Goal: Information Seeking & Learning: Learn about a topic

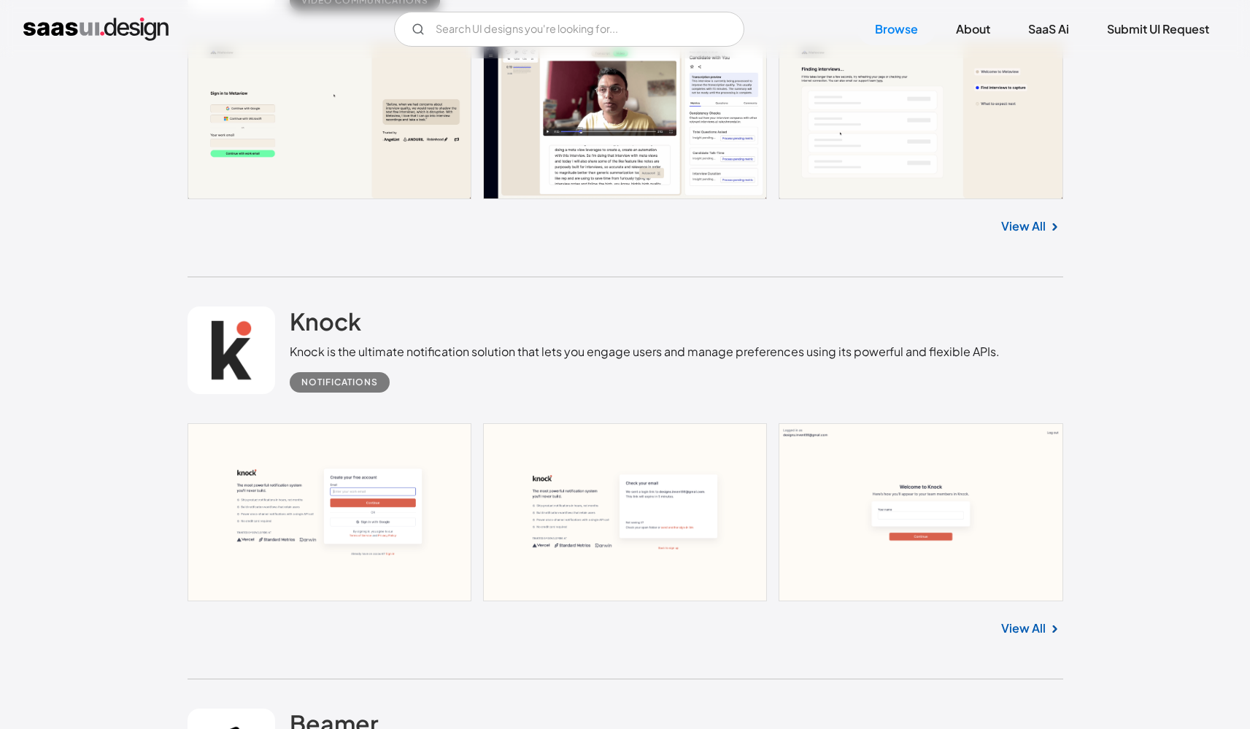
scroll to position [1420, 0]
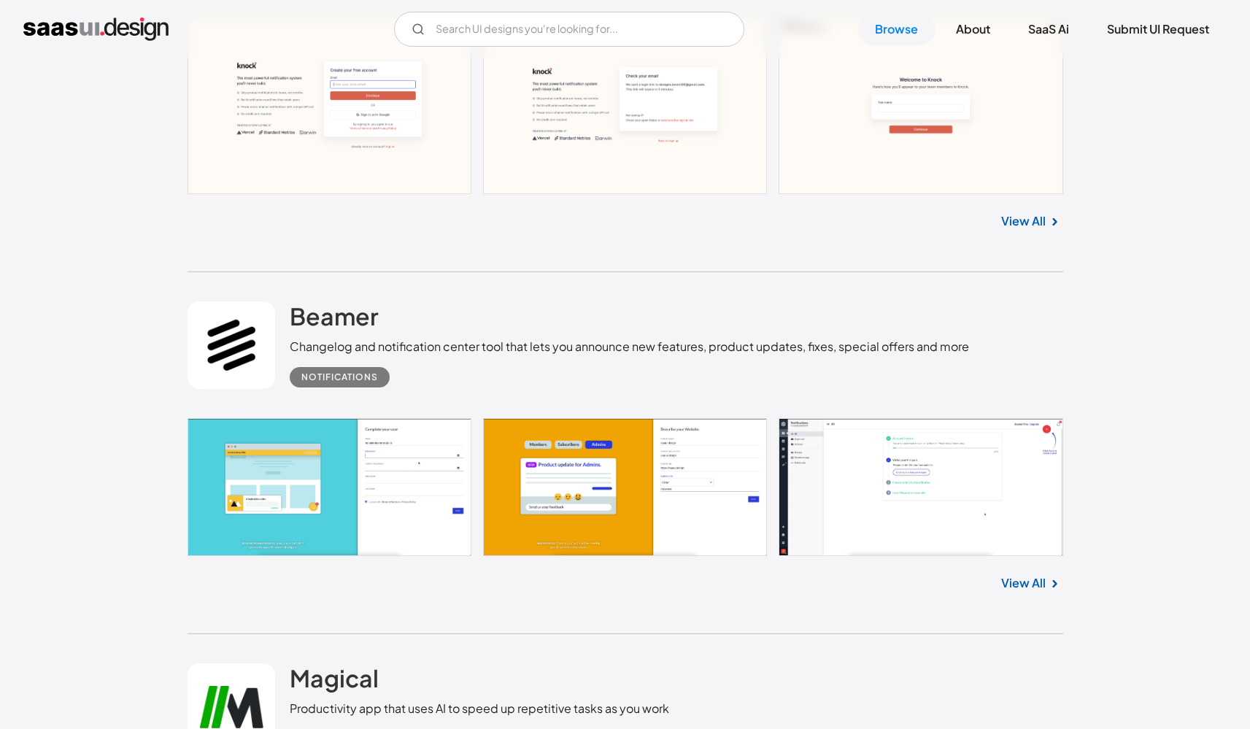
click at [817, 433] on link at bounding box center [626, 487] width 876 height 138
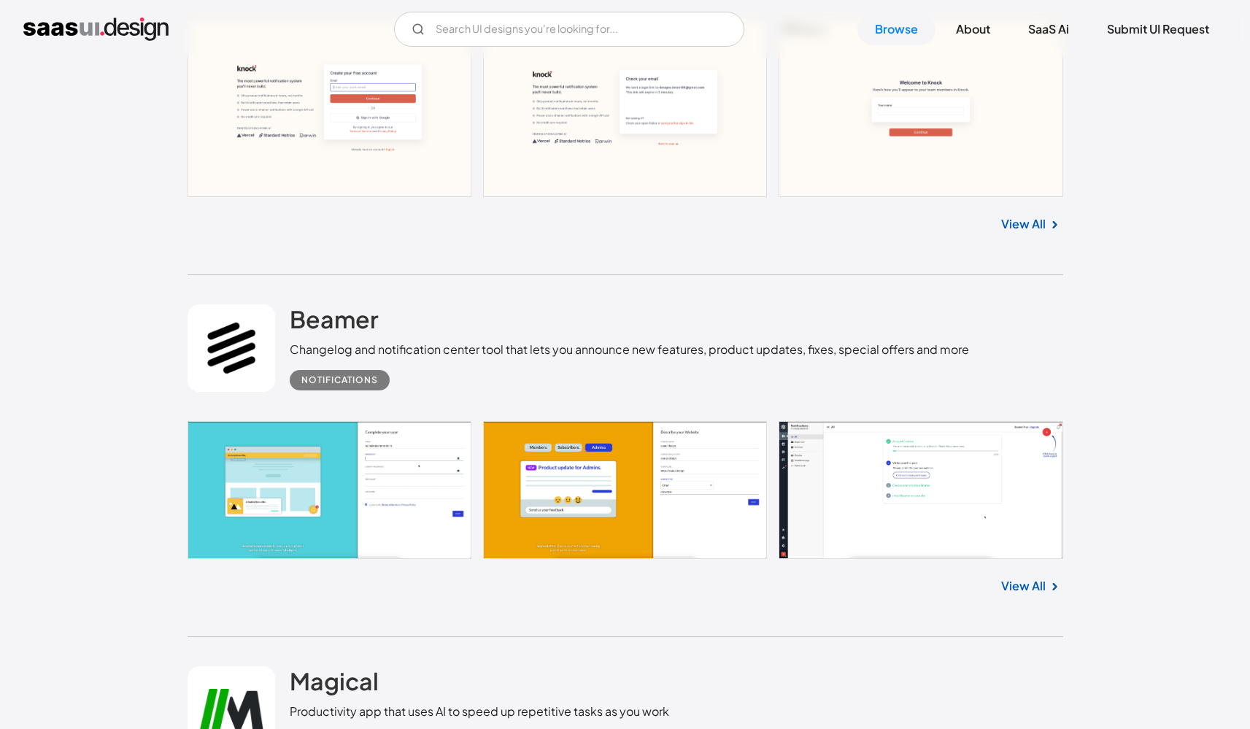
scroll to position [1171, 0]
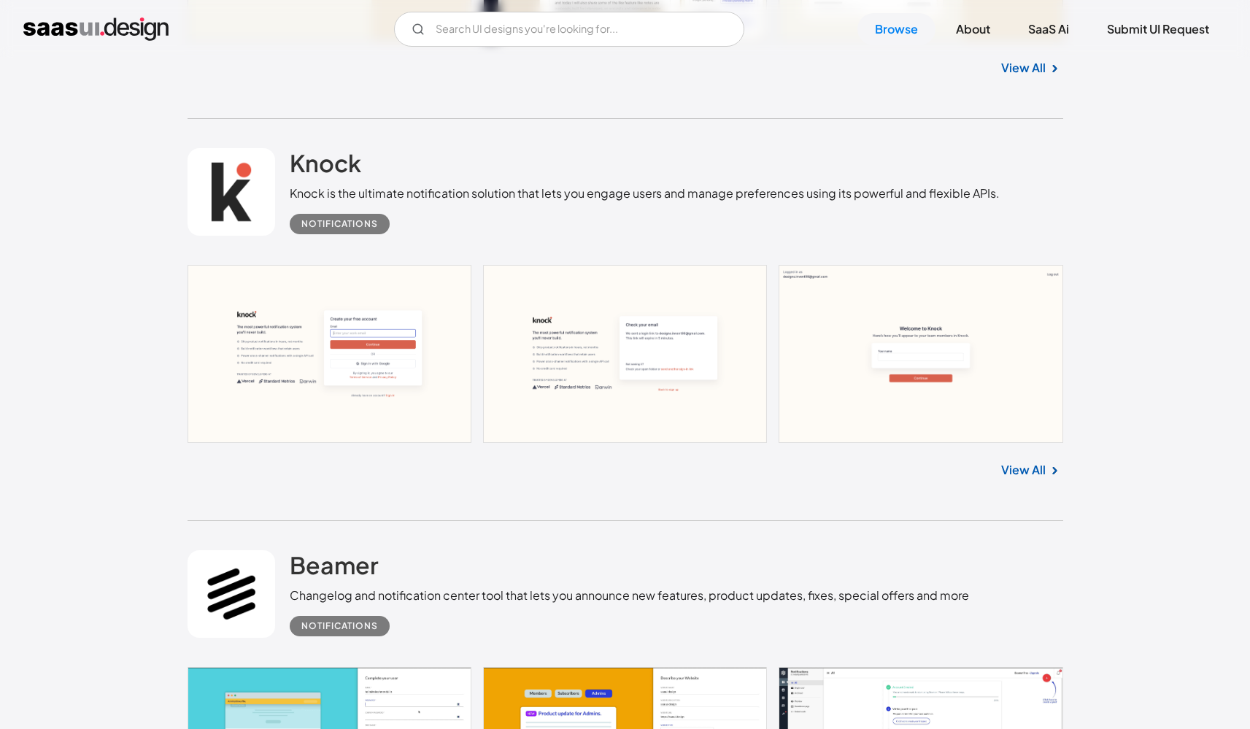
click at [420, 408] on link at bounding box center [626, 354] width 876 height 178
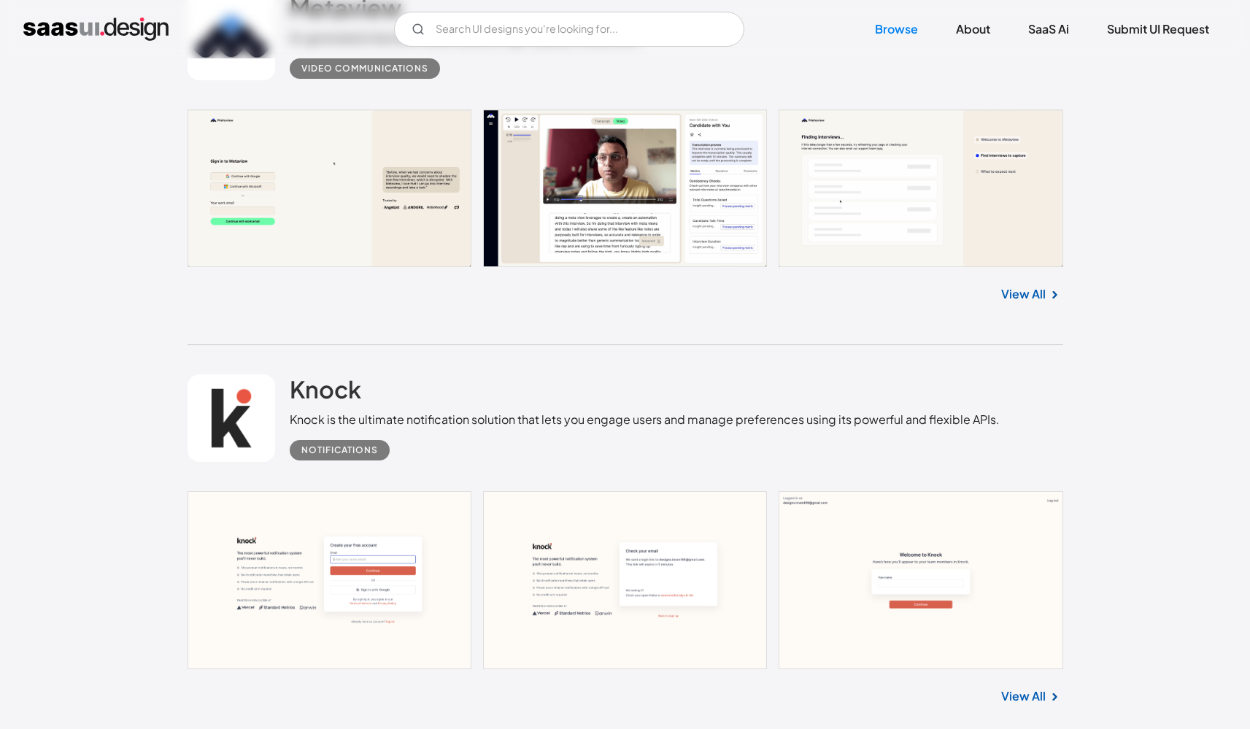
scroll to position [851, 0]
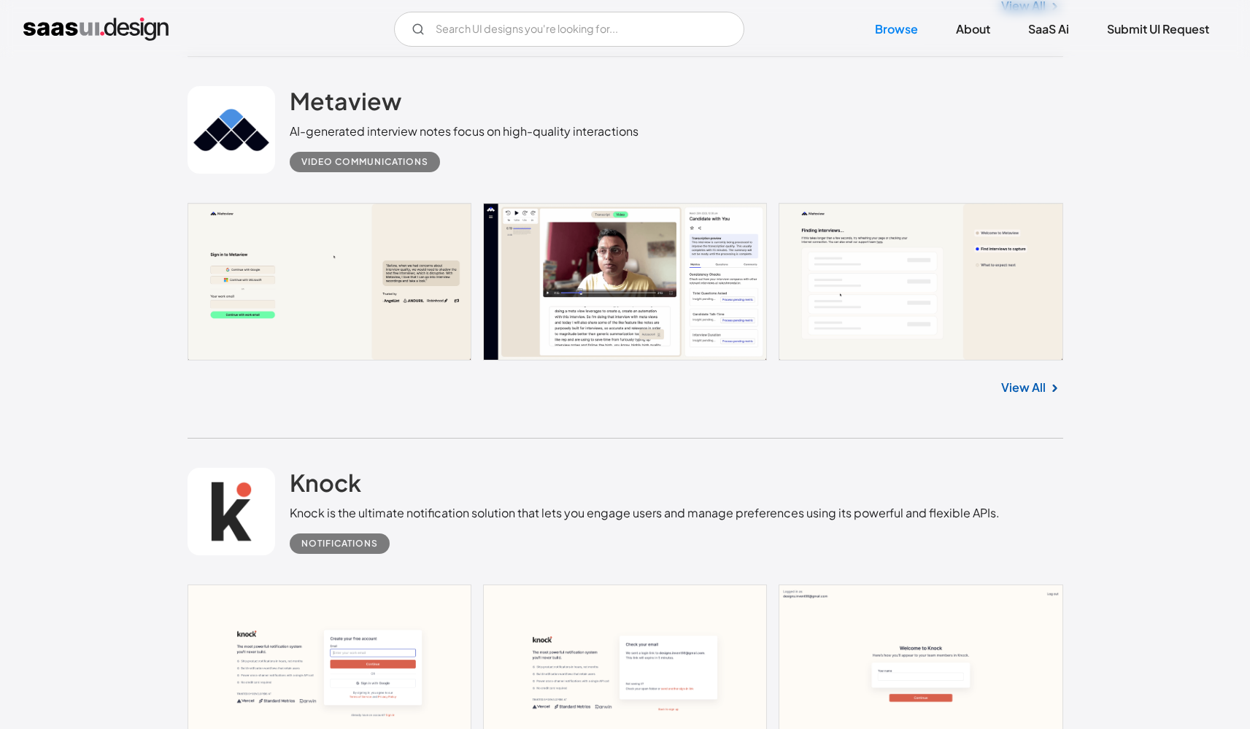
click at [866, 285] on link at bounding box center [626, 282] width 876 height 158
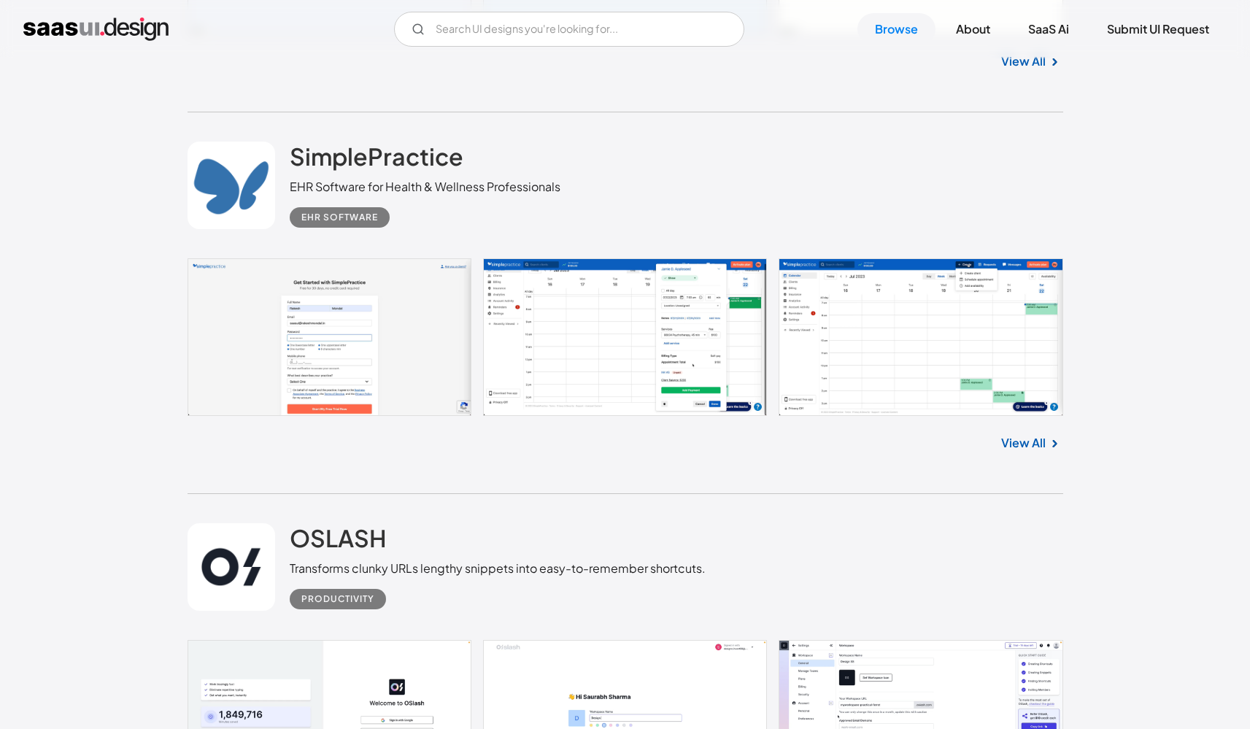
scroll to position [2717, 0]
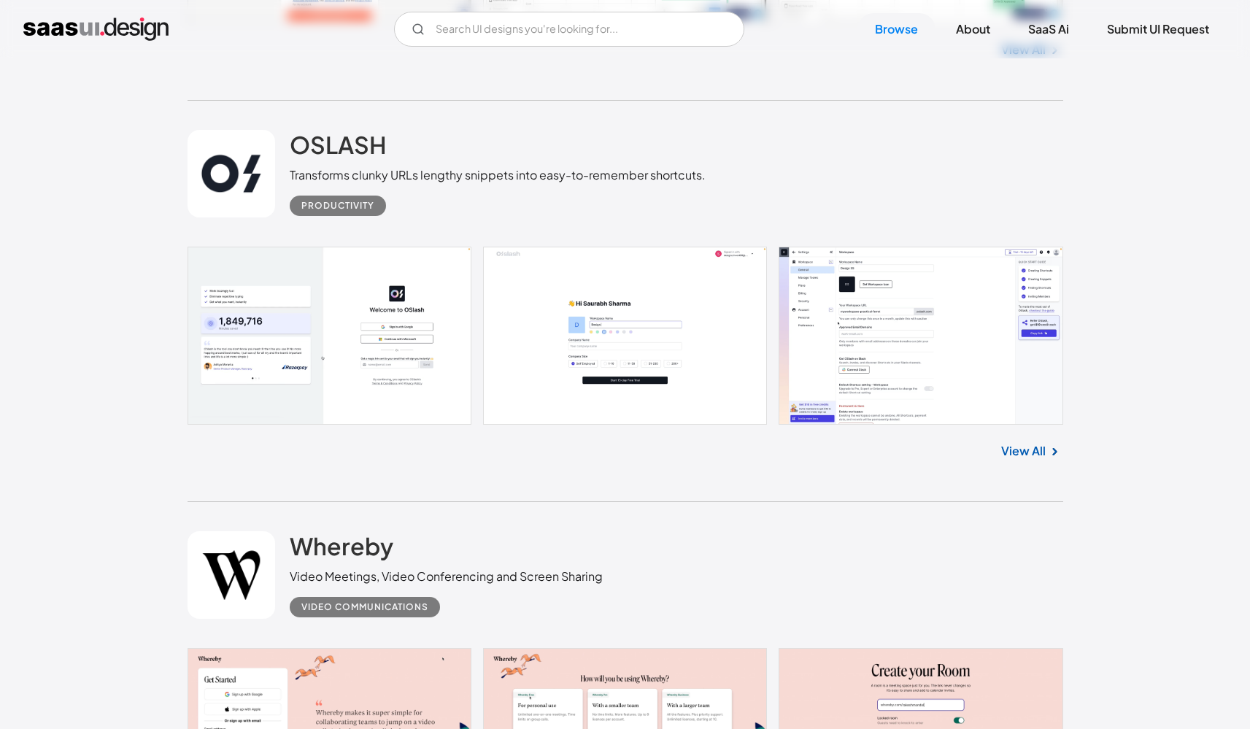
click at [837, 357] on link at bounding box center [626, 336] width 876 height 178
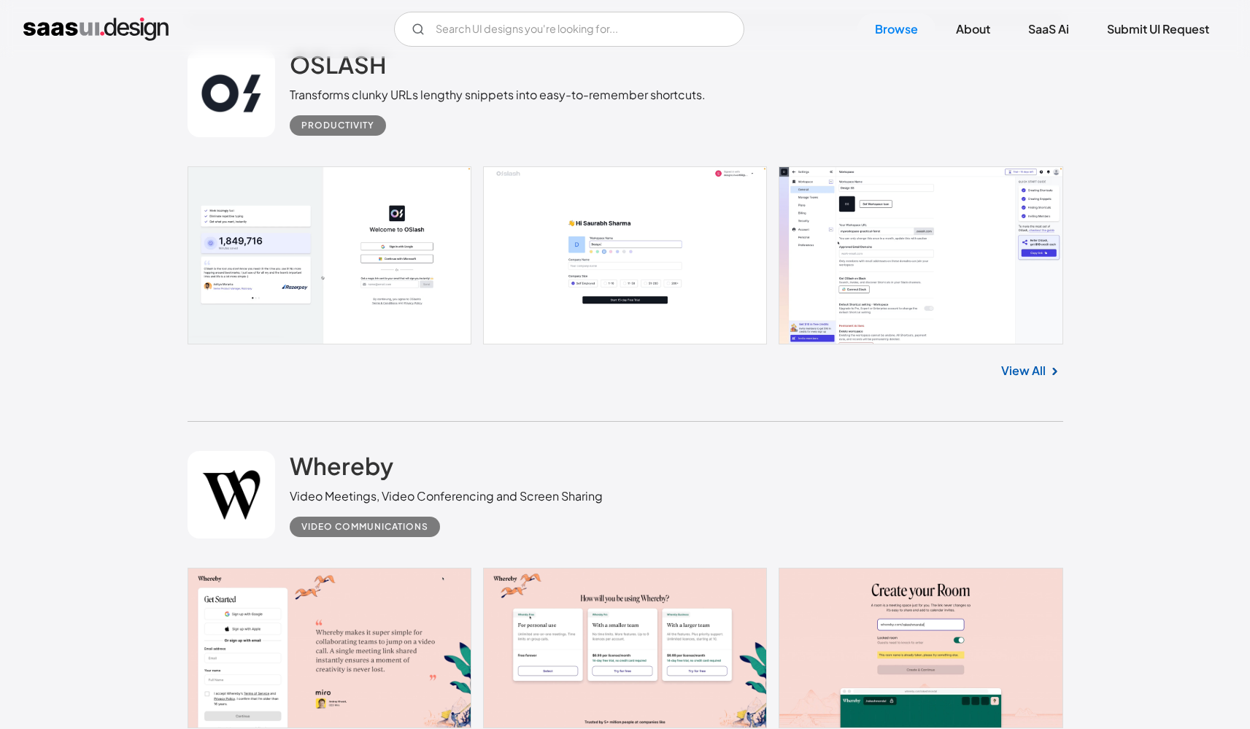
scroll to position [3026, 0]
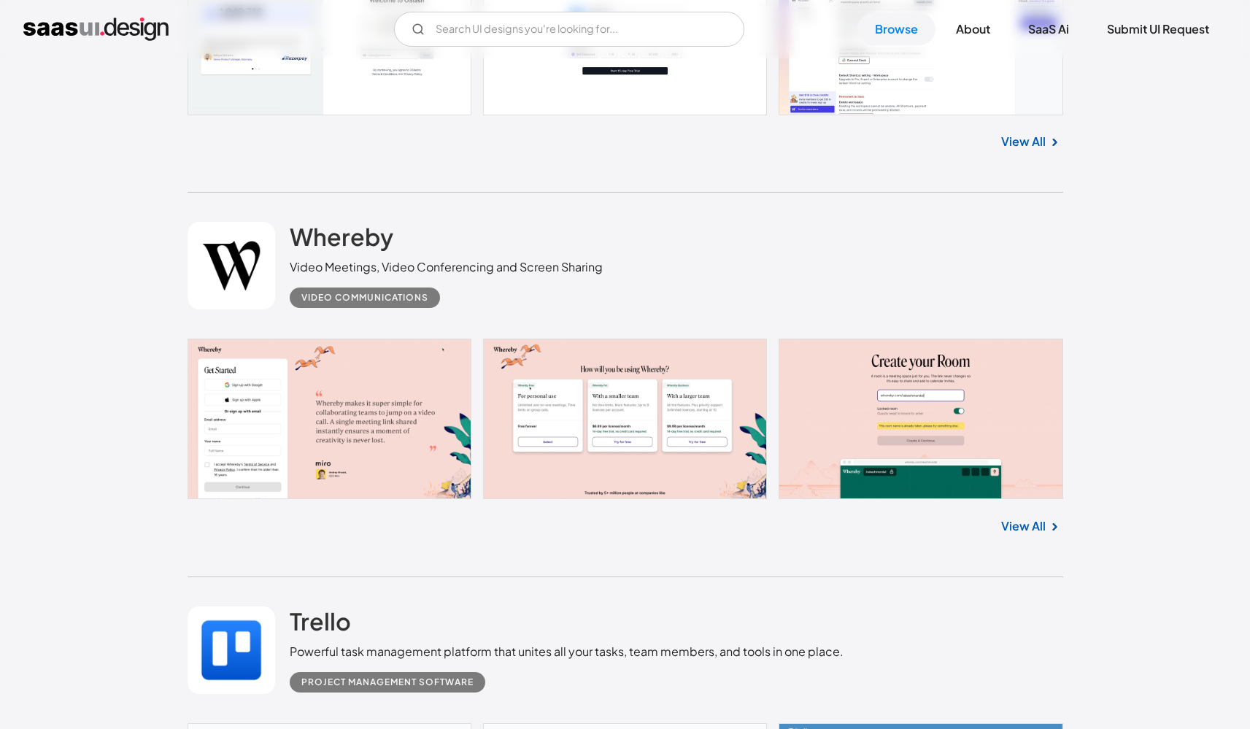
click at [934, 438] on link at bounding box center [626, 419] width 876 height 161
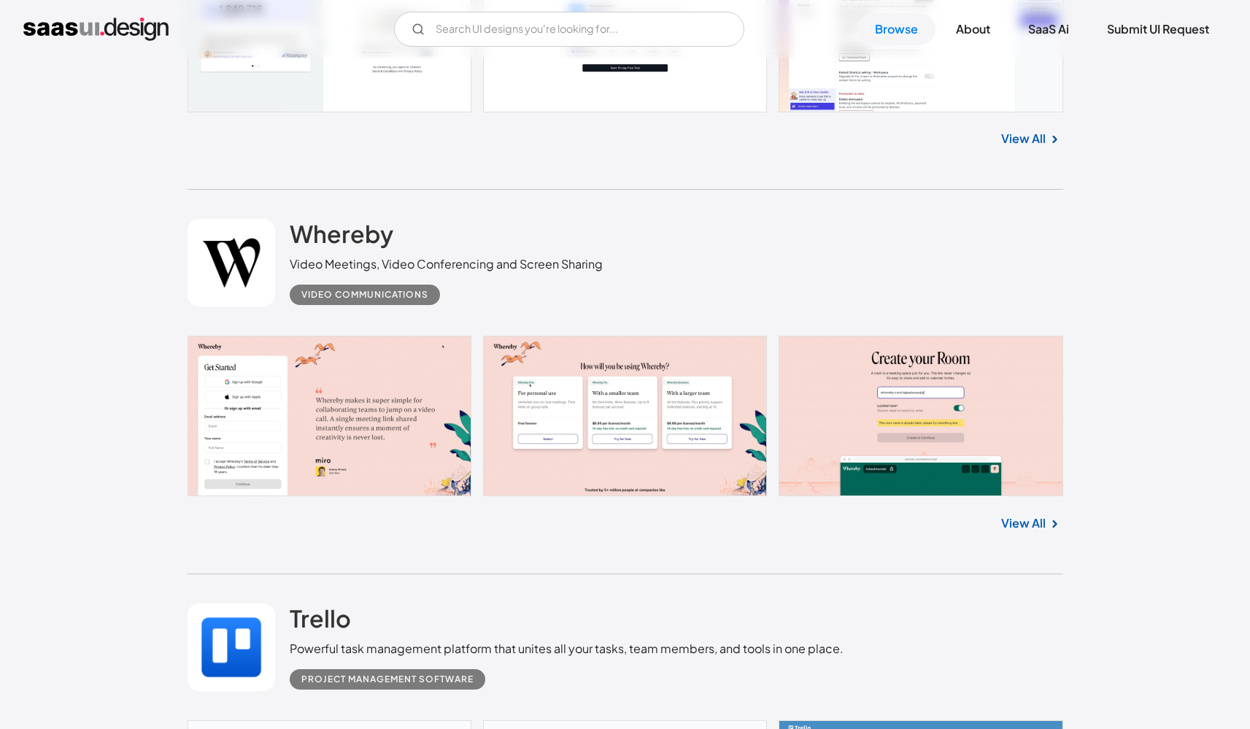
scroll to position [3434, 0]
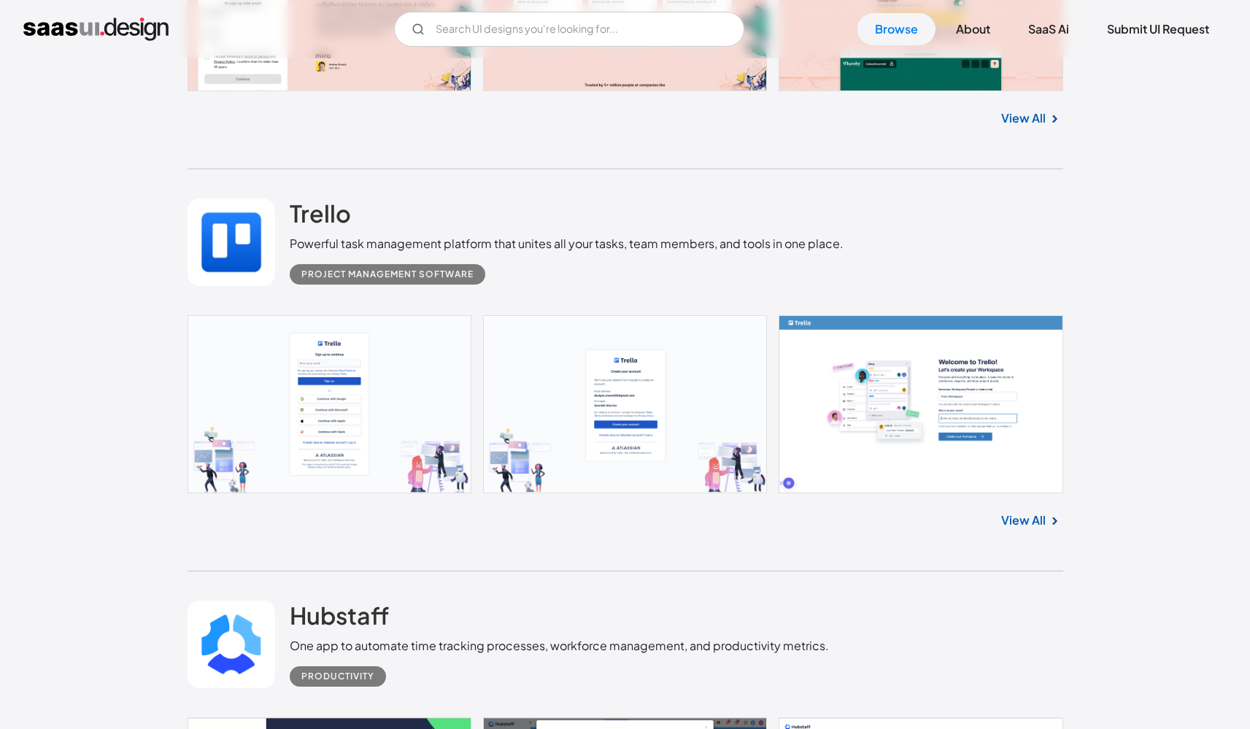
click at [930, 350] on link at bounding box center [626, 404] width 876 height 178
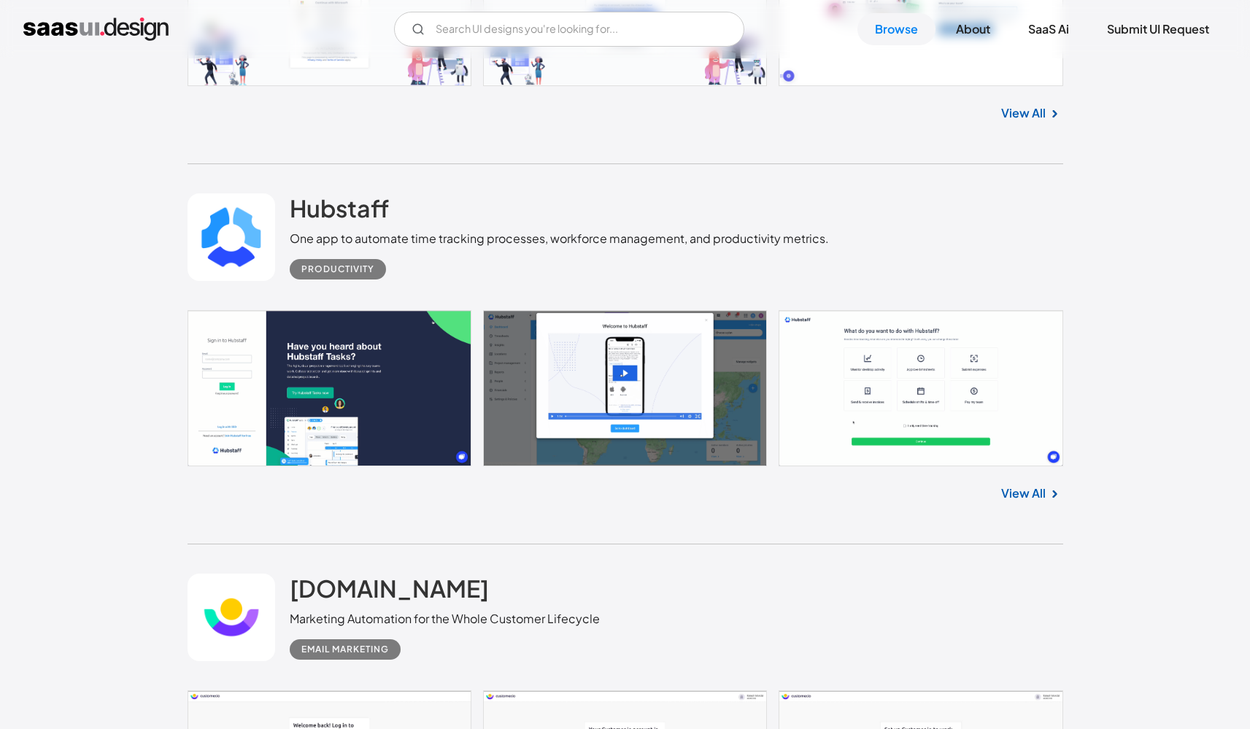
click at [819, 354] on link at bounding box center [626, 388] width 876 height 156
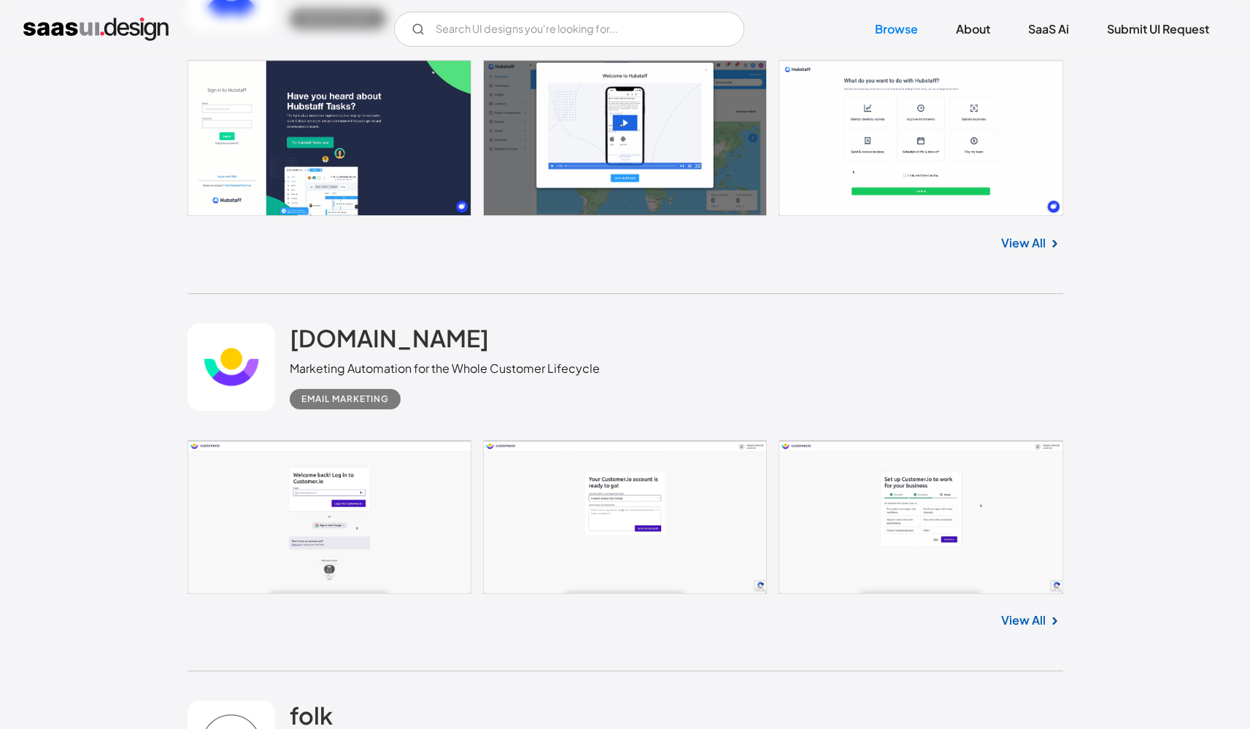
click at [391, 518] on link at bounding box center [626, 517] width 876 height 154
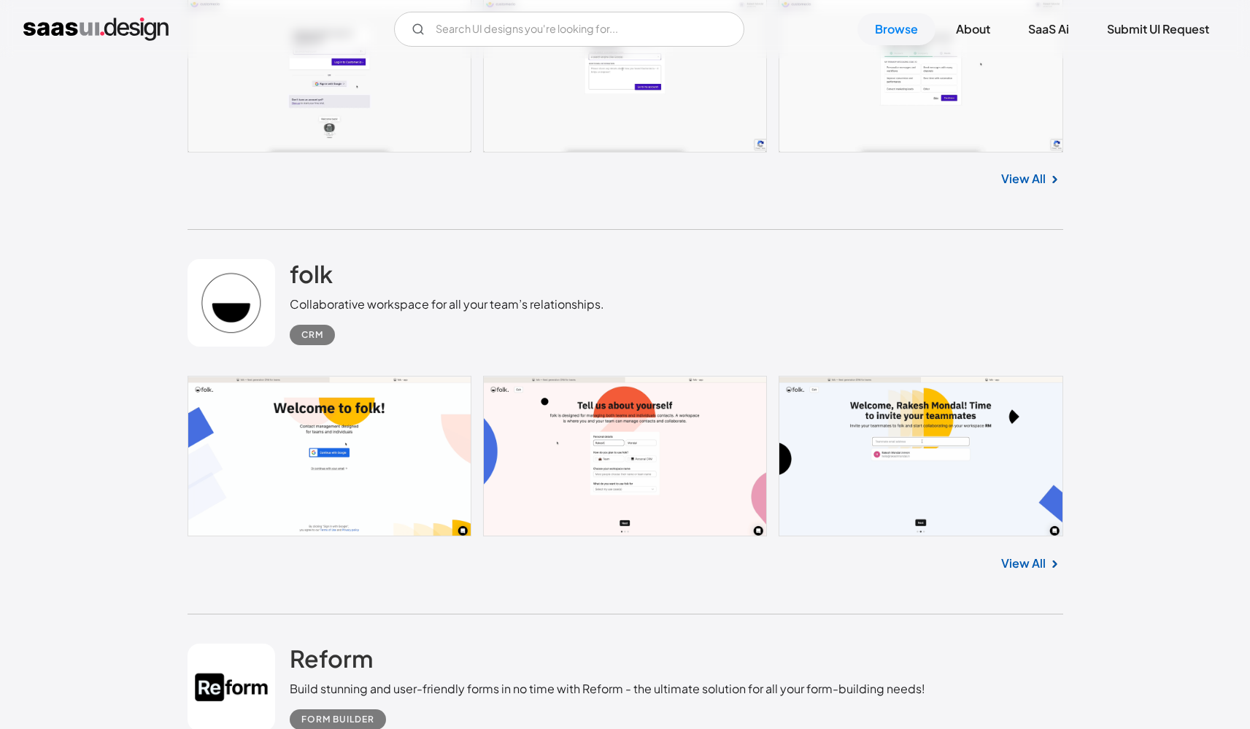
scroll to position [4576, 0]
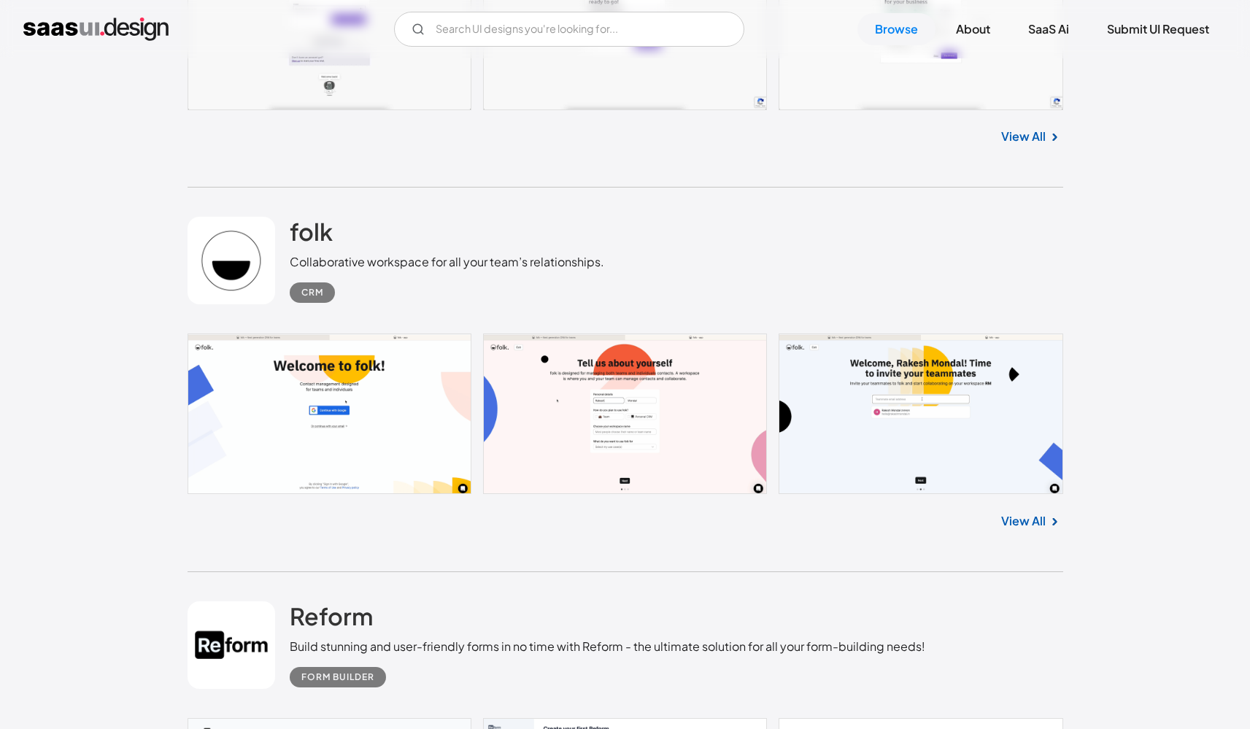
click at [450, 393] on link at bounding box center [626, 414] width 876 height 161
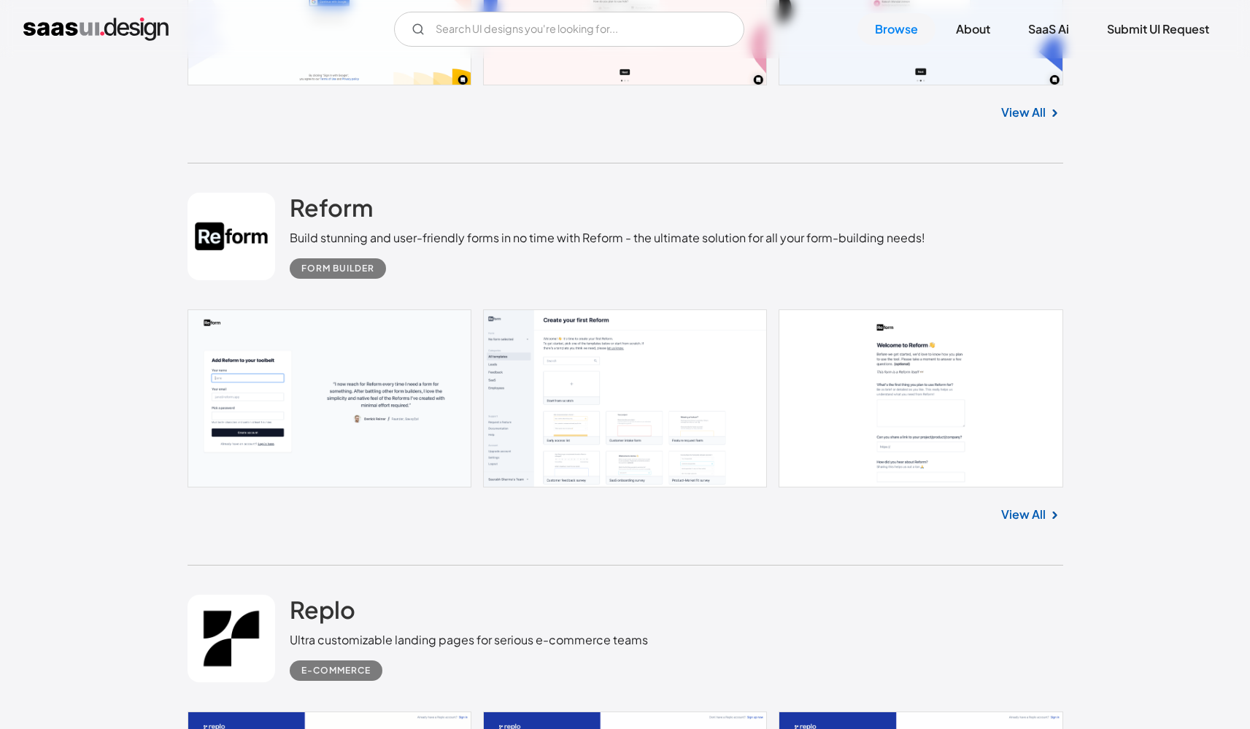
click at [419, 402] on link at bounding box center [626, 398] width 876 height 178
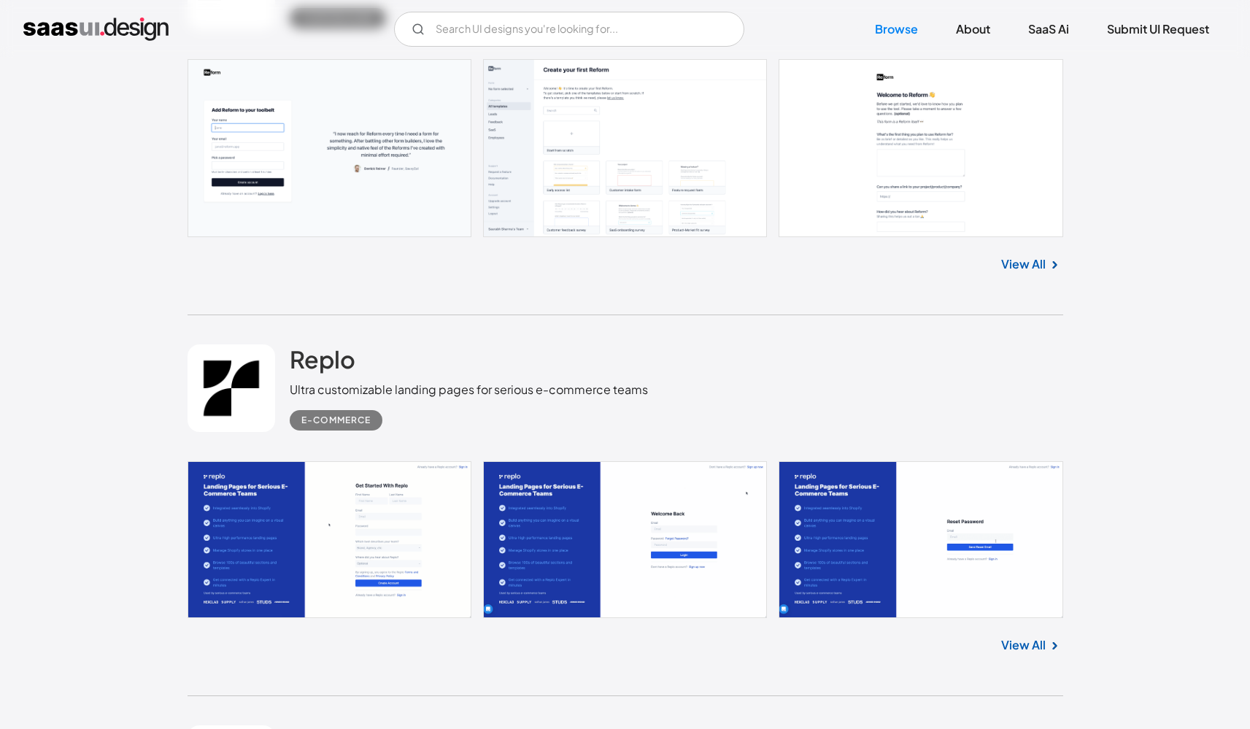
scroll to position [5345, 0]
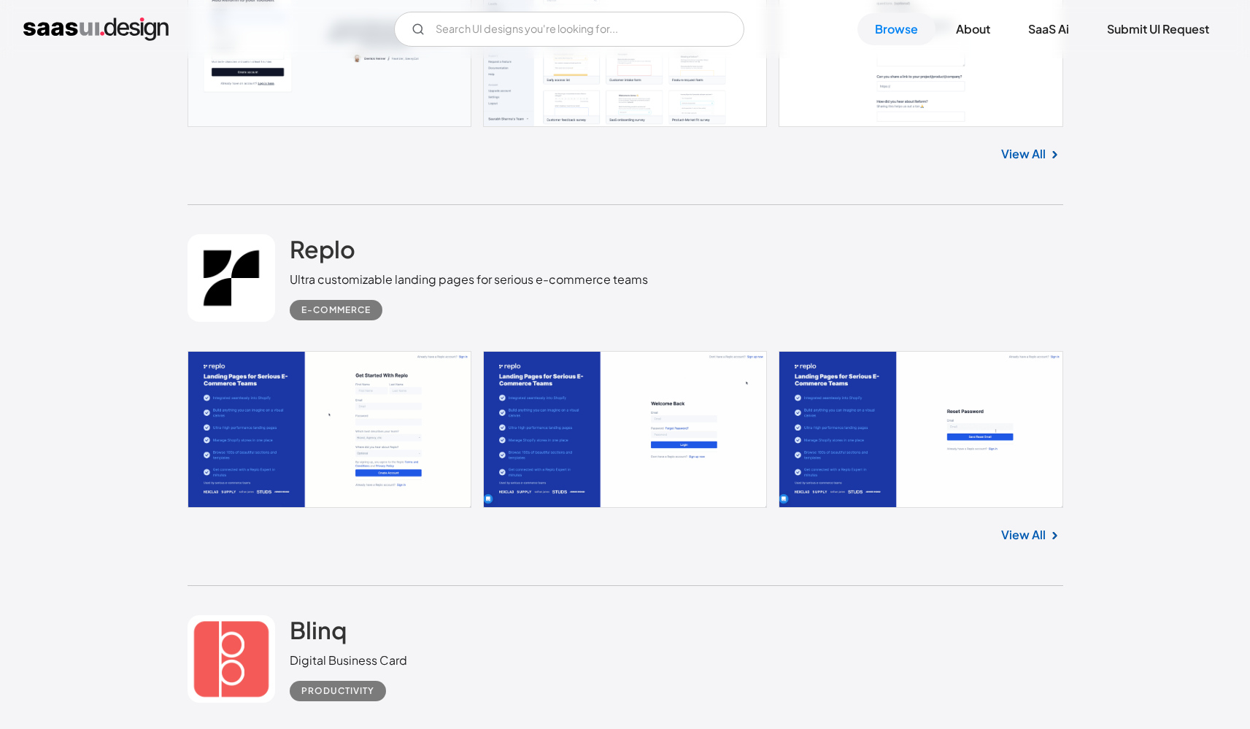
click at [363, 460] on link at bounding box center [626, 430] width 876 height 158
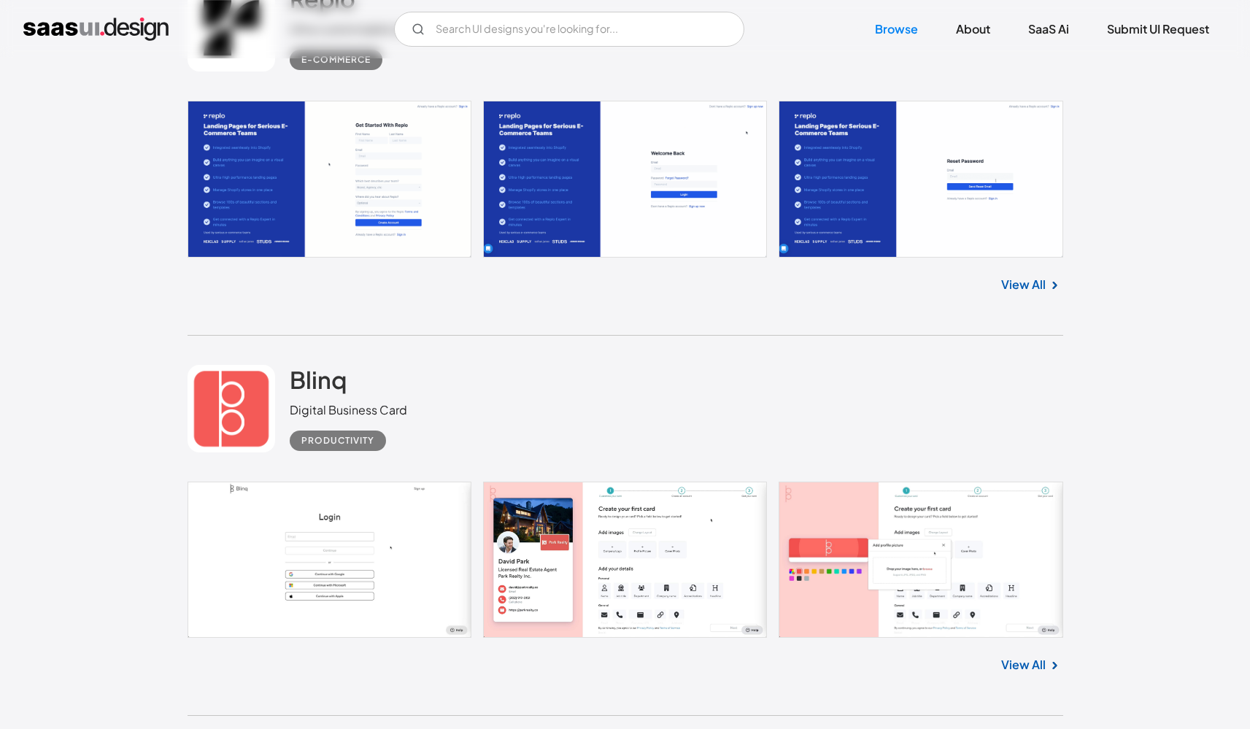
scroll to position [5734, 0]
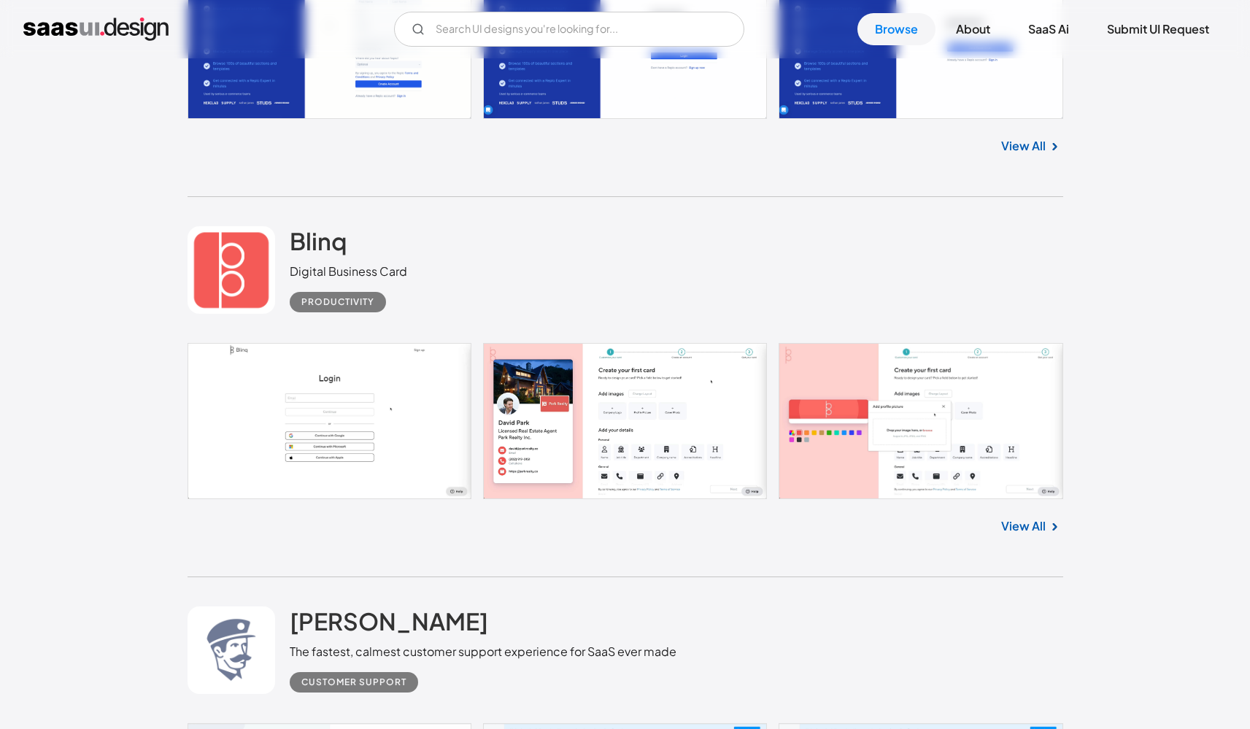
click at [370, 411] on link at bounding box center [626, 421] width 876 height 156
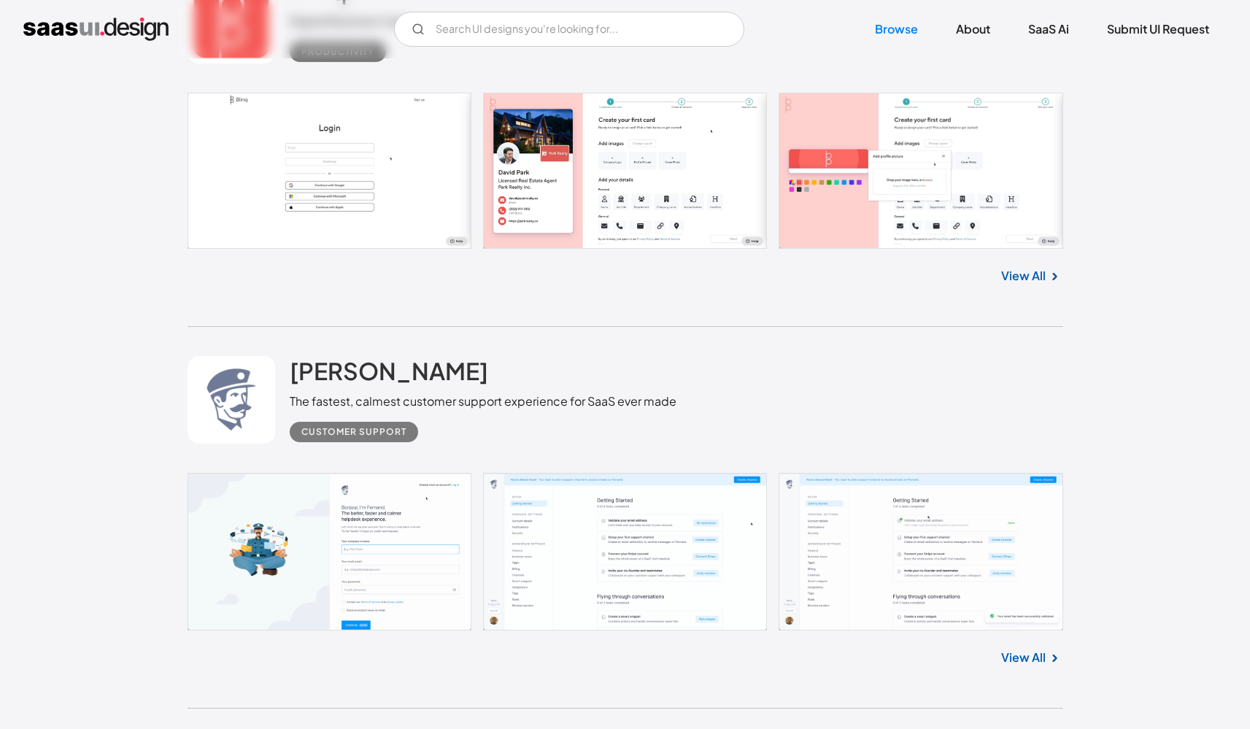
scroll to position [6106, 0]
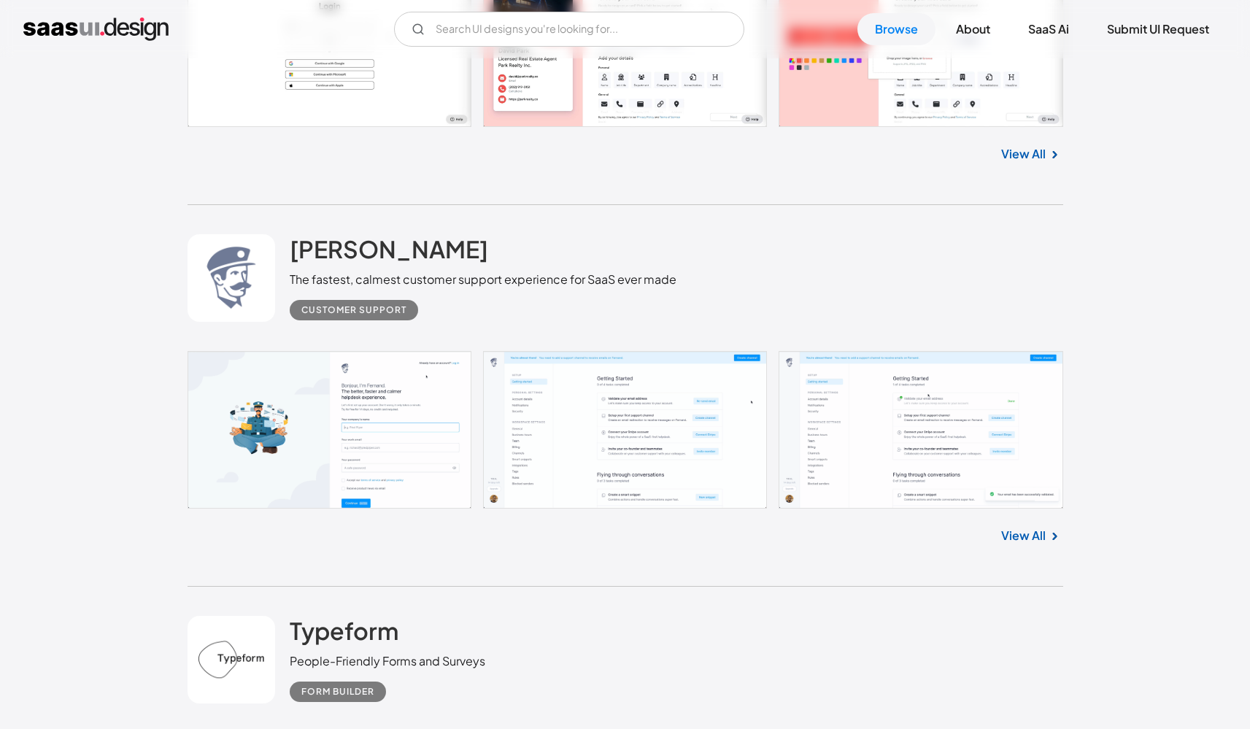
click at [400, 446] on link at bounding box center [626, 430] width 876 height 158
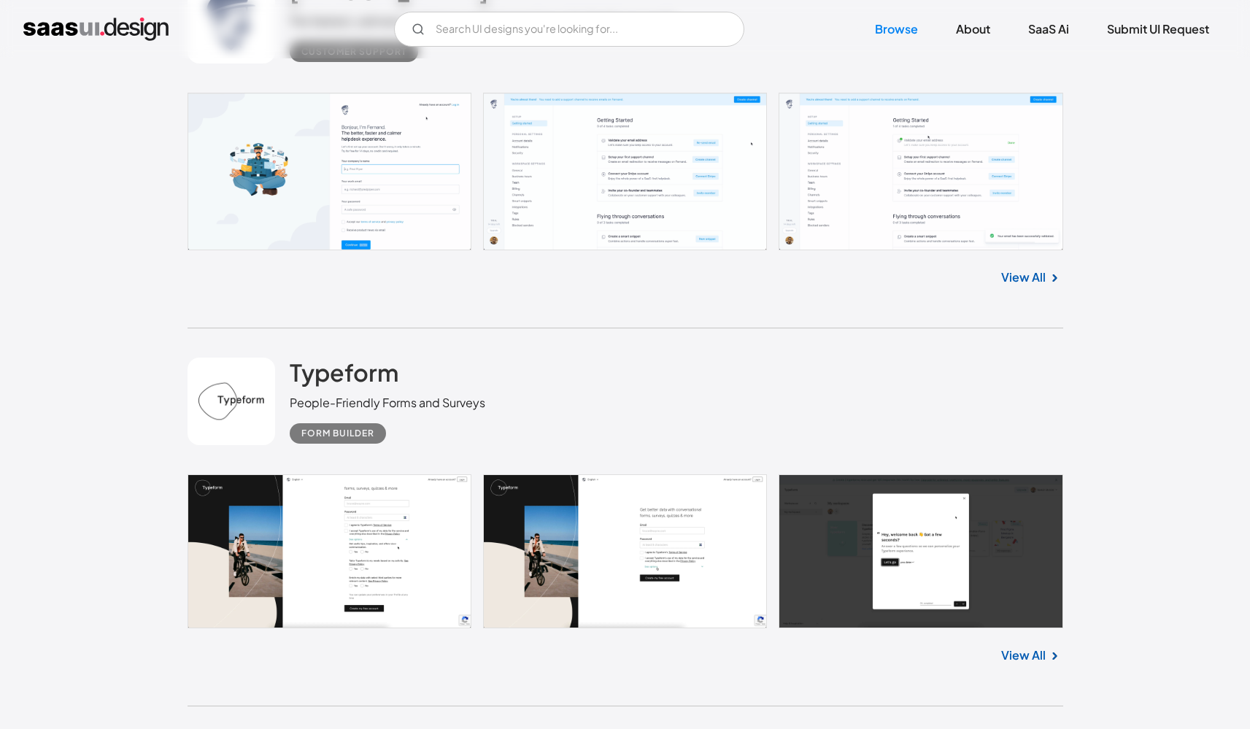
scroll to position [6474, 0]
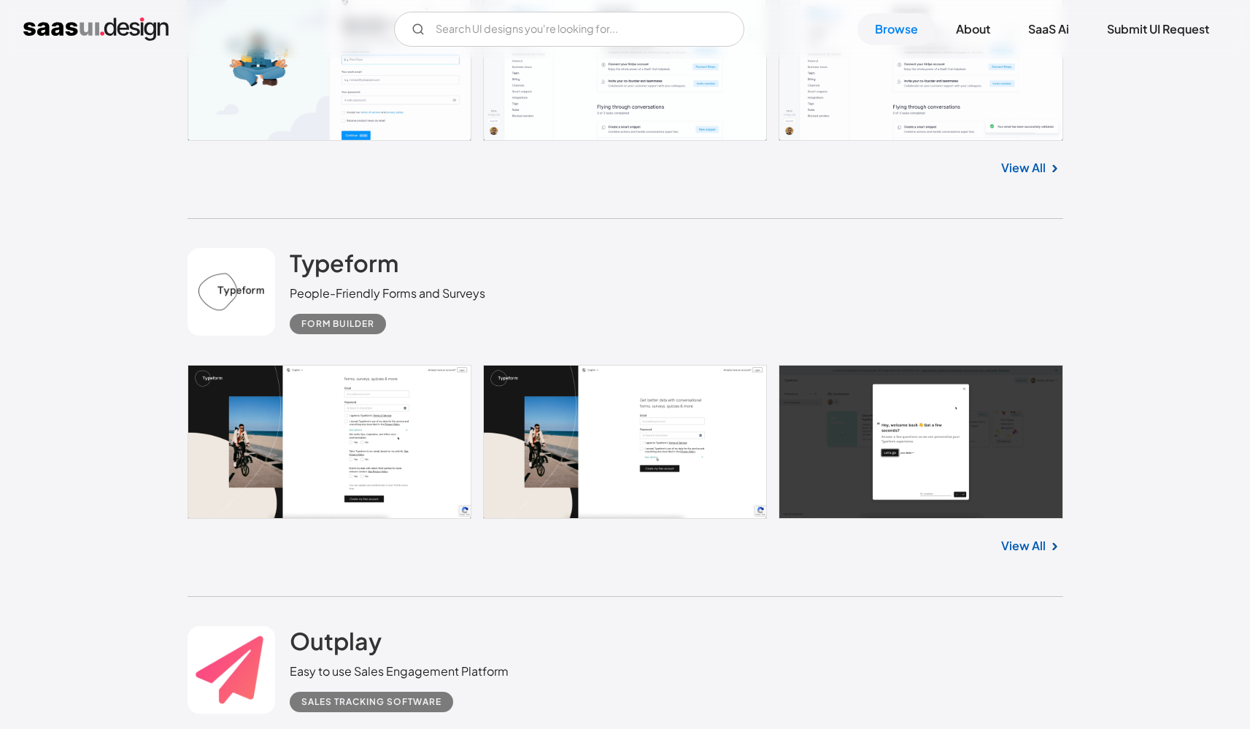
click at [666, 452] on link at bounding box center [626, 442] width 876 height 154
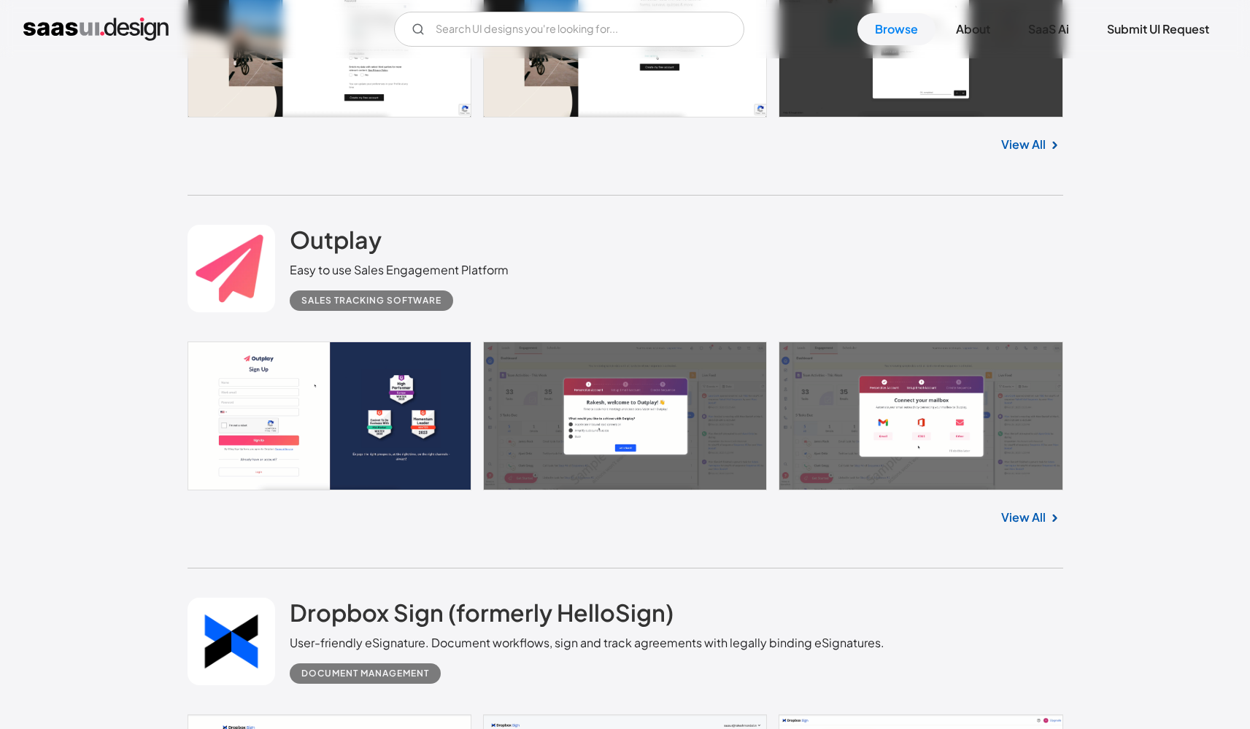
click at [368, 410] on link at bounding box center [626, 416] width 876 height 149
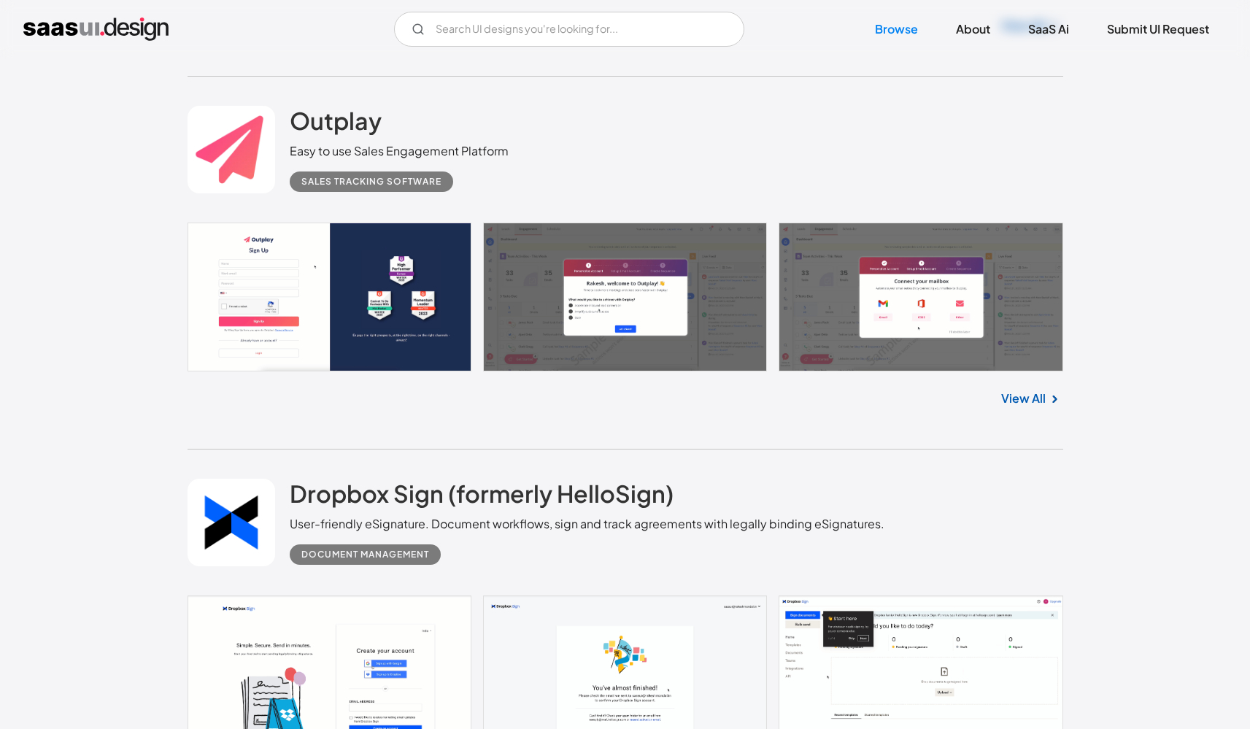
scroll to position [7112, 0]
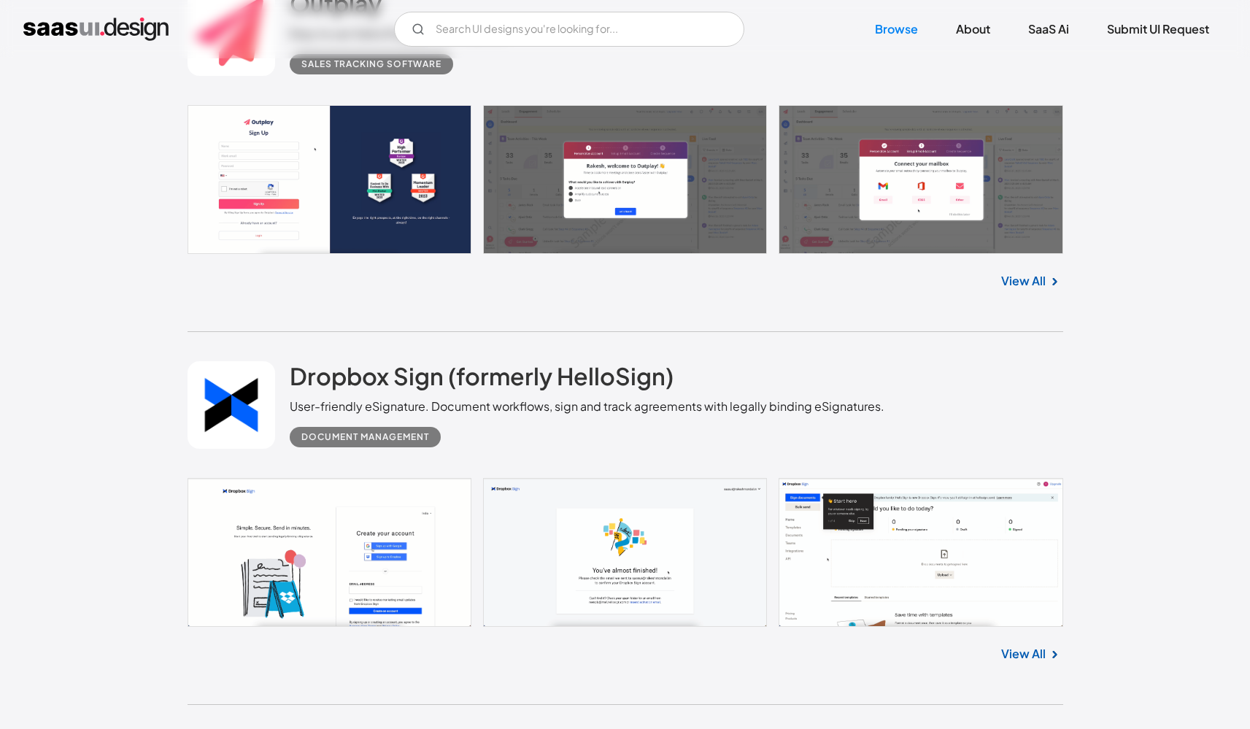
click at [331, 571] on link at bounding box center [626, 552] width 876 height 149
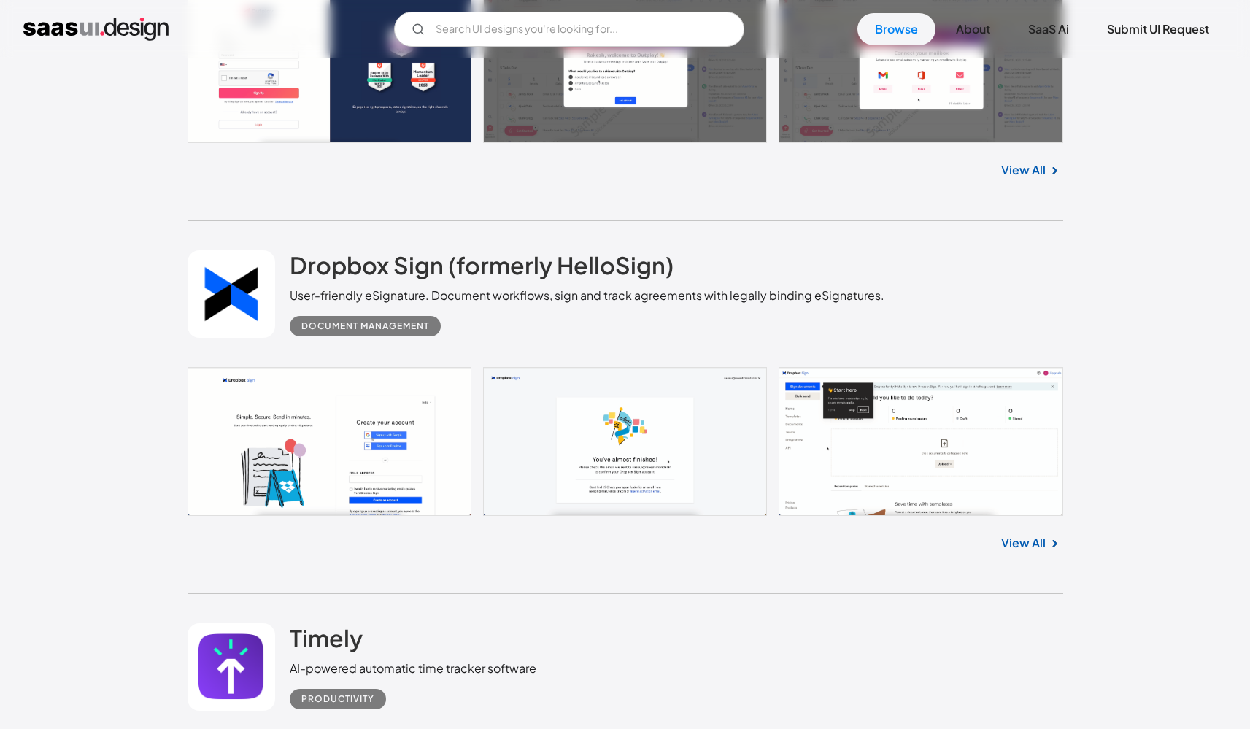
scroll to position [7625, 0]
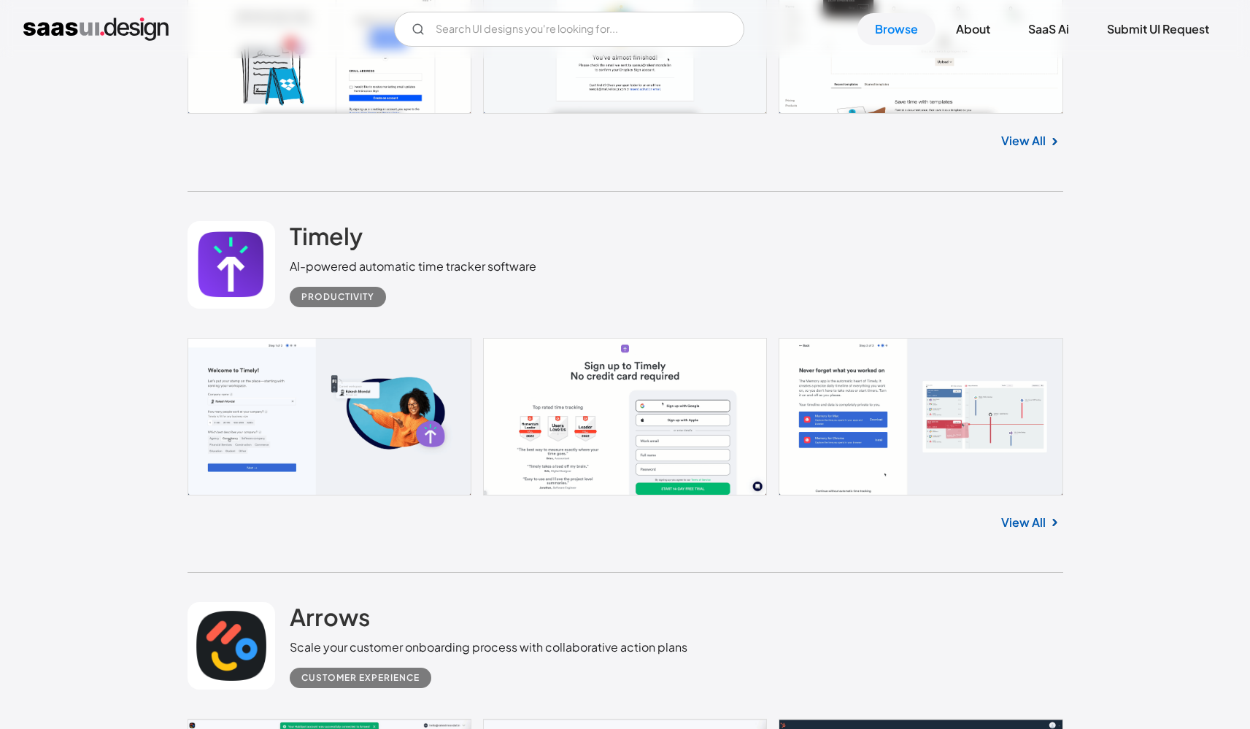
click at [320, 423] on link at bounding box center [626, 417] width 876 height 158
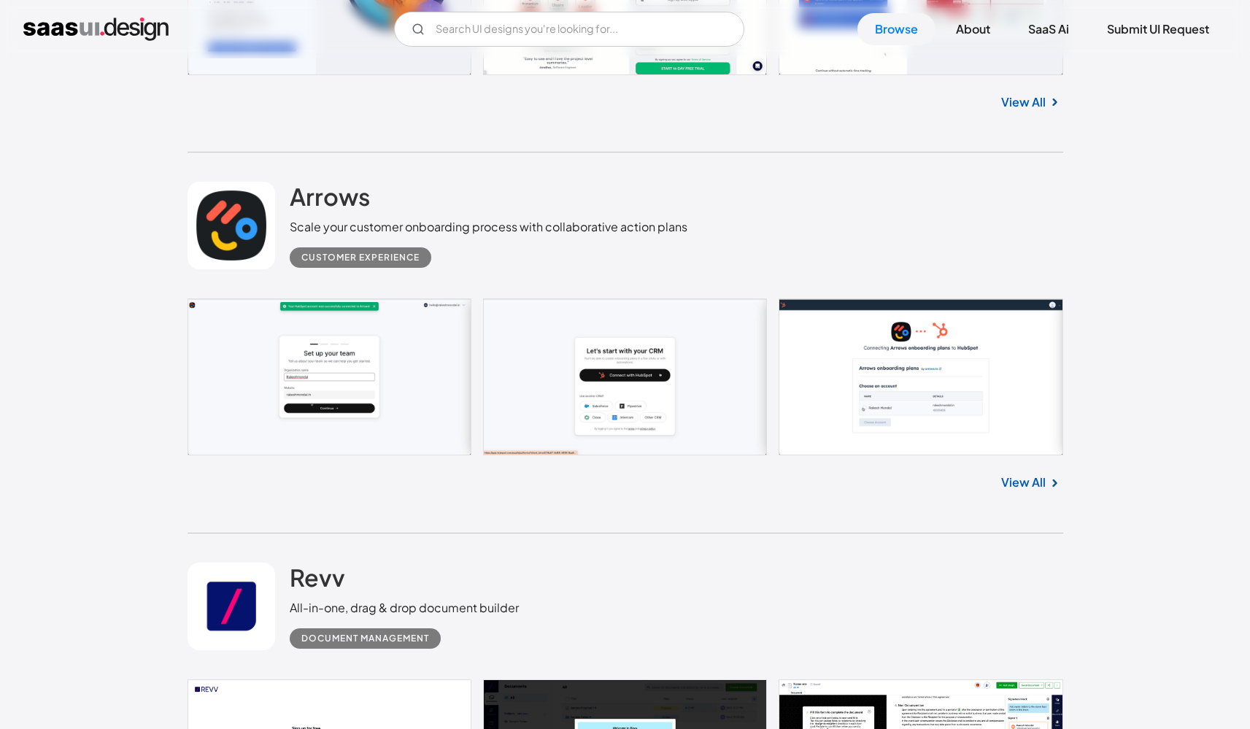
scroll to position [8048, 0]
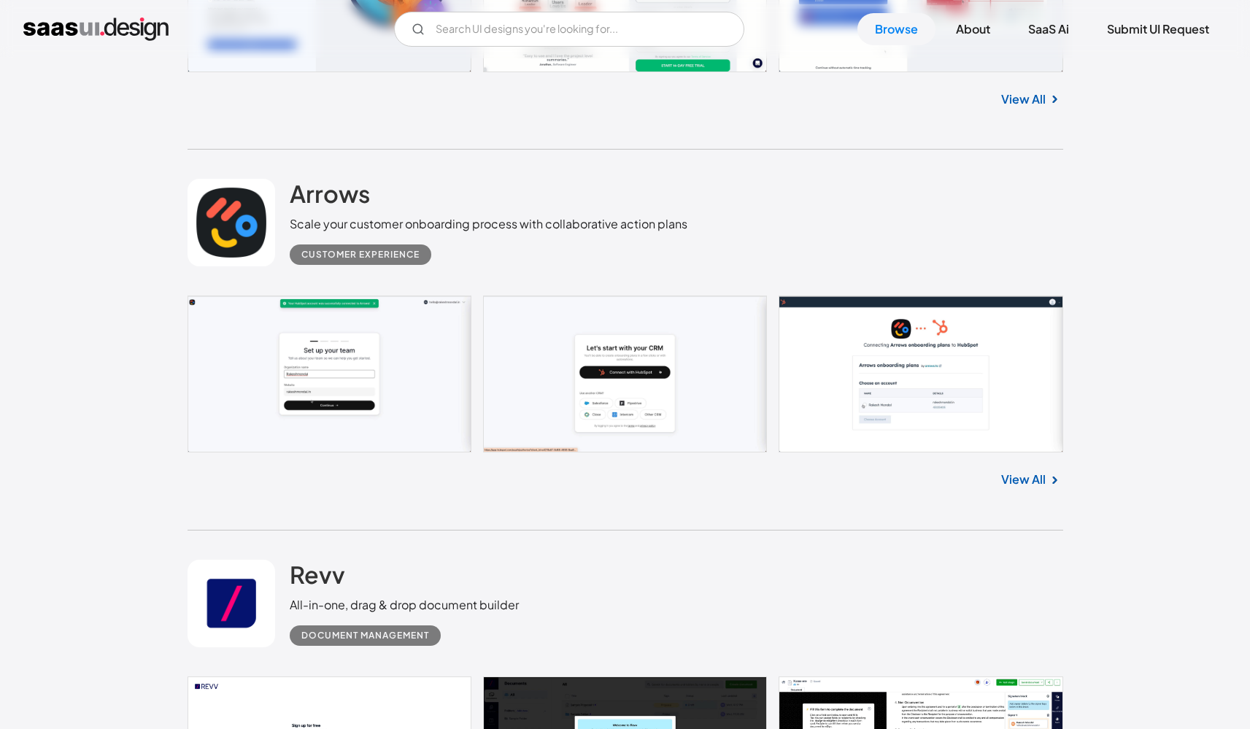
click at [334, 369] on link at bounding box center [626, 374] width 876 height 157
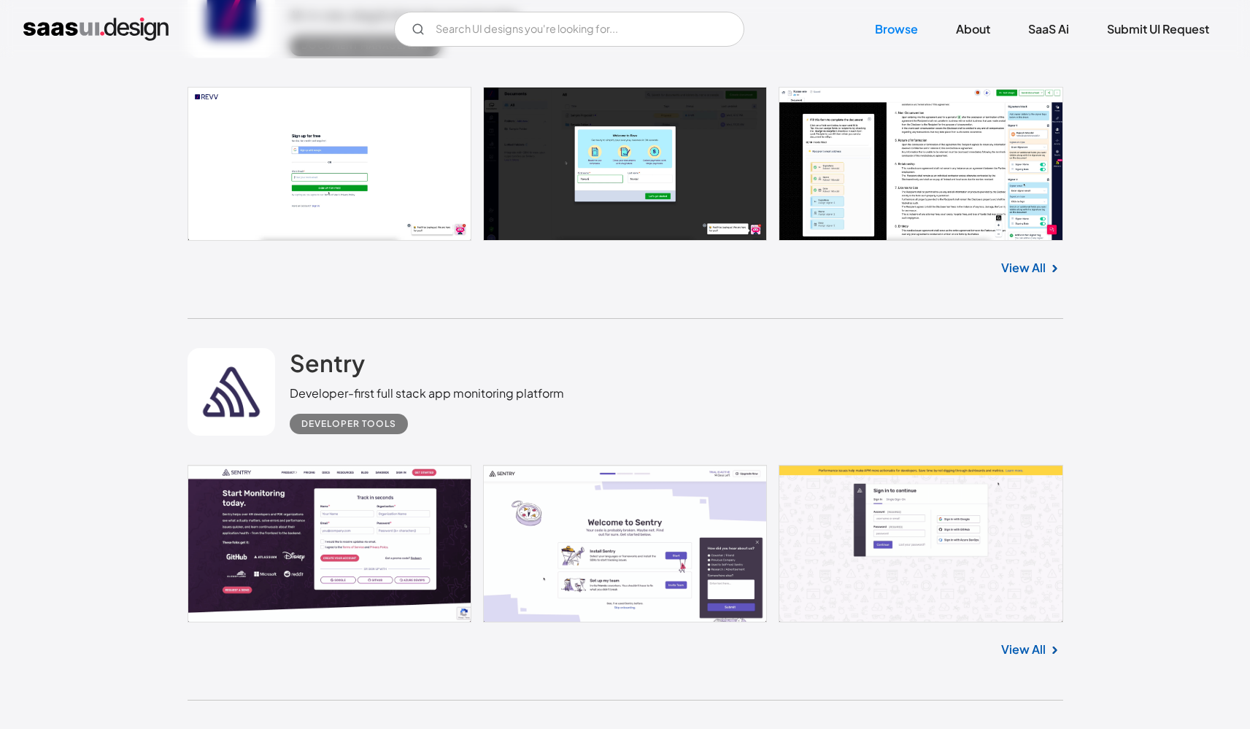
scroll to position [8870, 0]
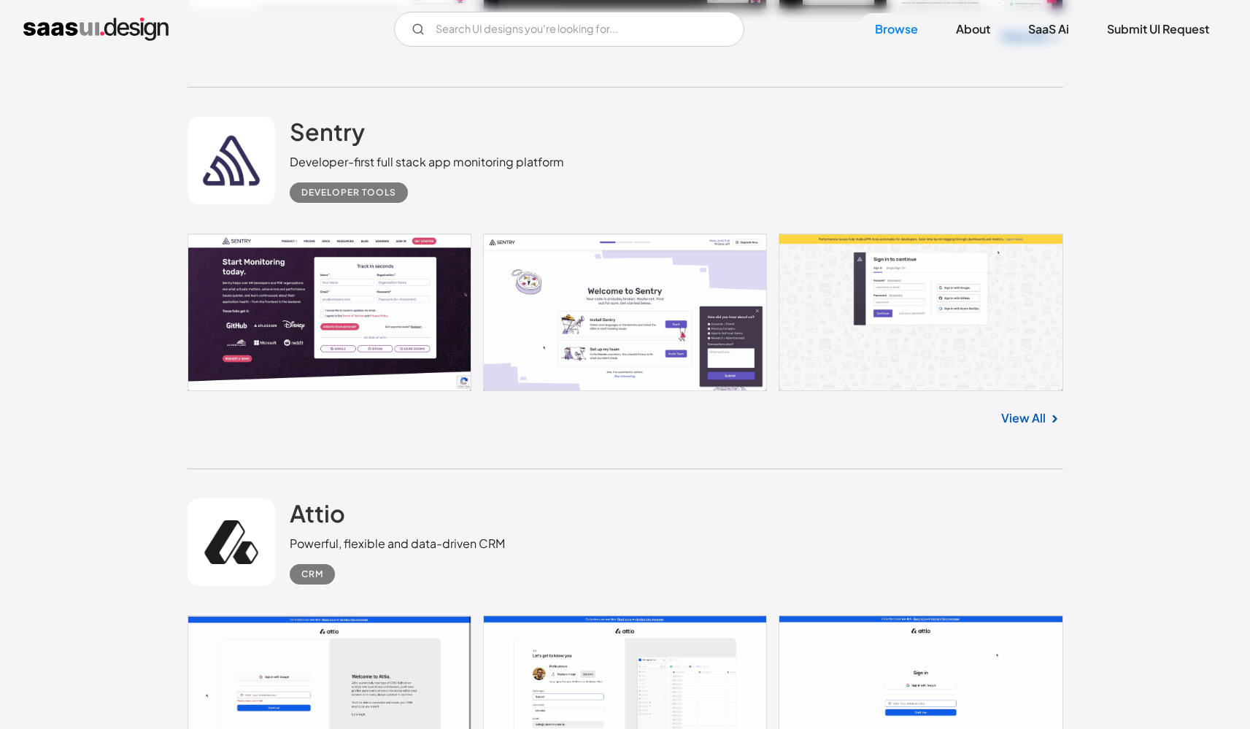
click at [916, 293] on link at bounding box center [626, 313] width 876 height 158
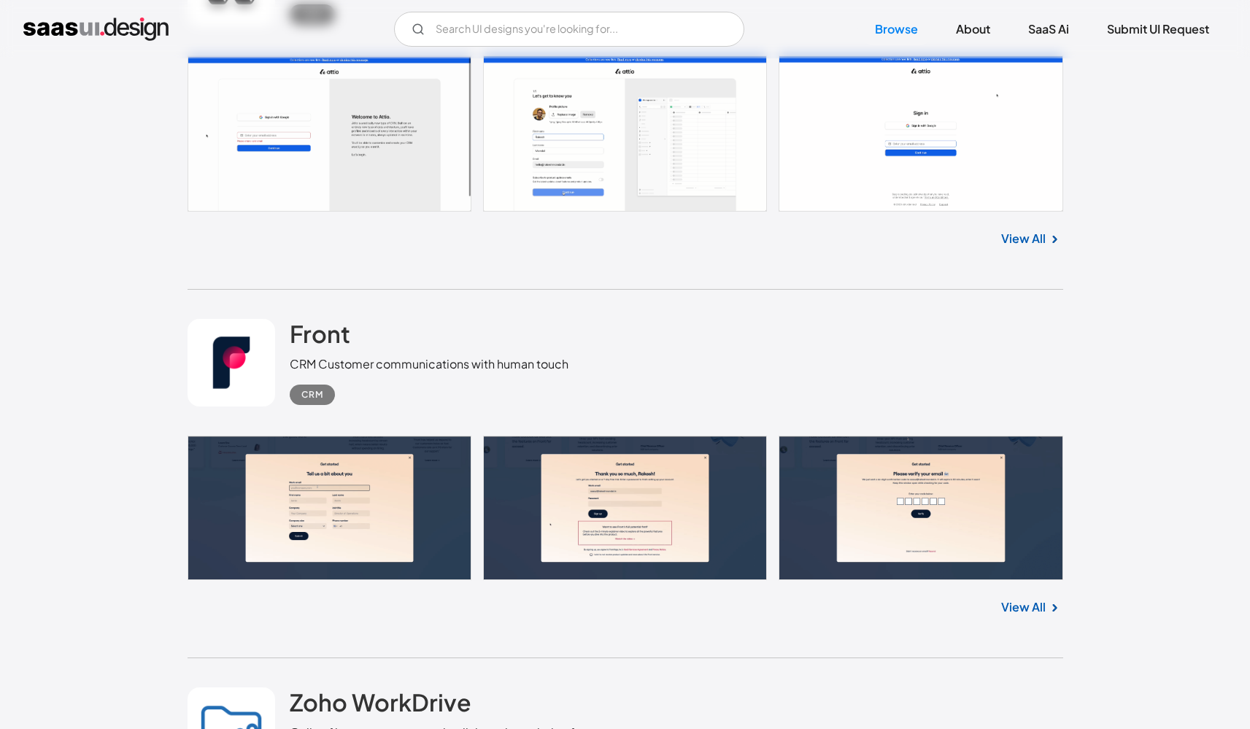
click at [373, 174] on link at bounding box center [626, 133] width 876 height 156
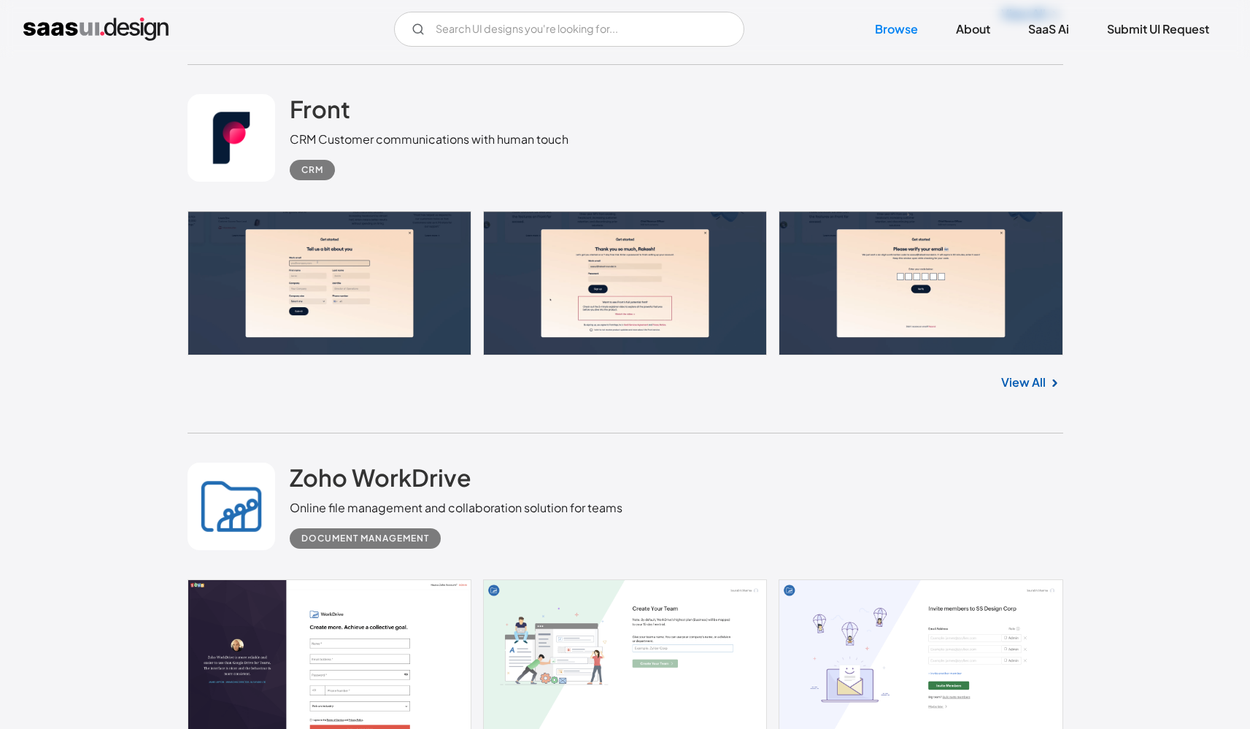
click at [956, 307] on link at bounding box center [626, 283] width 876 height 145
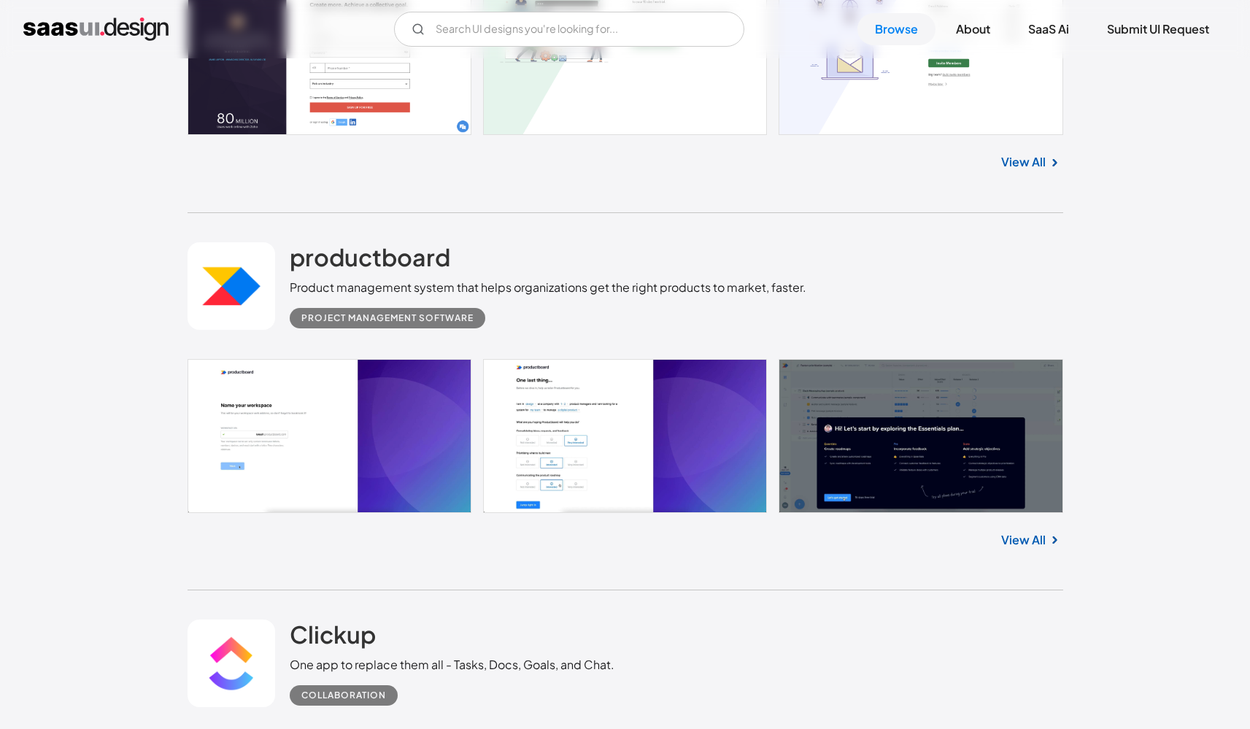
scroll to position [10431, 0]
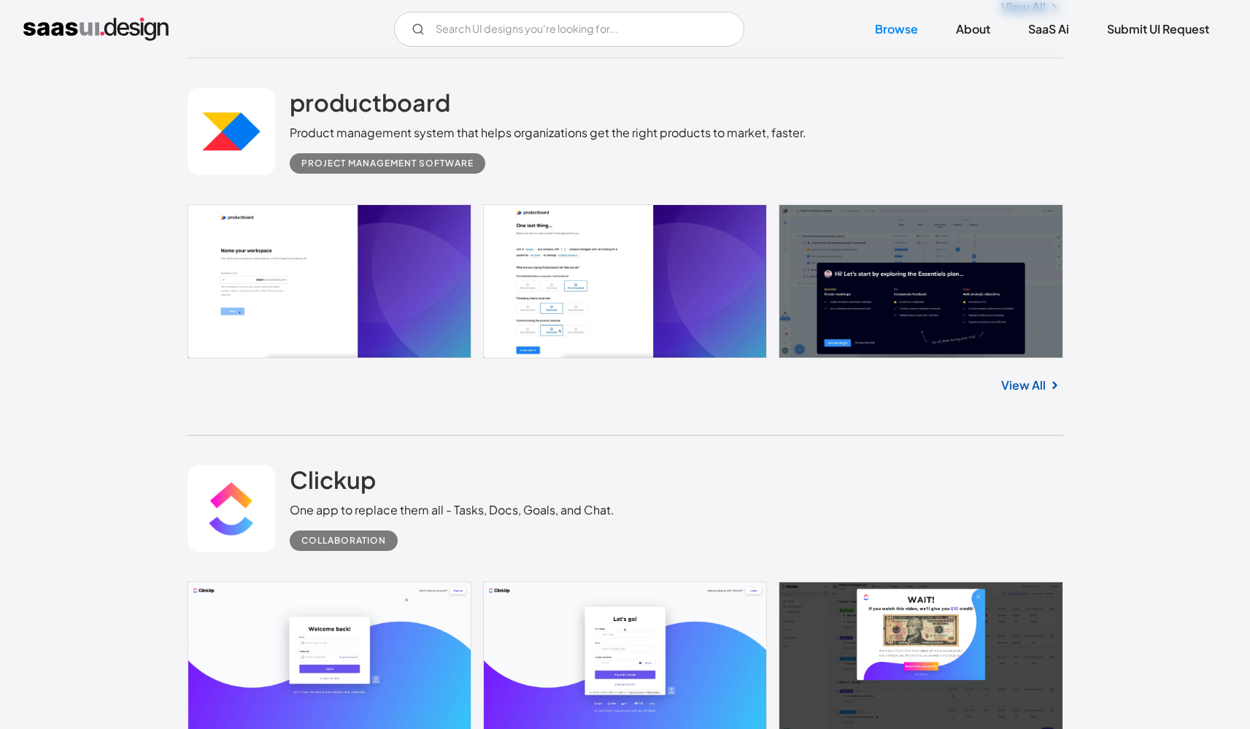
click at [424, 285] on link at bounding box center [626, 281] width 876 height 154
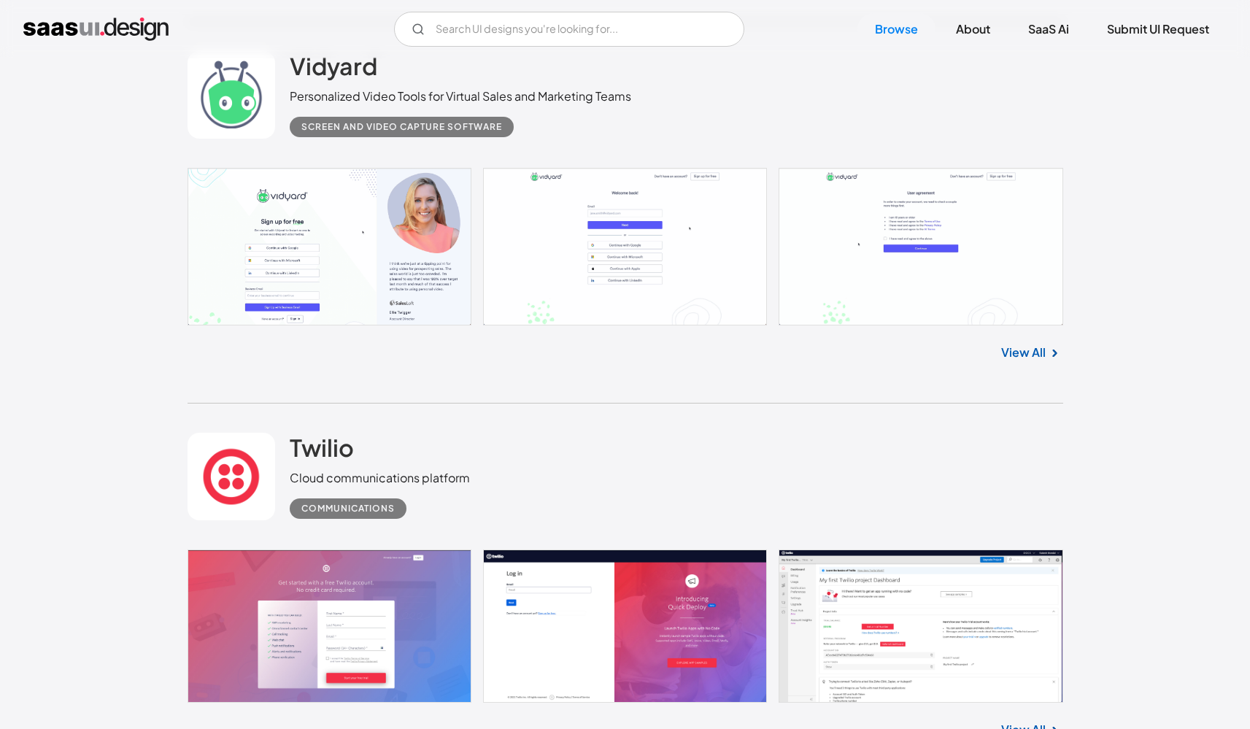
scroll to position [11473, 0]
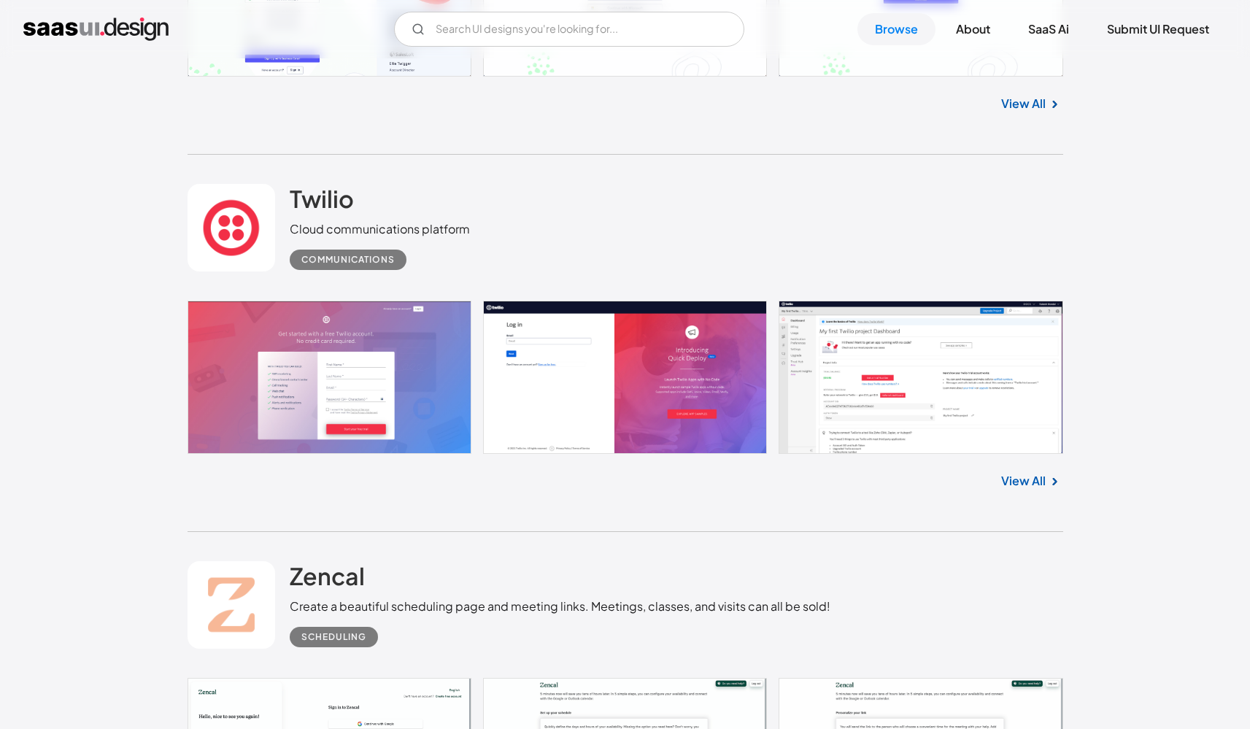
click at [648, 371] on link at bounding box center [626, 378] width 876 height 154
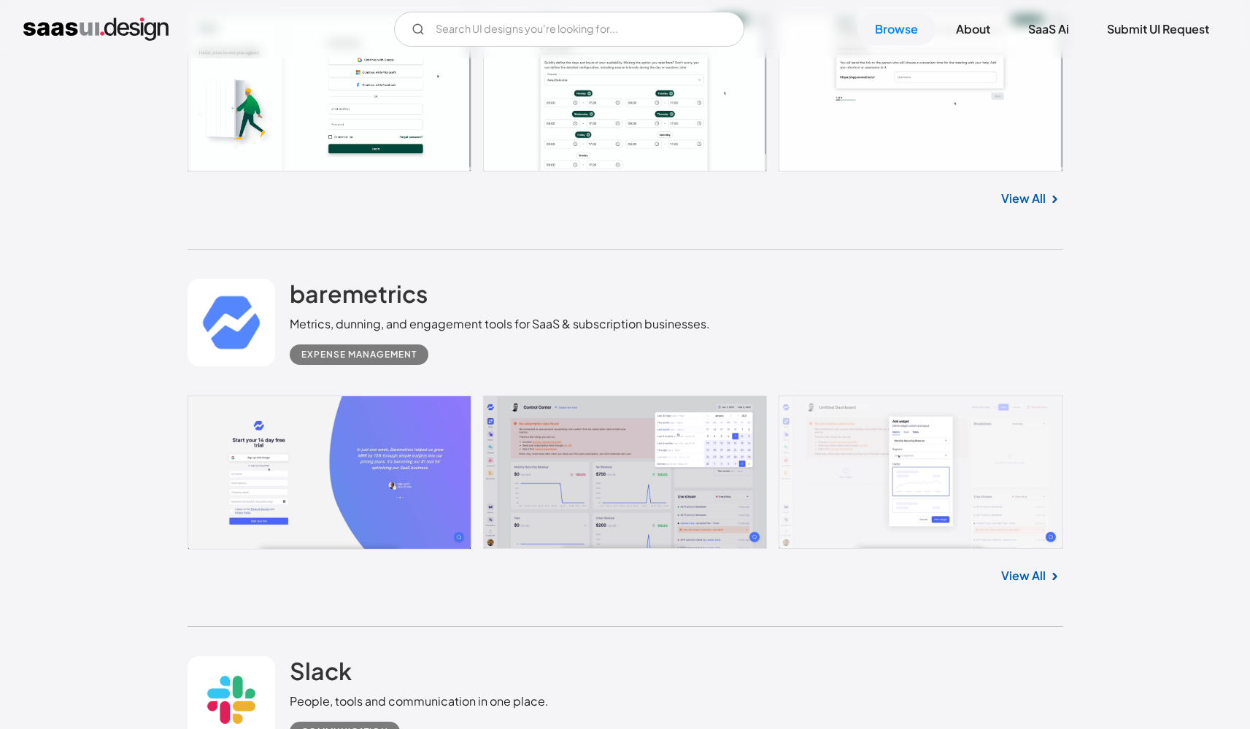
scroll to position [12362, 0]
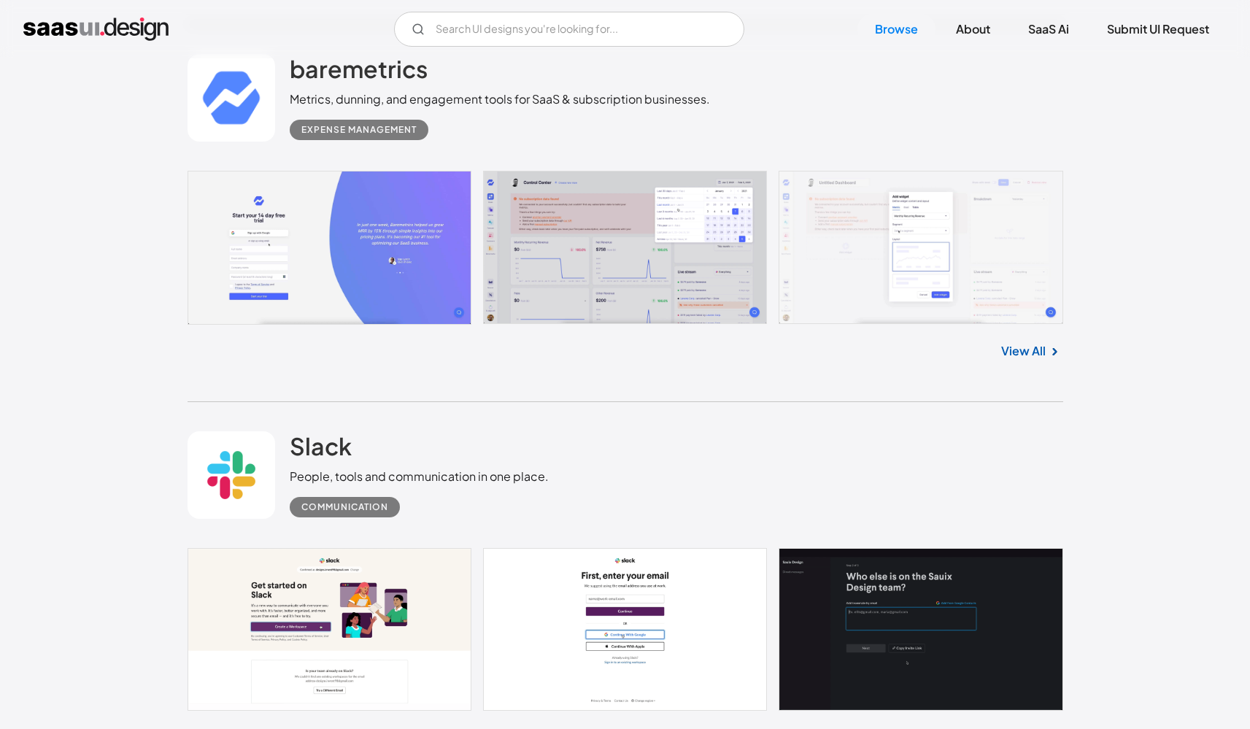
click at [337, 223] on link at bounding box center [626, 248] width 876 height 154
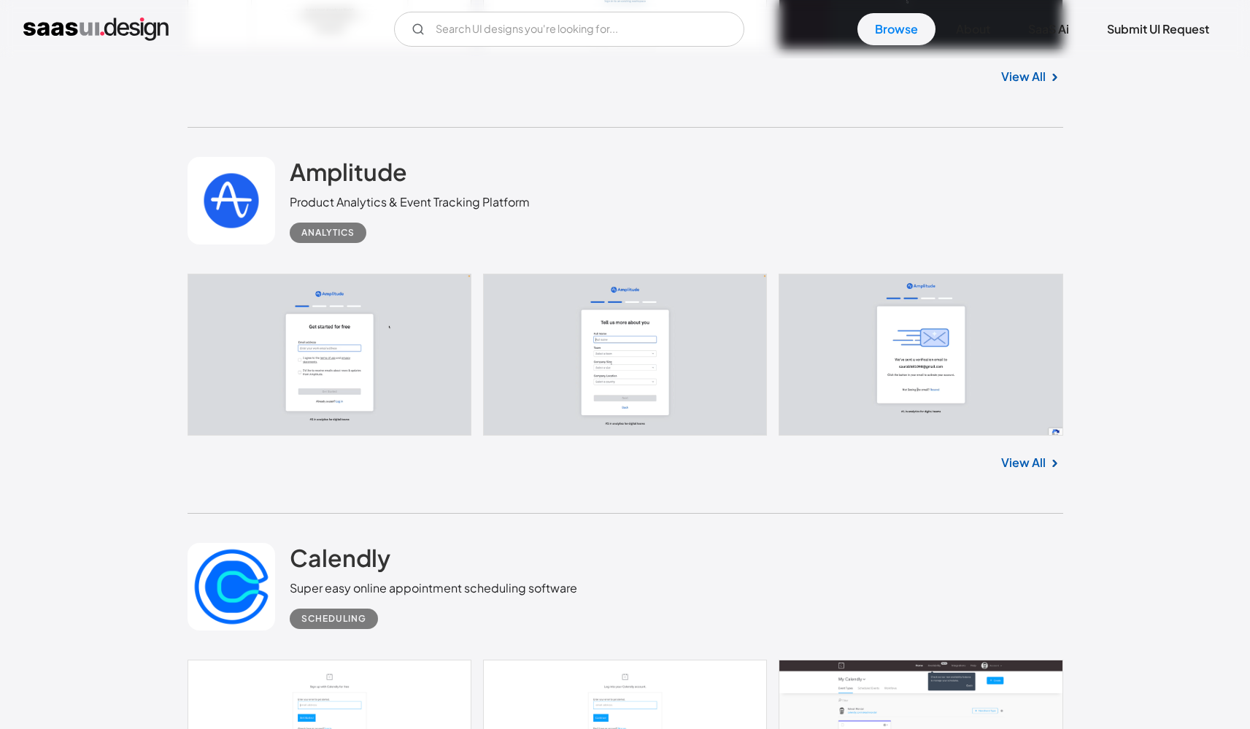
scroll to position [13272, 0]
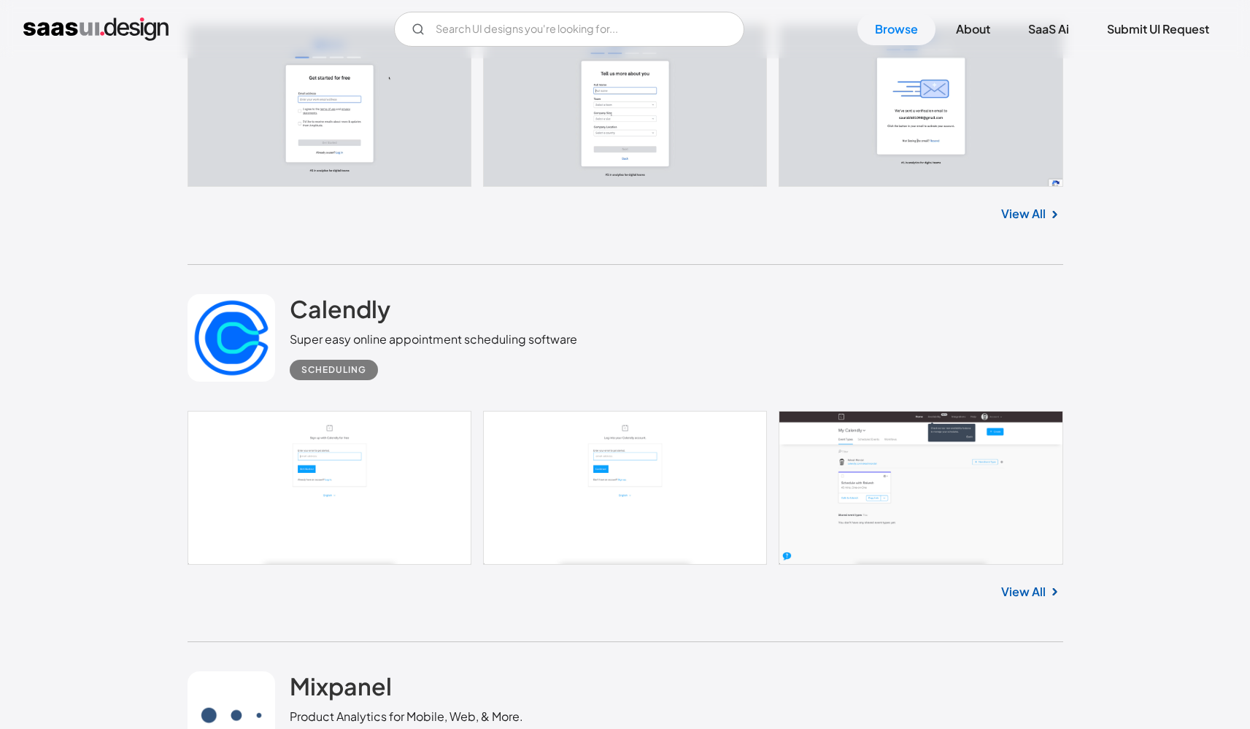
click at [339, 468] on link at bounding box center [626, 488] width 876 height 154
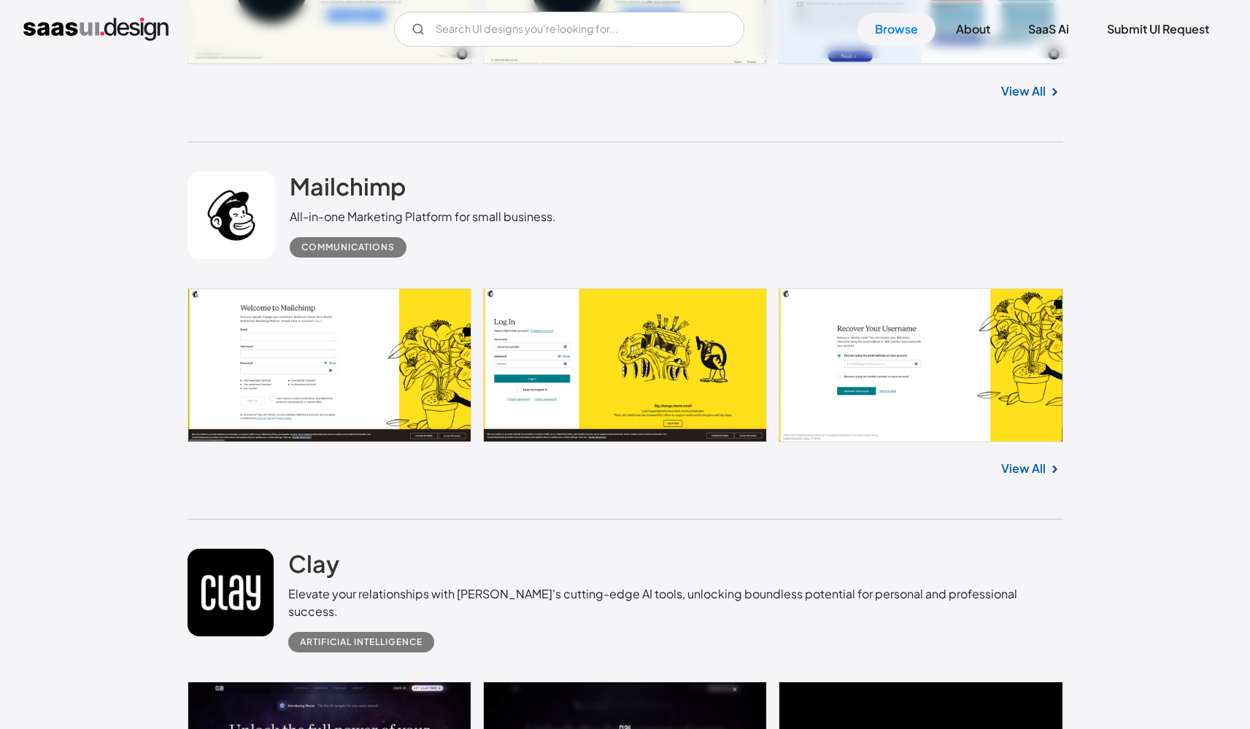
scroll to position [14104, 0]
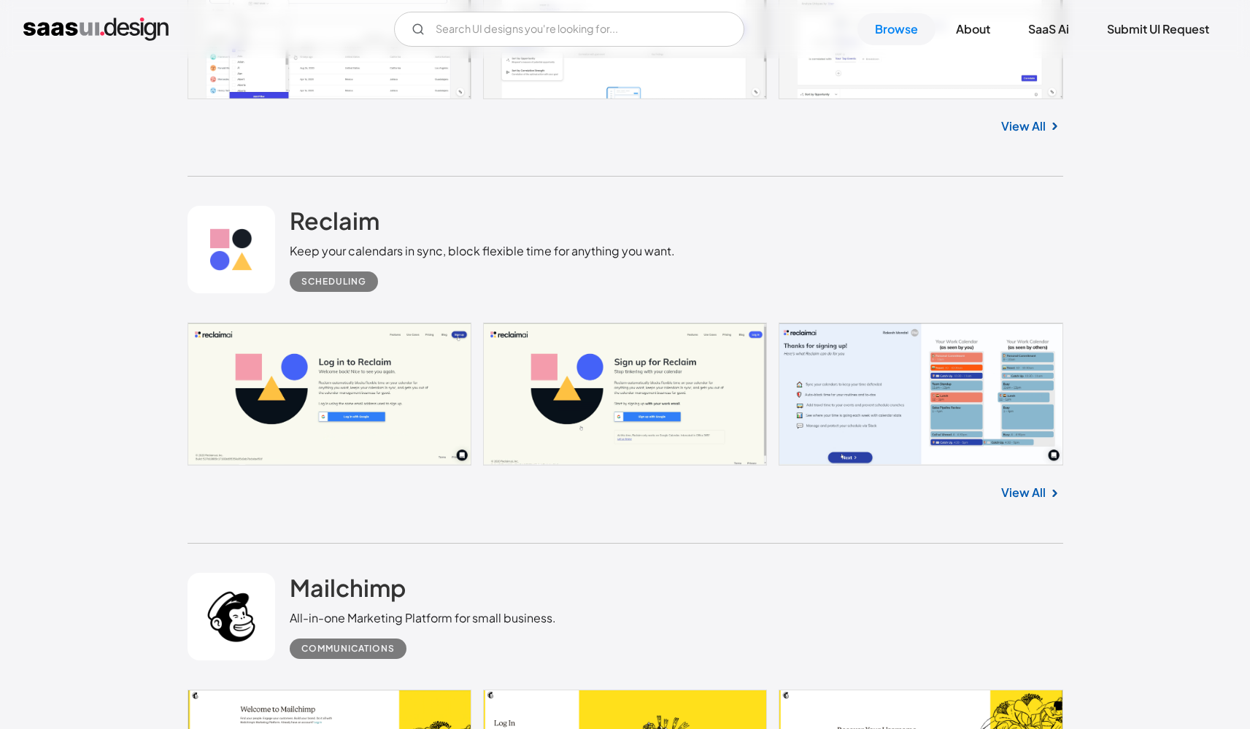
click at [348, 365] on link at bounding box center [626, 394] width 876 height 143
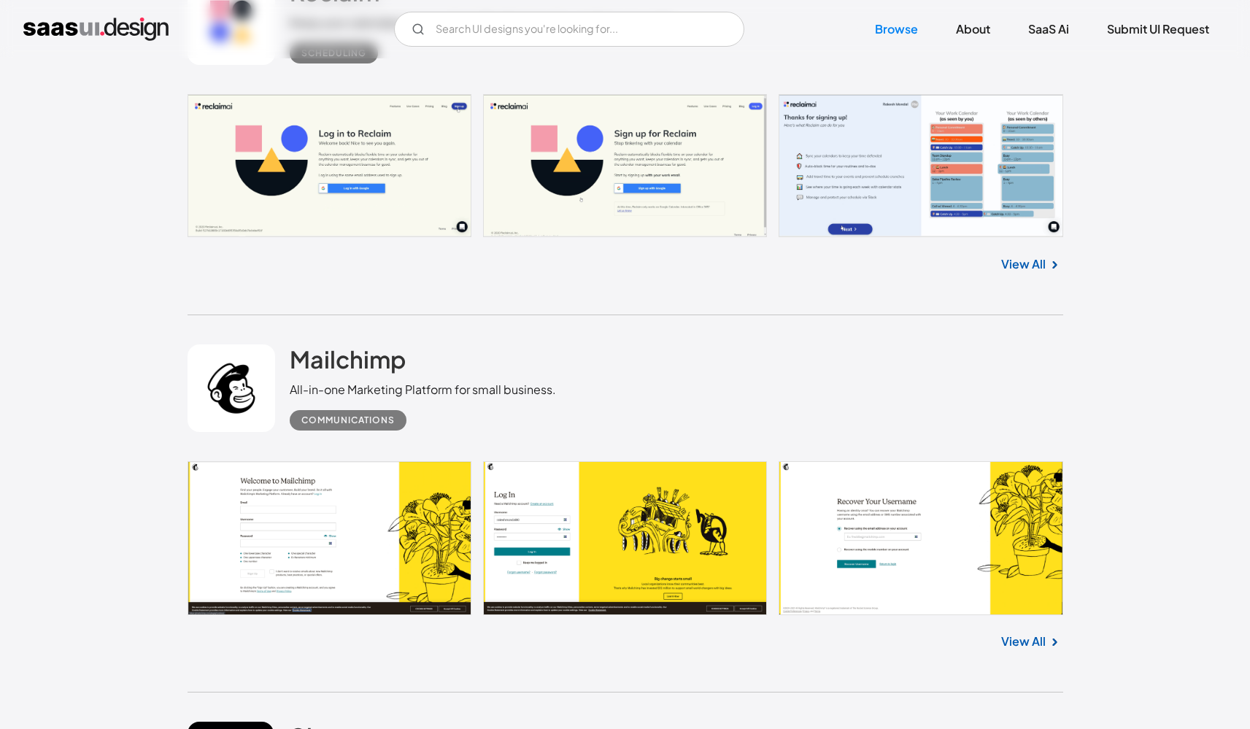
scroll to position [14452, 0]
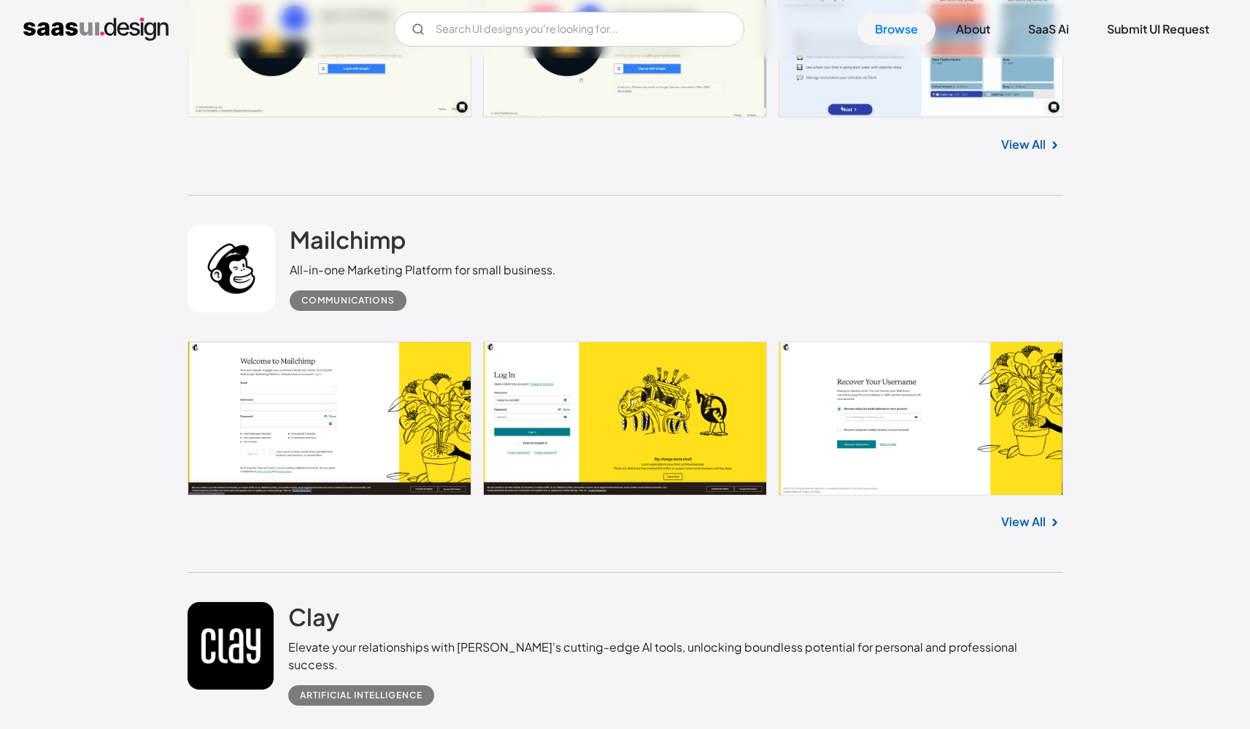
click at [615, 401] on link at bounding box center [626, 419] width 876 height 154
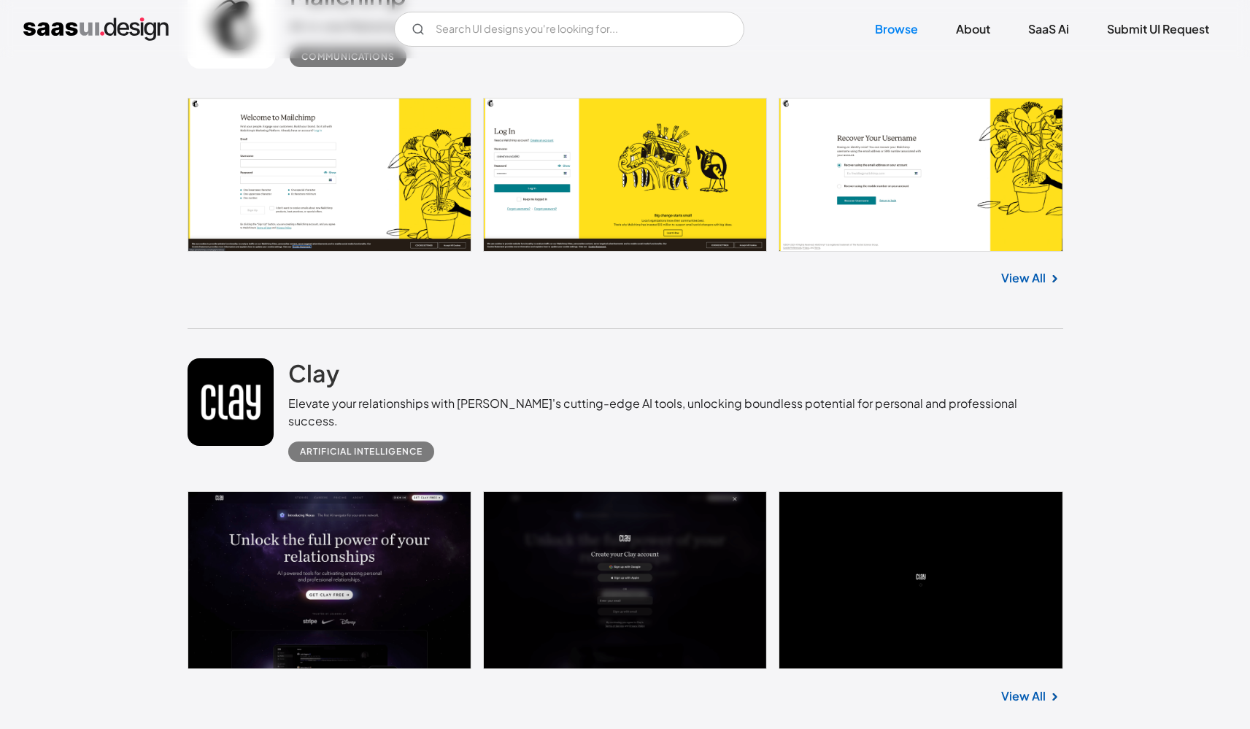
scroll to position [14822, 0]
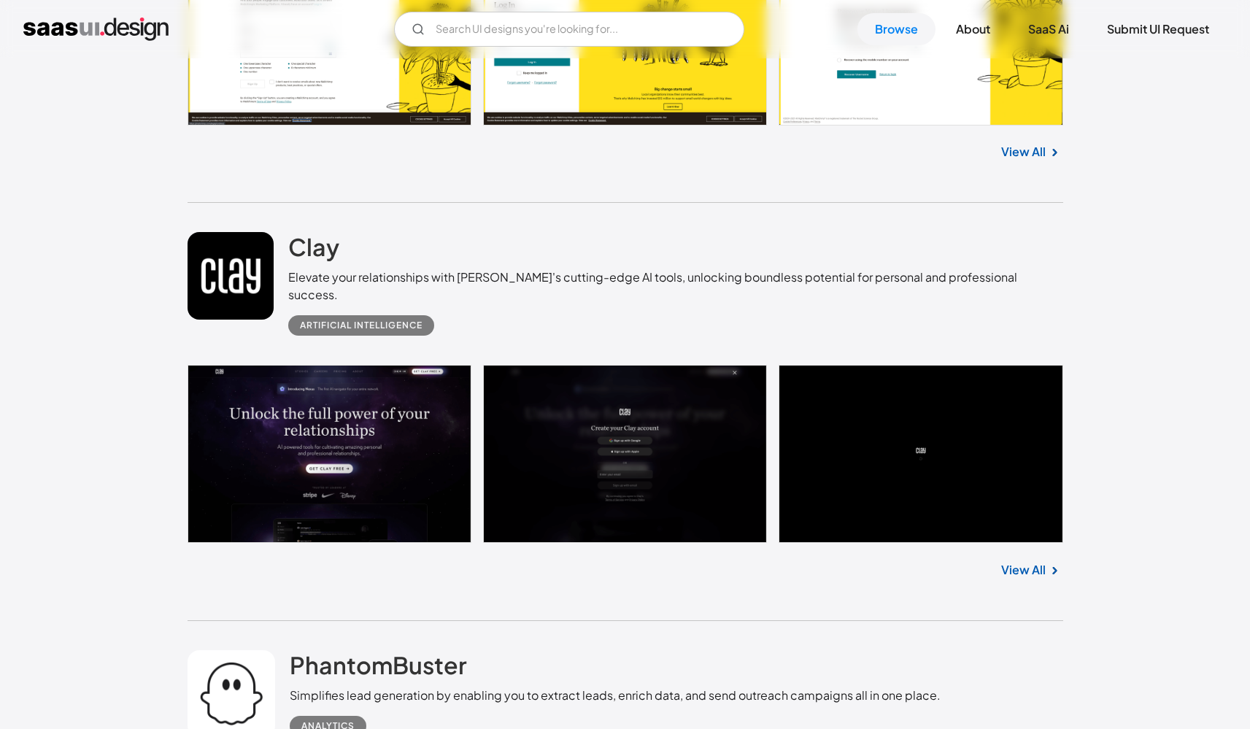
click at [623, 416] on link at bounding box center [626, 454] width 876 height 178
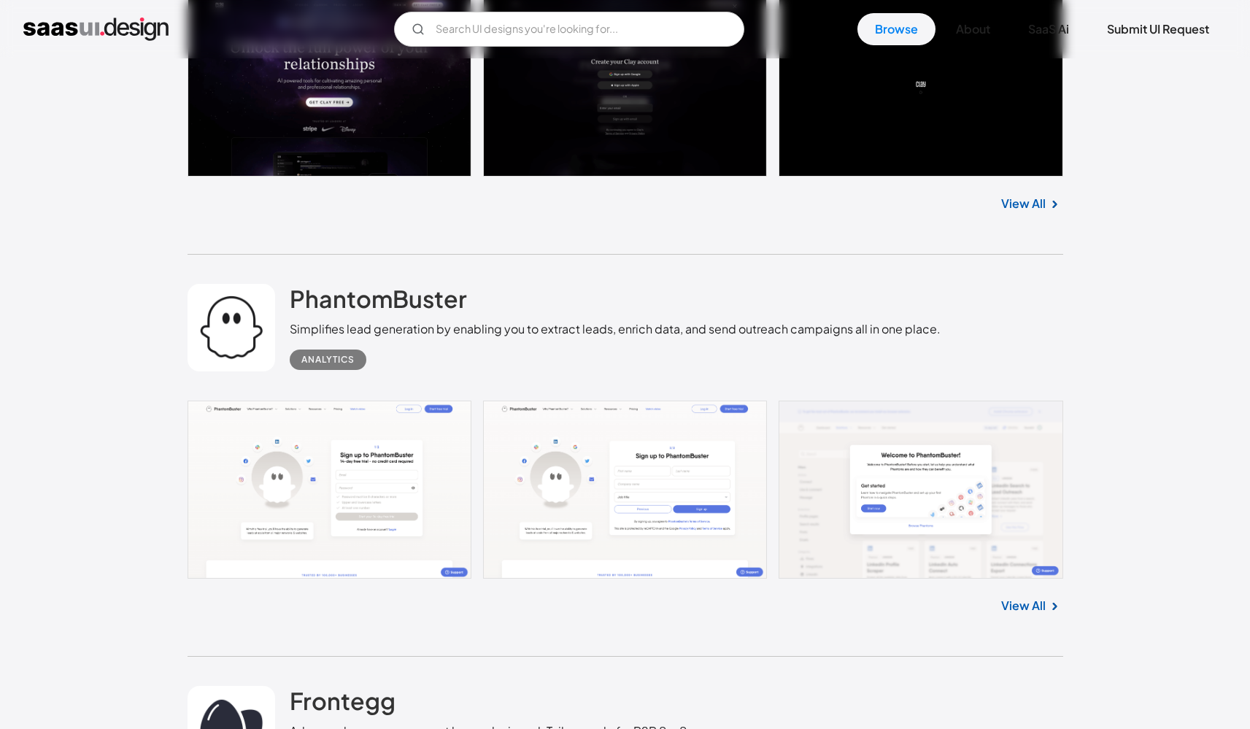
scroll to position [14782, 0]
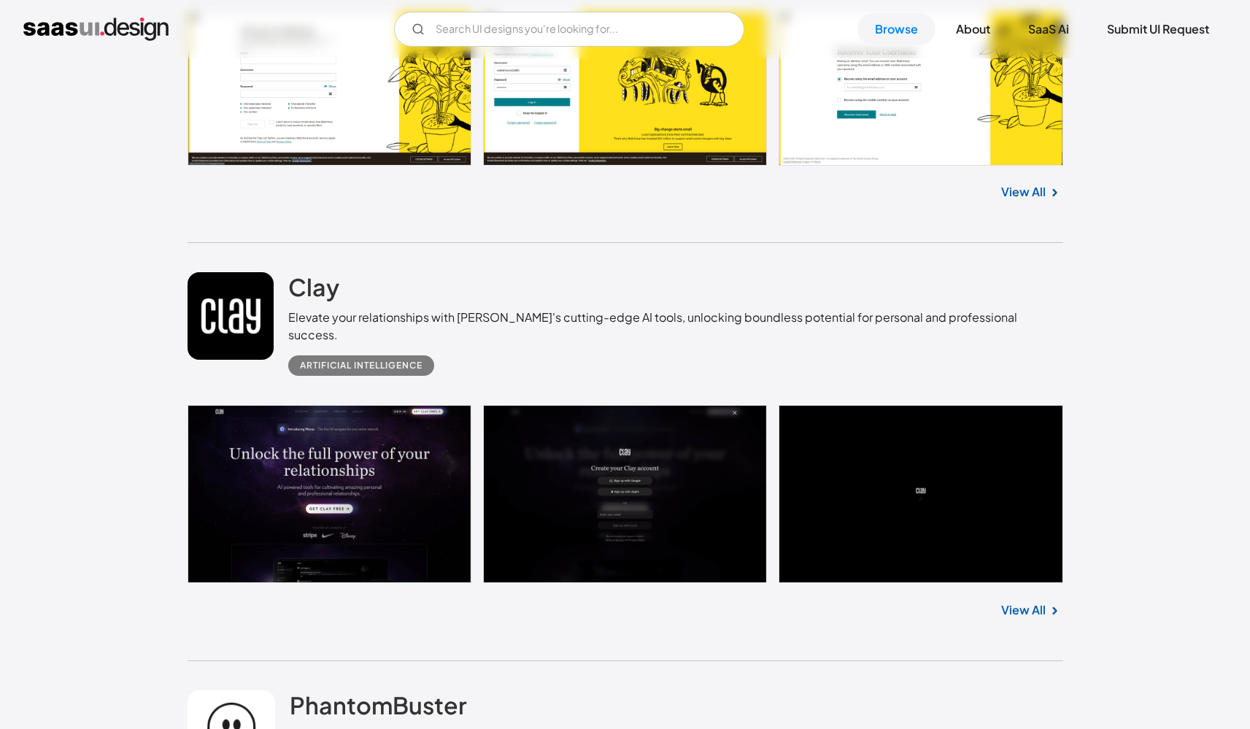
click at [956, 496] on link at bounding box center [626, 494] width 876 height 178
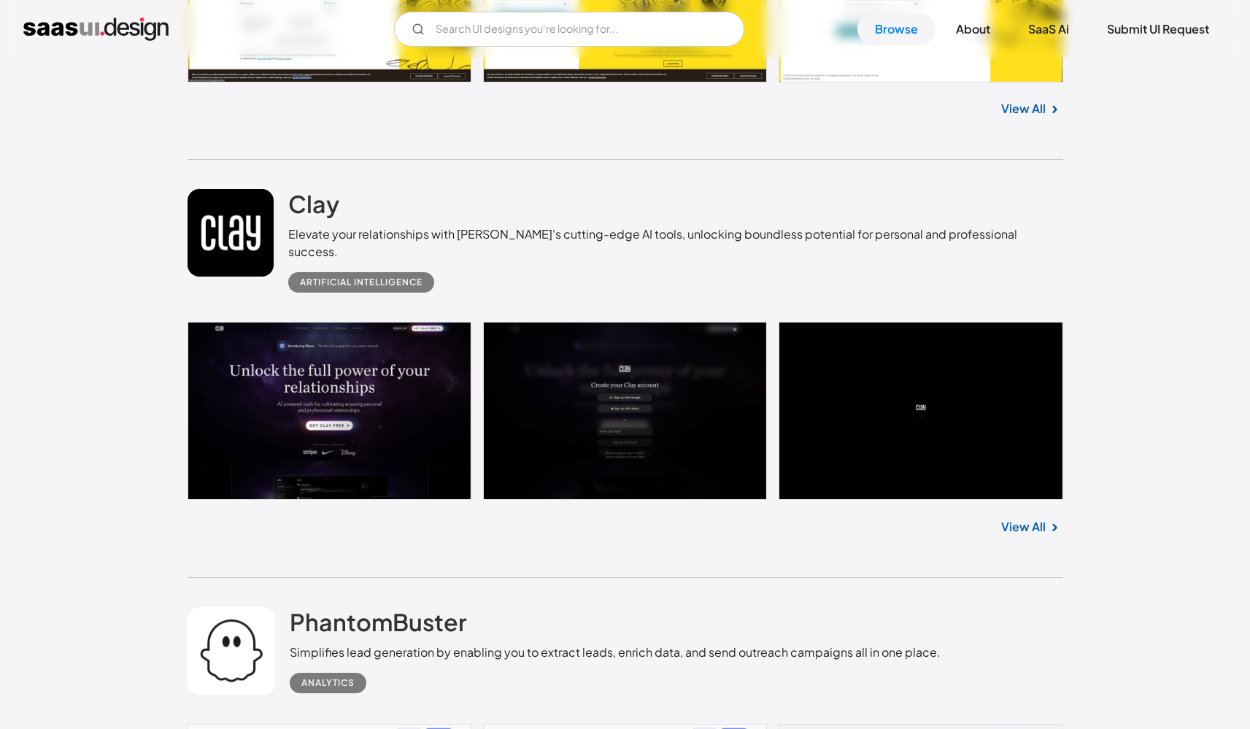
scroll to position [15114, 0]
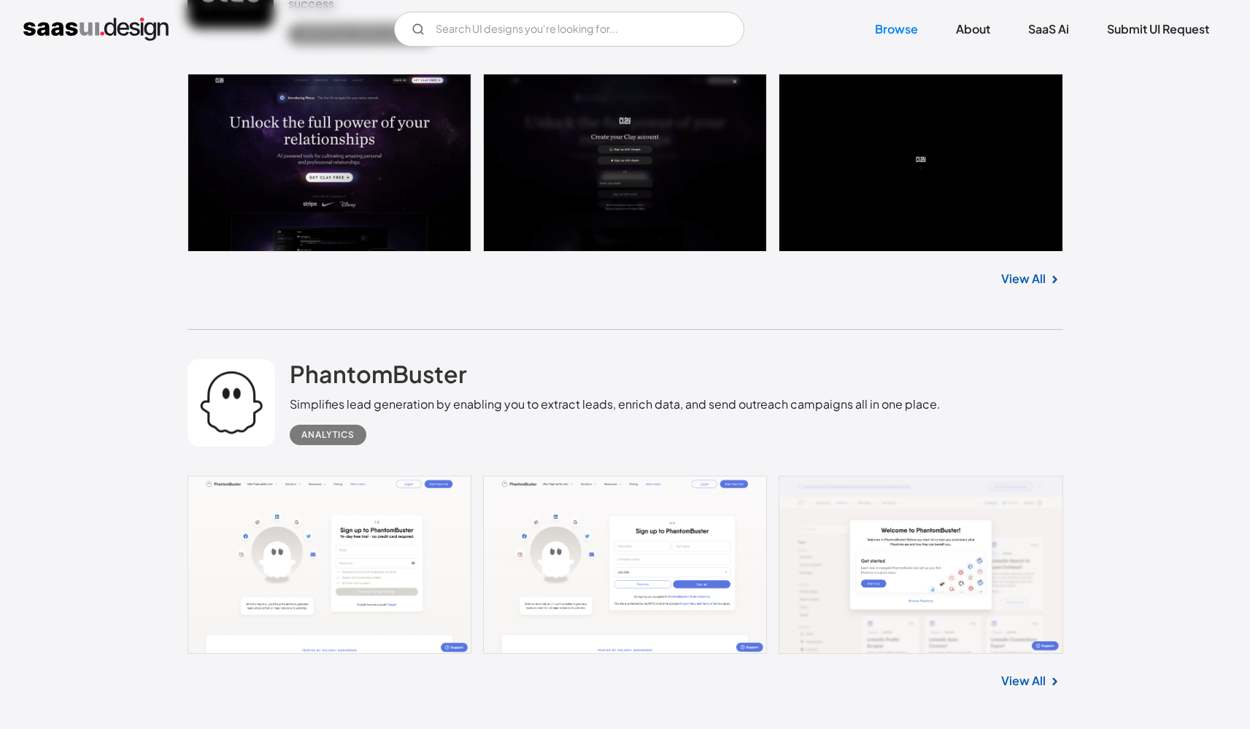
click at [394, 557] on link at bounding box center [626, 565] width 876 height 178
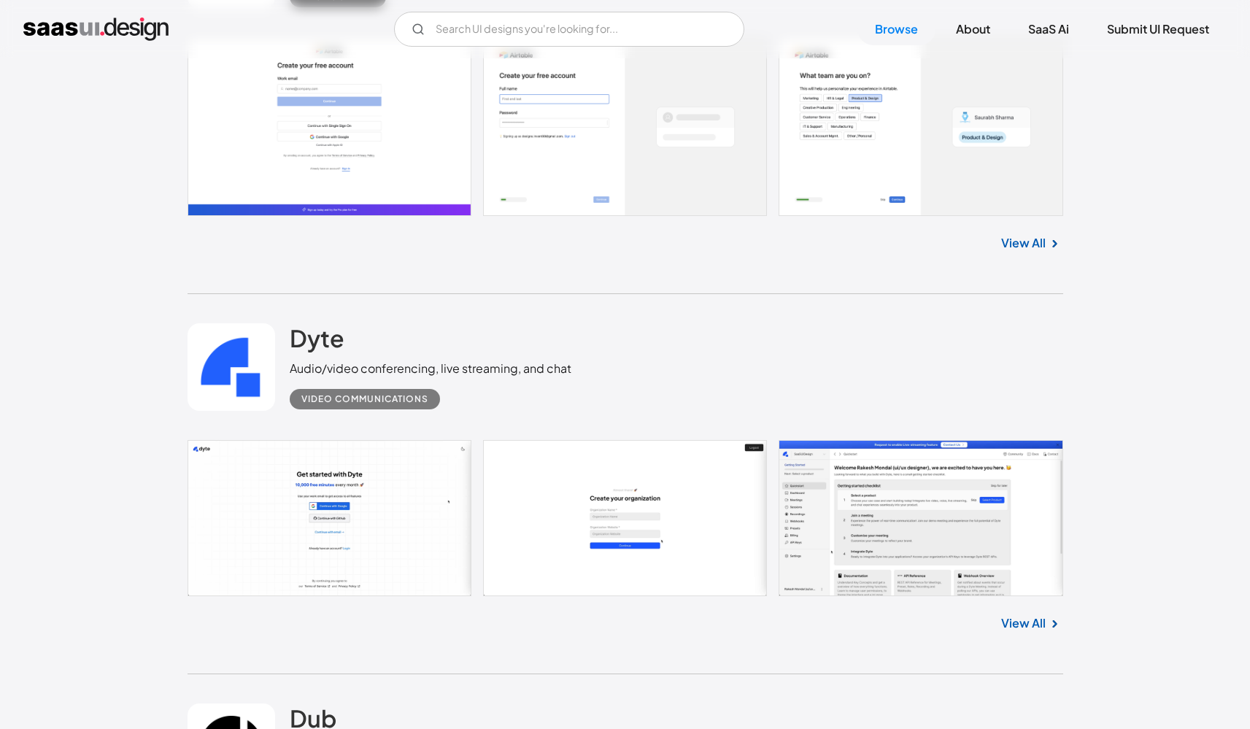
scroll to position [18694, 0]
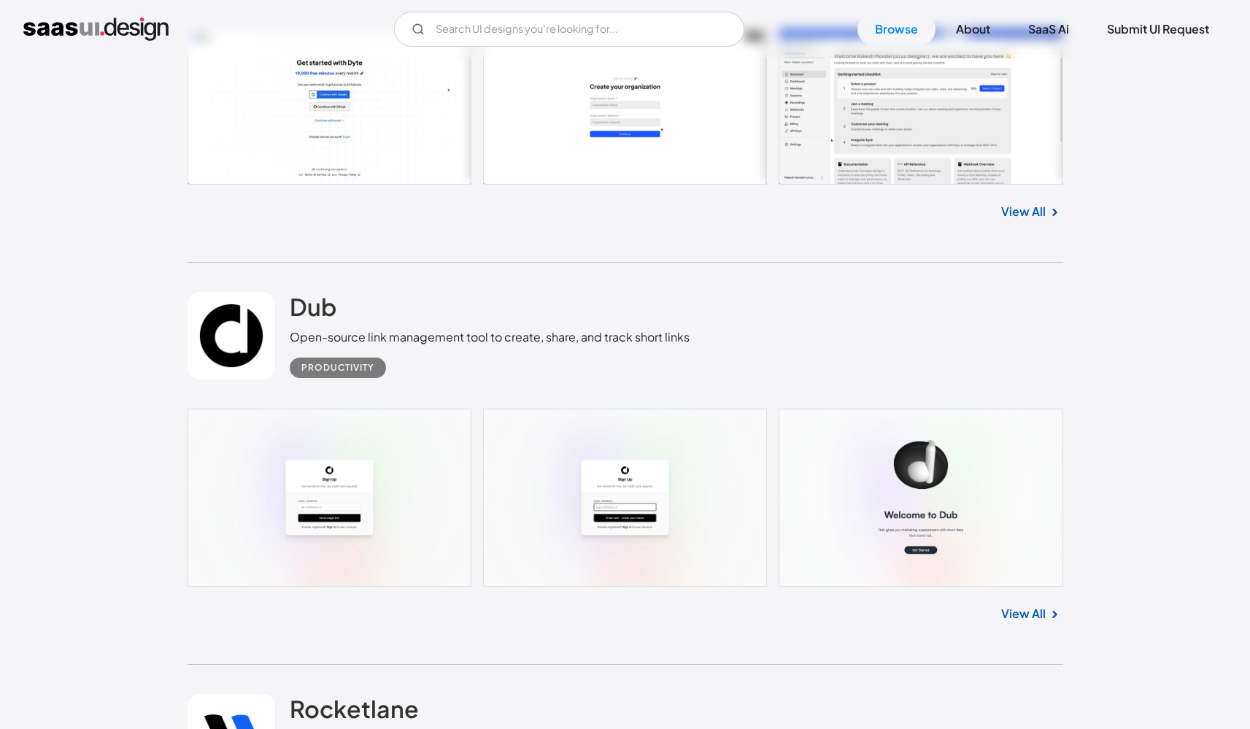
click at [923, 442] on link at bounding box center [626, 498] width 876 height 178
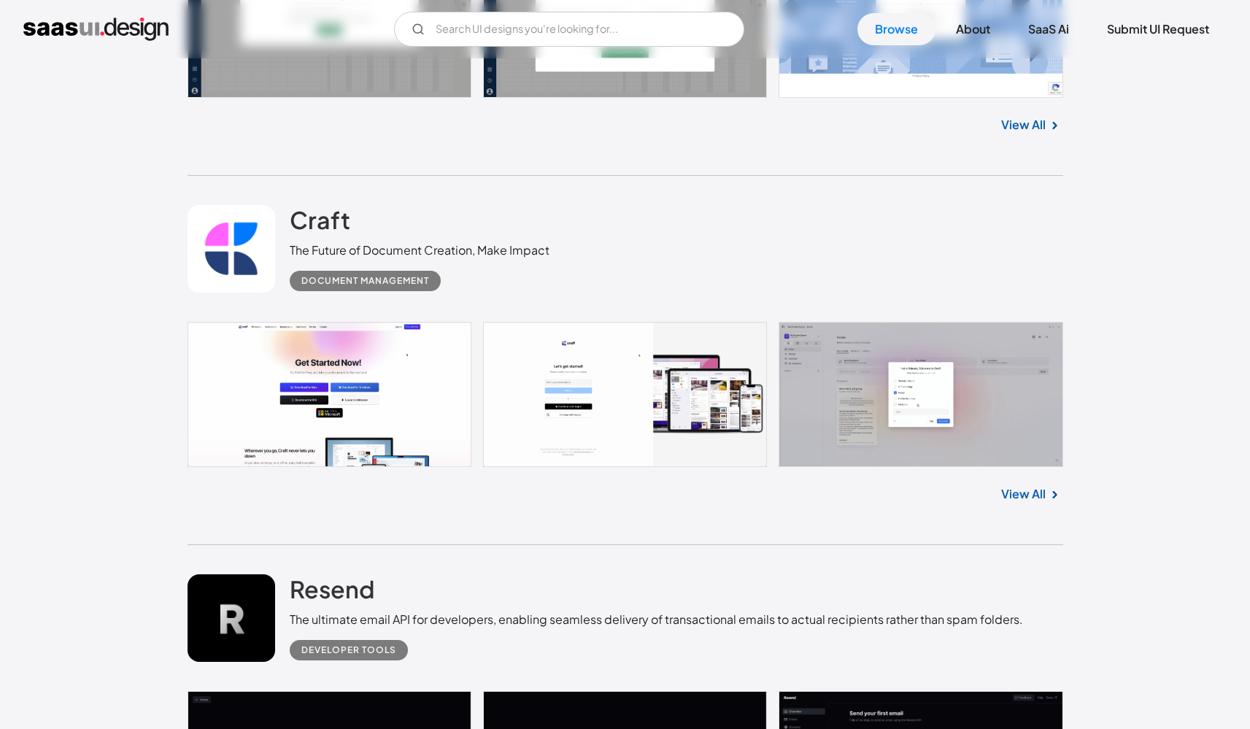
scroll to position [22839, 0]
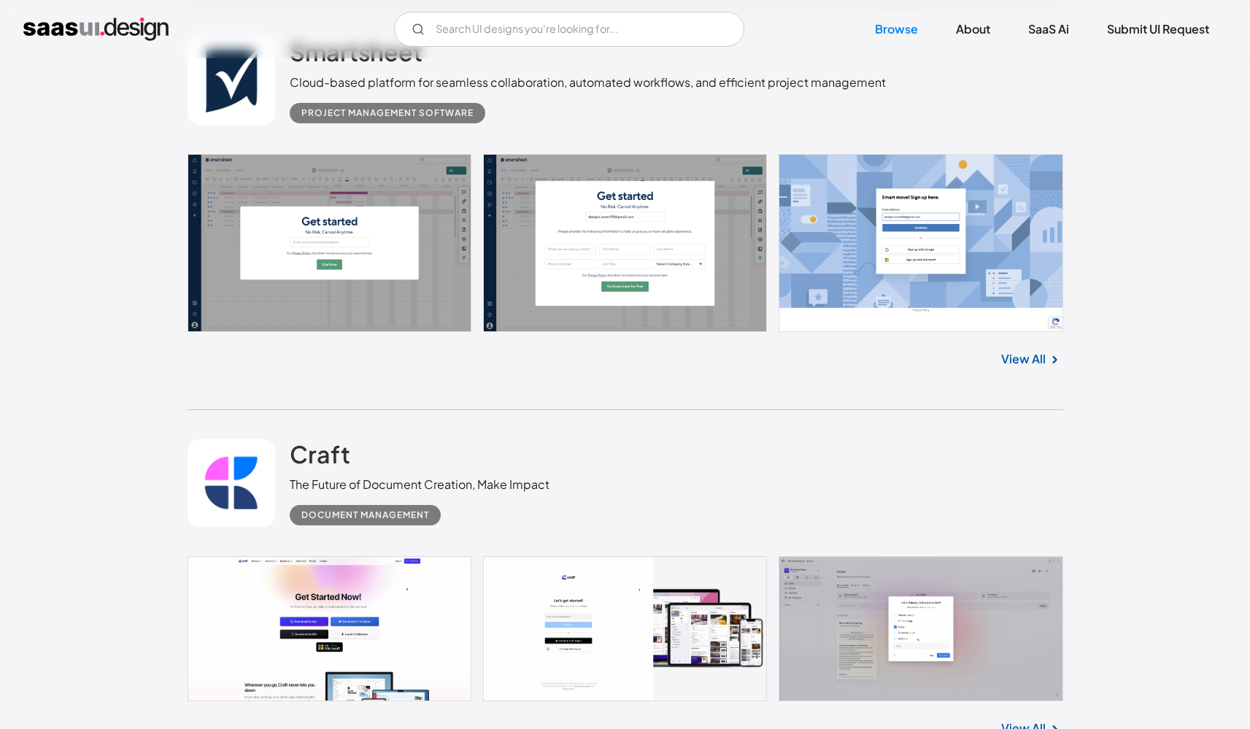
click at [331, 190] on link at bounding box center [626, 243] width 876 height 178
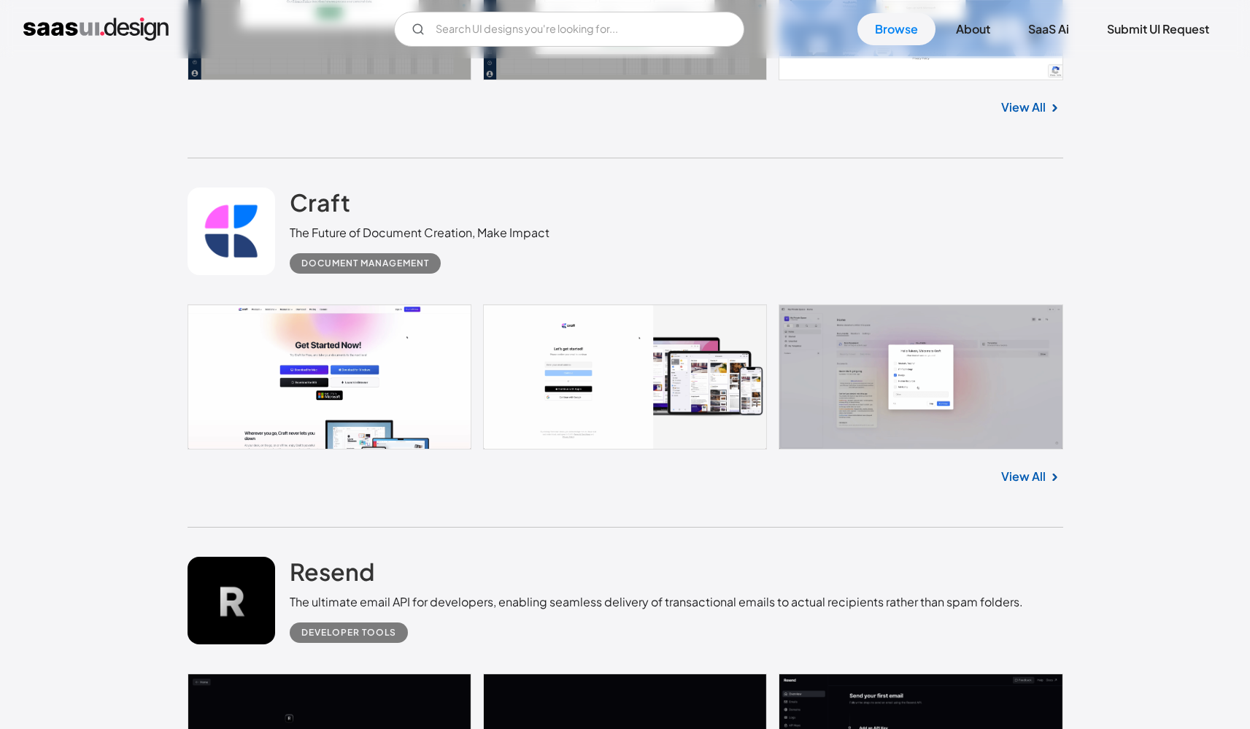
click at [437, 345] on link at bounding box center [626, 376] width 876 height 145
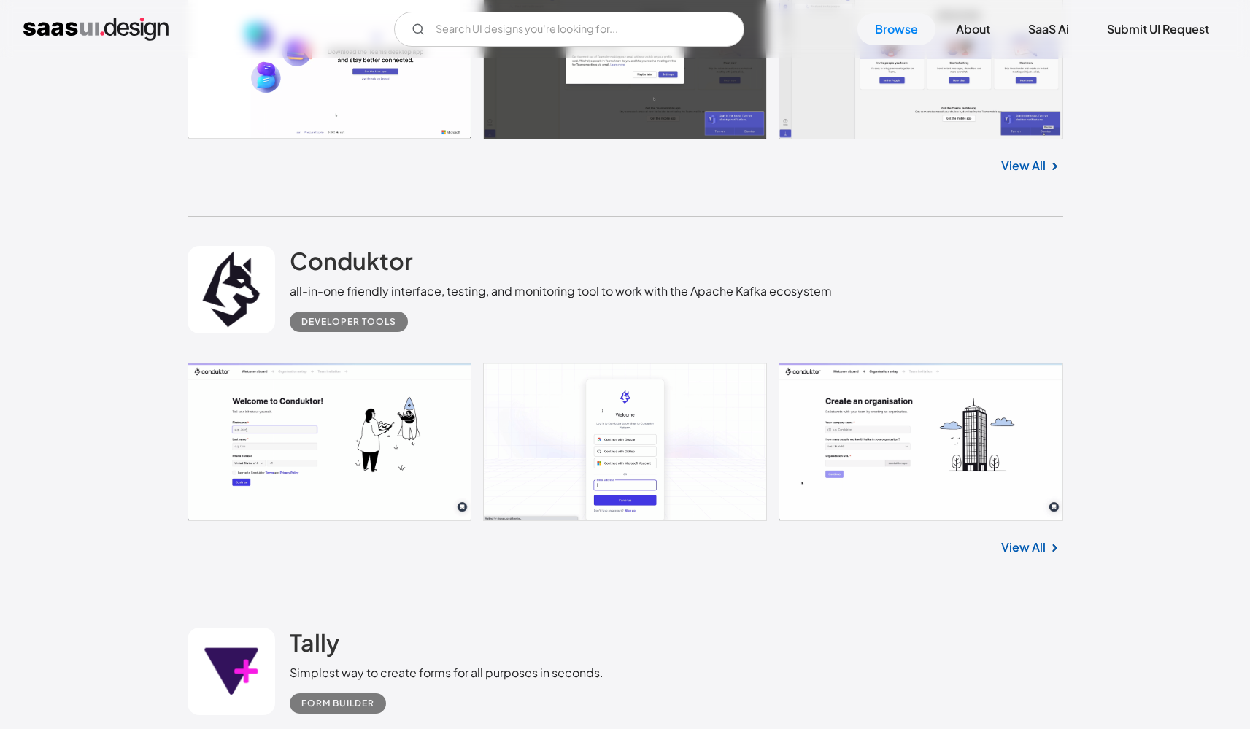
scroll to position [25536, 0]
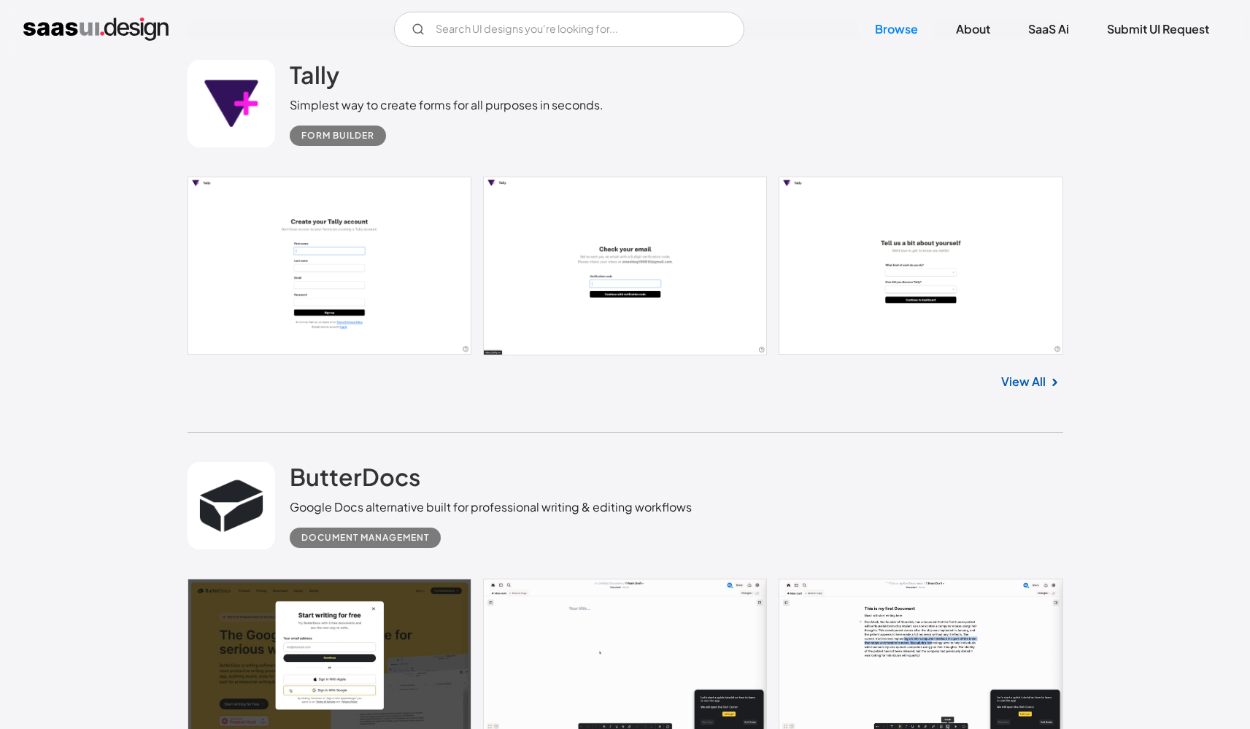
click at [317, 263] on link at bounding box center [626, 266] width 876 height 178
click at [220, 463] on link at bounding box center [232, 506] width 88 height 88
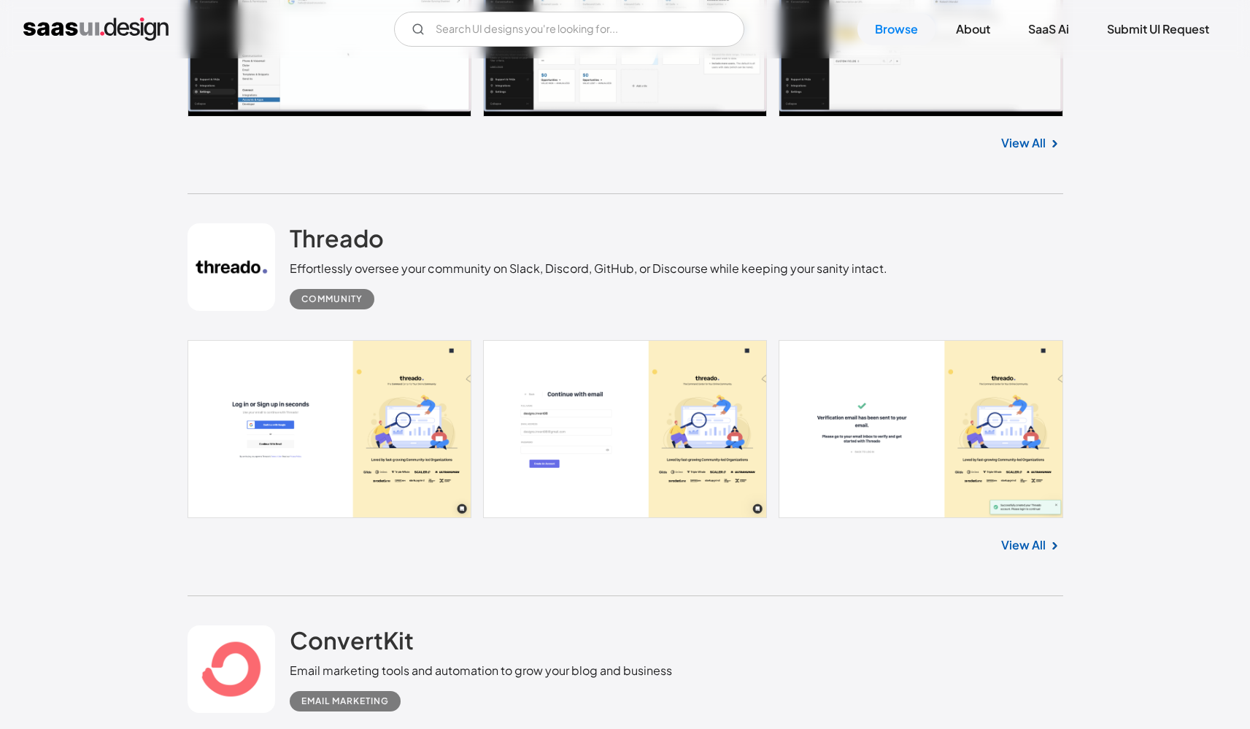
scroll to position [26433, 0]
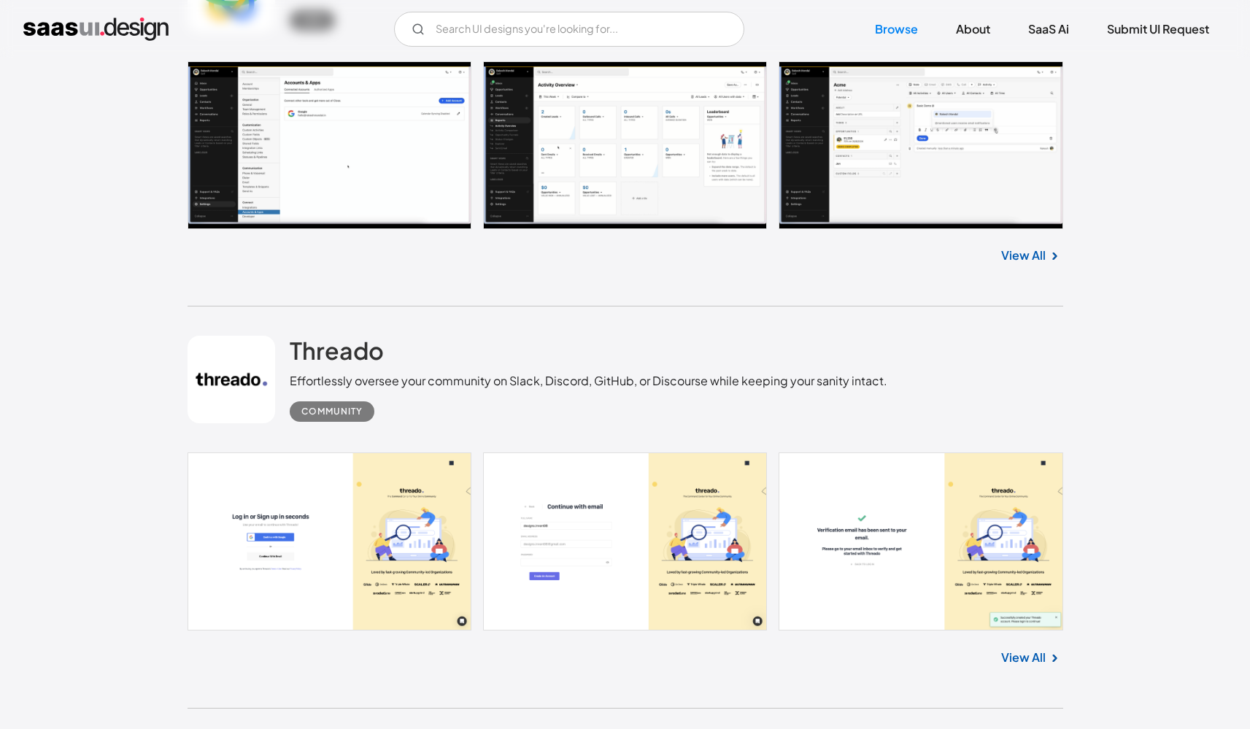
click at [657, 487] on link at bounding box center [626, 542] width 876 height 178
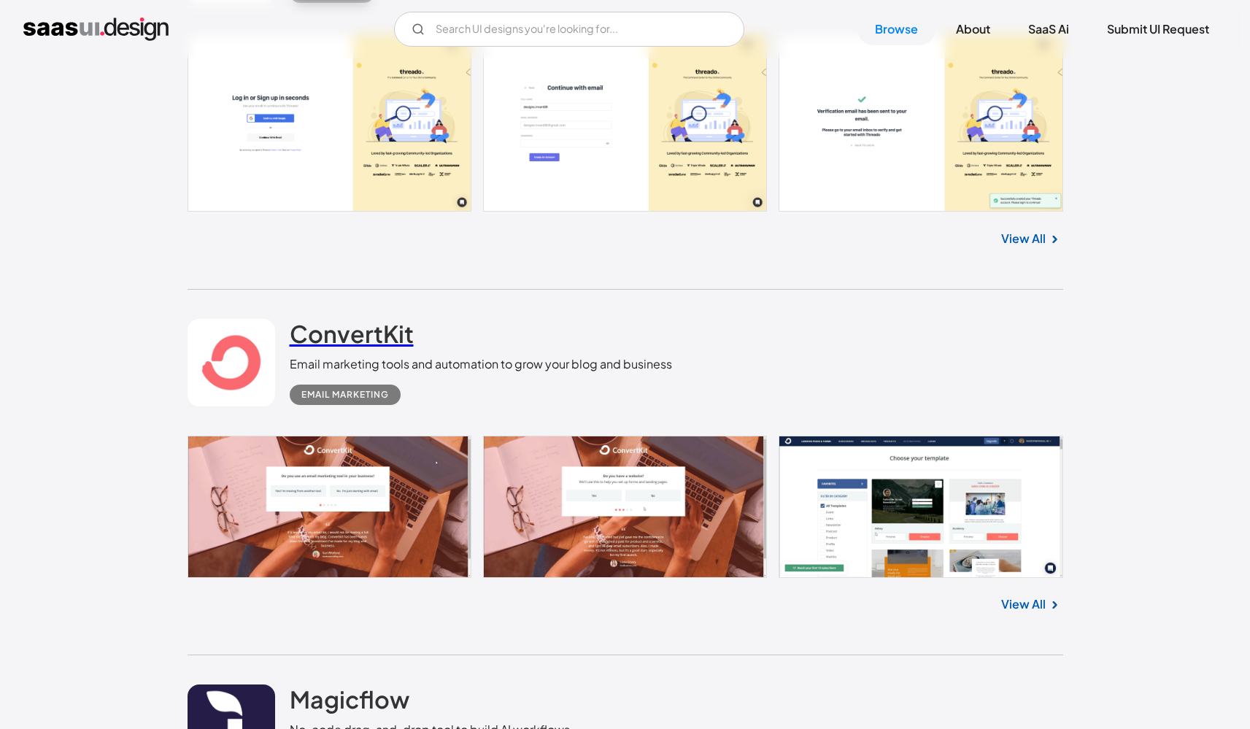
scroll to position [26855, 0]
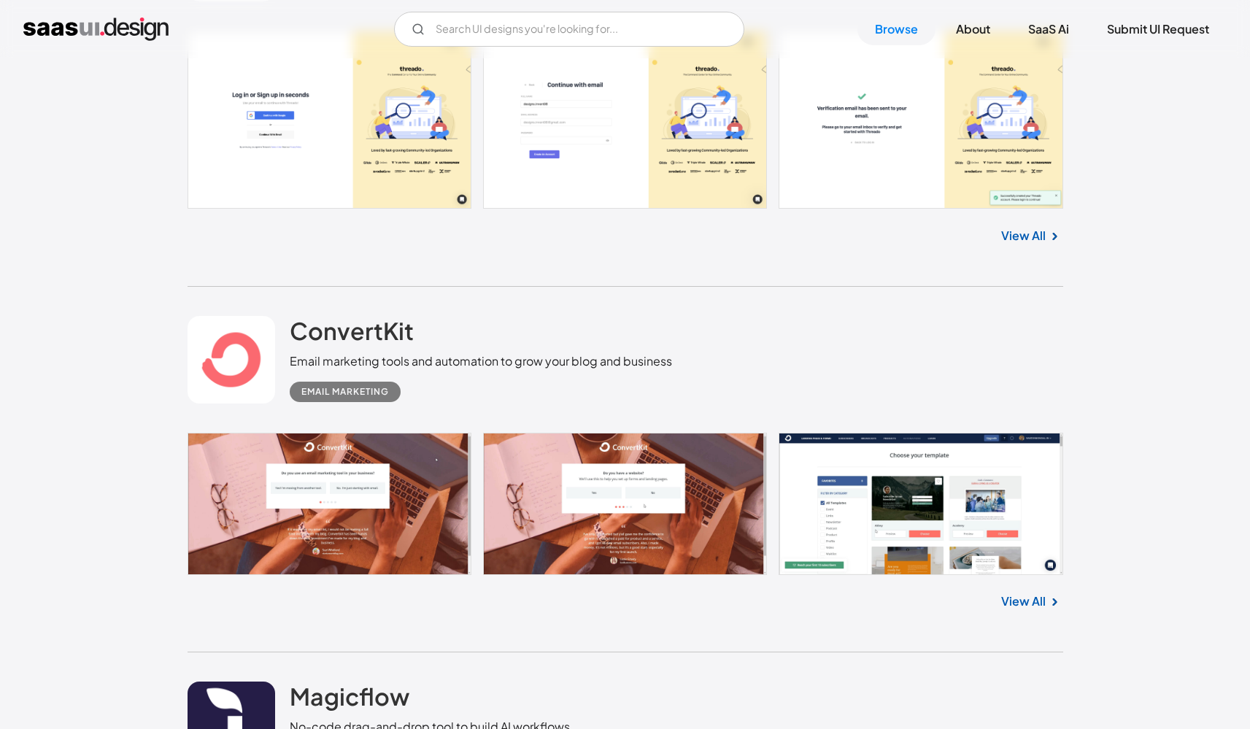
click at [805, 470] on link at bounding box center [626, 504] width 876 height 142
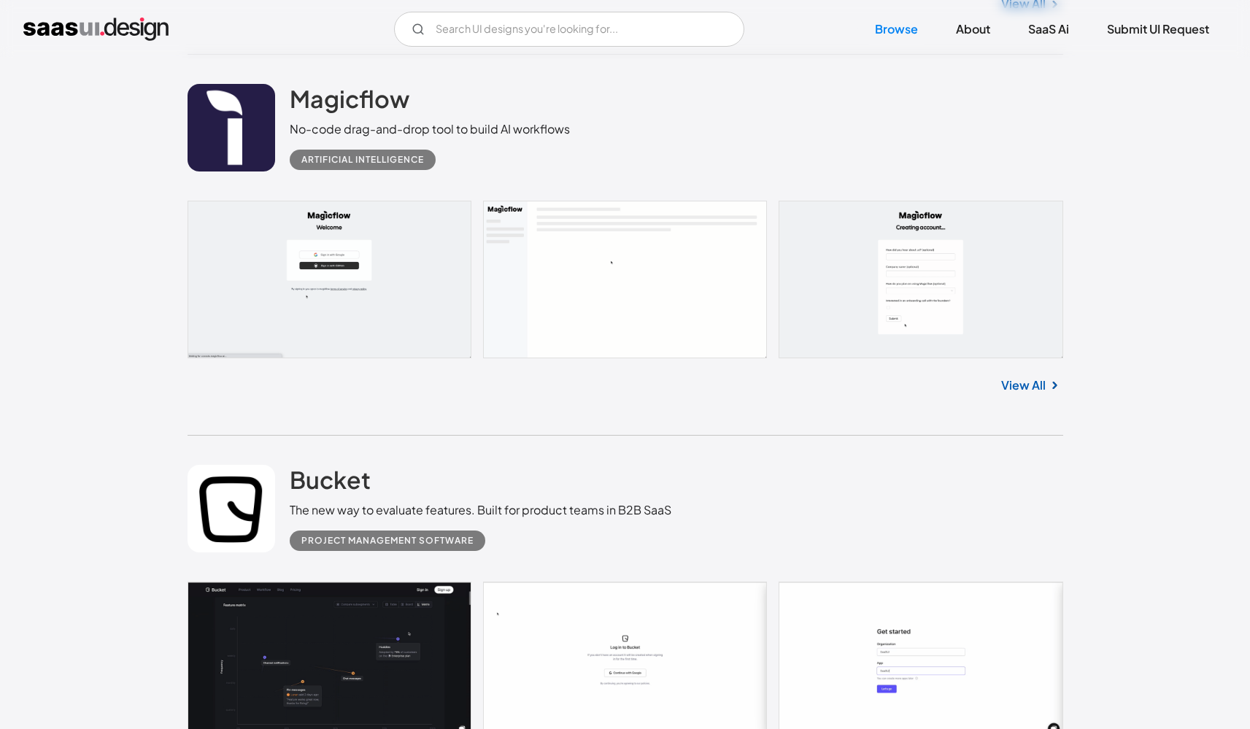
scroll to position [28051, 0]
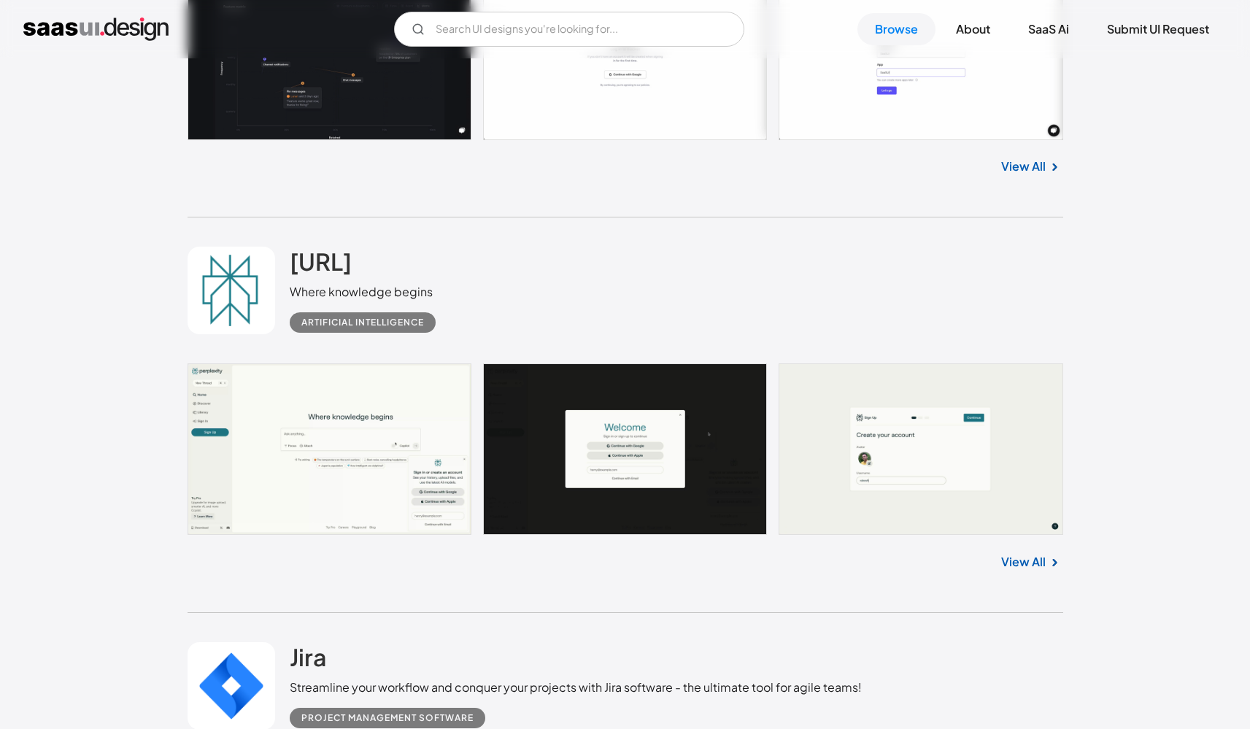
click at [388, 439] on link at bounding box center [626, 449] width 876 height 172
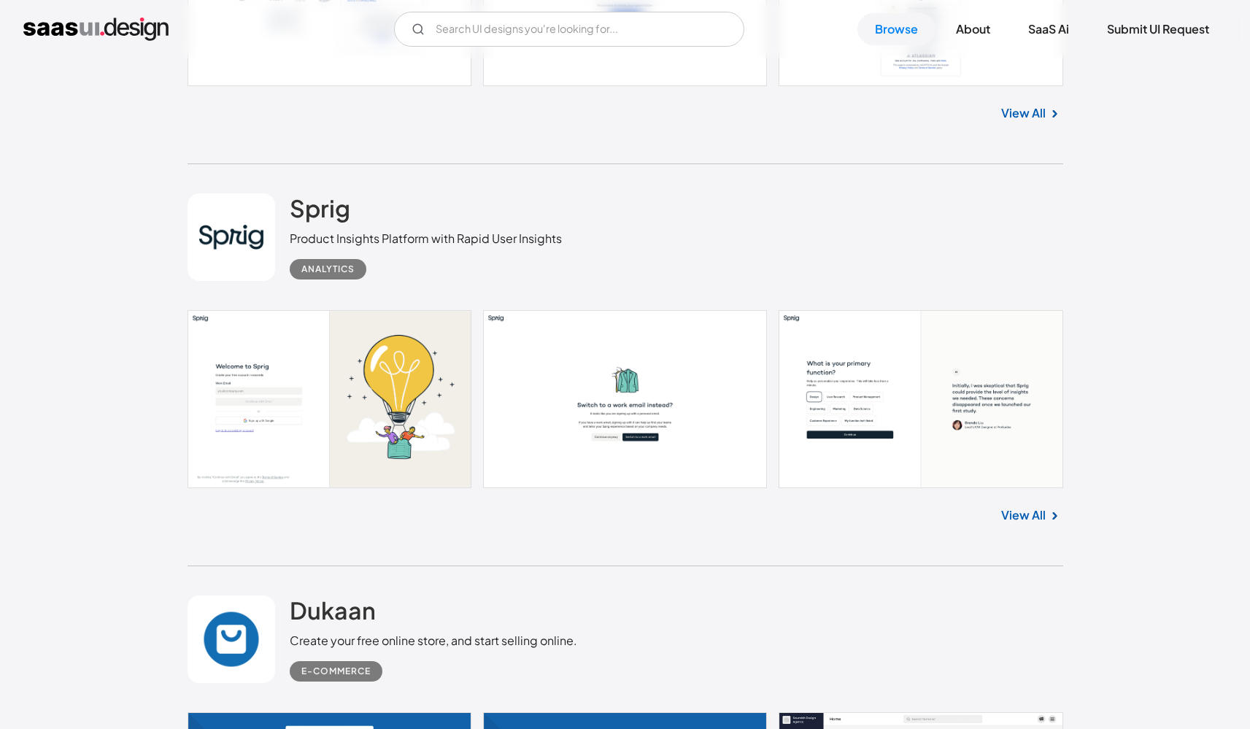
scroll to position [29135, 0]
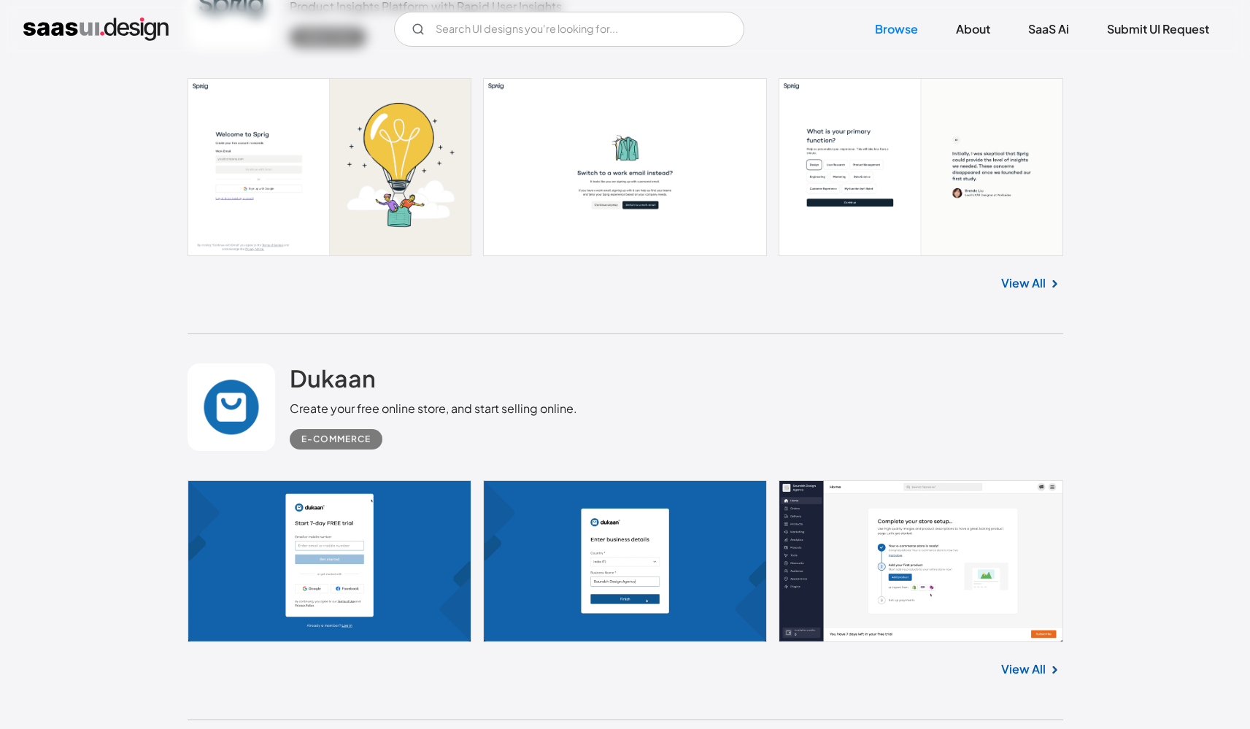
click at [601, 163] on link at bounding box center [626, 167] width 876 height 178
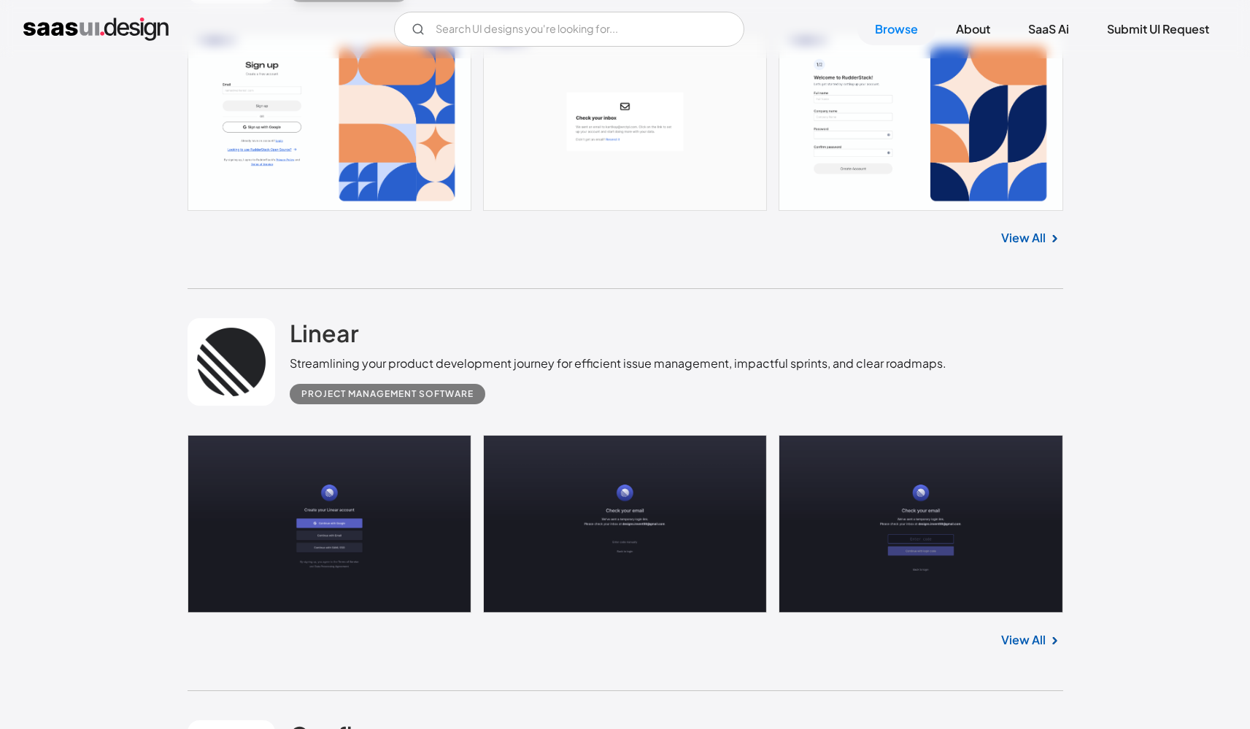
scroll to position [31679, 0]
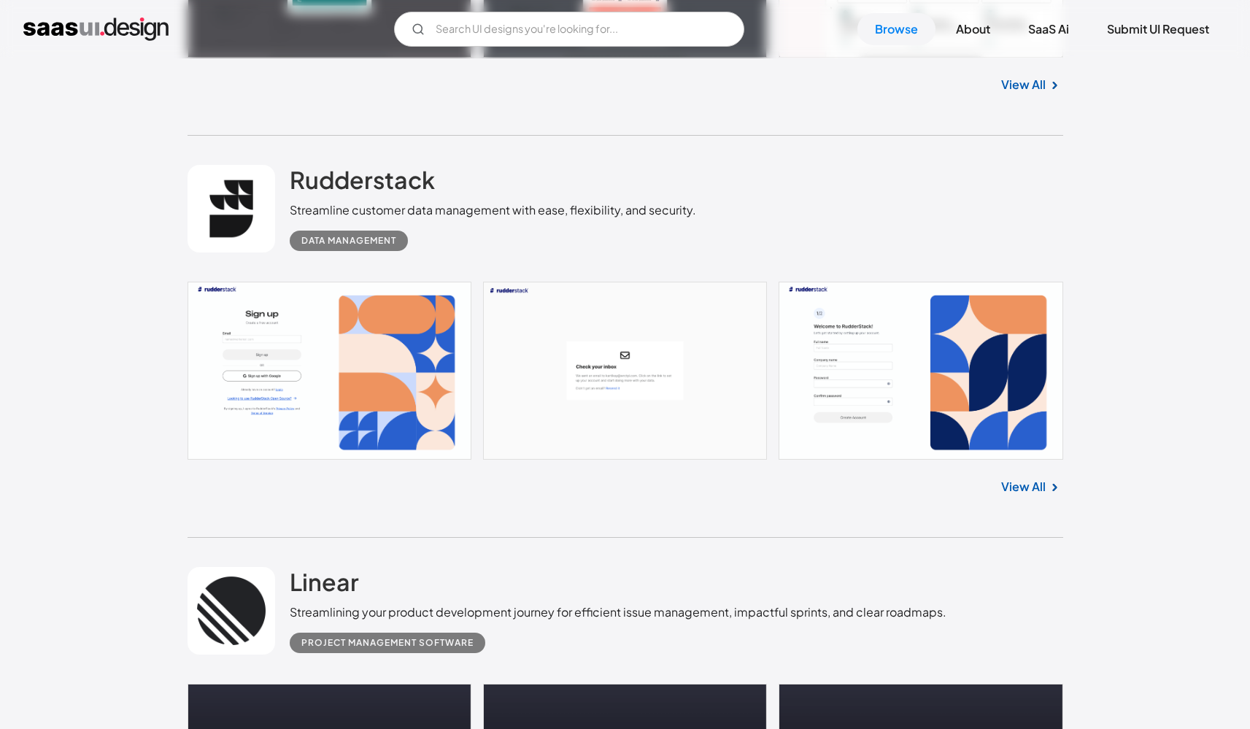
click at [869, 355] on link at bounding box center [626, 371] width 876 height 178
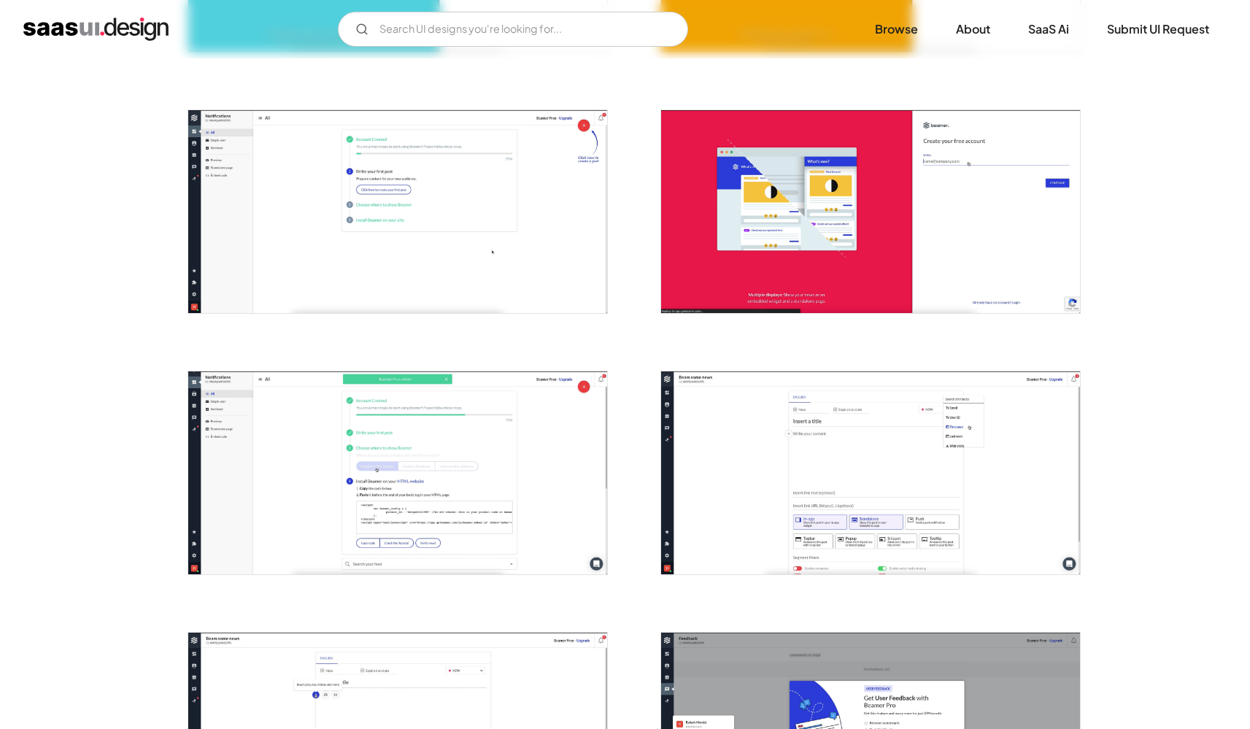
scroll to position [601, 0]
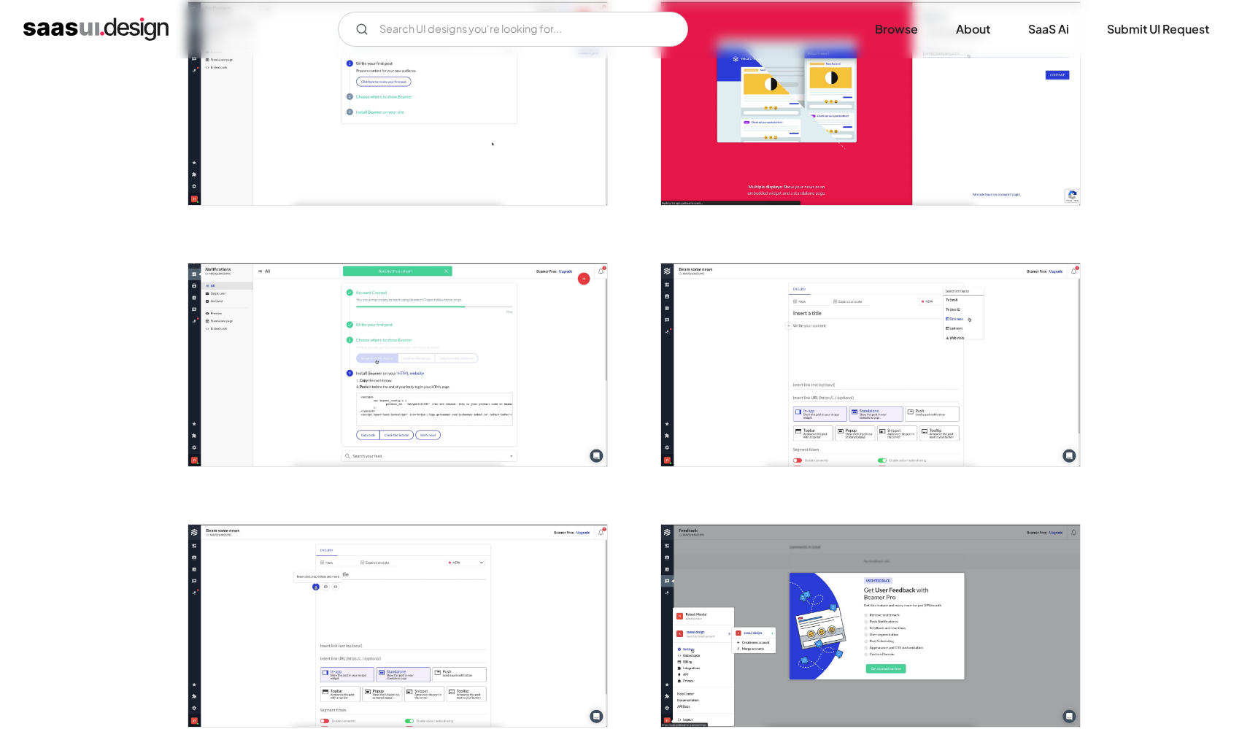
click at [386, 376] on img "open lightbox" at bounding box center [397, 364] width 419 height 203
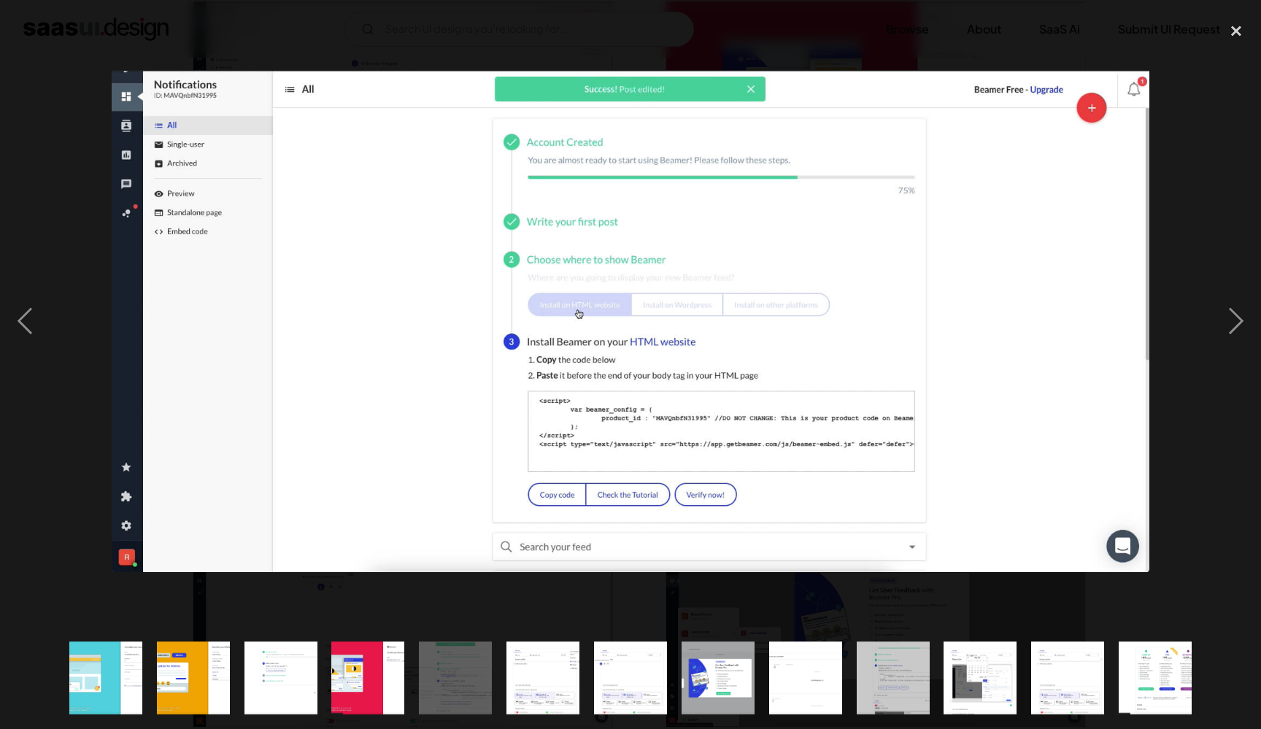
click at [452, 39] on div at bounding box center [630, 321] width 1261 height 612
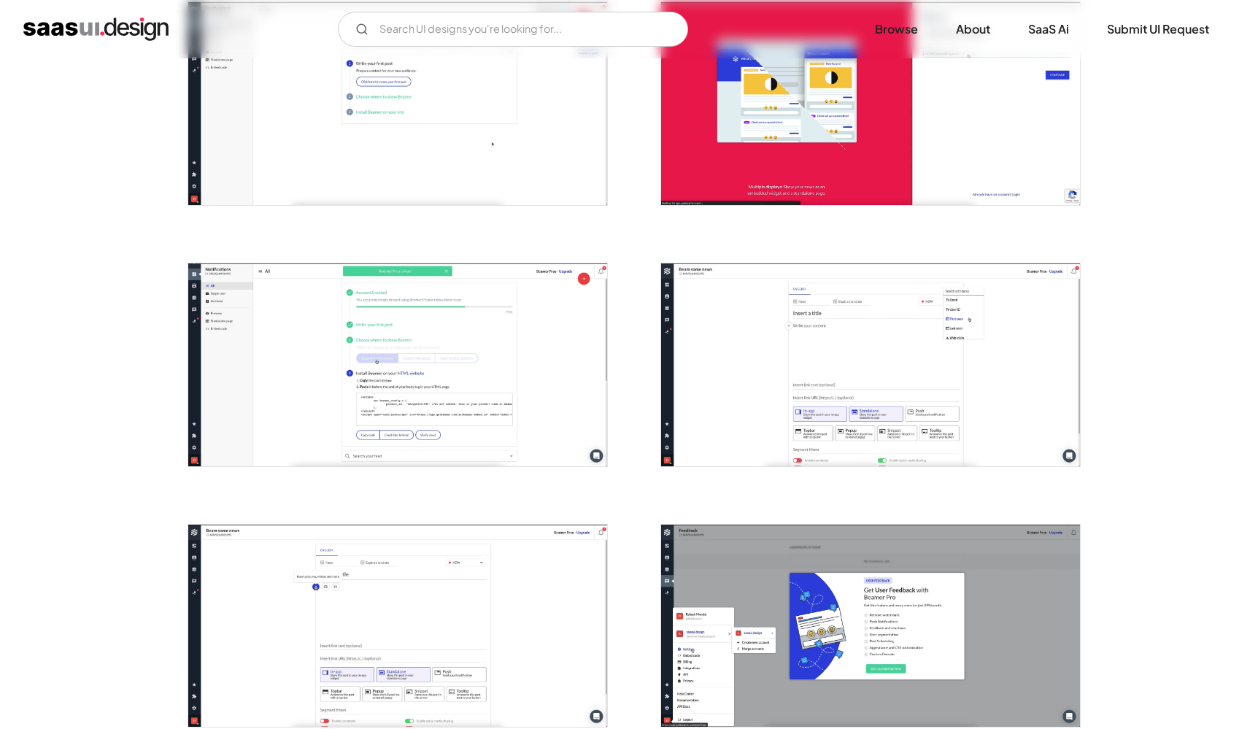
scroll to position [496, 0]
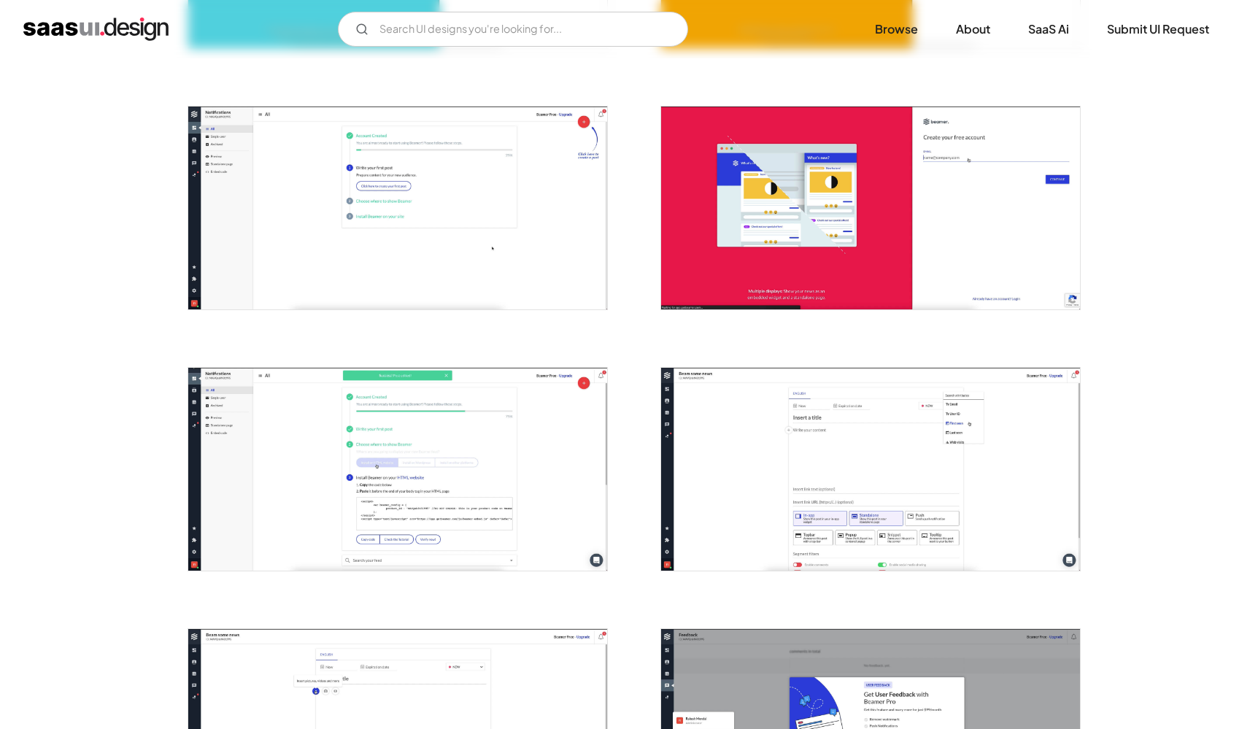
click at [431, 211] on img "open lightbox" at bounding box center [397, 208] width 419 height 203
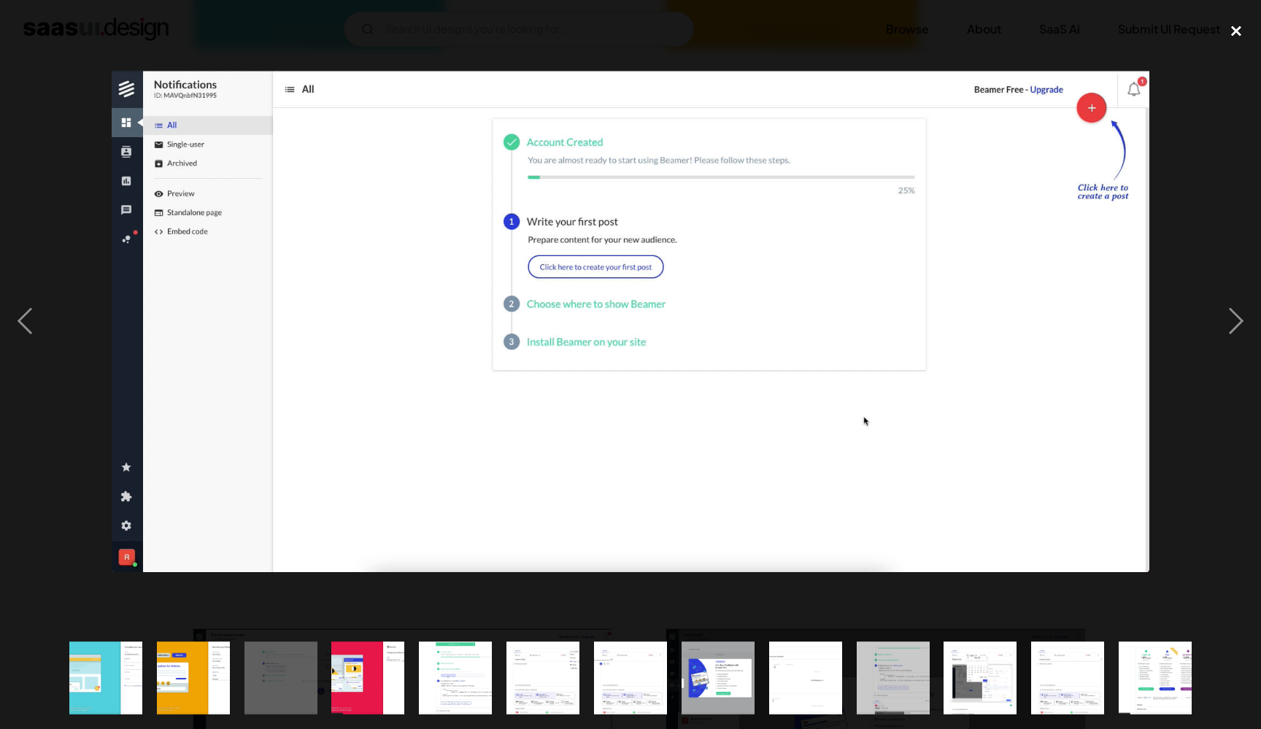
click at [1239, 32] on div "close lightbox" at bounding box center [1237, 31] width 50 height 32
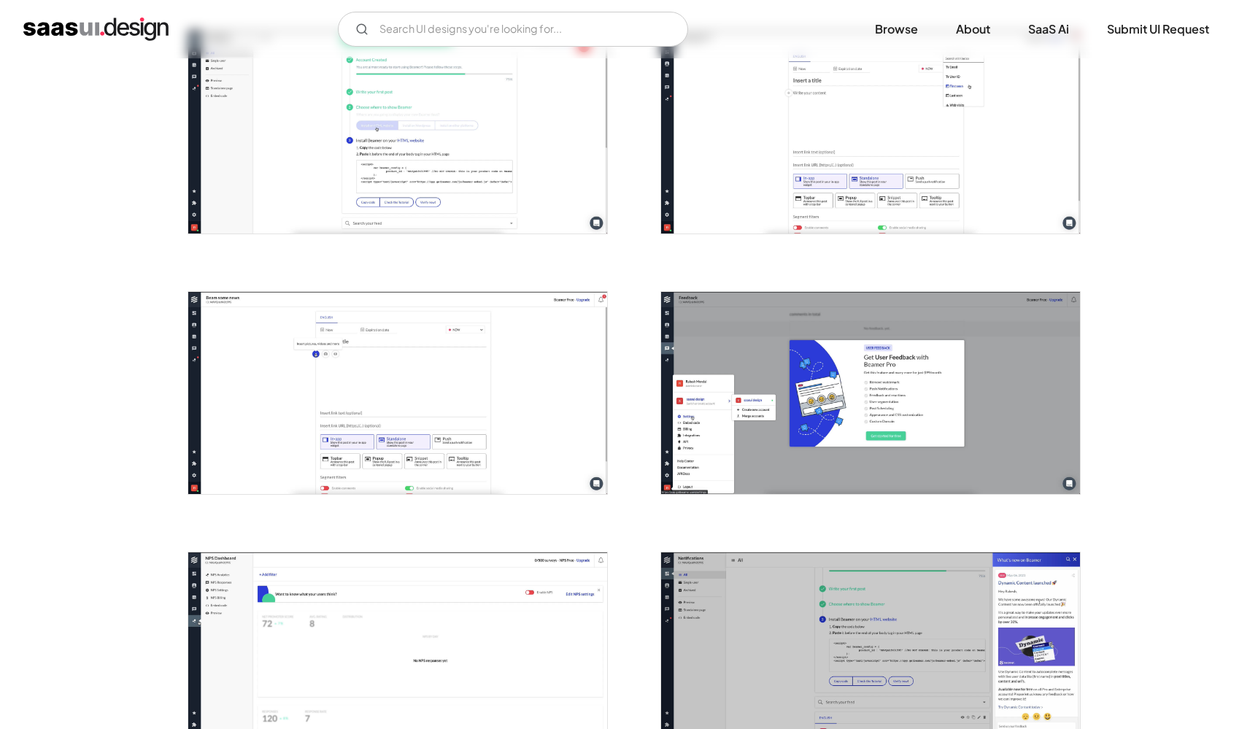
scroll to position [836, 0]
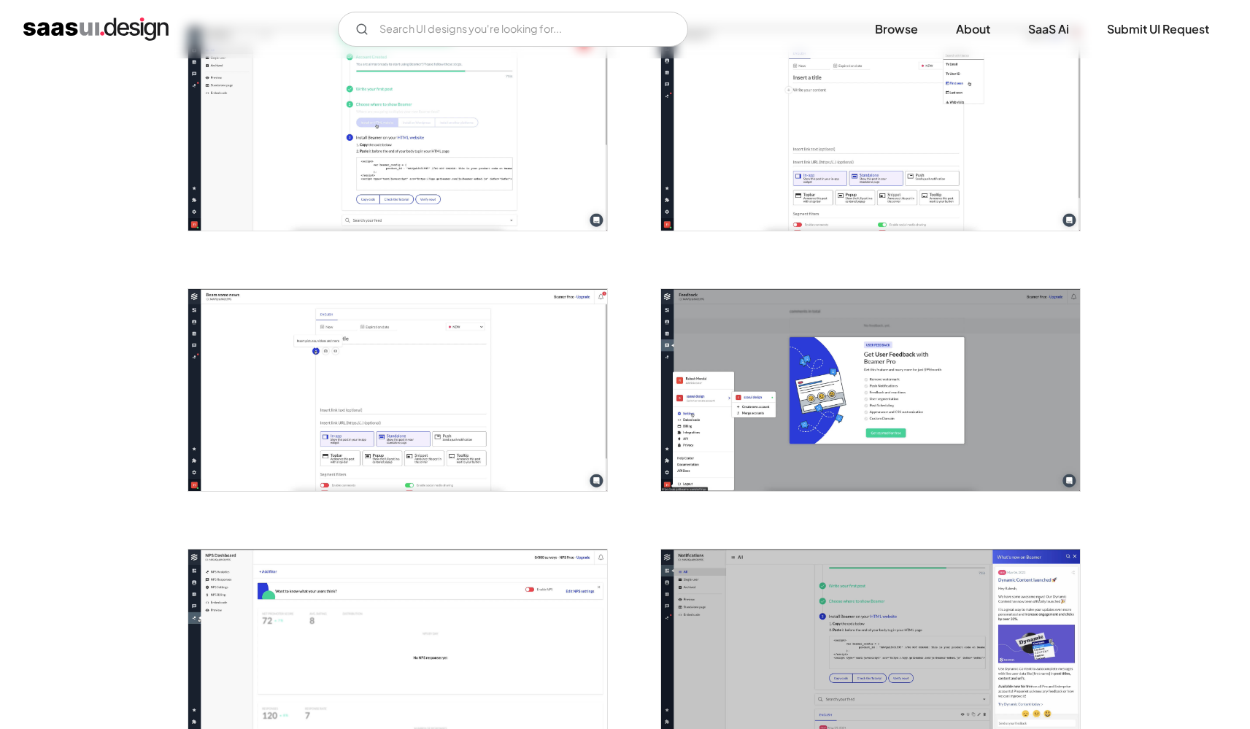
click at [920, 390] on img "open lightbox" at bounding box center [870, 390] width 419 height 203
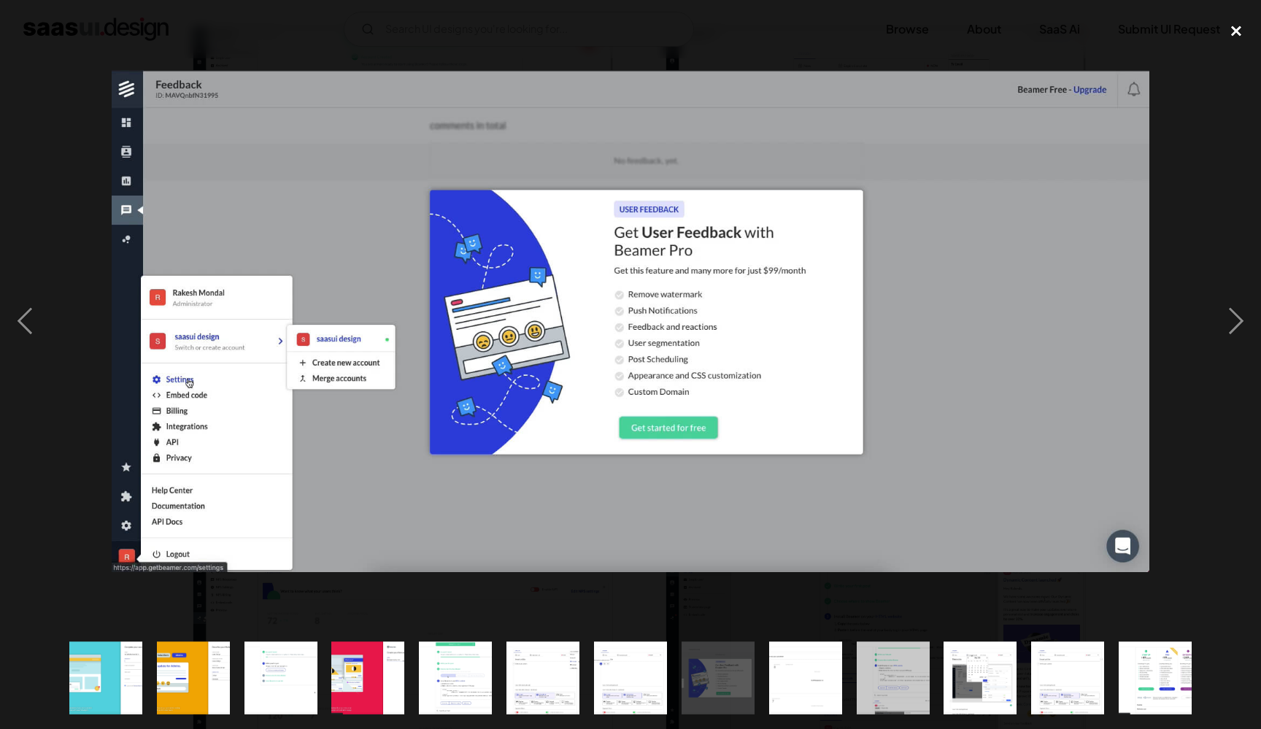
click at [1240, 25] on div "close lightbox" at bounding box center [1237, 31] width 50 height 32
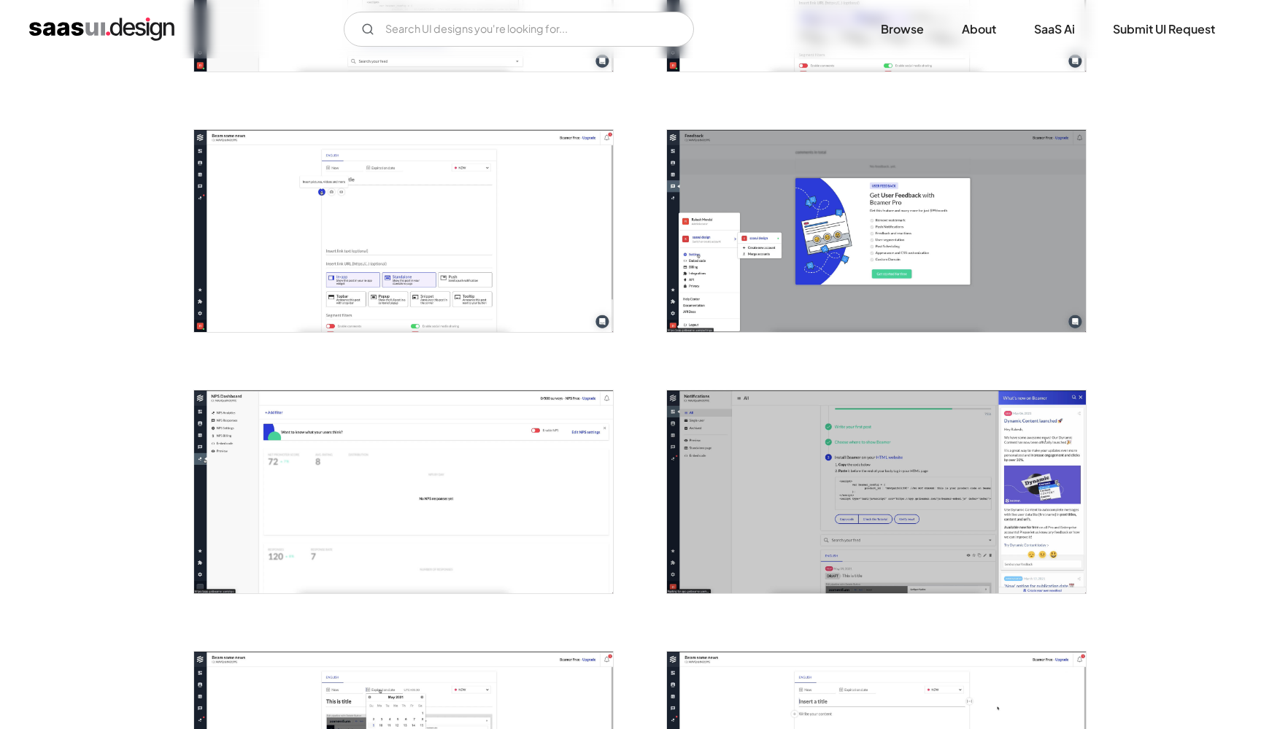
scroll to position [1078, 0]
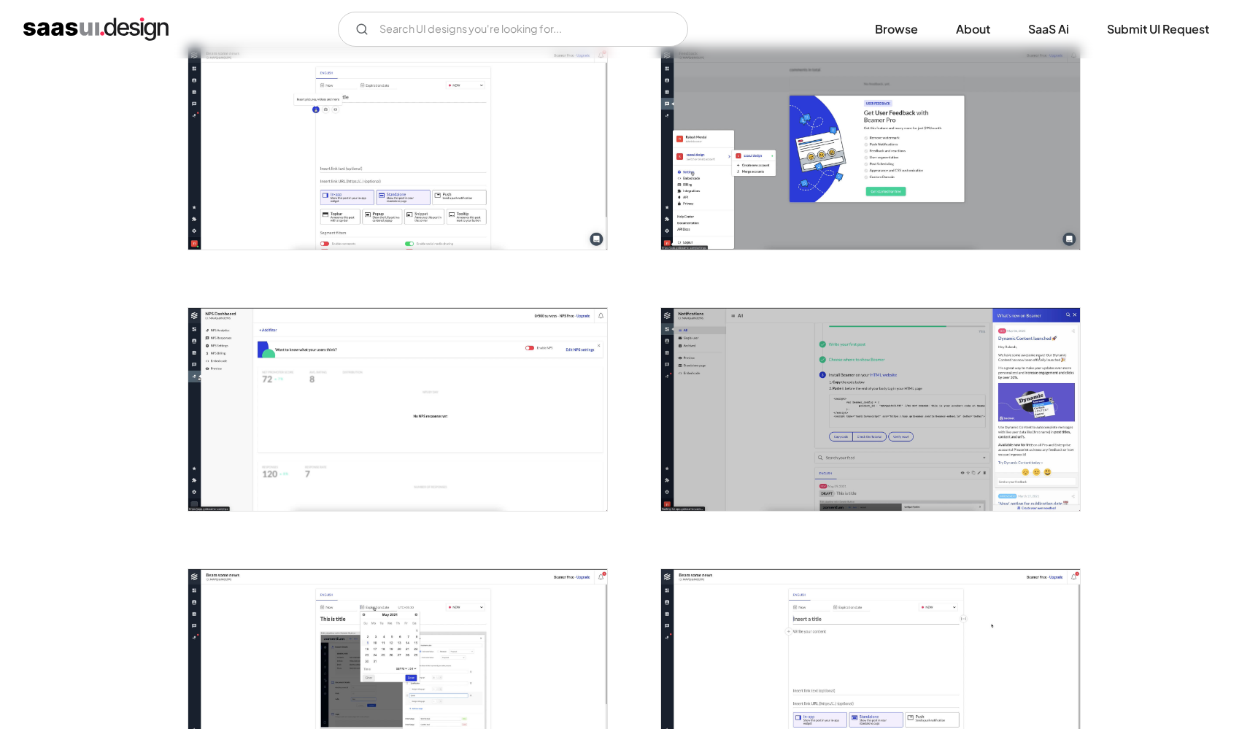
click at [792, 427] on img "open lightbox" at bounding box center [870, 409] width 419 height 203
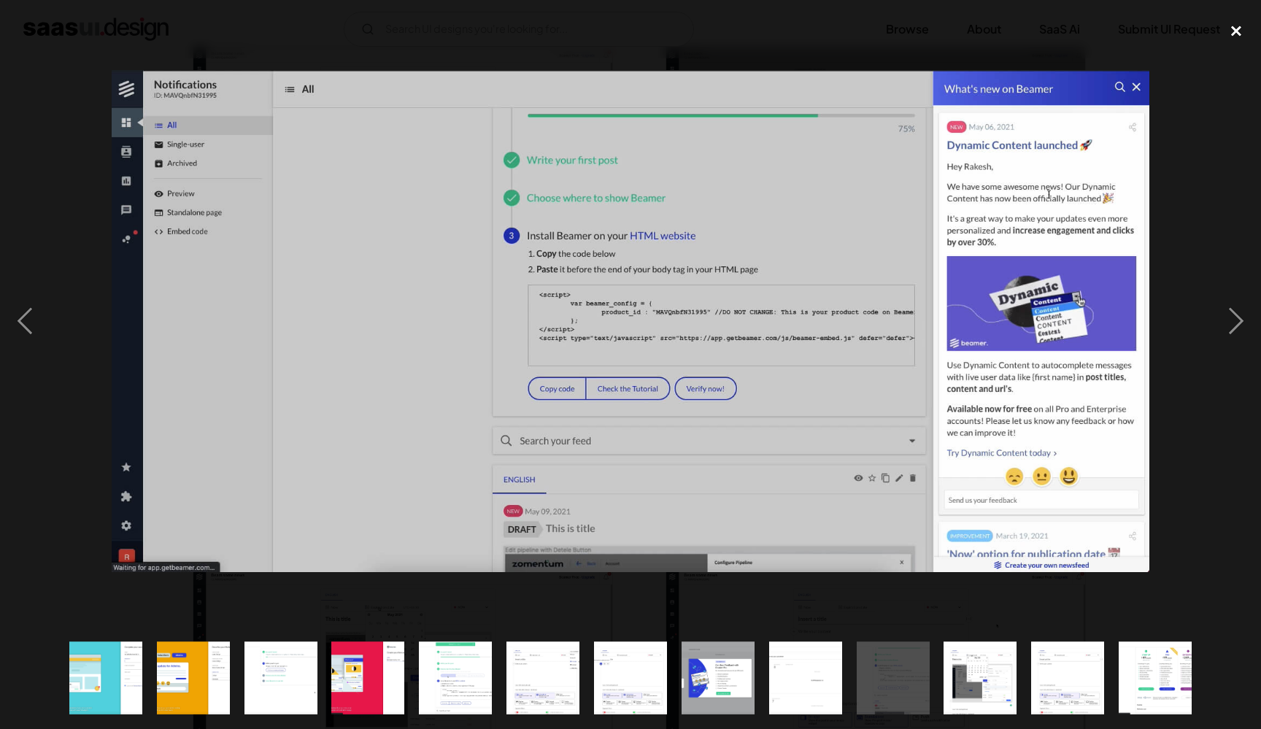
click at [1241, 23] on div "close lightbox" at bounding box center [1237, 31] width 50 height 32
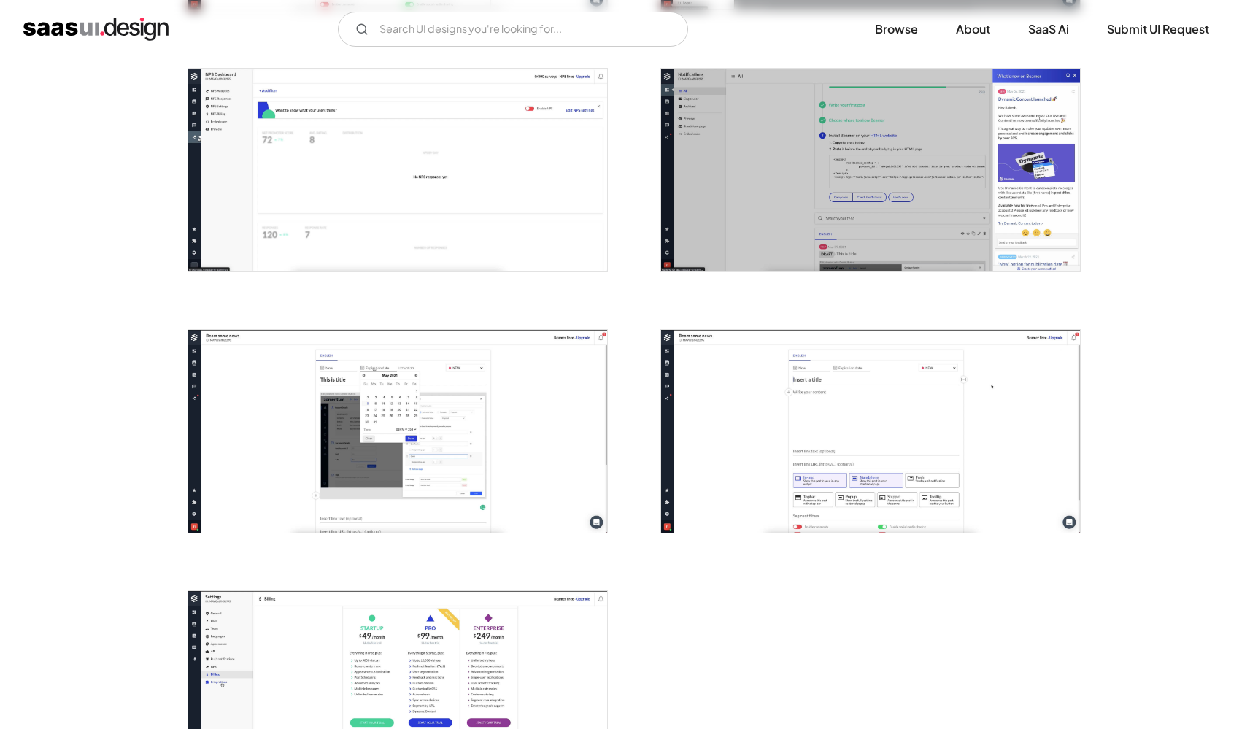
scroll to position [1709, 0]
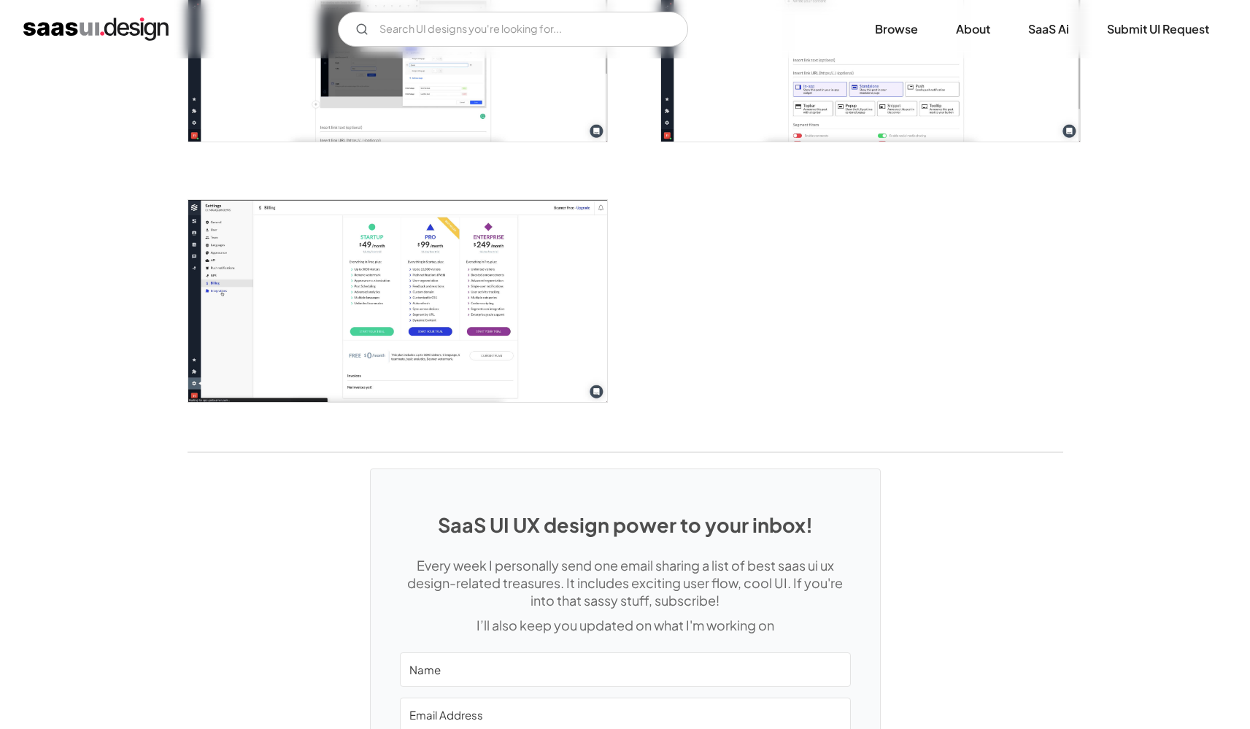
click at [544, 376] on img "open lightbox" at bounding box center [397, 301] width 419 height 203
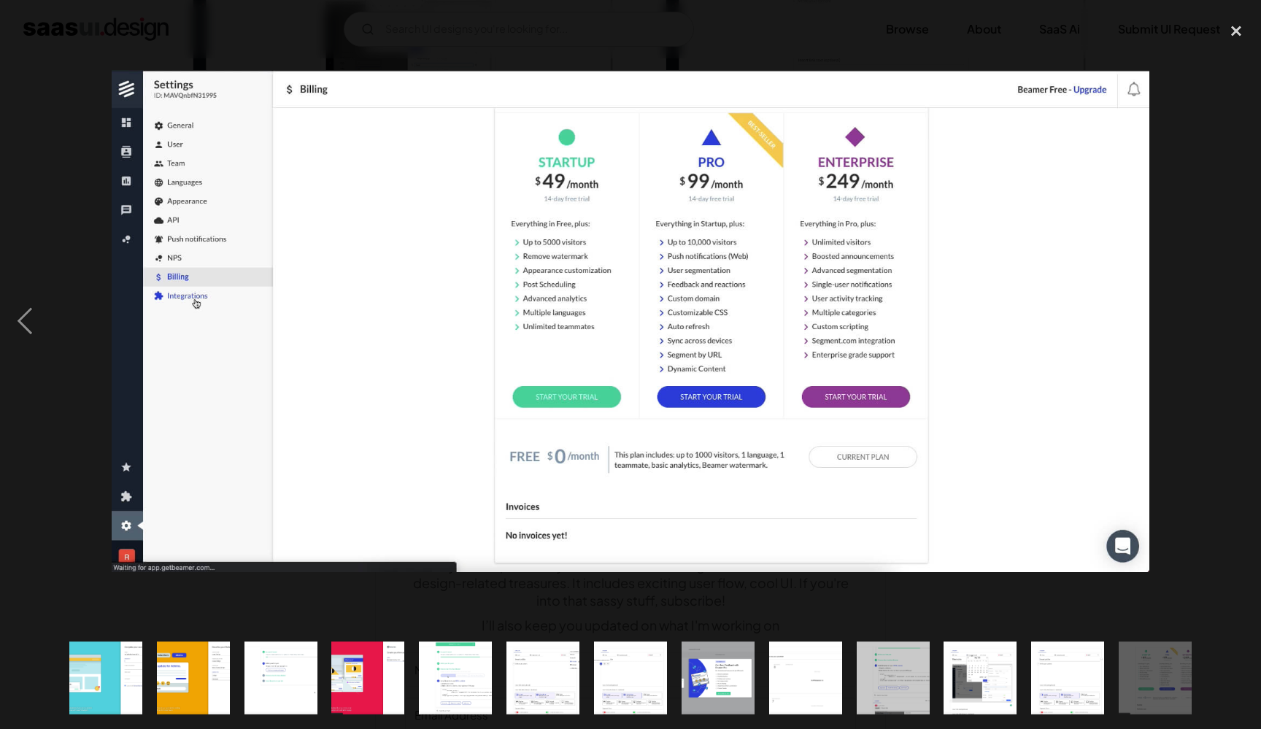
click at [1227, 445] on div "next image" at bounding box center [1237, 321] width 50 height 612
click at [1236, 26] on div "close lightbox" at bounding box center [1237, 31] width 50 height 32
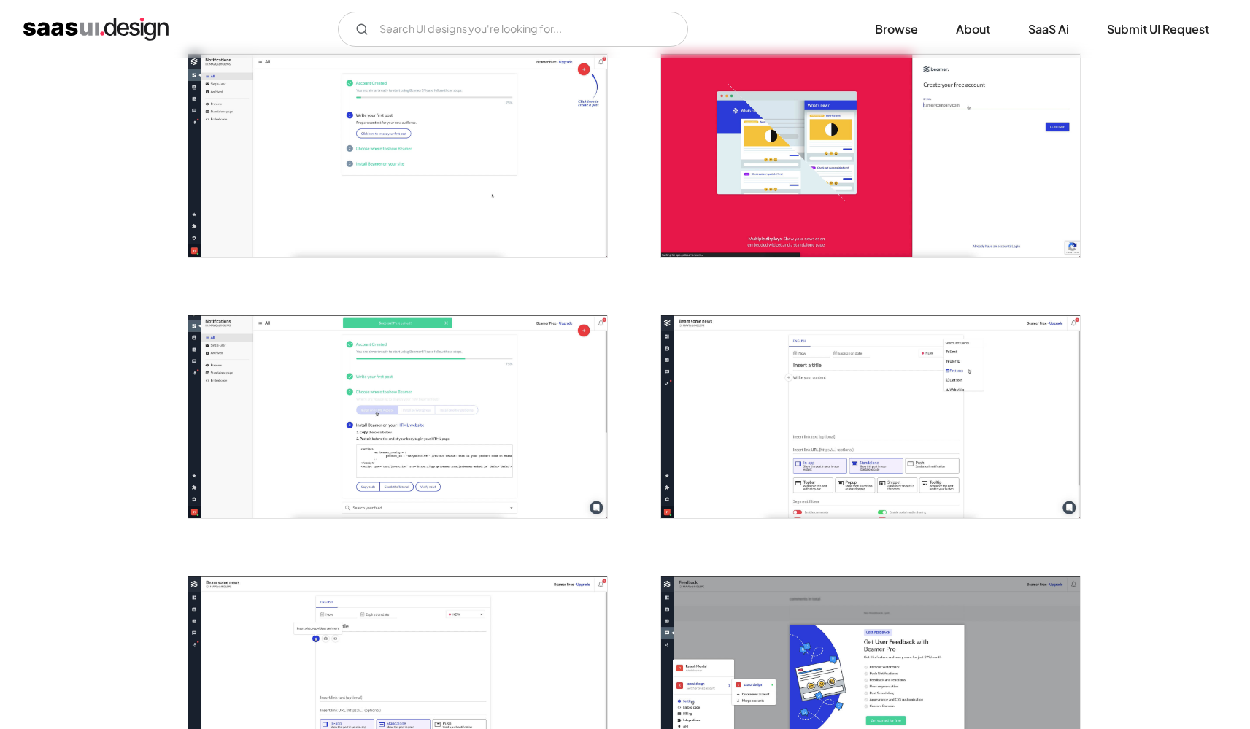
scroll to position [534, 0]
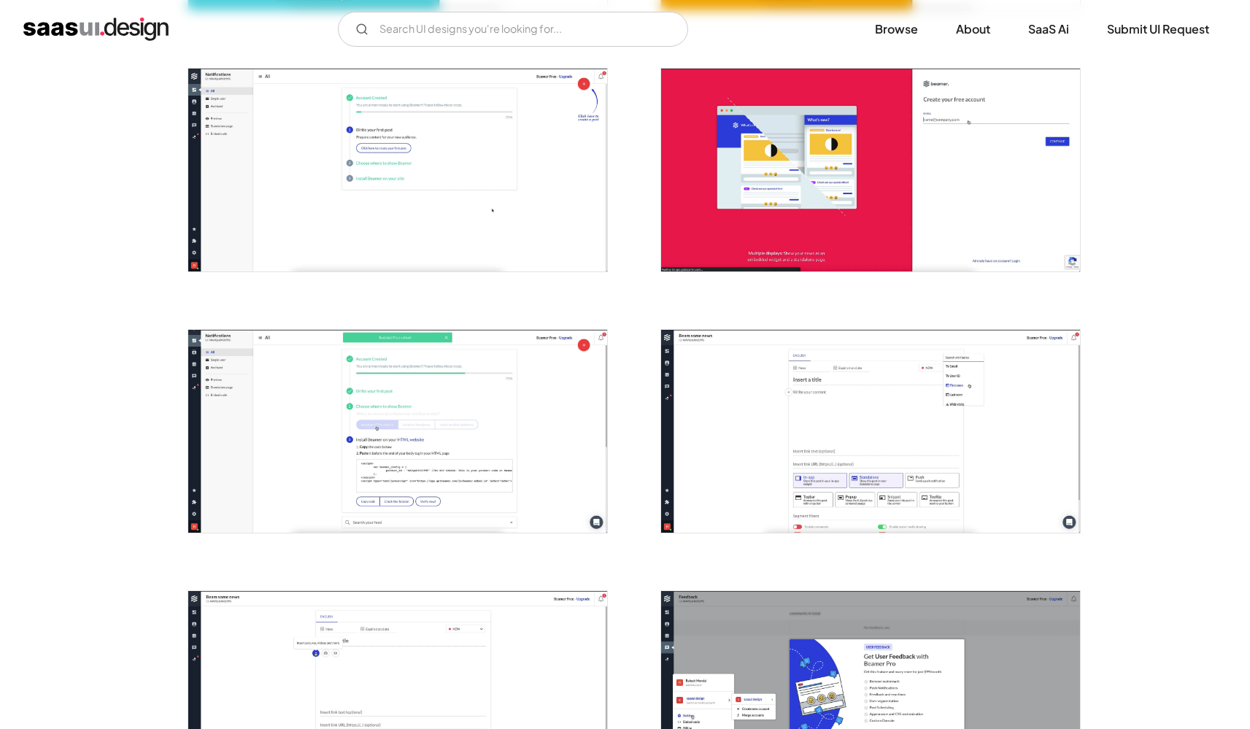
click at [951, 414] on img "open lightbox" at bounding box center [870, 431] width 419 height 203
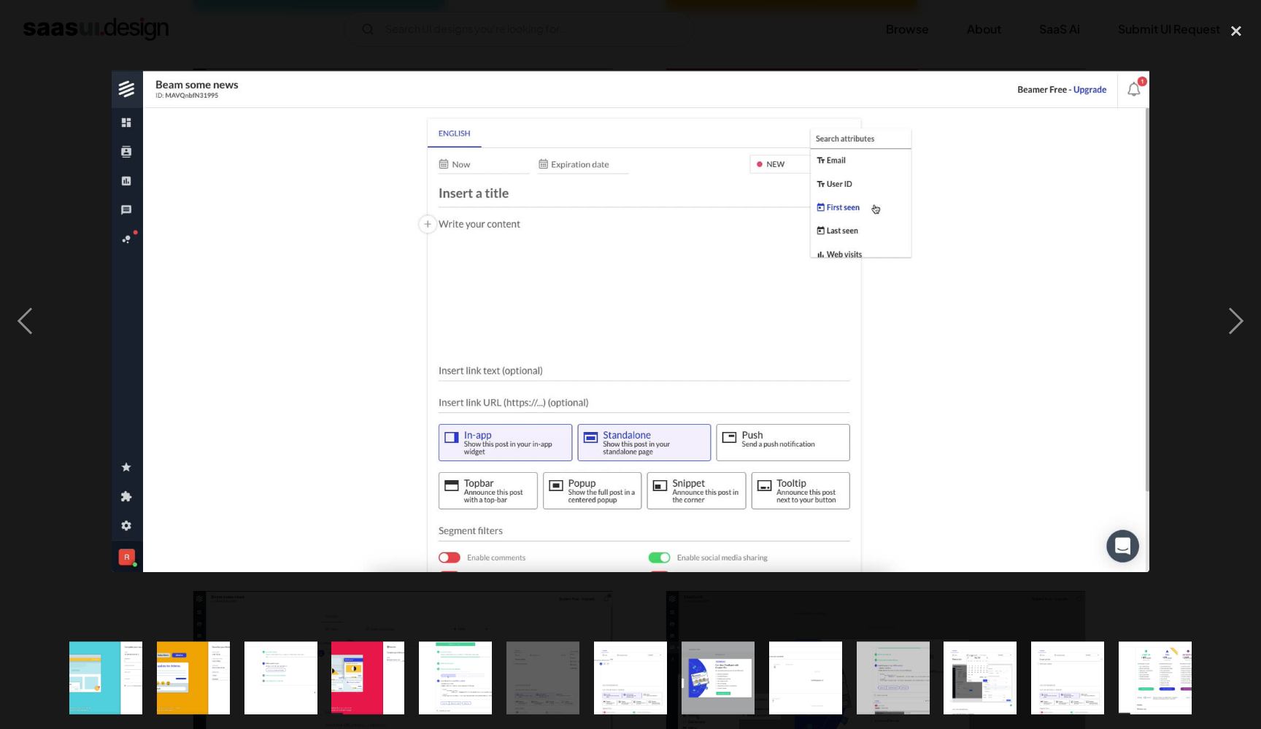
click at [1206, 250] on div at bounding box center [630, 321] width 1261 height 612
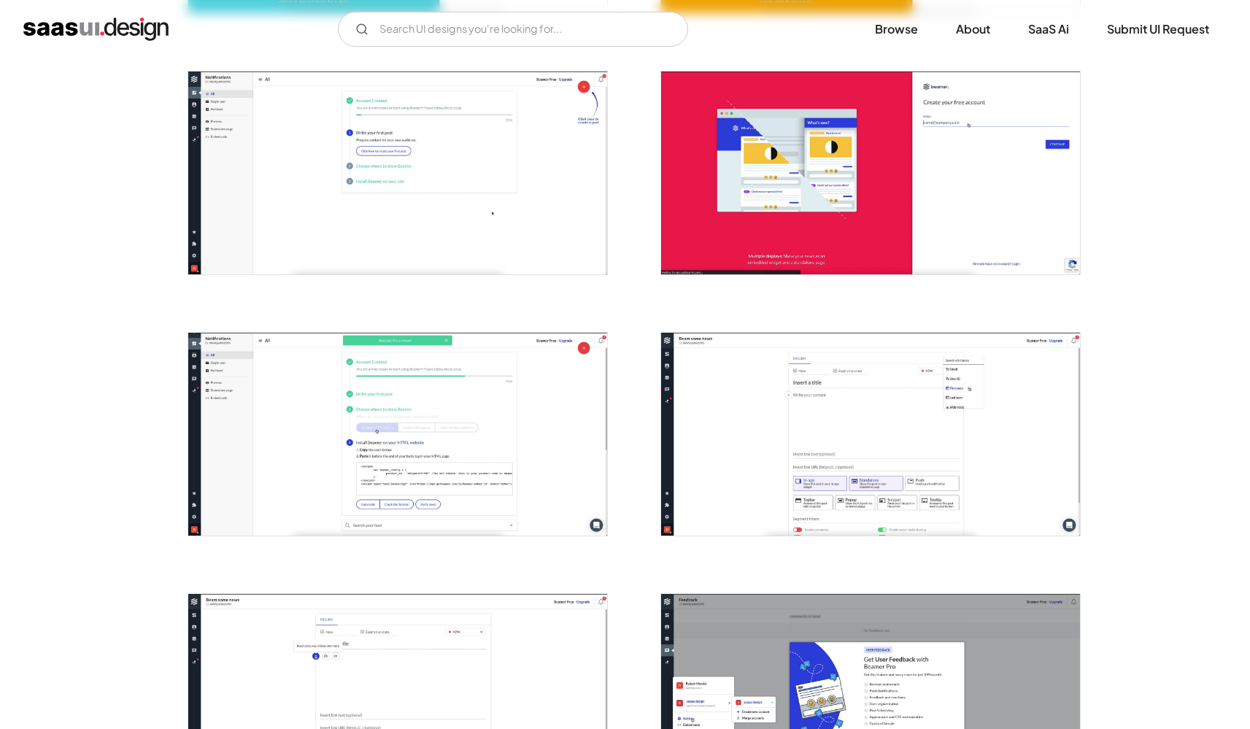
scroll to position [296, 0]
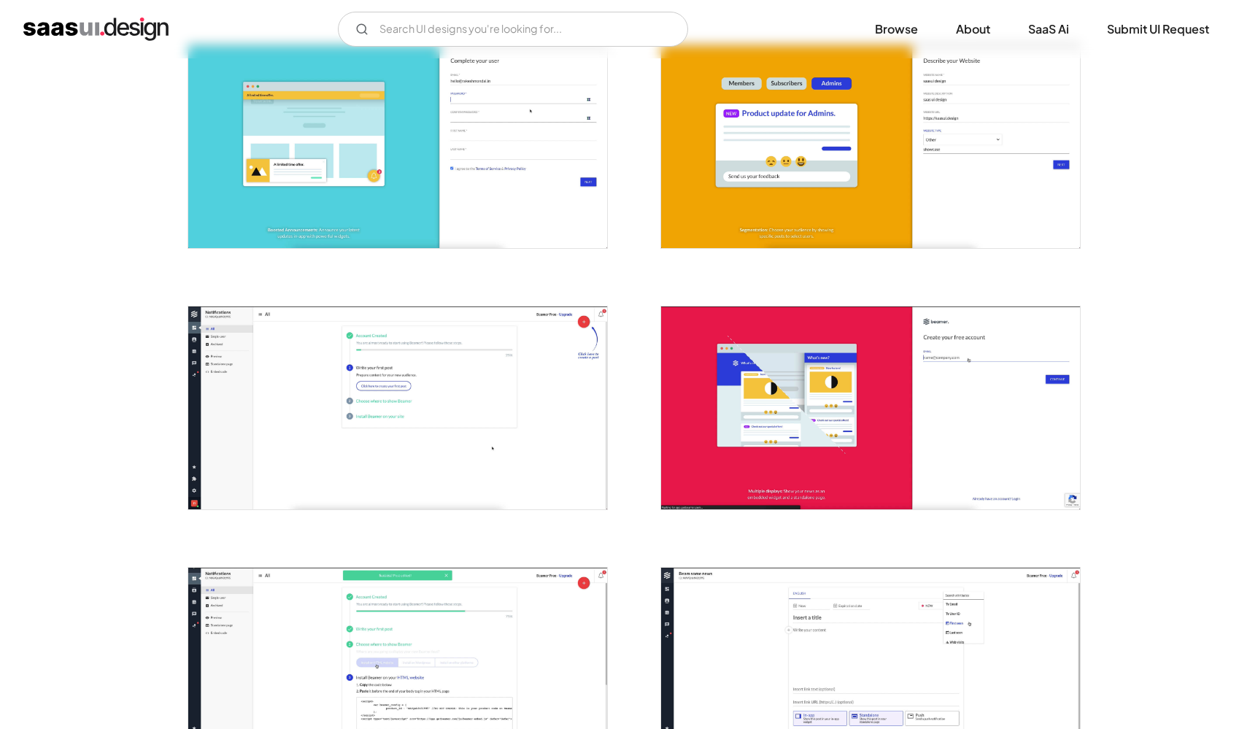
click at [1020, 447] on img "open lightbox" at bounding box center [870, 408] width 419 height 203
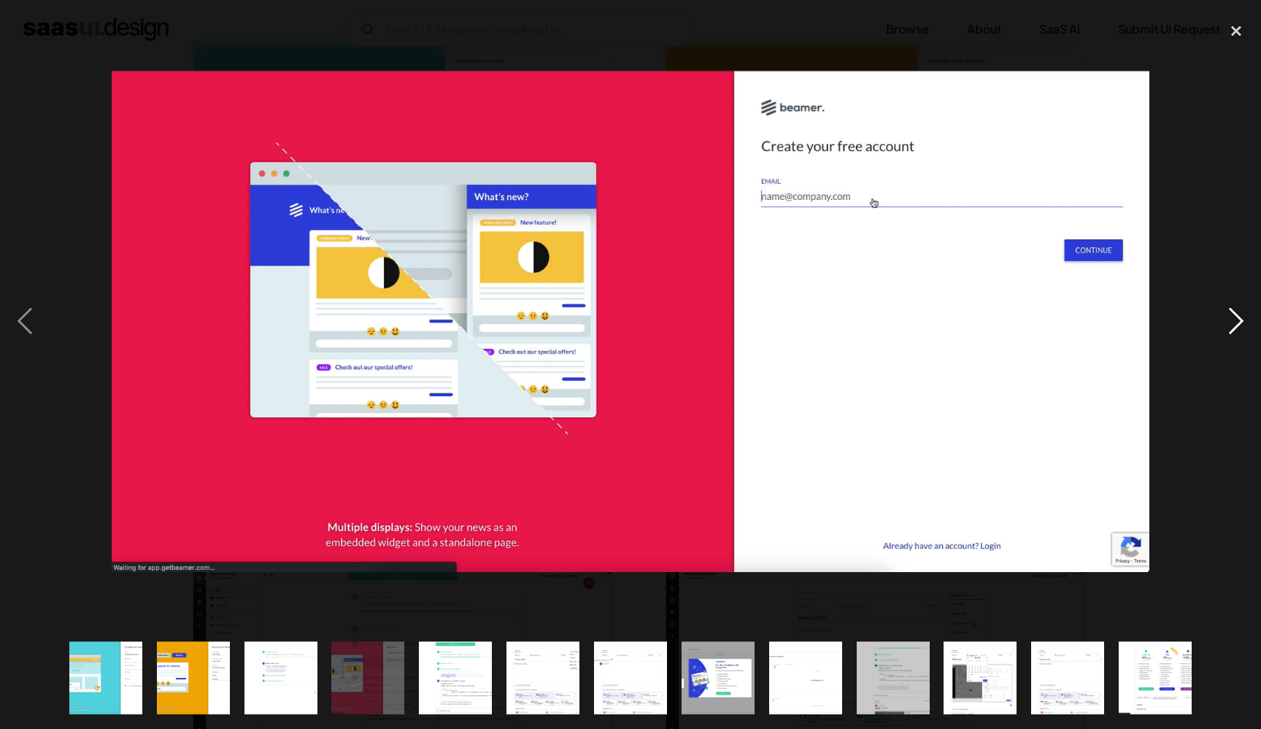
click at [1227, 418] on div "next image" at bounding box center [1237, 321] width 50 height 612
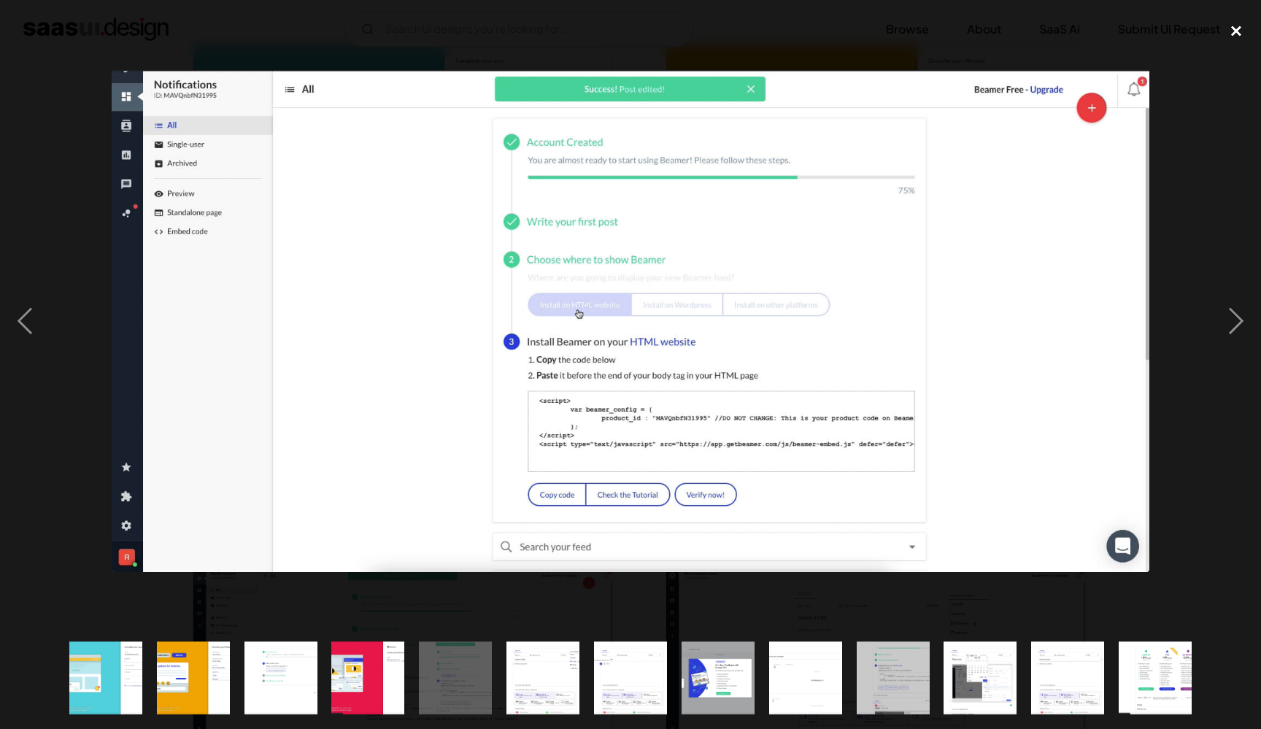
click at [1239, 31] on div "close lightbox" at bounding box center [1237, 31] width 50 height 32
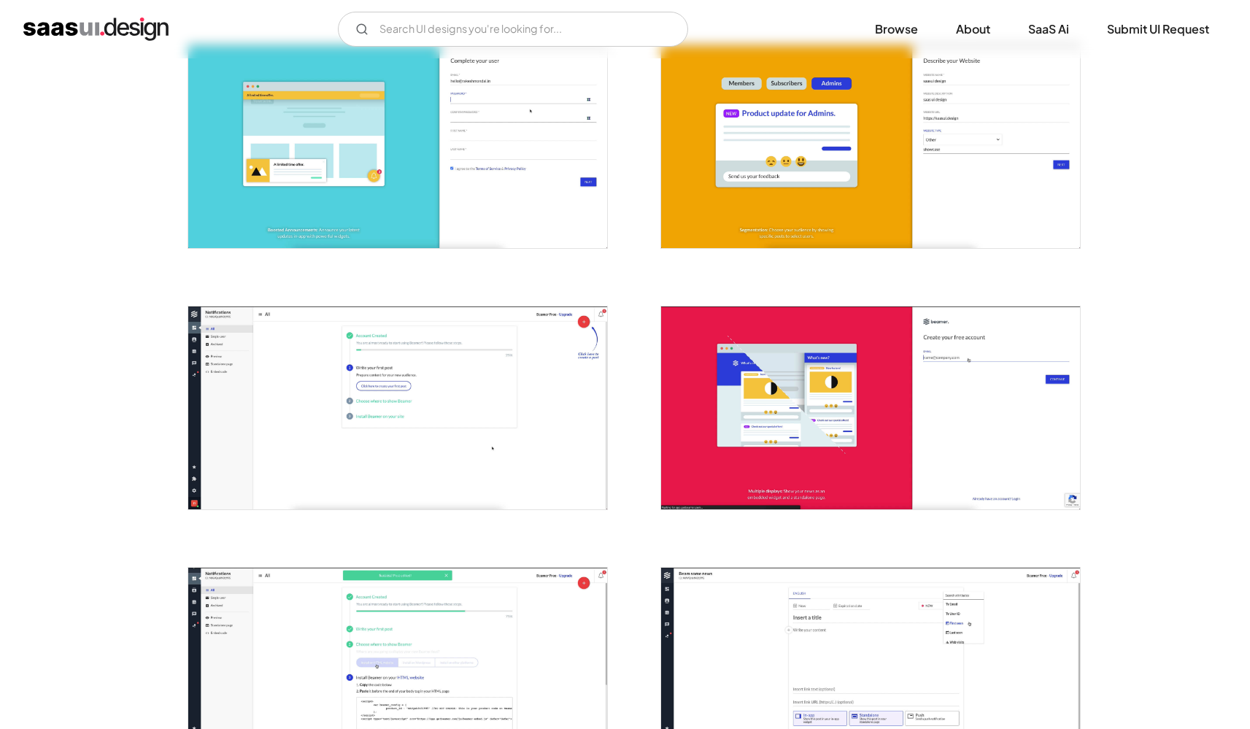
scroll to position [72, 0]
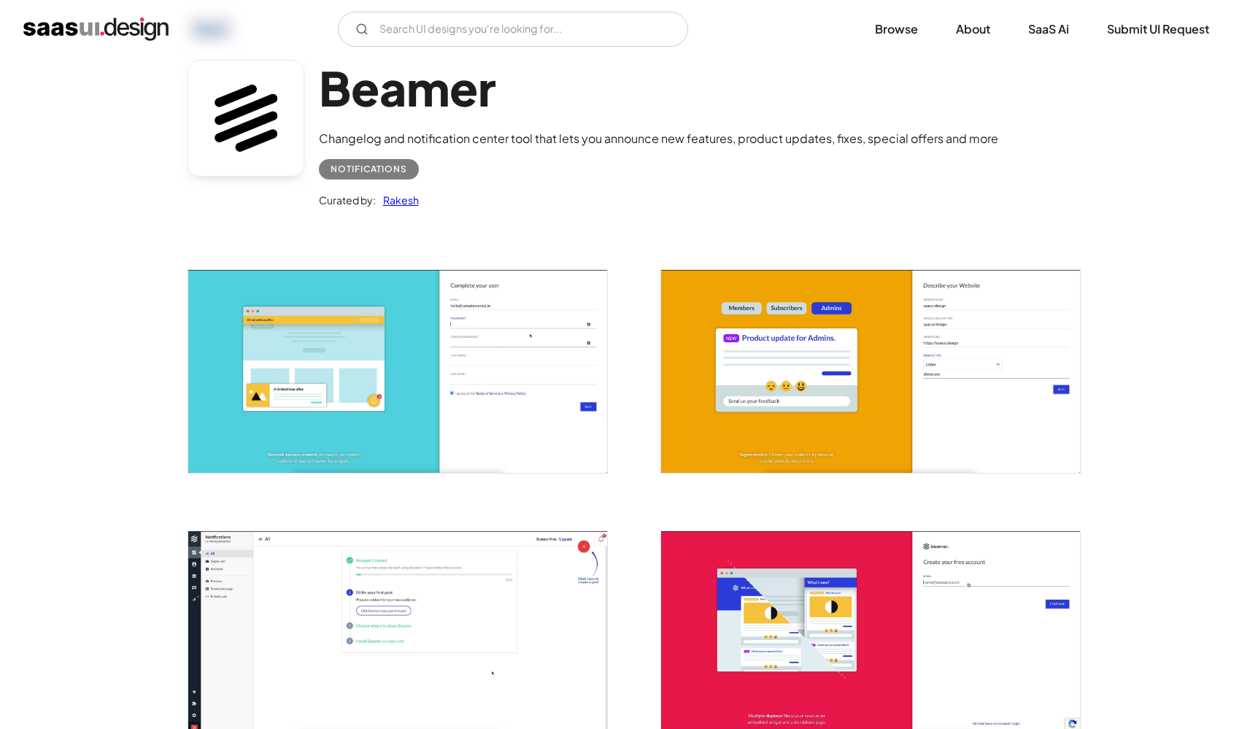
click at [331, 350] on img "open lightbox" at bounding box center [397, 371] width 419 height 203
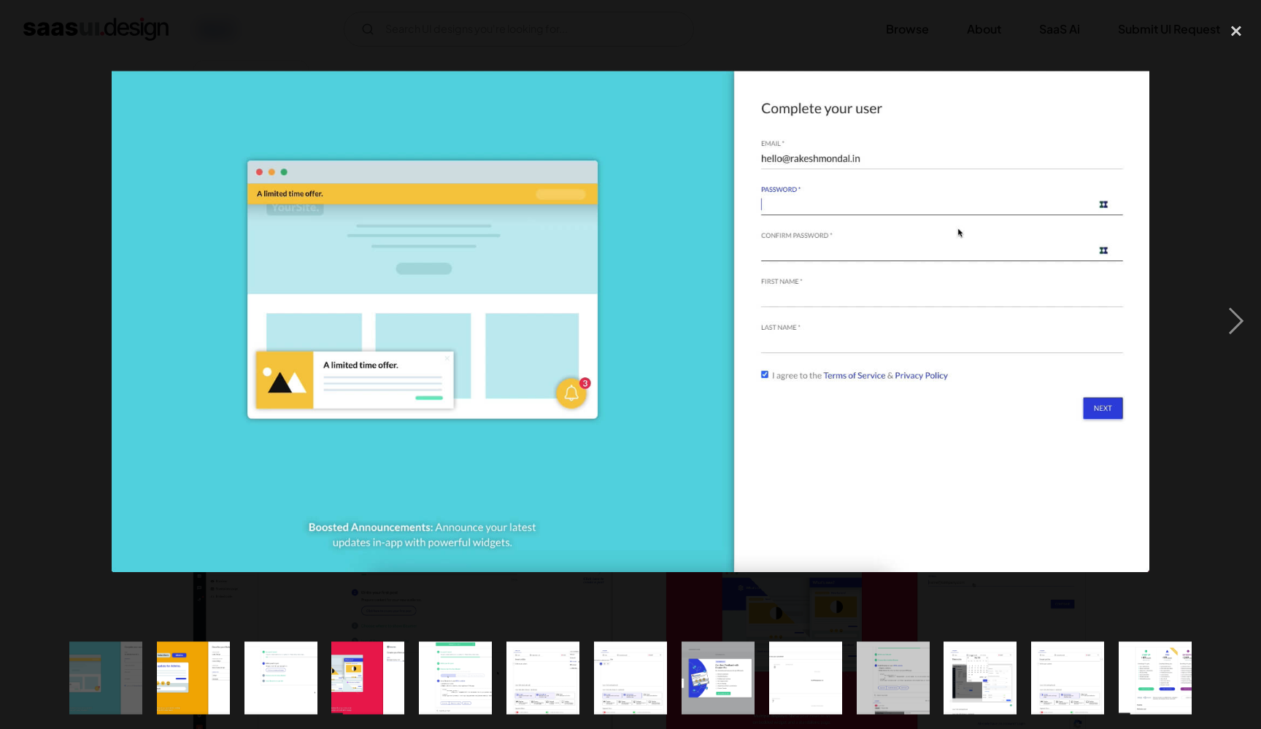
click at [542, 9] on div at bounding box center [630, 364] width 1261 height 729
click at [736, 28] on div at bounding box center [630, 321] width 1261 height 612
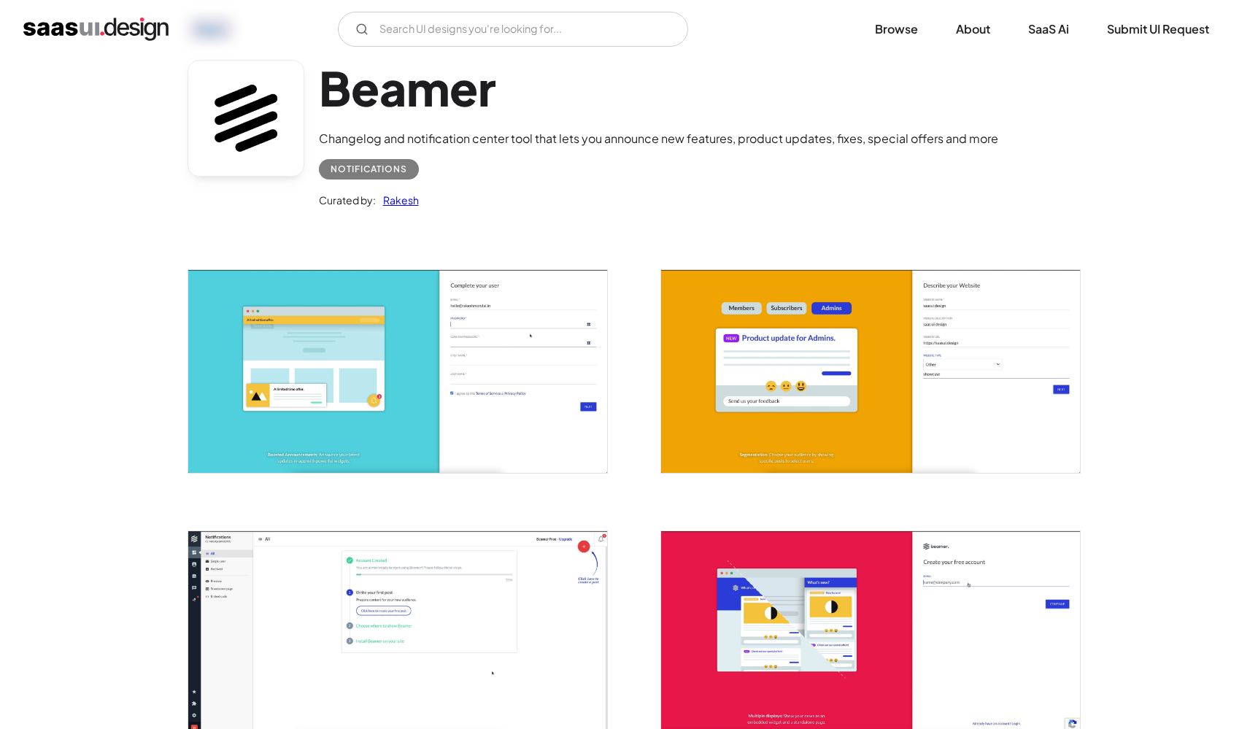
click at [836, 409] on img "open lightbox" at bounding box center [870, 371] width 419 height 203
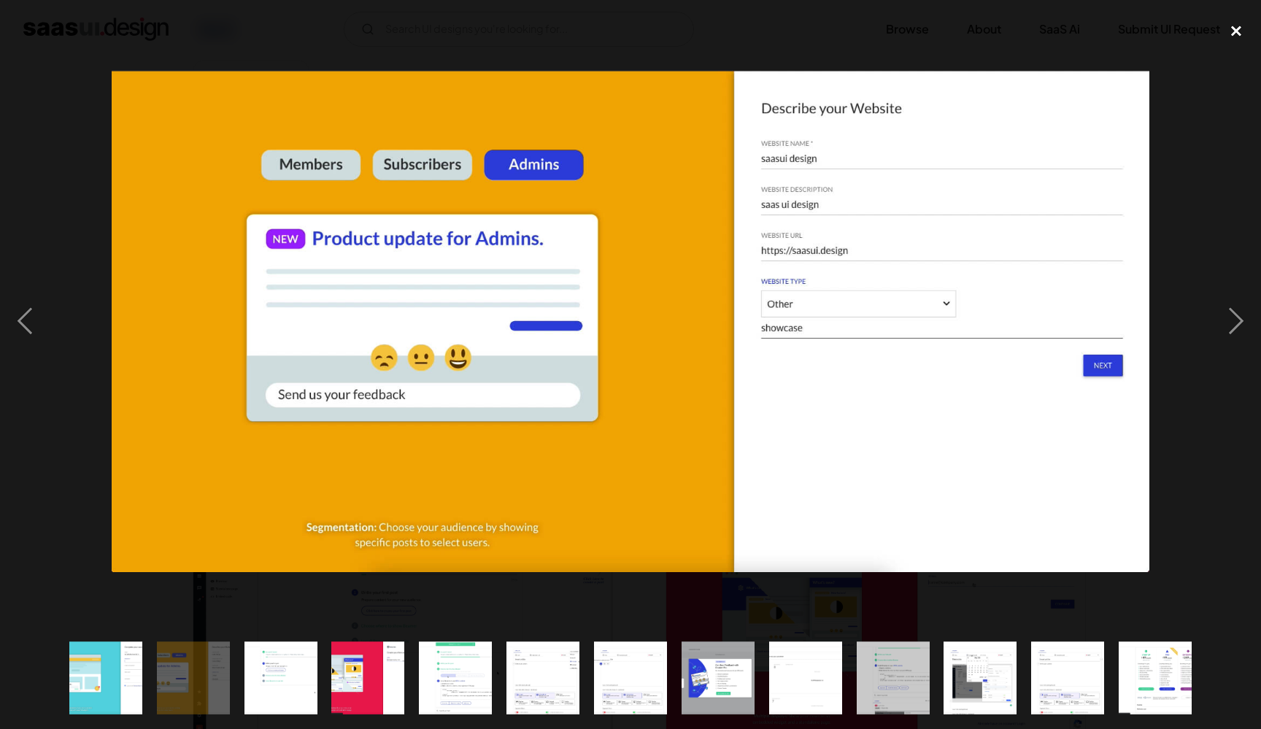
click at [1231, 34] on div "close lightbox" at bounding box center [1237, 31] width 50 height 32
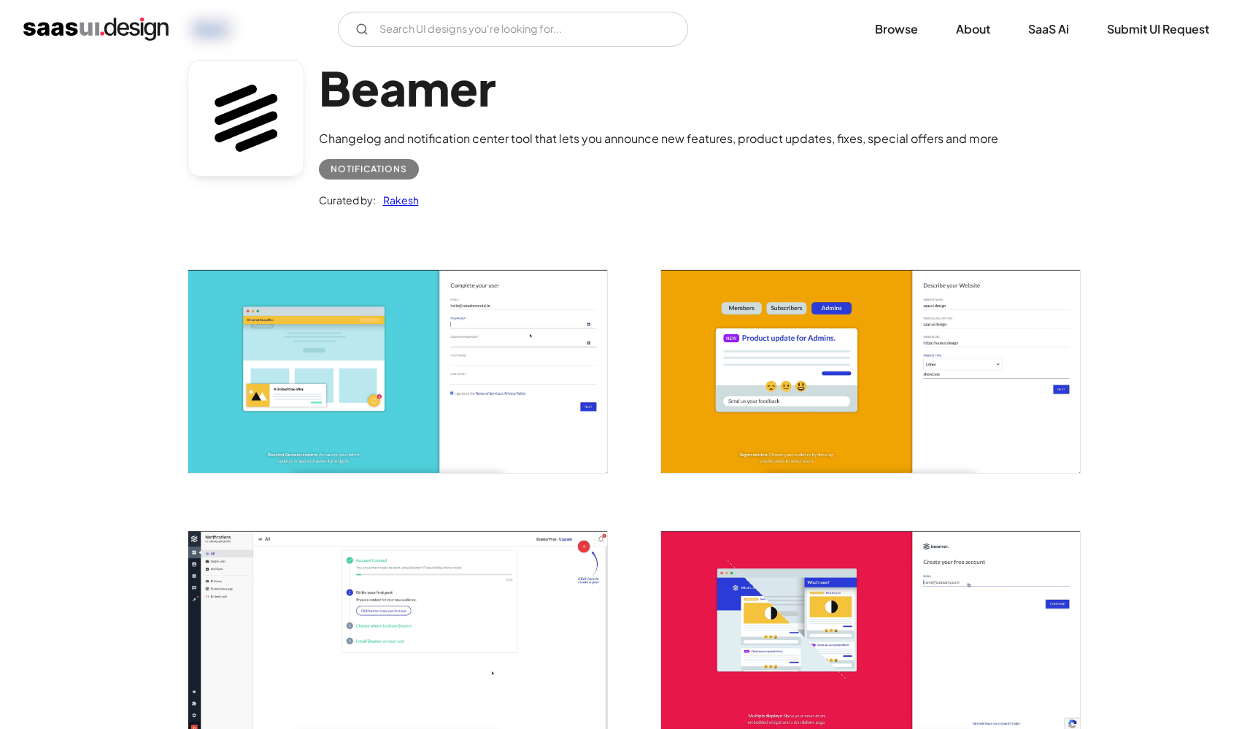
scroll to position [282, 0]
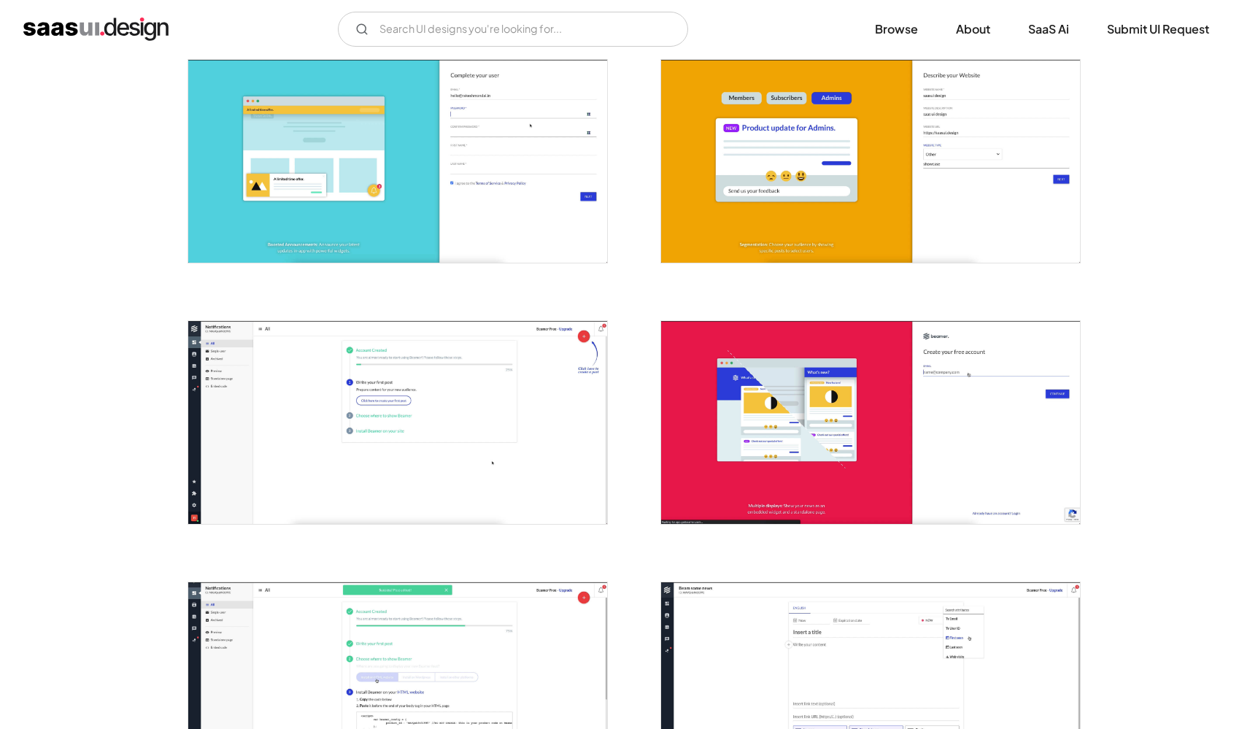
click at [444, 447] on img "open lightbox" at bounding box center [397, 422] width 419 height 203
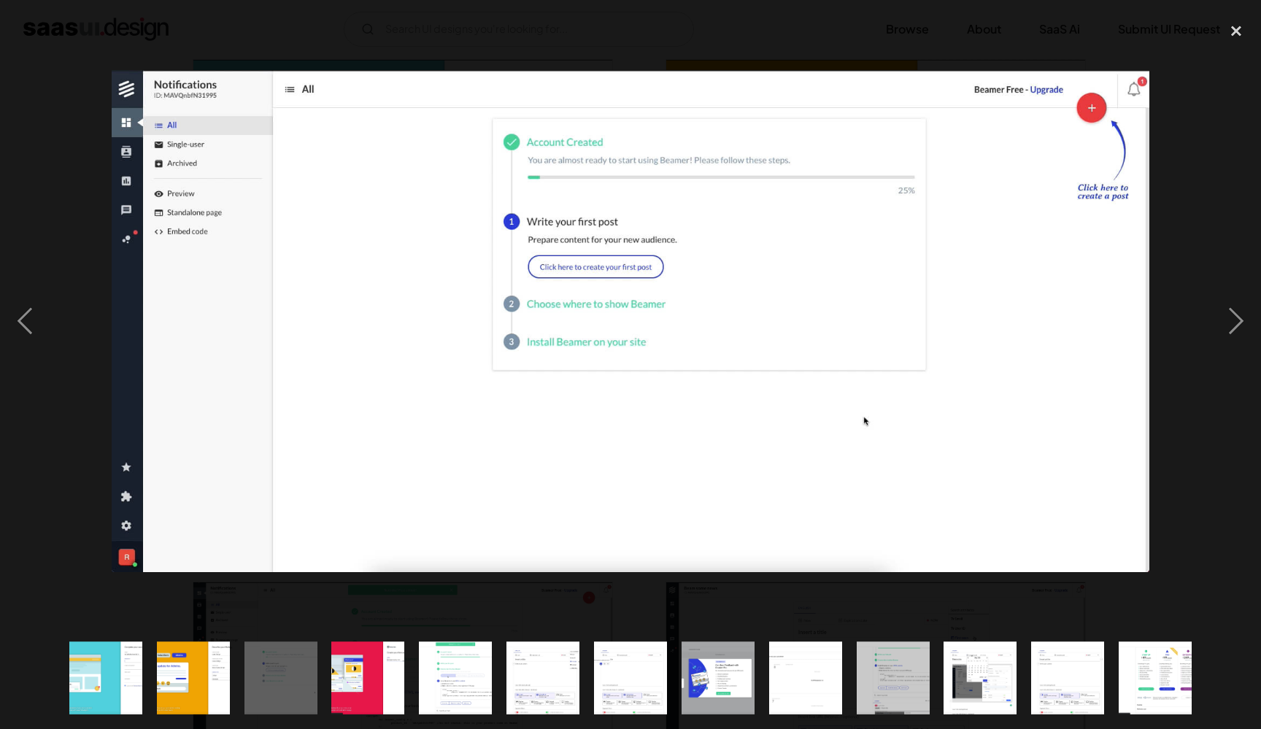
click at [566, 58] on div at bounding box center [630, 321] width 1261 height 612
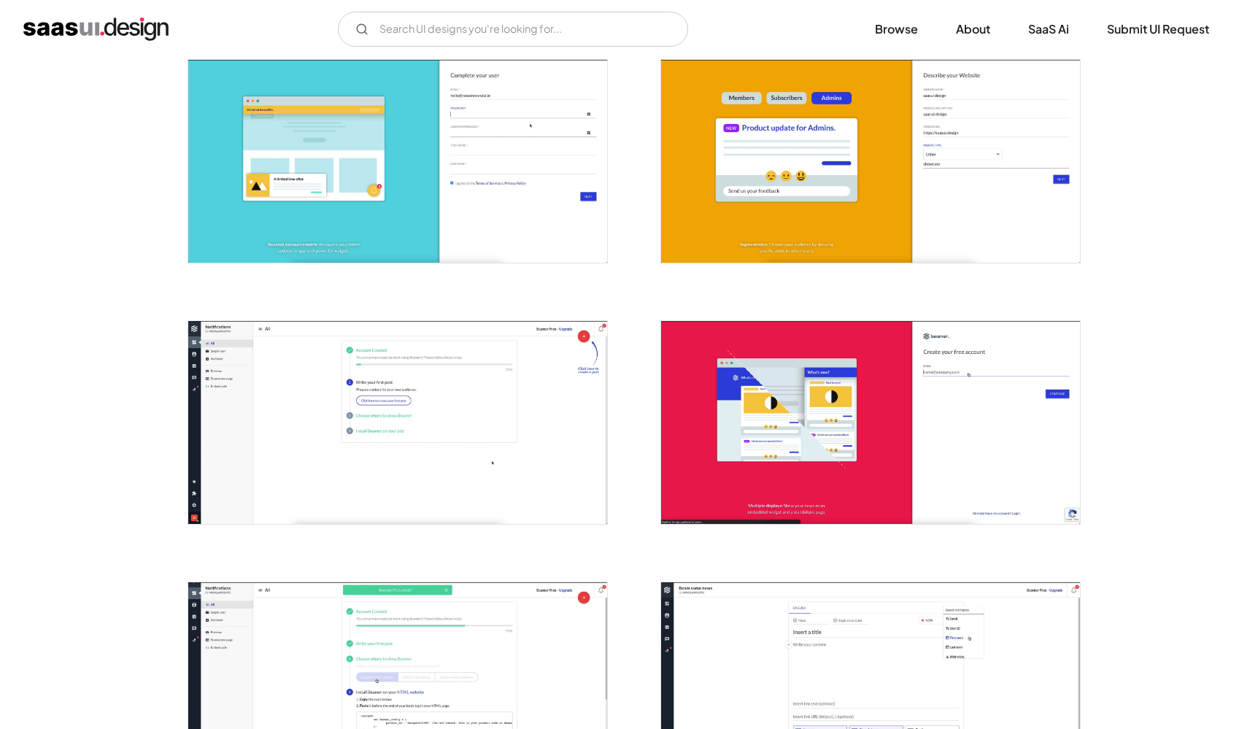
click at [504, 333] on img "open lightbox" at bounding box center [397, 422] width 419 height 203
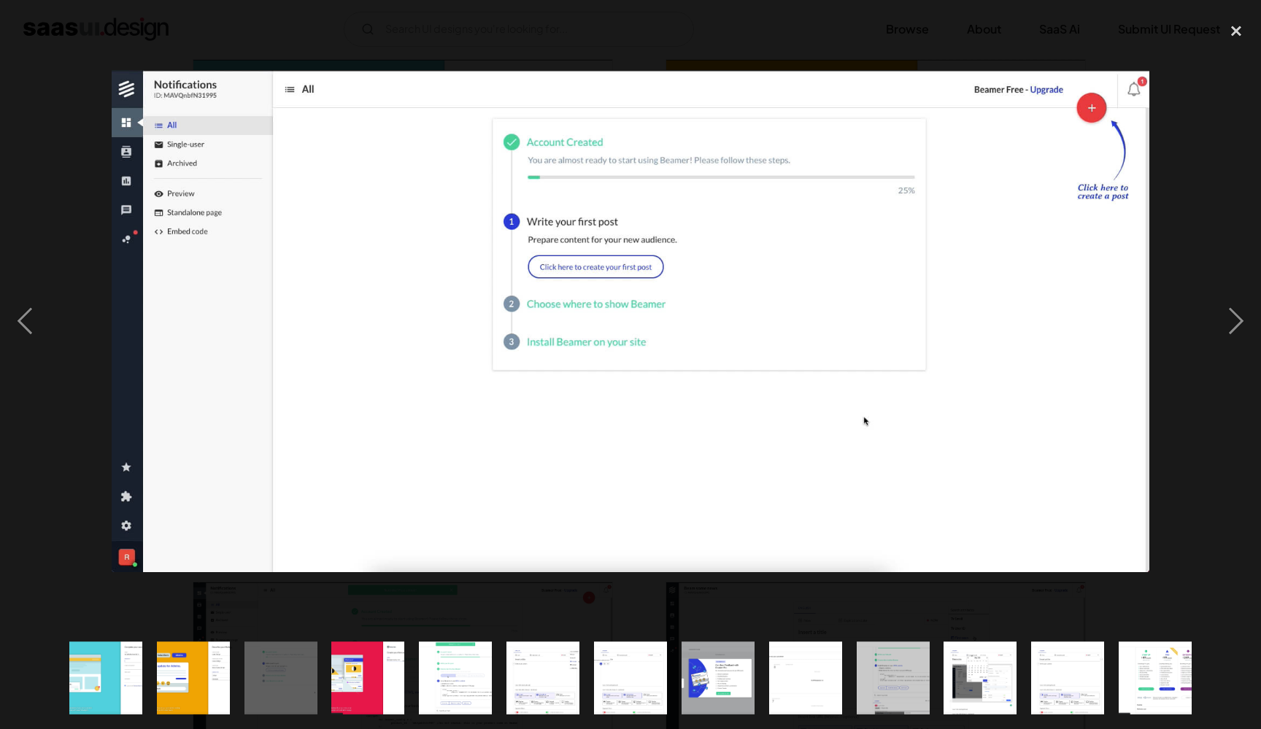
click at [714, 52] on div at bounding box center [630, 321] width 1261 height 612
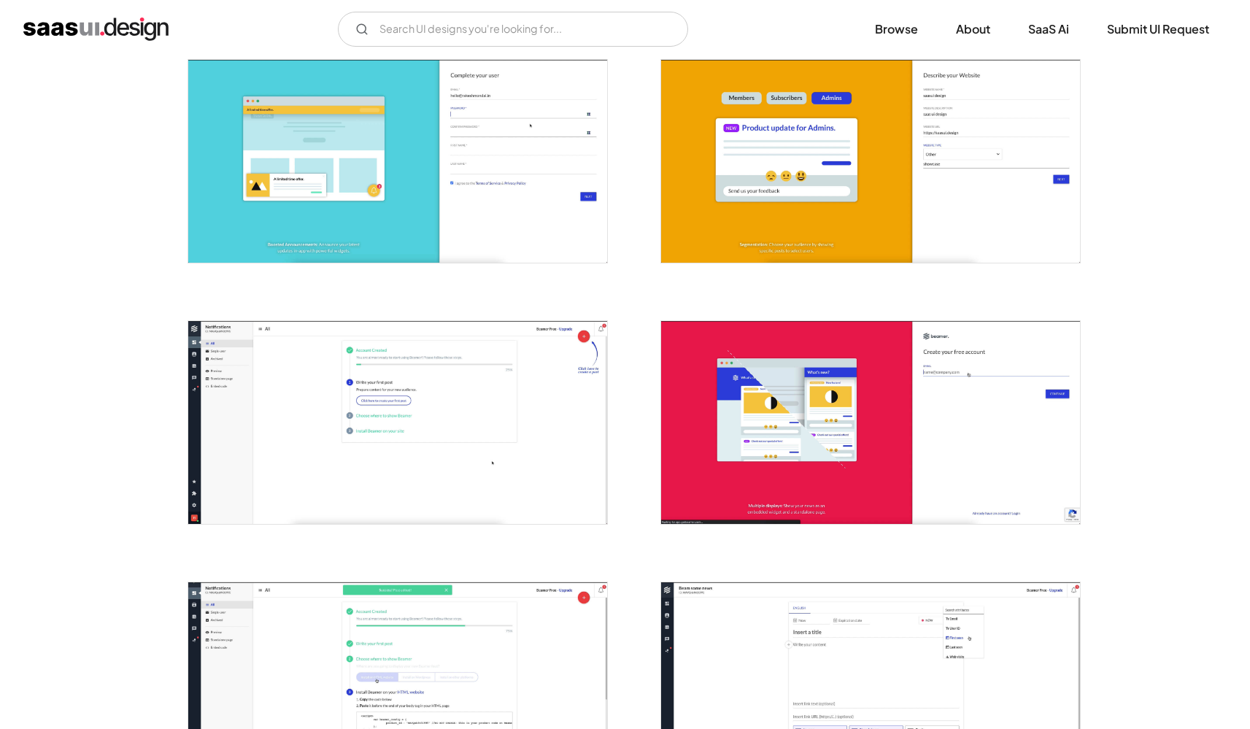
click at [734, 465] on img "open lightbox" at bounding box center [870, 422] width 419 height 203
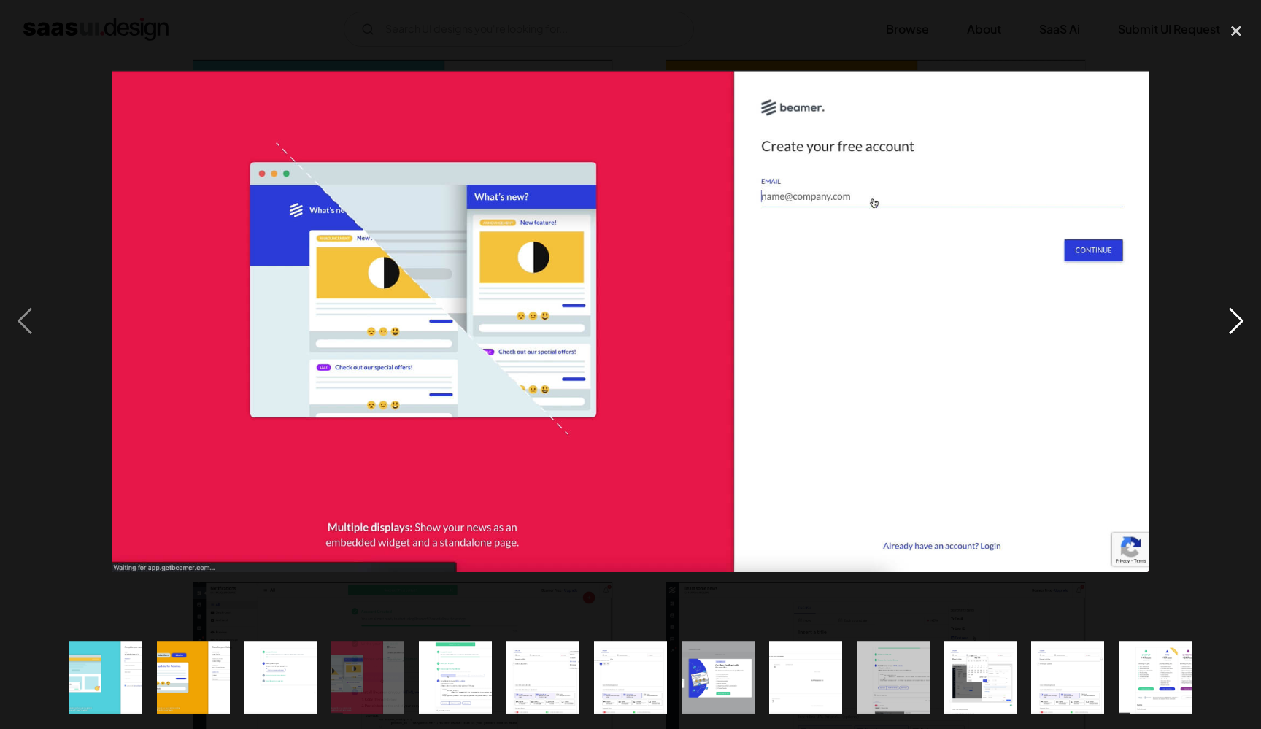
click at [1250, 532] on div "next image" at bounding box center [1237, 321] width 50 height 612
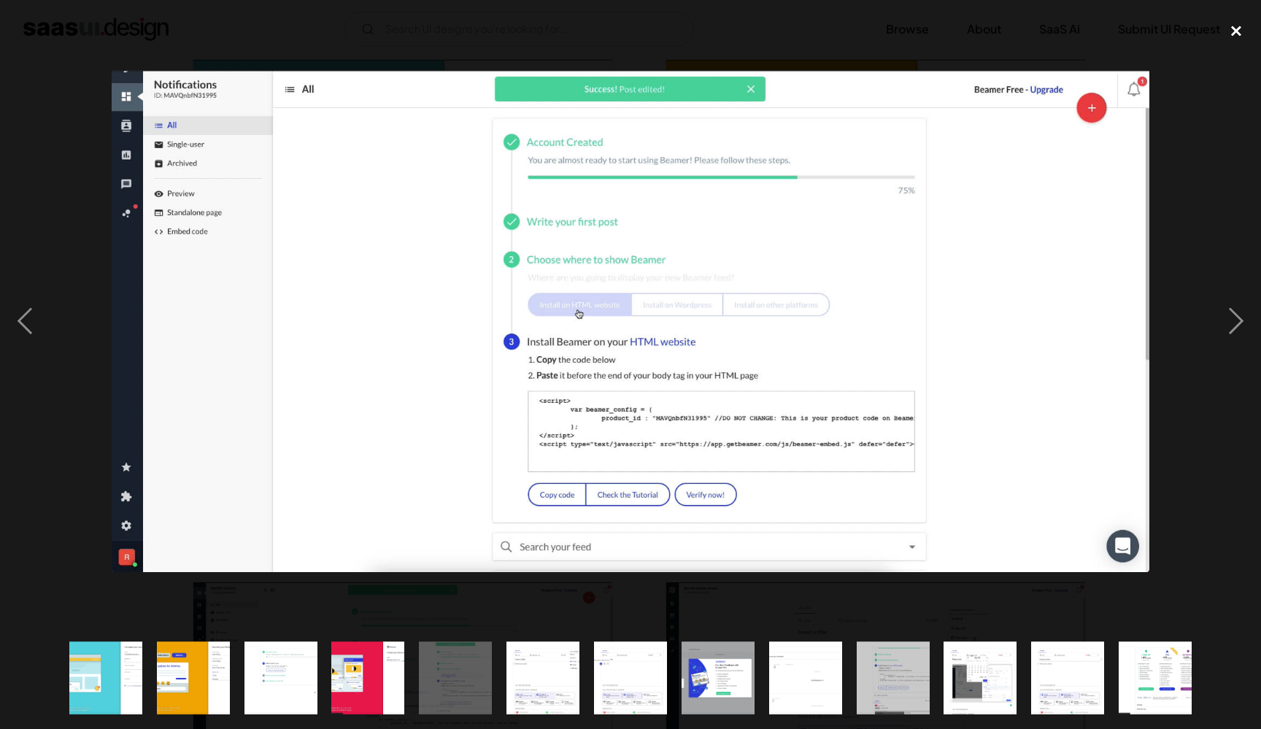
click at [1228, 42] on div "close lightbox" at bounding box center [1237, 31] width 50 height 32
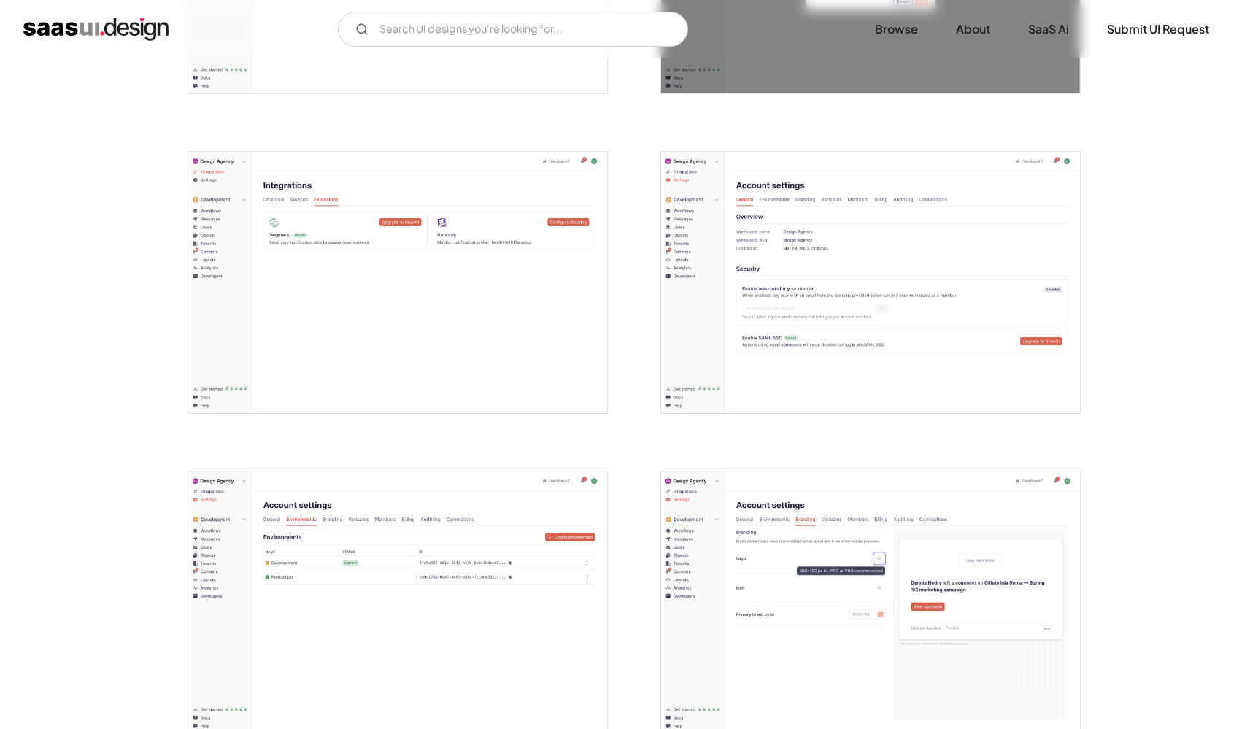
scroll to position [1694, 0]
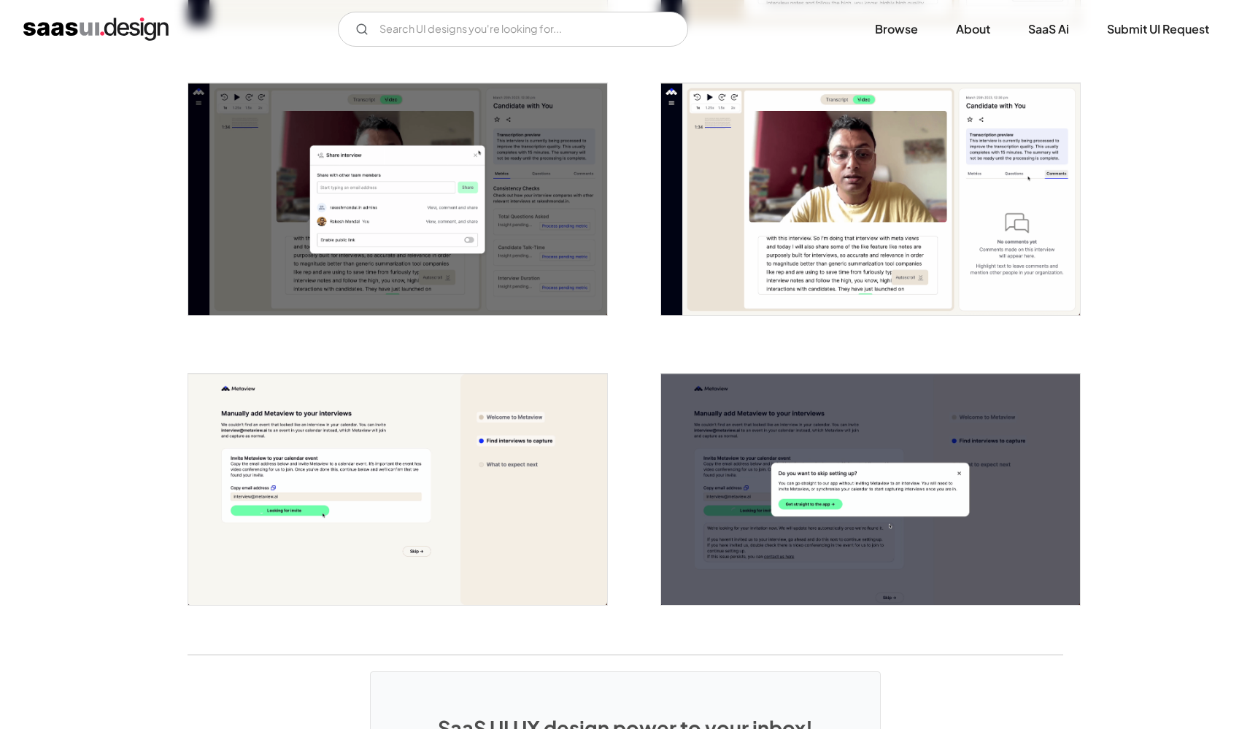
scroll to position [3562, 0]
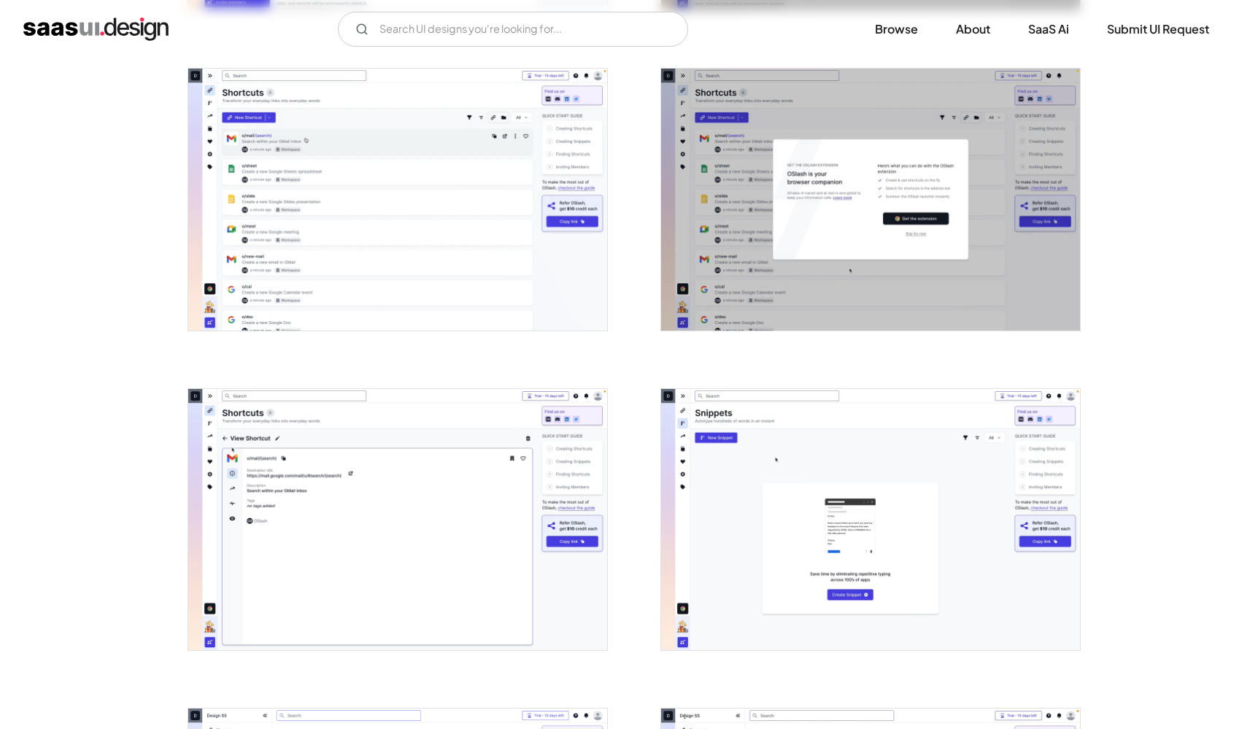
scroll to position [1017, 0]
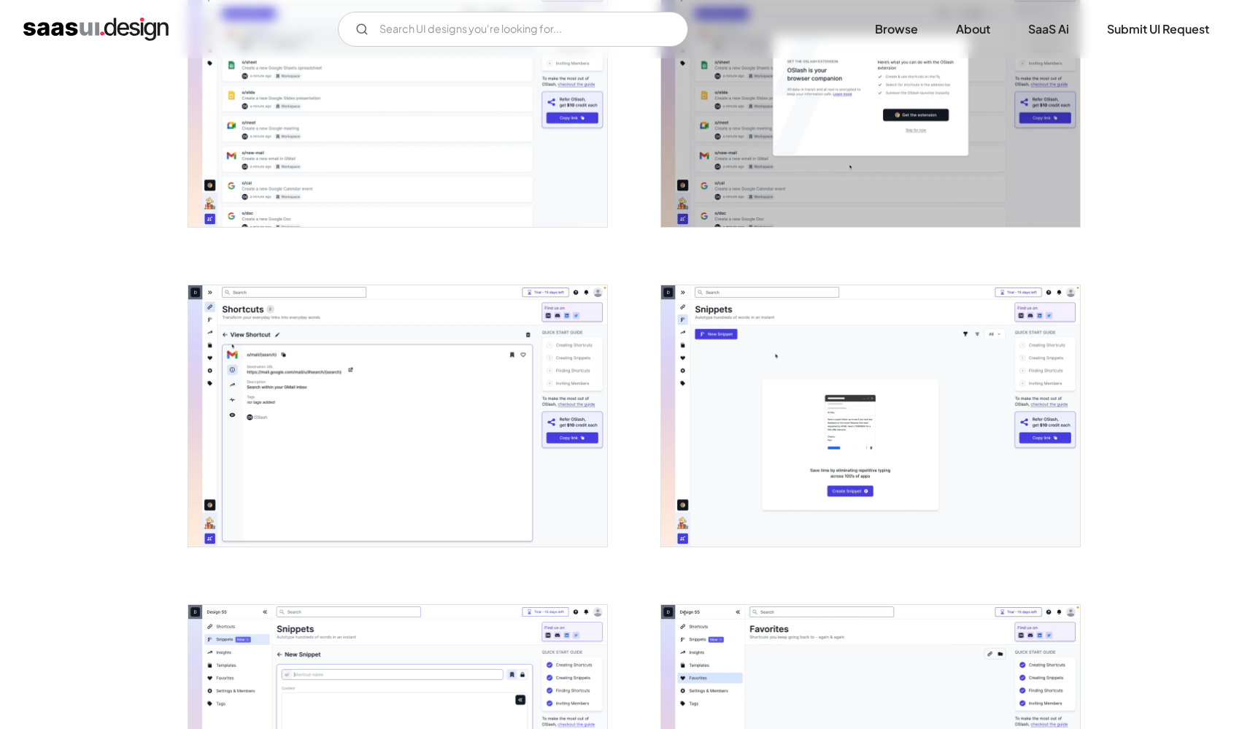
click at [823, 439] on img "open lightbox" at bounding box center [870, 416] width 419 height 262
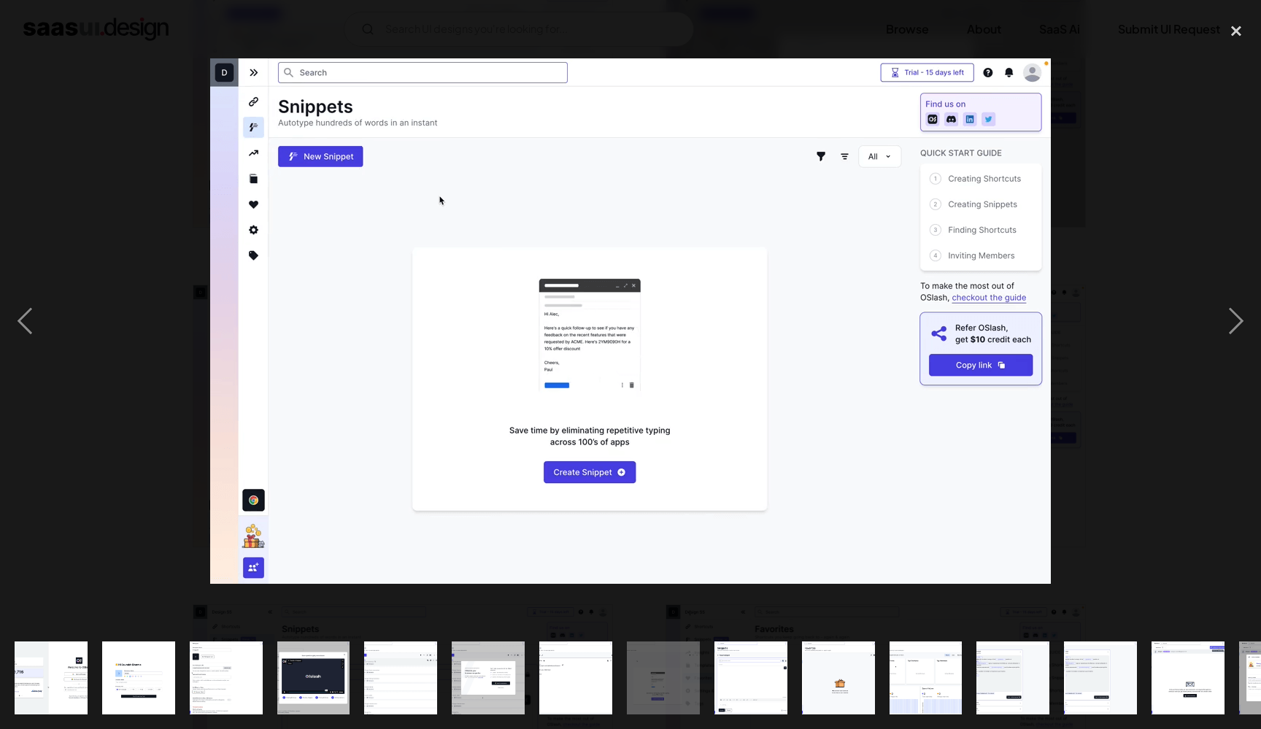
click at [1181, 169] on div at bounding box center [630, 321] width 1261 height 612
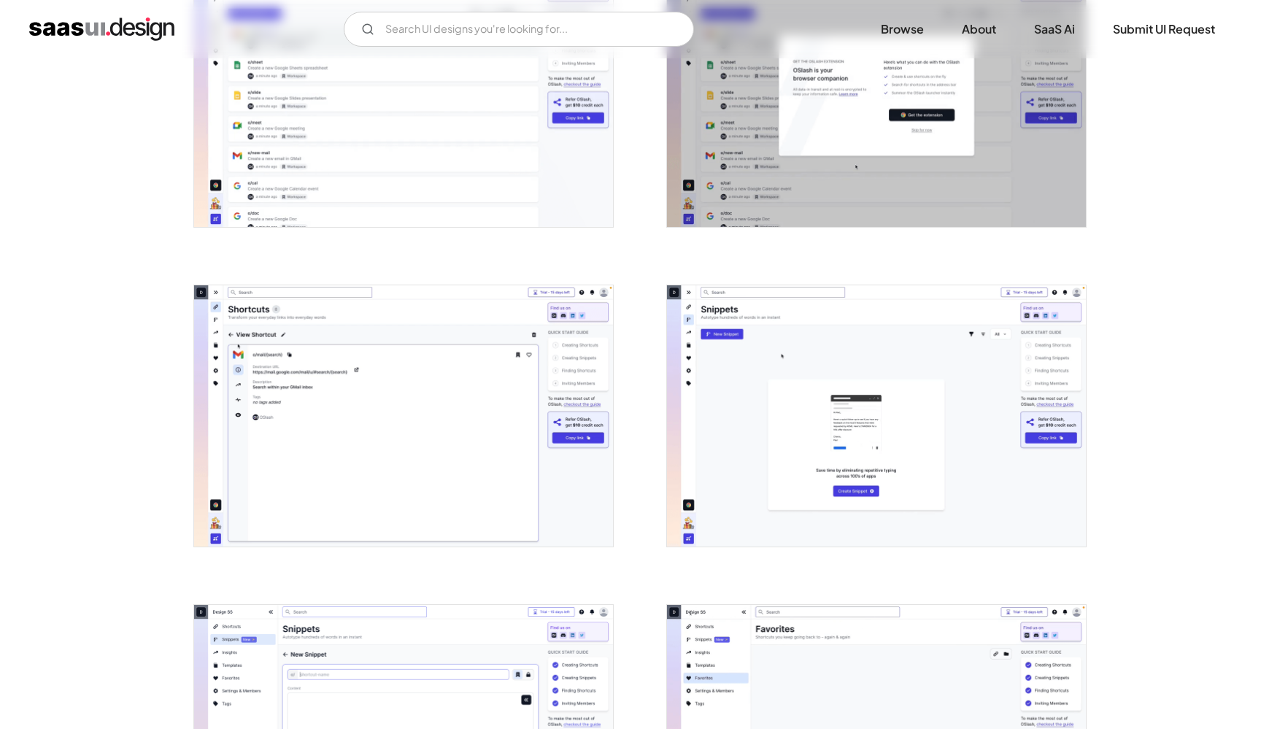
scroll to position [1409, 0]
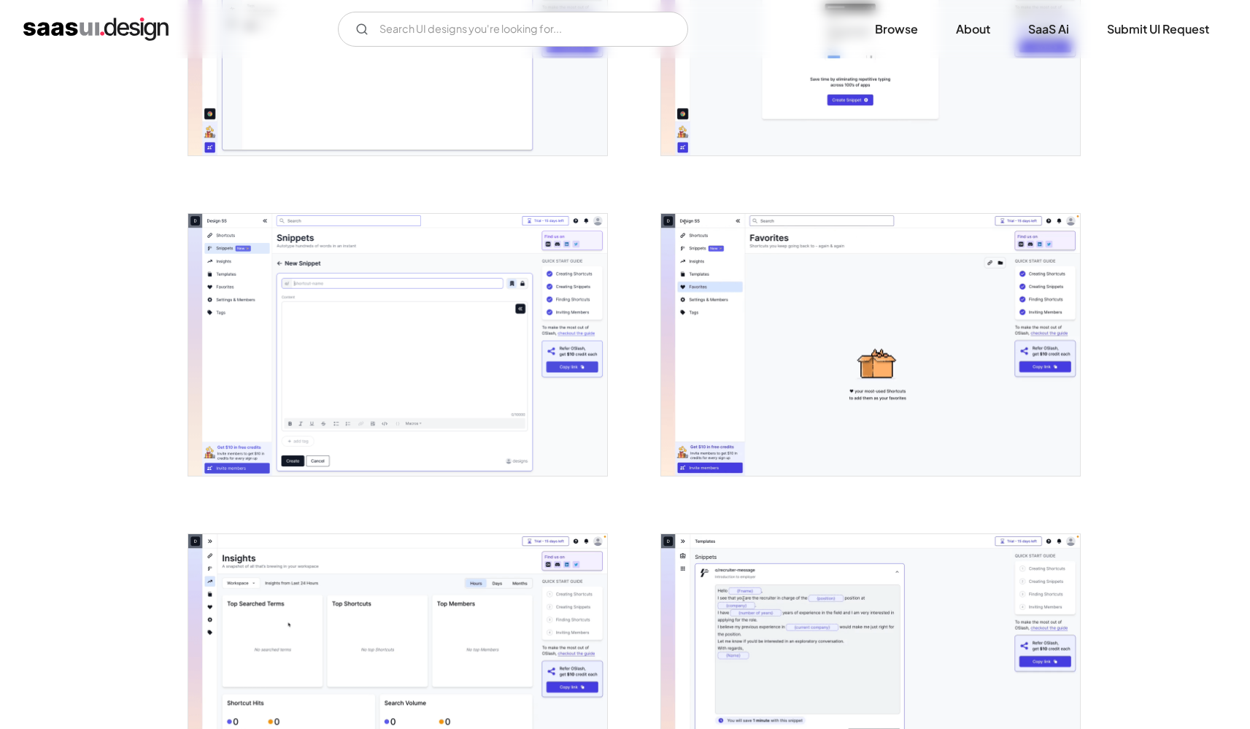
click at [497, 403] on img "open lightbox" at bounding box center [397, 345] width 419 height 262
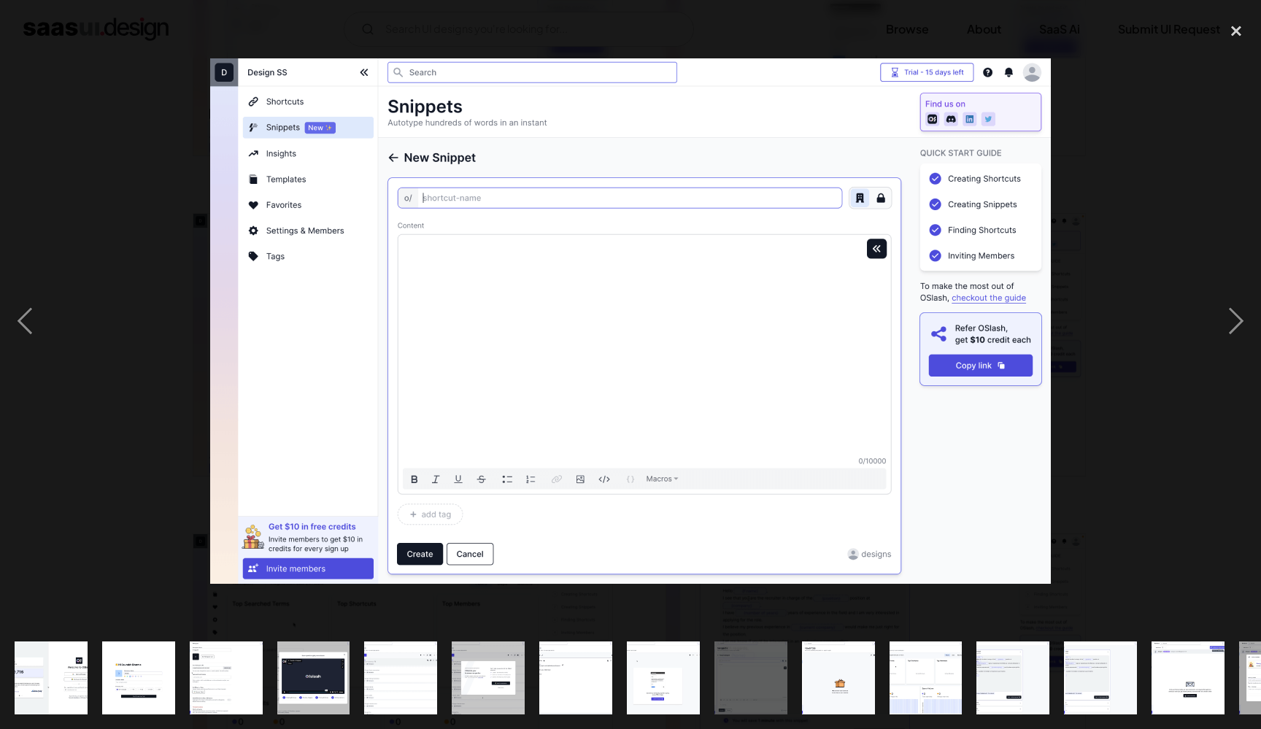
click at [96, 493] on div at bounding box center [630, 321] width 1261 height 612
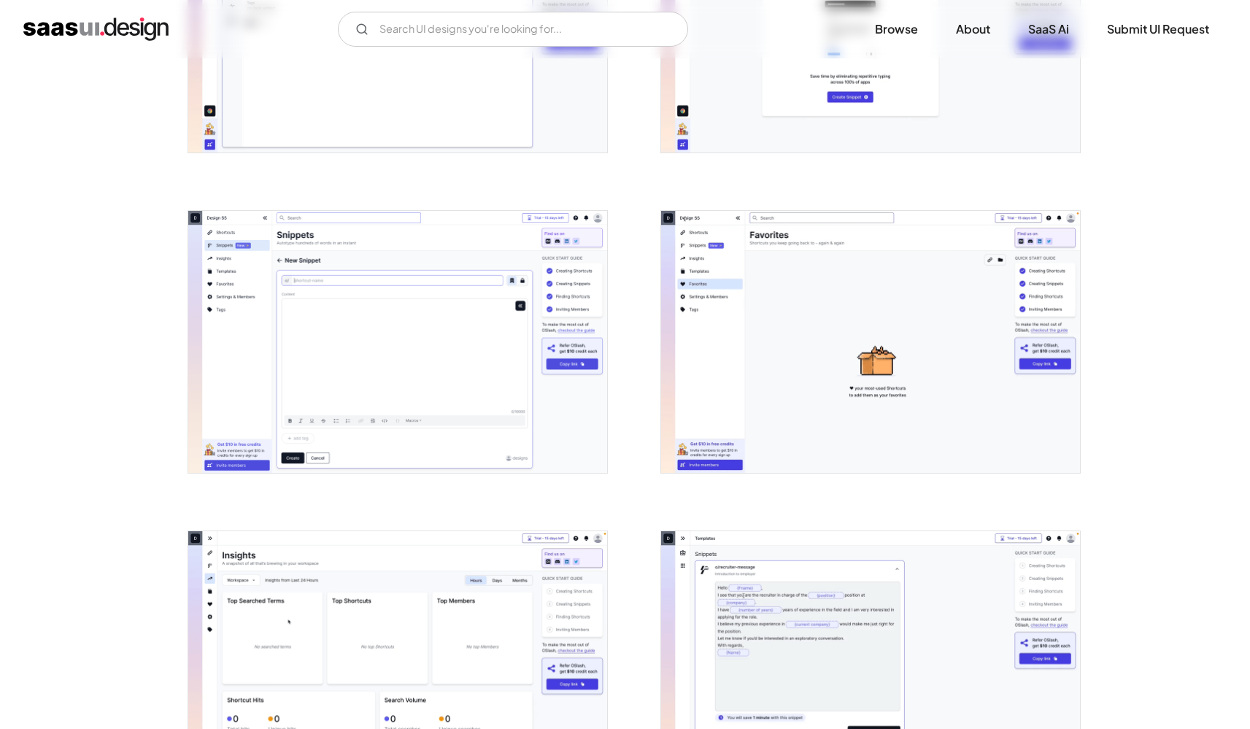
scroll to position [1976, 0]
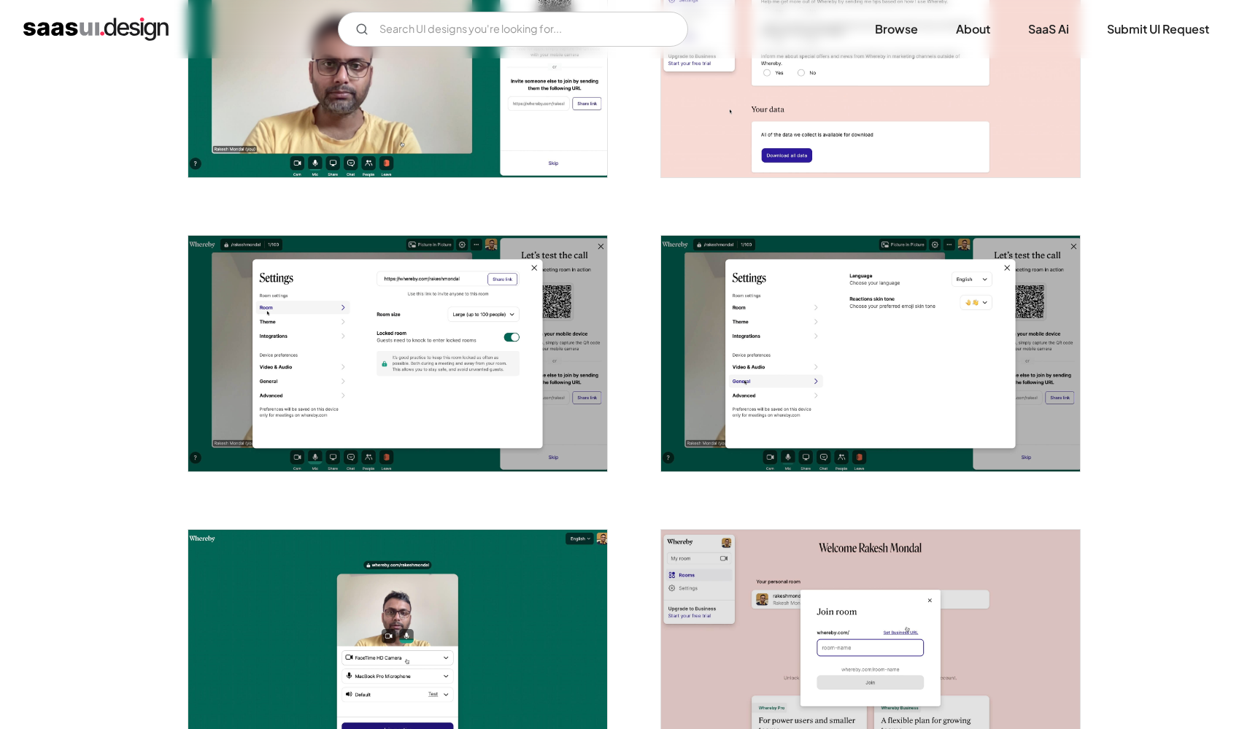
scroll to position [1385, 0]
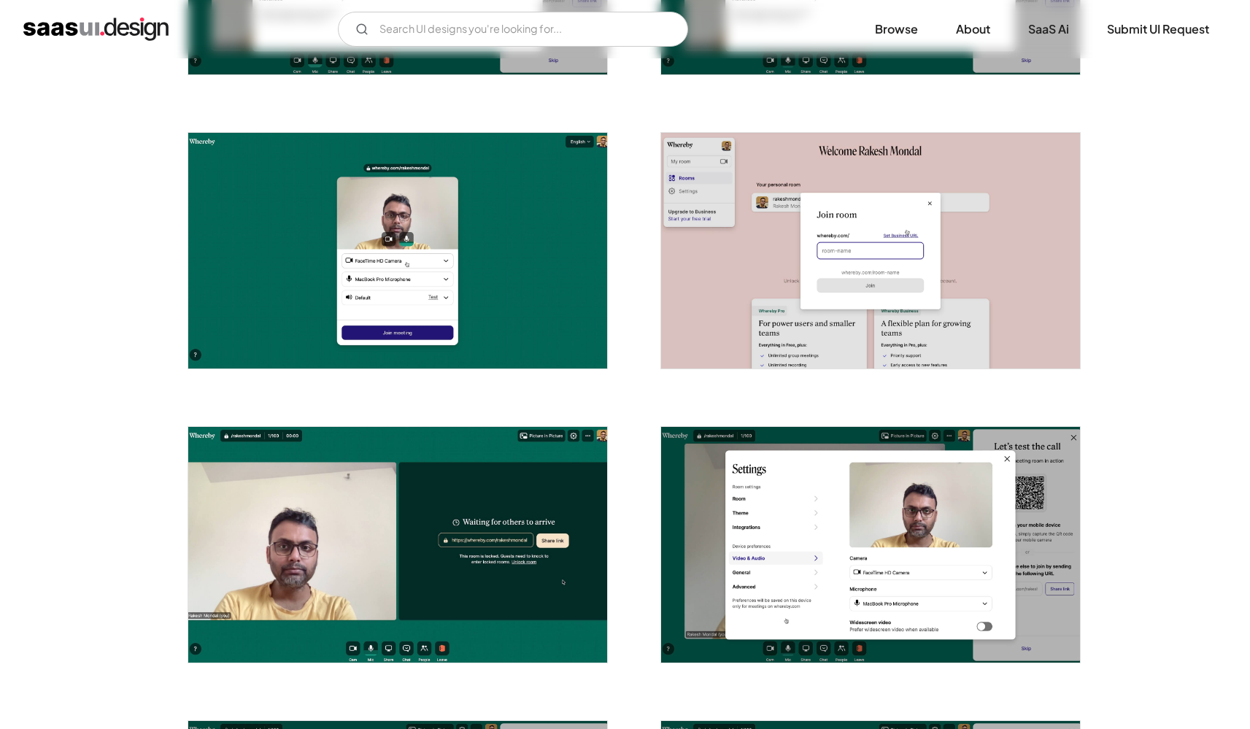
click at [1129, 396] on div "Back Whereby Video Meetings, Video Conferencing and Screen Sharing Video Commun…" at bounding box center [625, 134] width 1250 height 2922
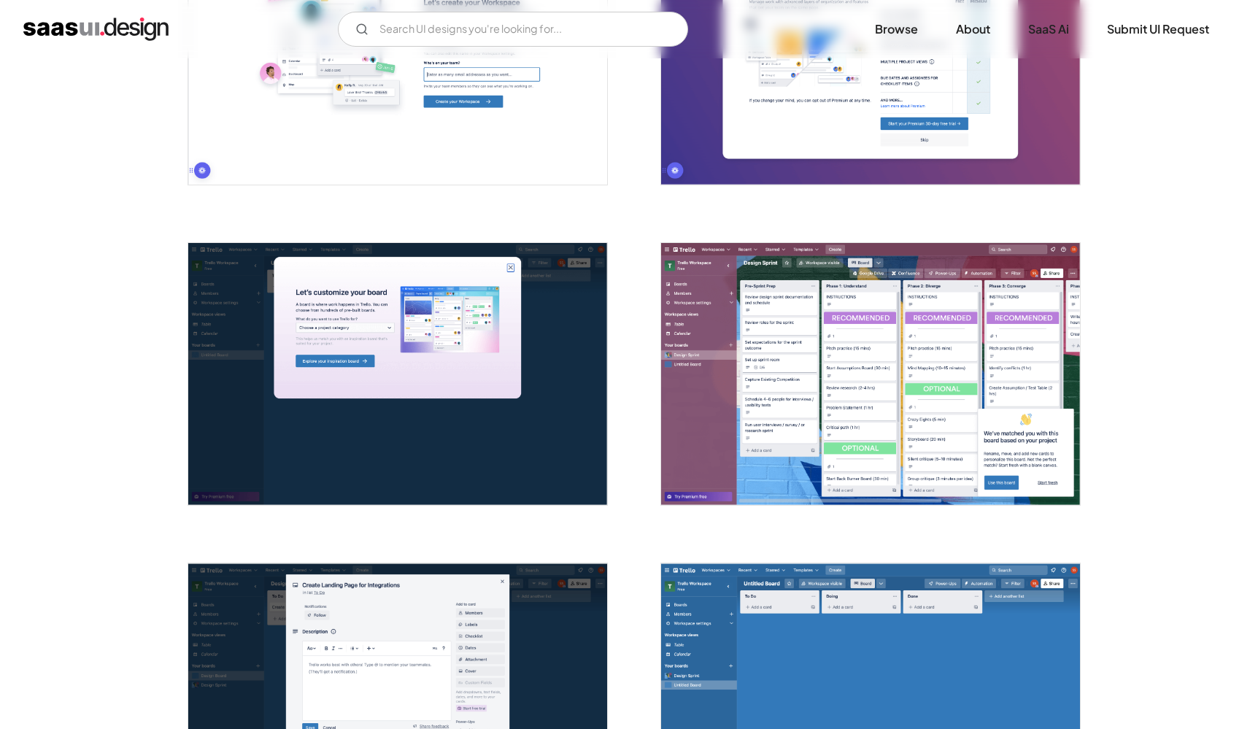
scroll to position [1319, 0]
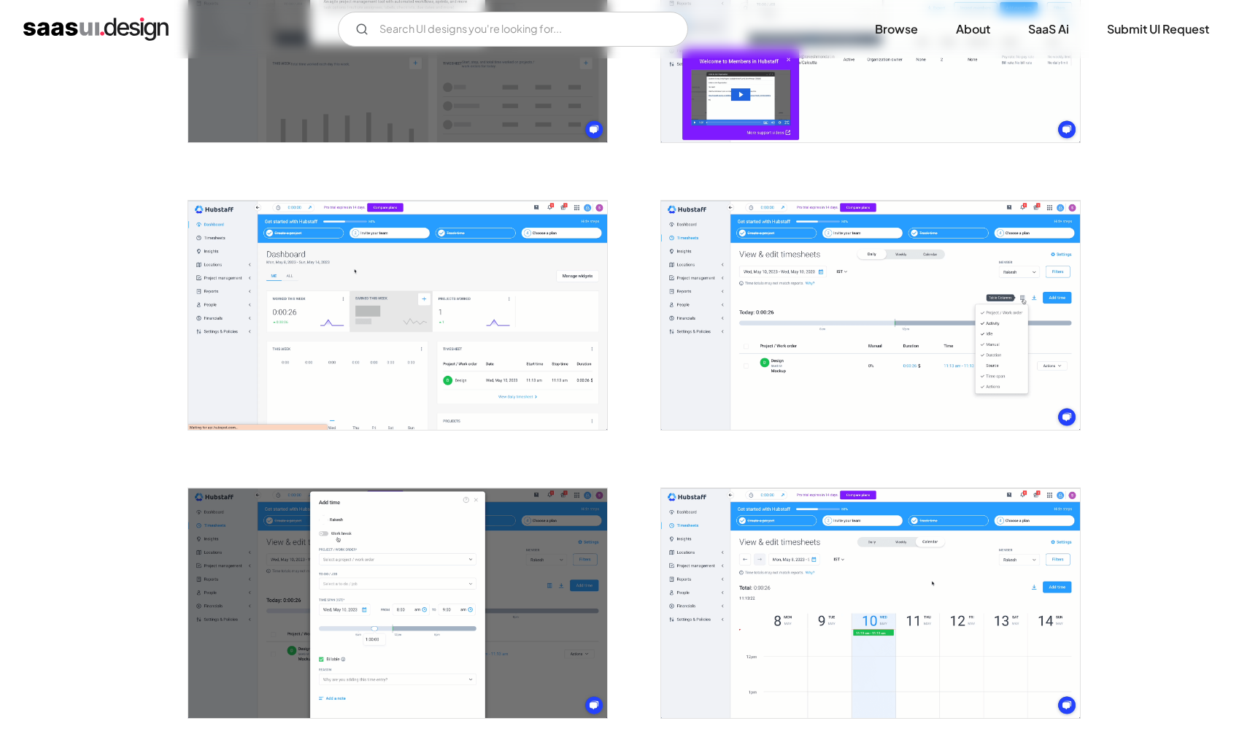
scroll to position [1992, 0]
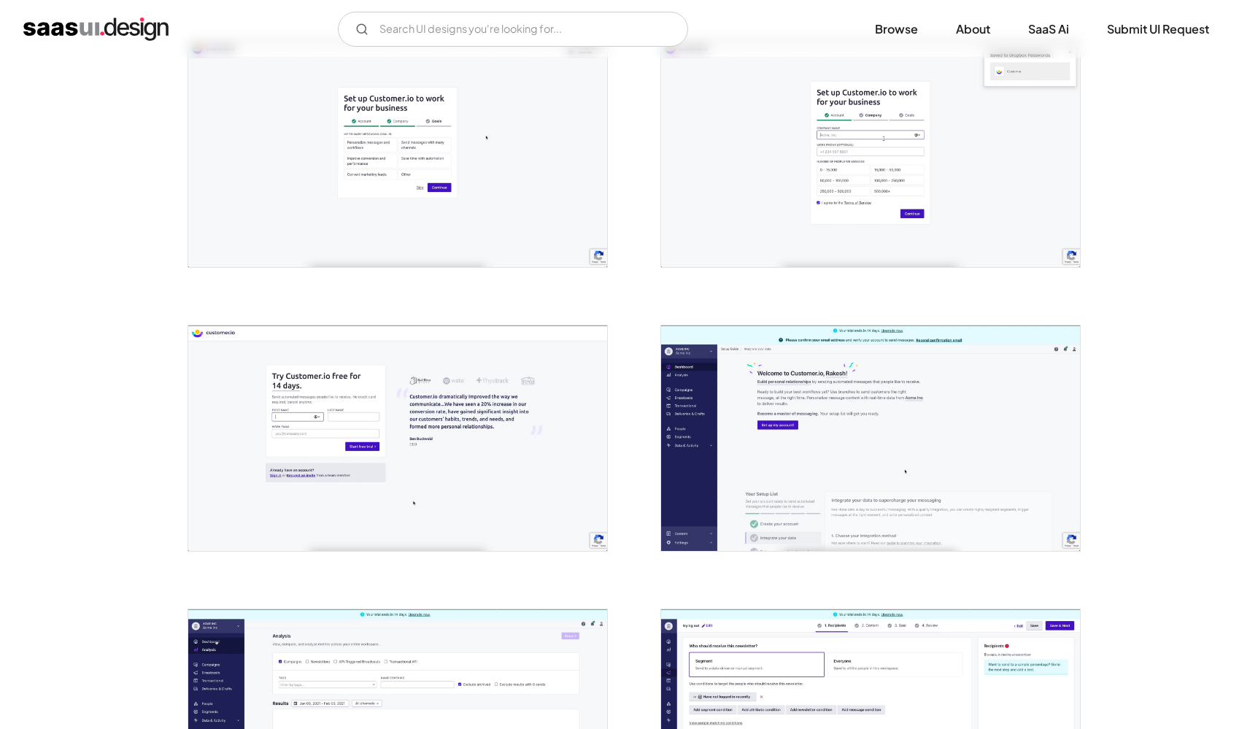
scroll to position [992, 0]
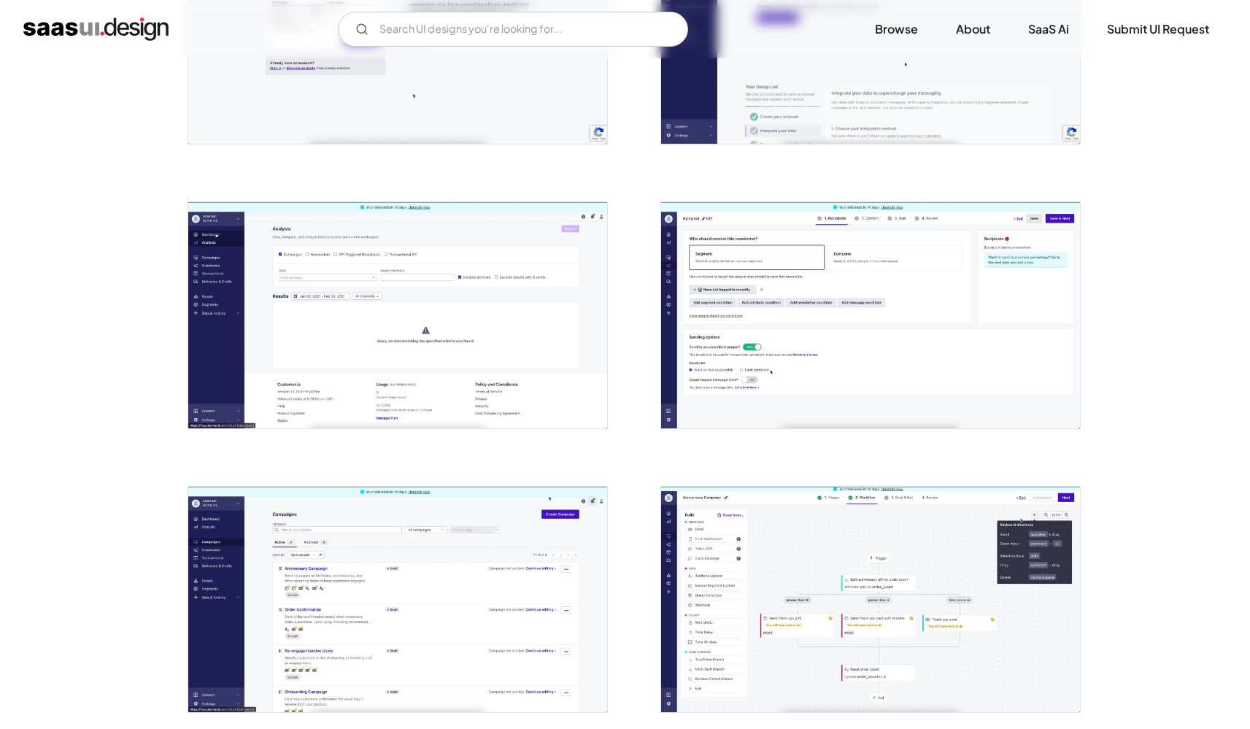
click at [372, 303] on img "open lightbox" at bounding box center [397, 315] width 419 height 226
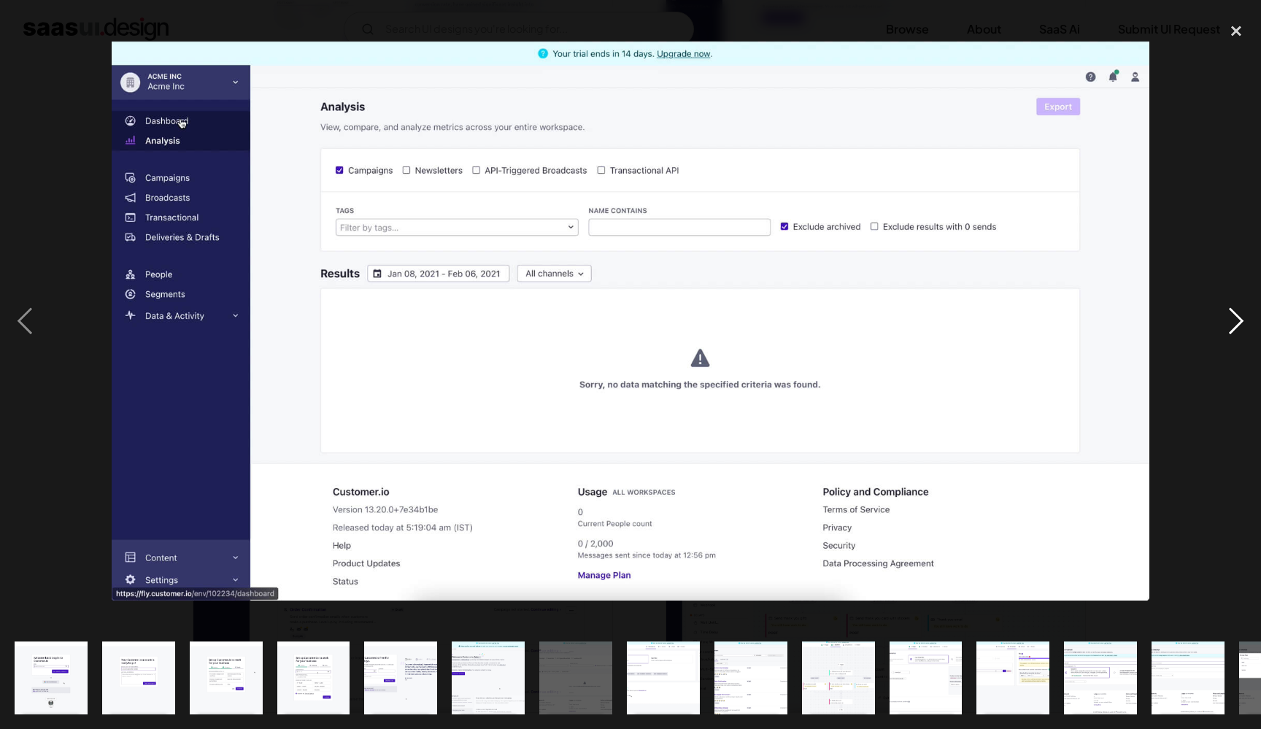
click at [1218, 250] on div "next image" at bounding box center [1237, 321] width 50 height 612
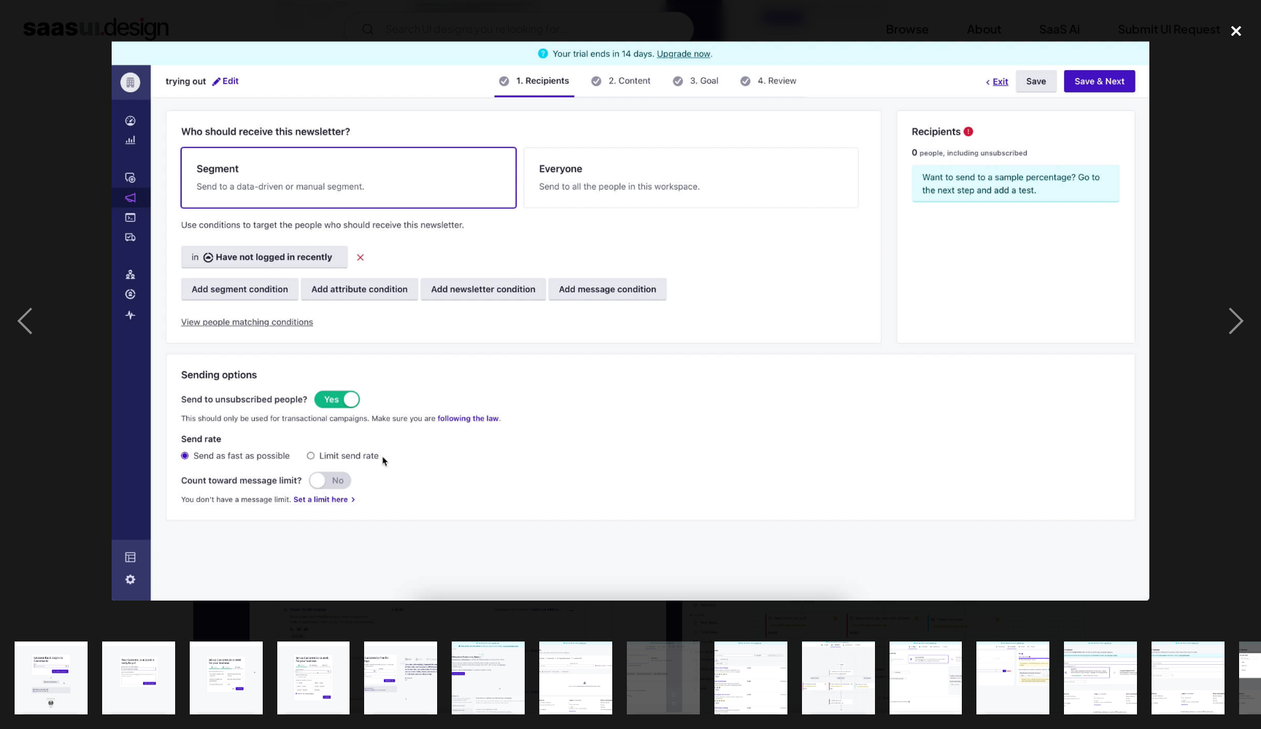
click at [1246, 34] on div "close lightbox" at bounding box center [1237, 31] width 50 height 32
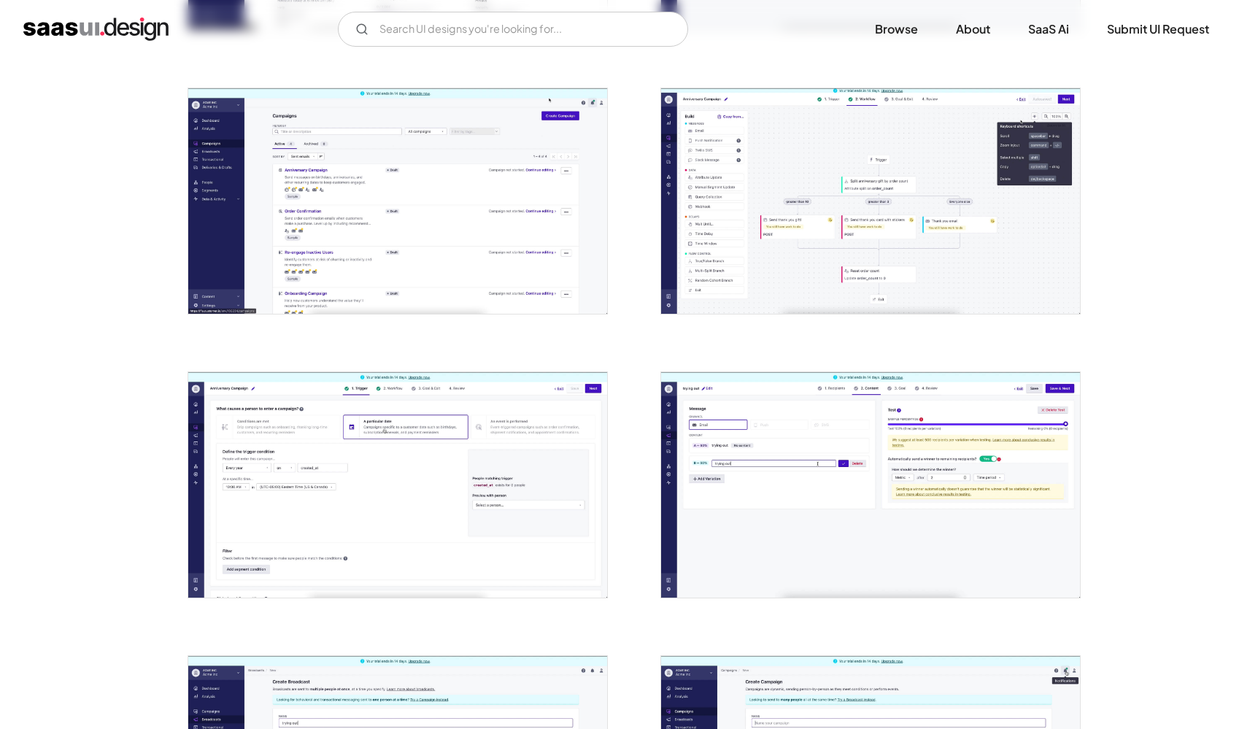
scroll to position [1644, 0]
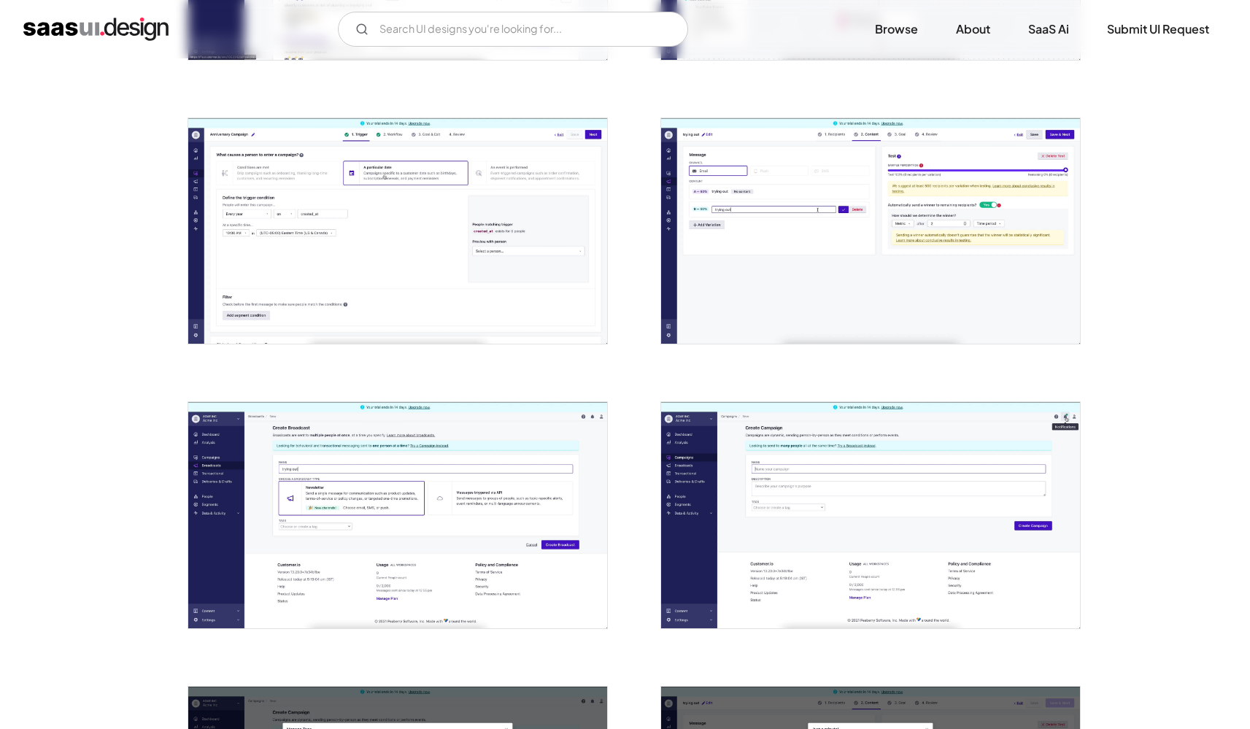
click at [458, 482] on img "open lightbox" at bounding box center [397, 515] width 419 height 226
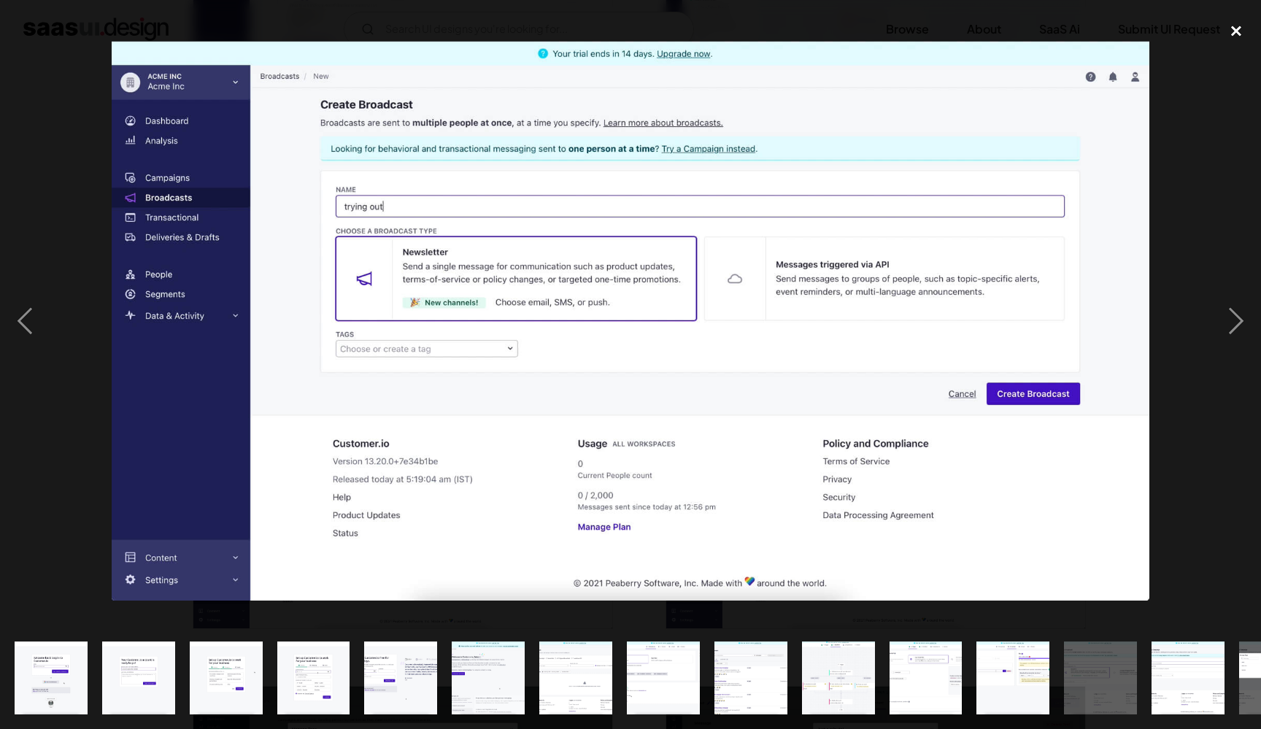
click at [1240, 36] on div "close lightbox" at bounding box center [1237, 31] width 50 height 32
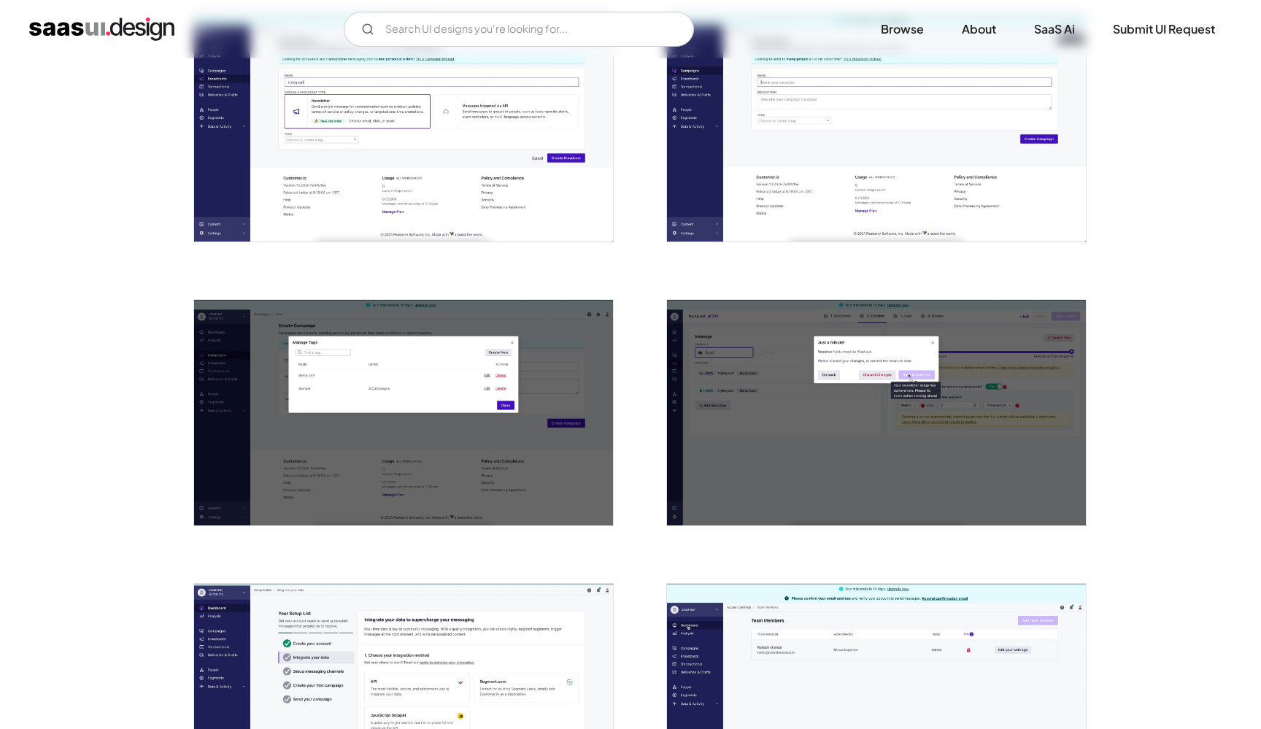
scroll to position [2268, 0]
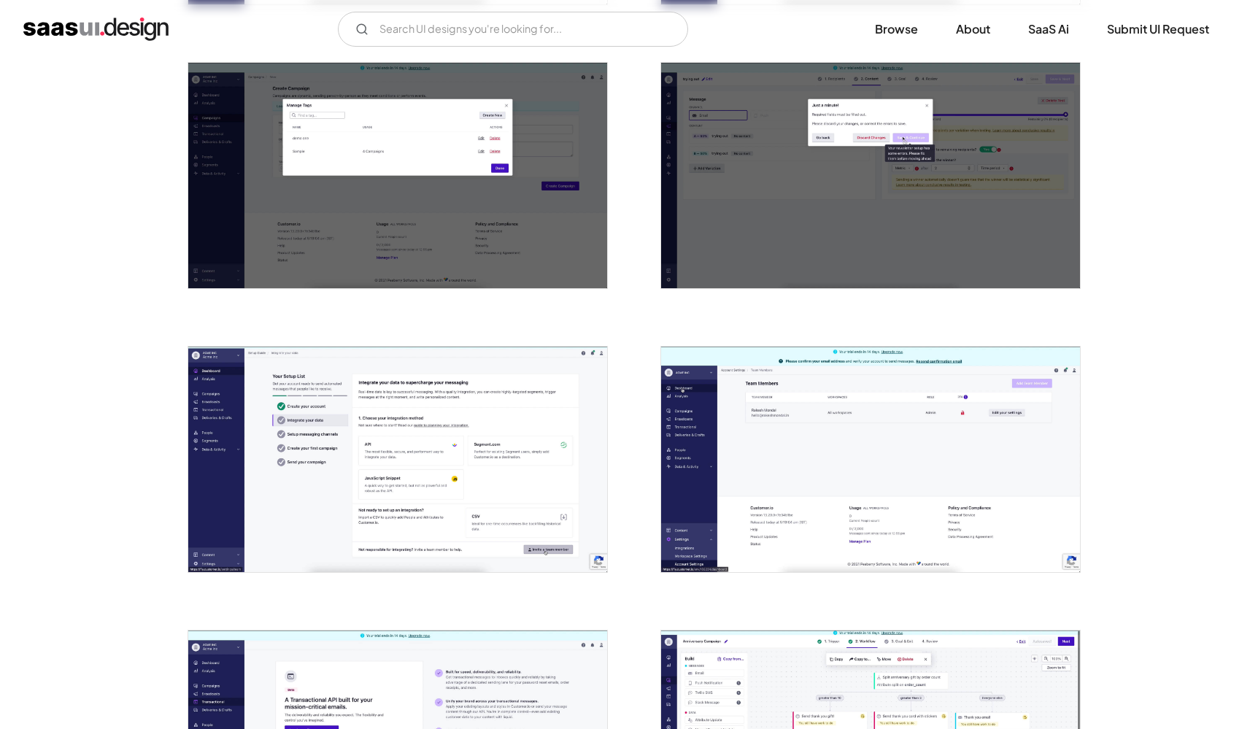
click at [331, 204] on img "open lightbox" at bounding box center [397, 176] width 419 height 226
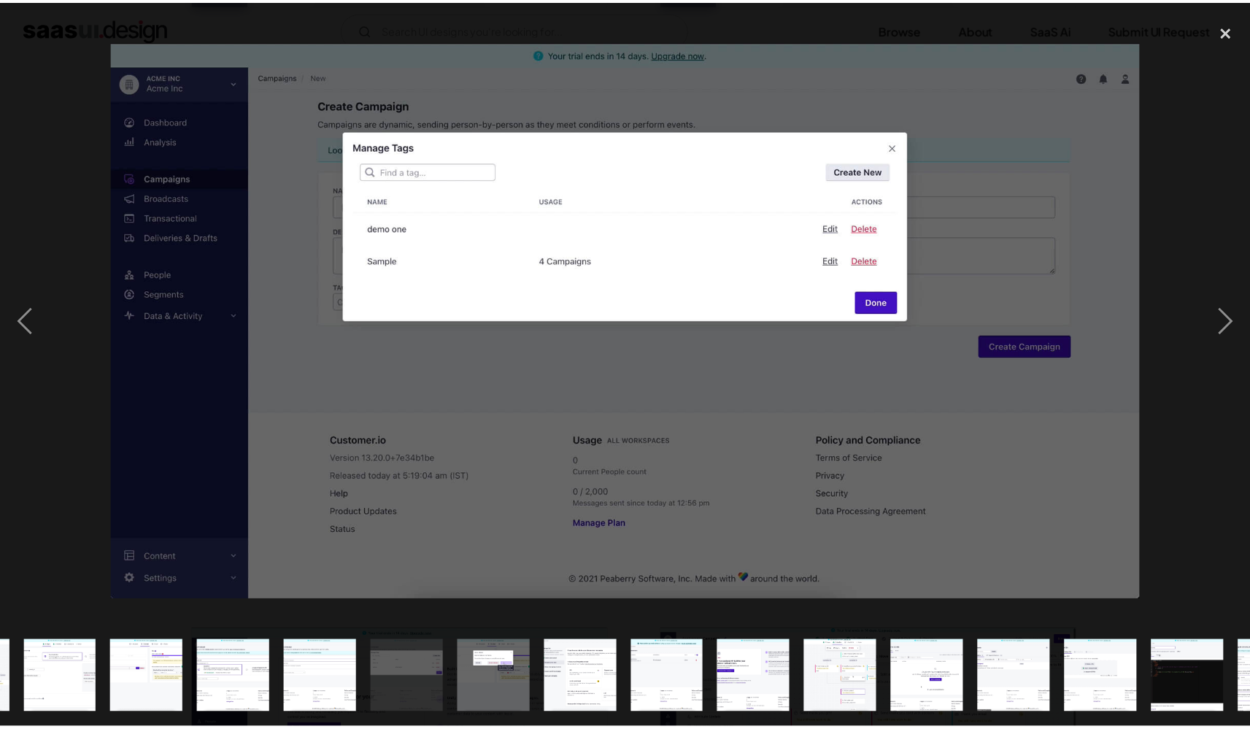
scroll to position [0, 940]
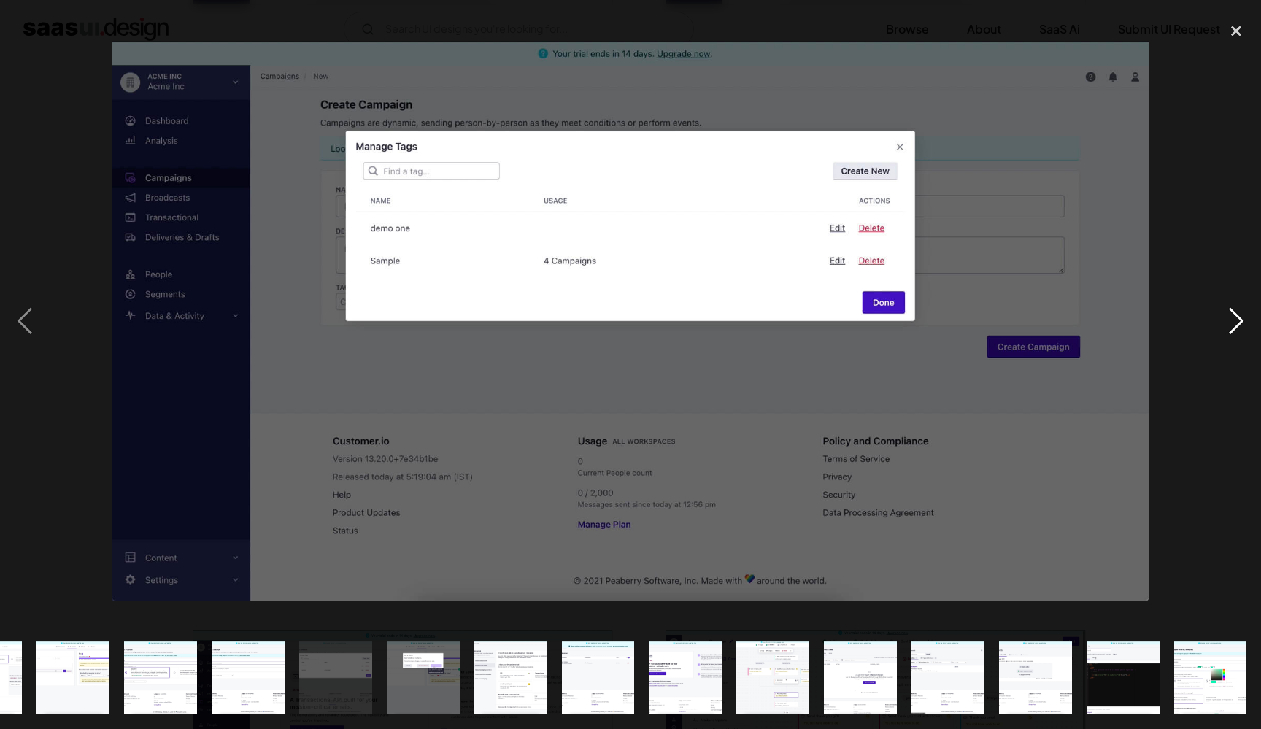
click at [1220, 412] on div "next image" at bounding box center [1237, 321] width 50 height 612
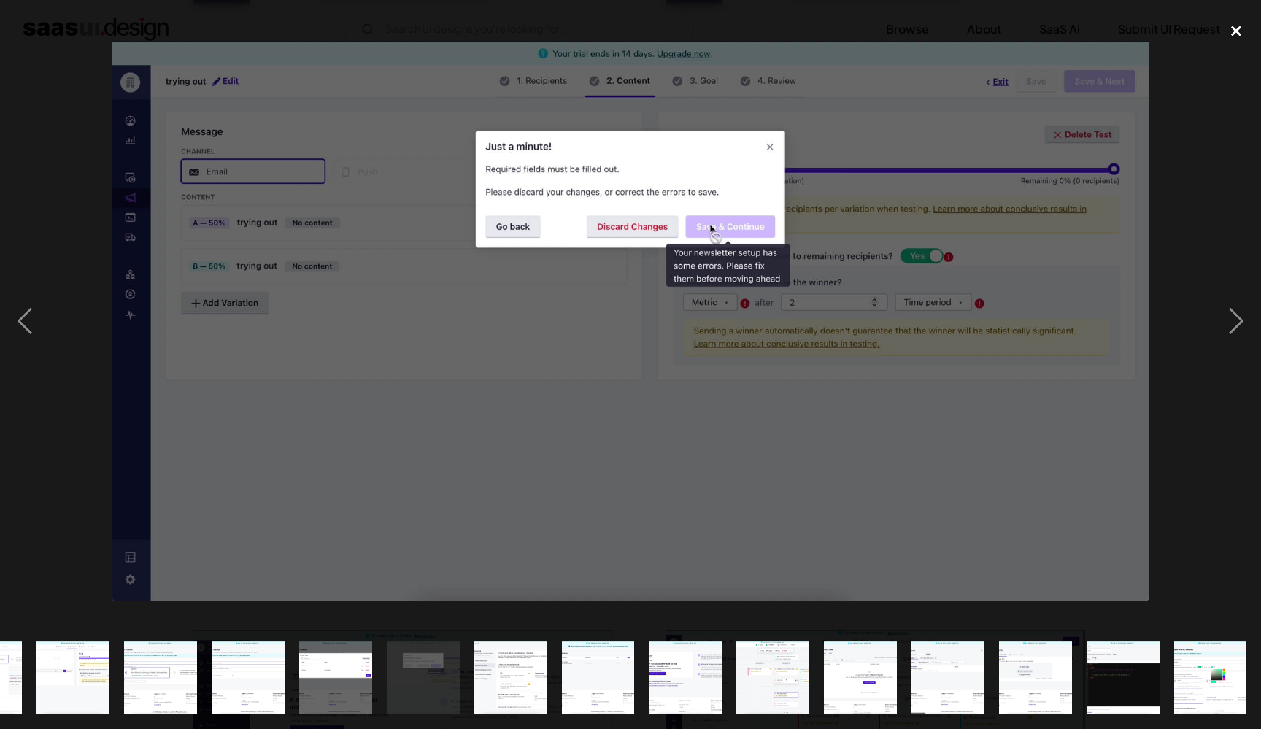
click at [1239, 36] on div "close lightbox" at bounding box center [1237, 31] width 50 height 32
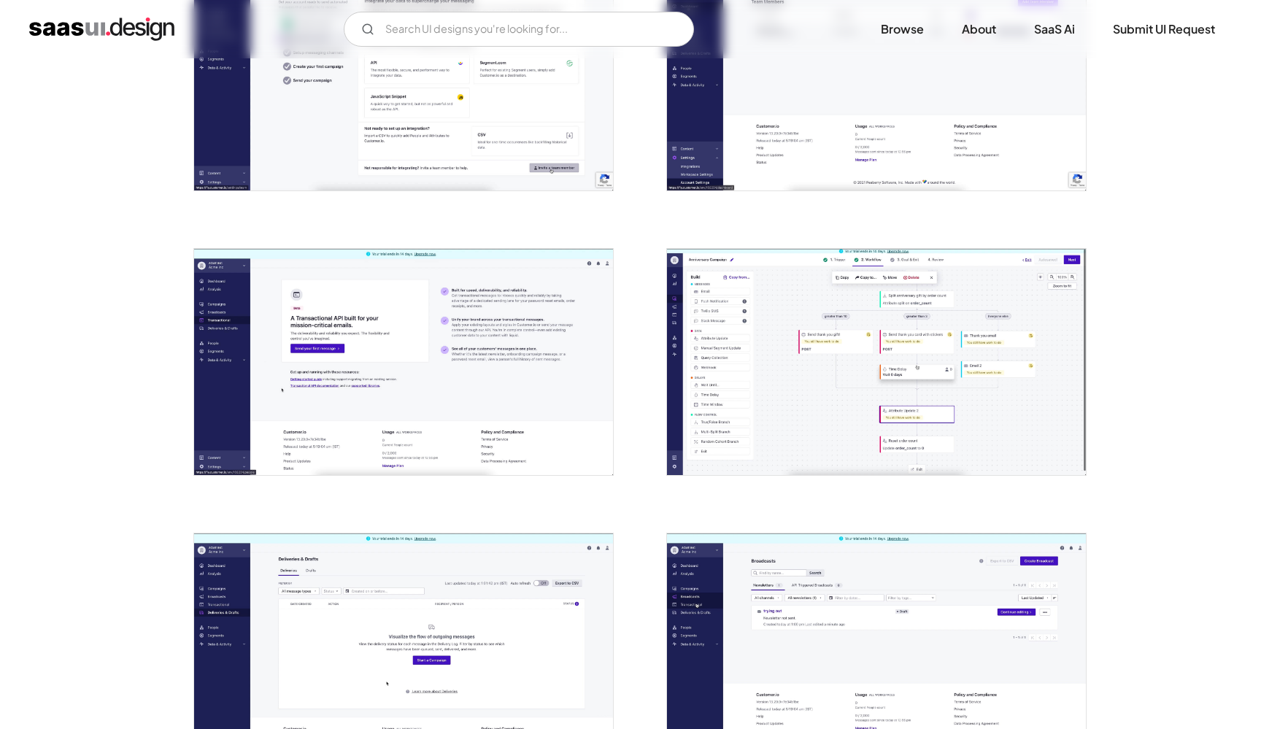
scroll to position [2653, 0]
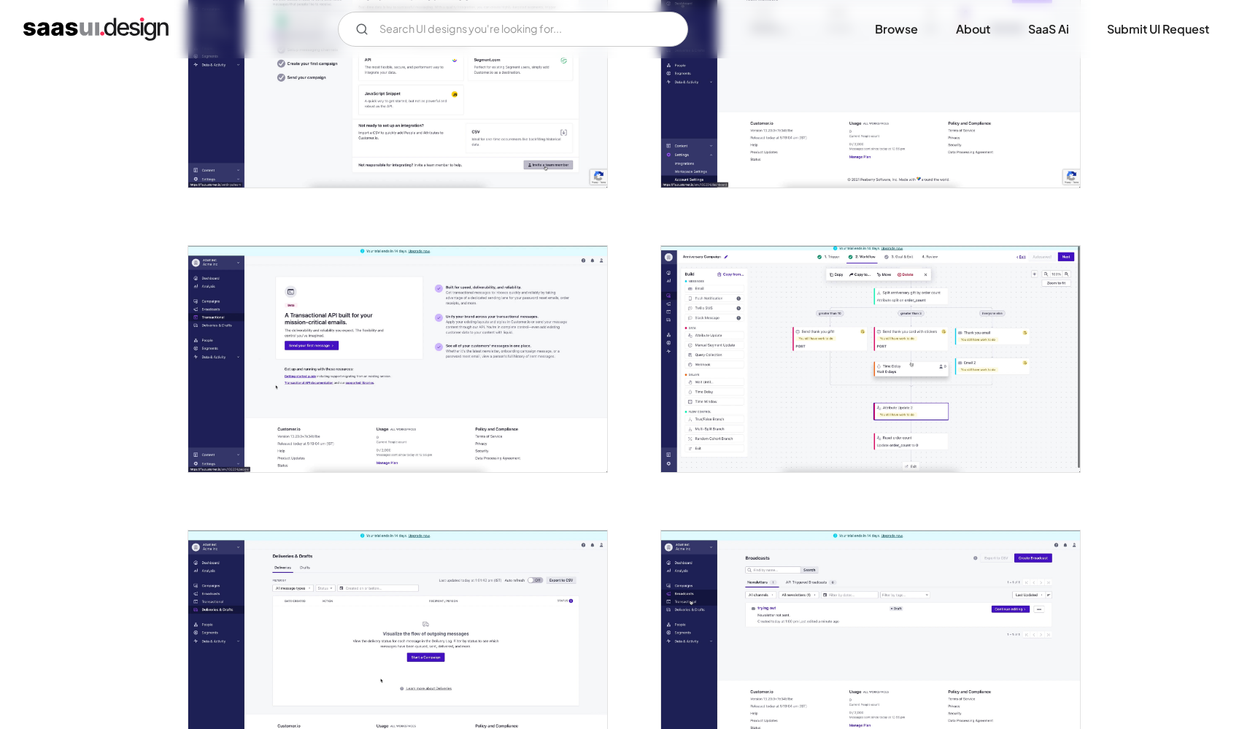
click at [369, 377] on img "open lightbox" at bounding box center [397, 359] width 419 height 226
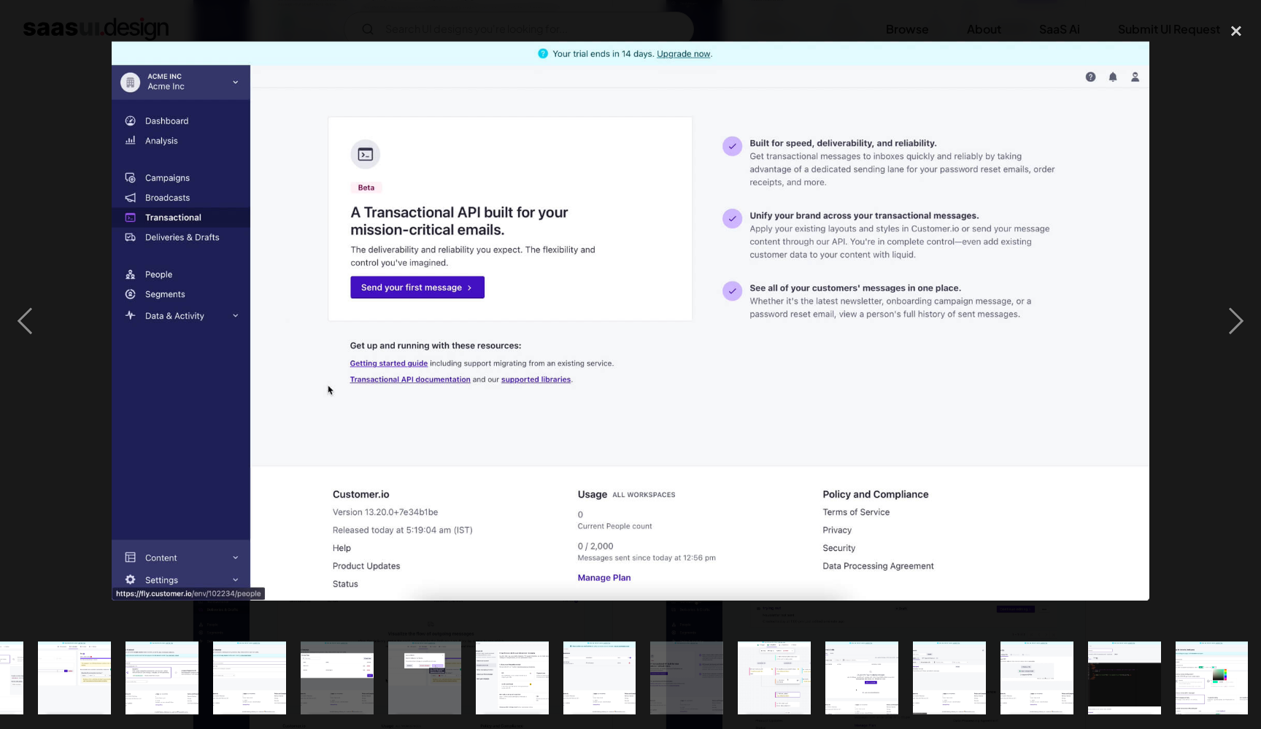
scroll to position [0, 940]
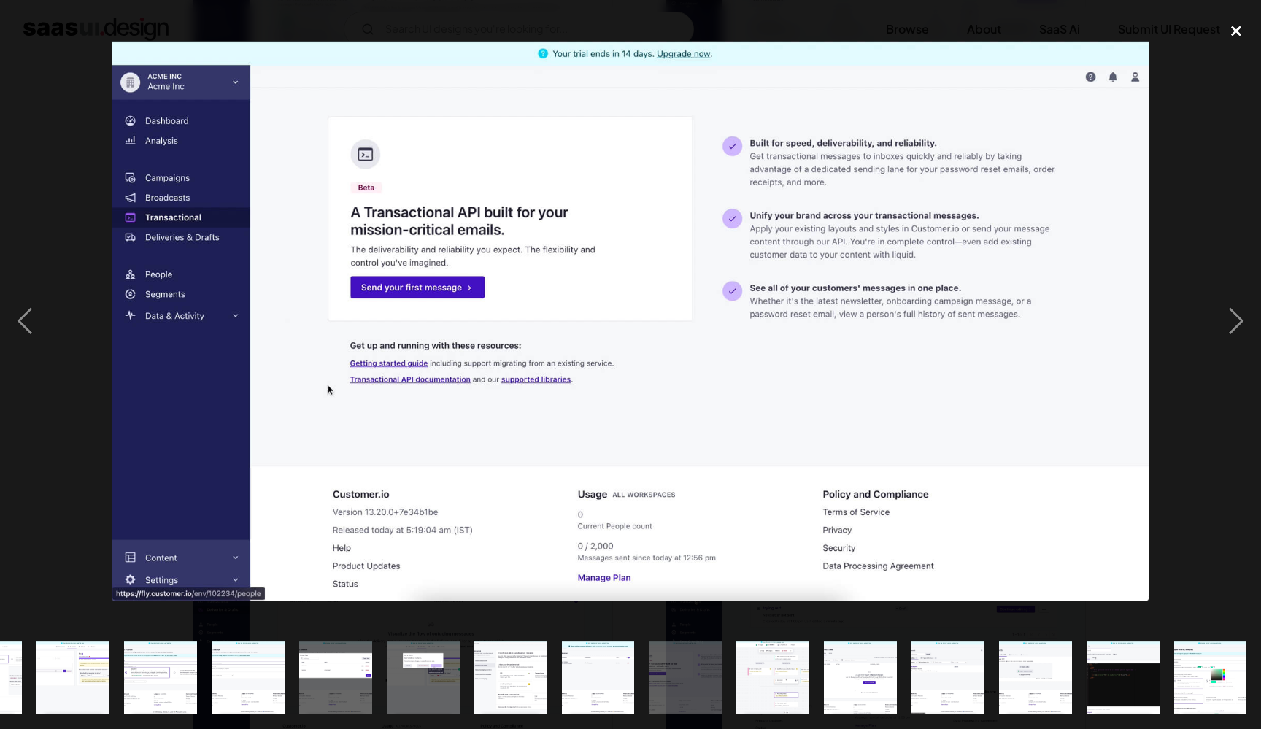
click at [1241, 35] on div "close lightbox" at bounding box center [1237, 31] width 50 height 32
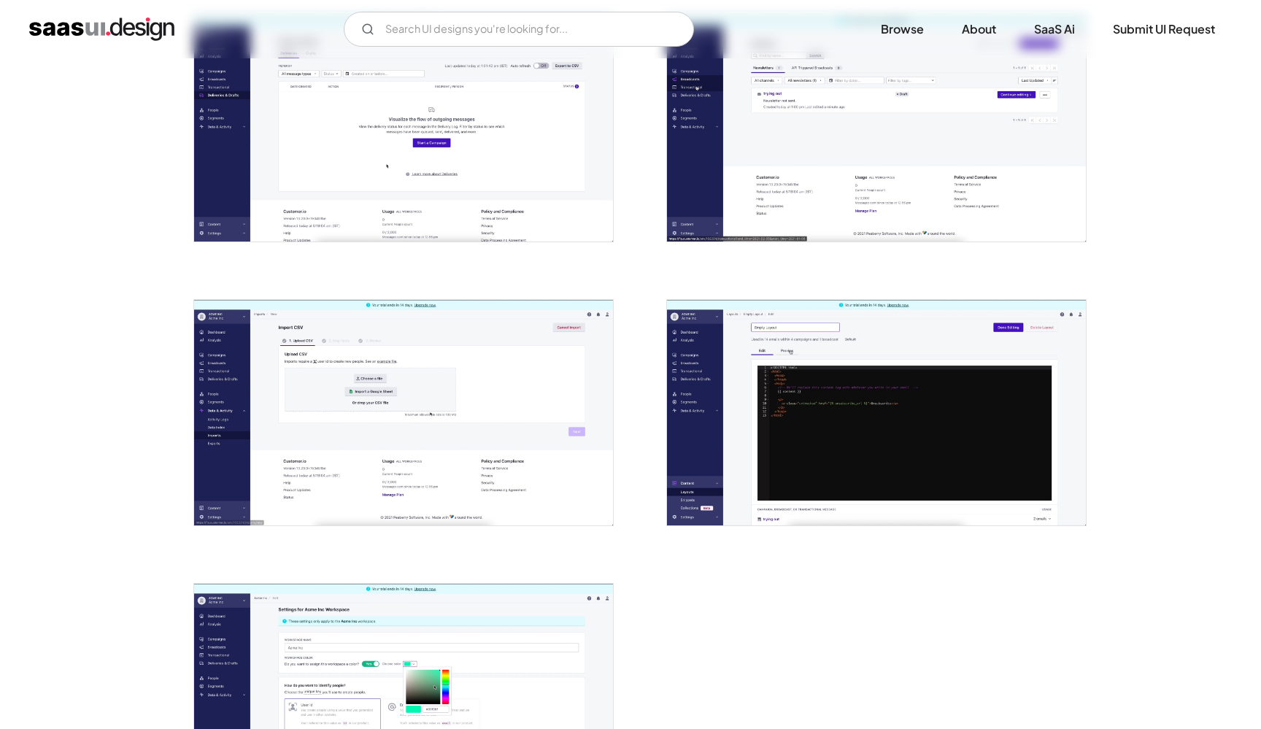
scroll to position [3335, 0]
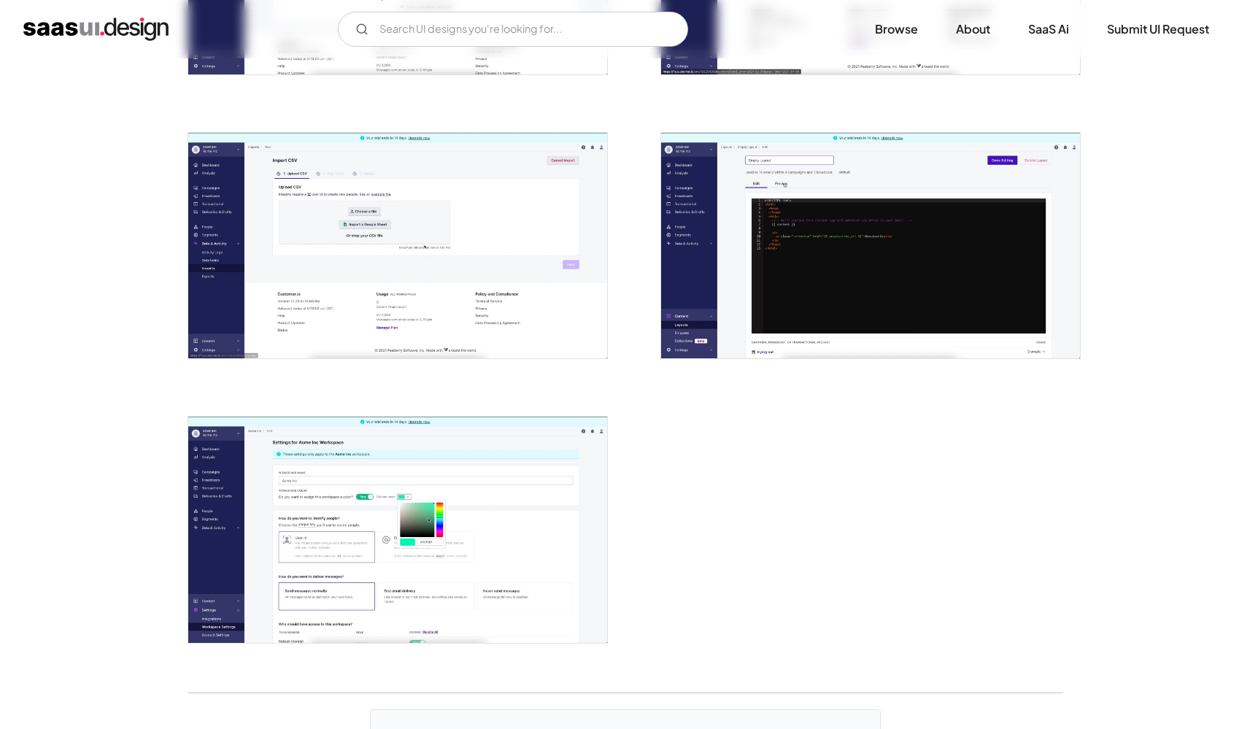
click at [518, 263] on img "open lightbox" at bounding box center [397, 246] width 419 height 226
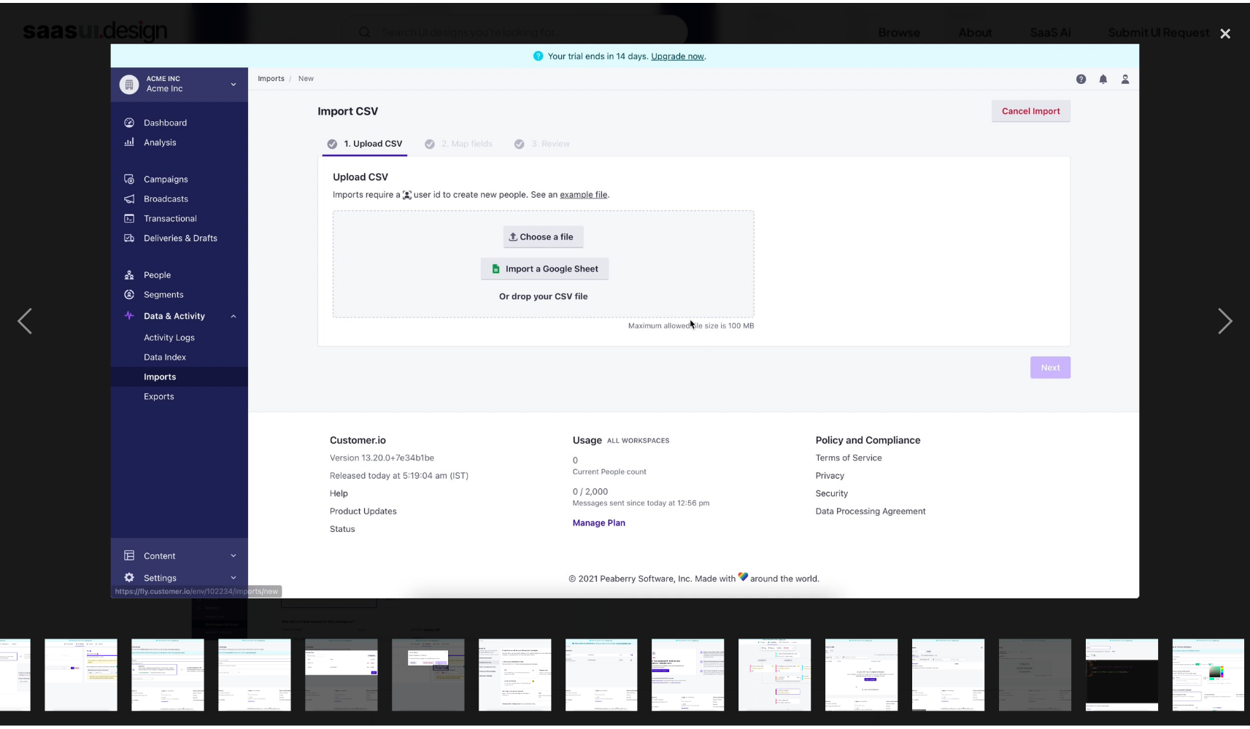
scroll to position [0, 940]
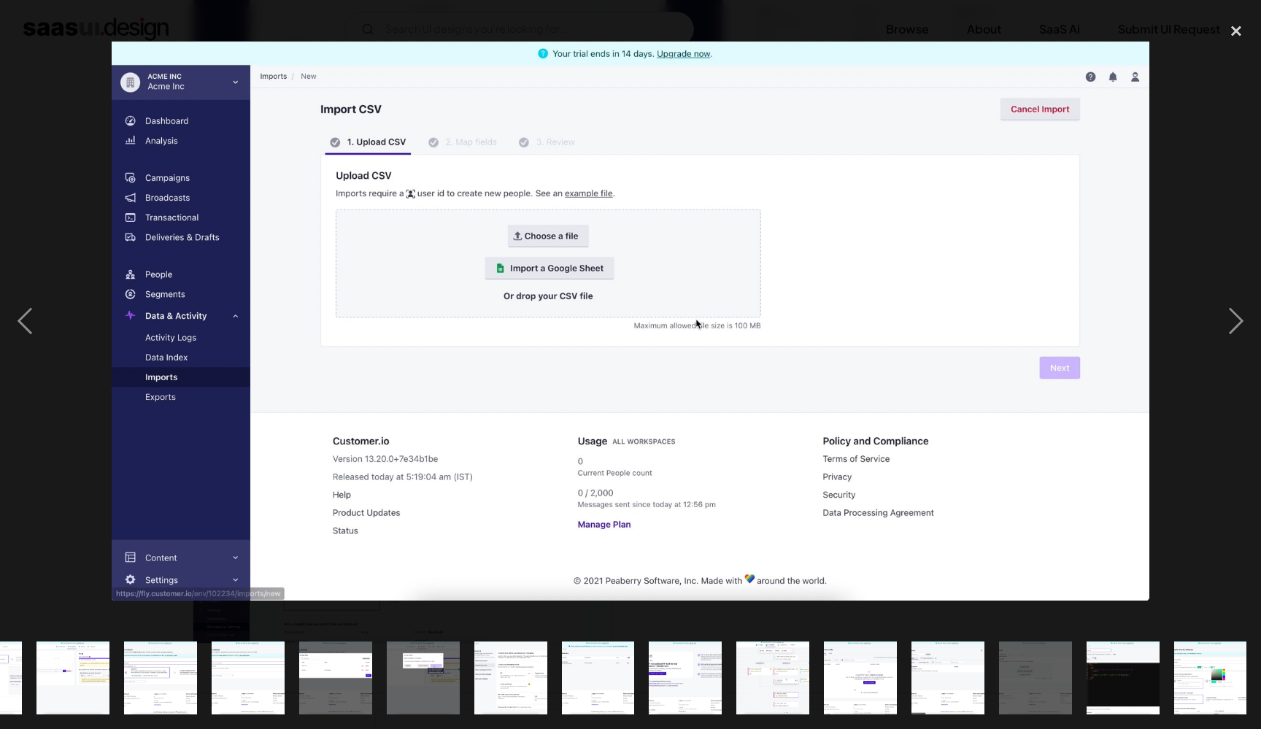
click at [1233, 5] on div at bounding box center [630, 364] width 1261 height 729
click at [1233, 29] on div "close lightbox" at bounding box center [1237, 31] width 50 height 32
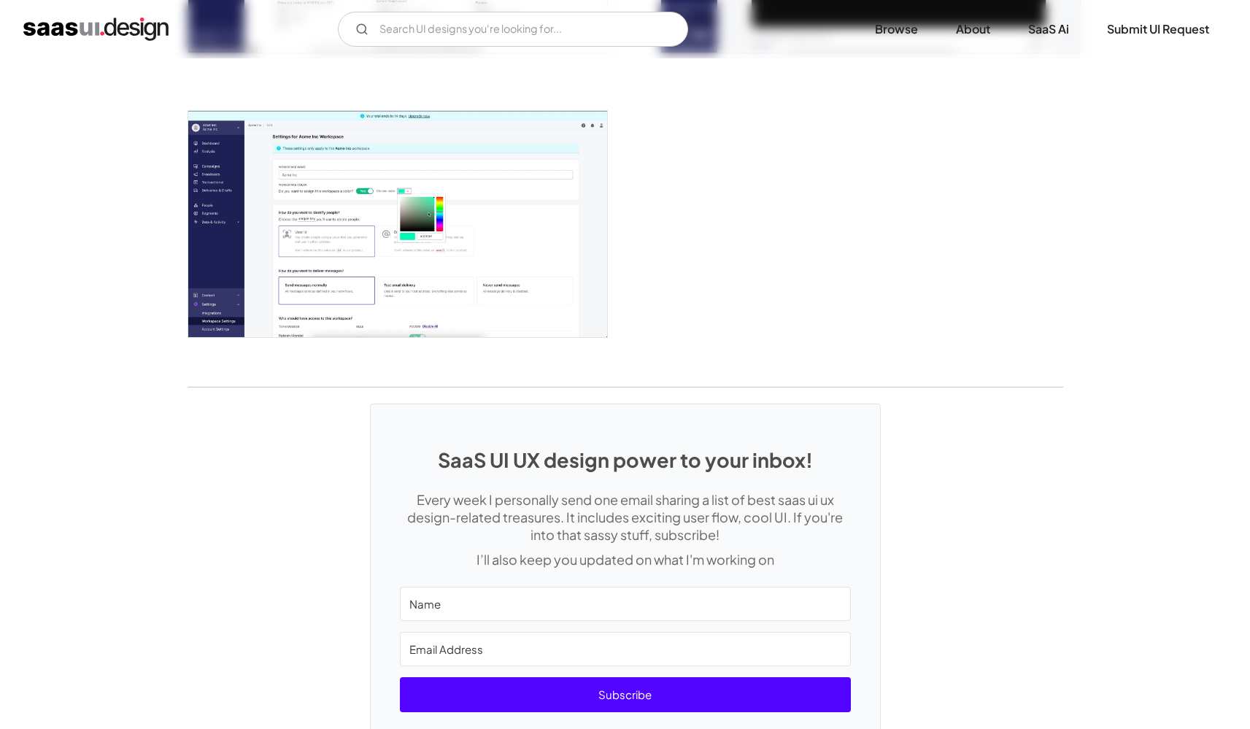
scroll to position [3773, 0]
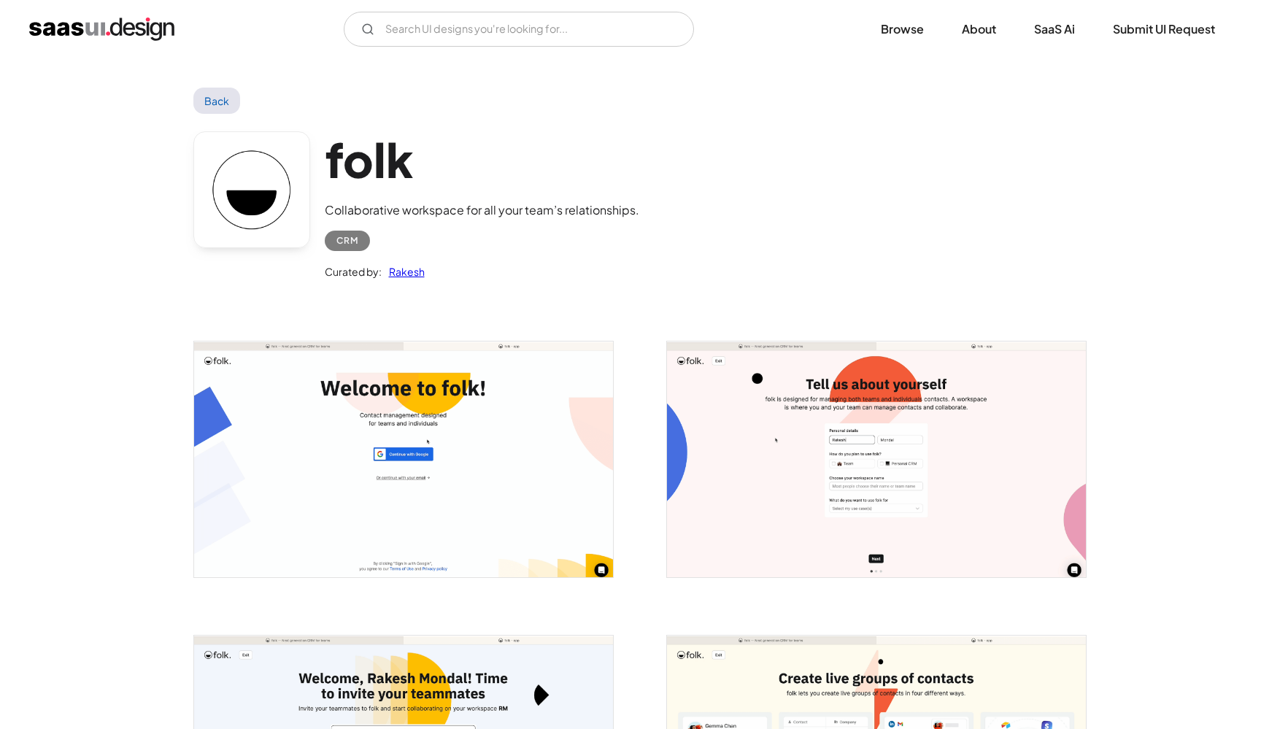
scroll to position [93, 0]
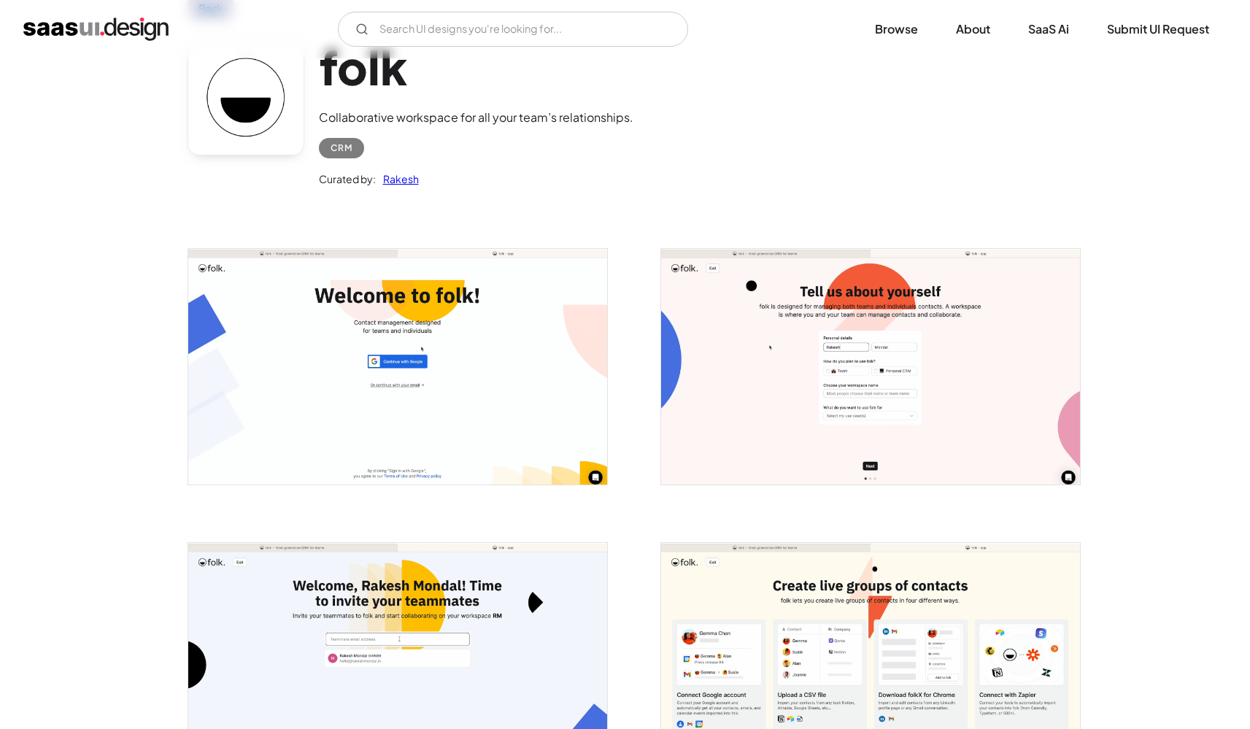
click at [533, 369] on img "open lightbox" at bounding box center [397, 367] width 419 height 236
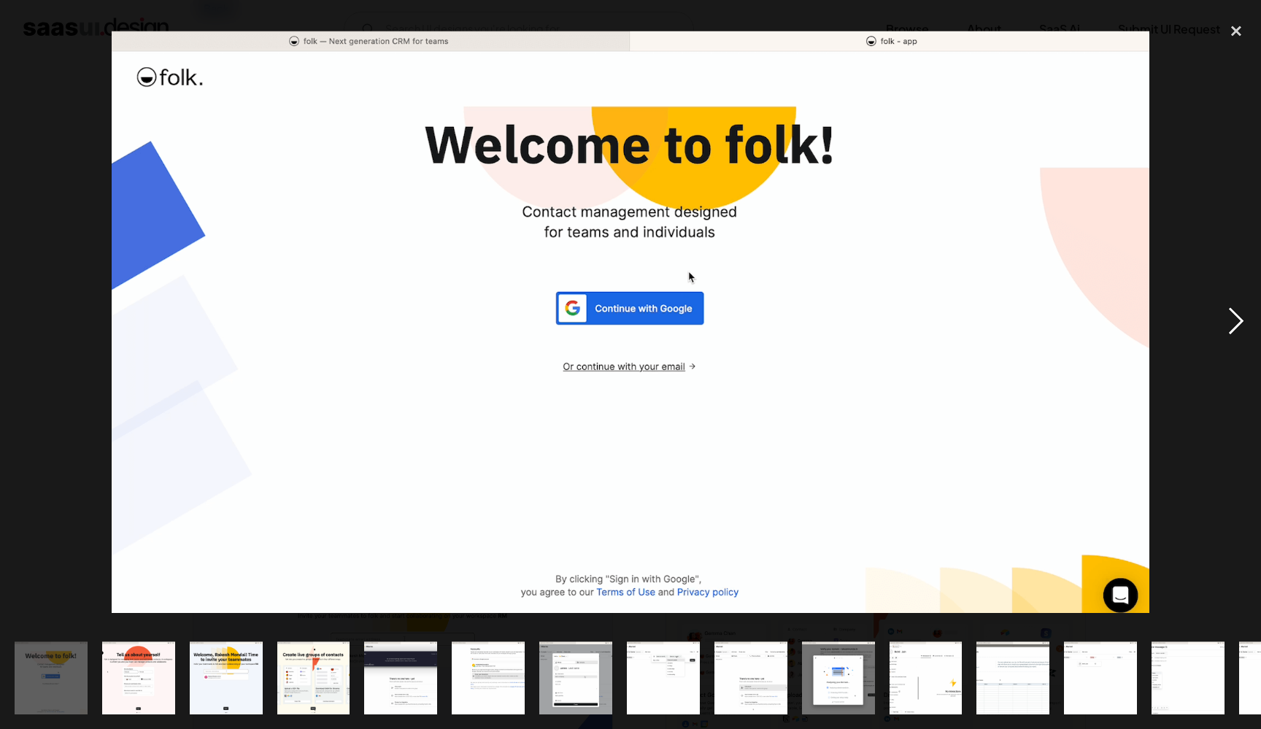
click at [1250, 318] on div "next image" at bounding box center [1237, 321] width 50 height 612
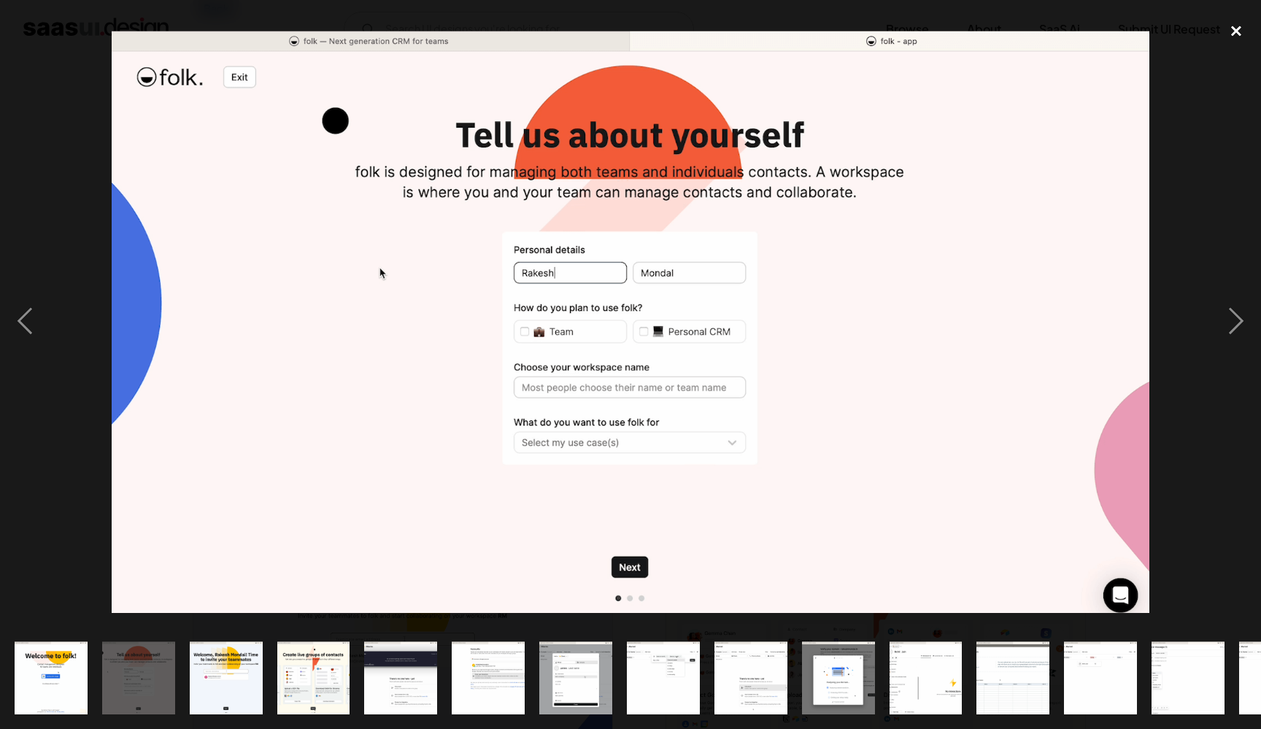
click at [1246, 27] on div "close lightbox" at bounding box center [1237, 31] width 50 height 32
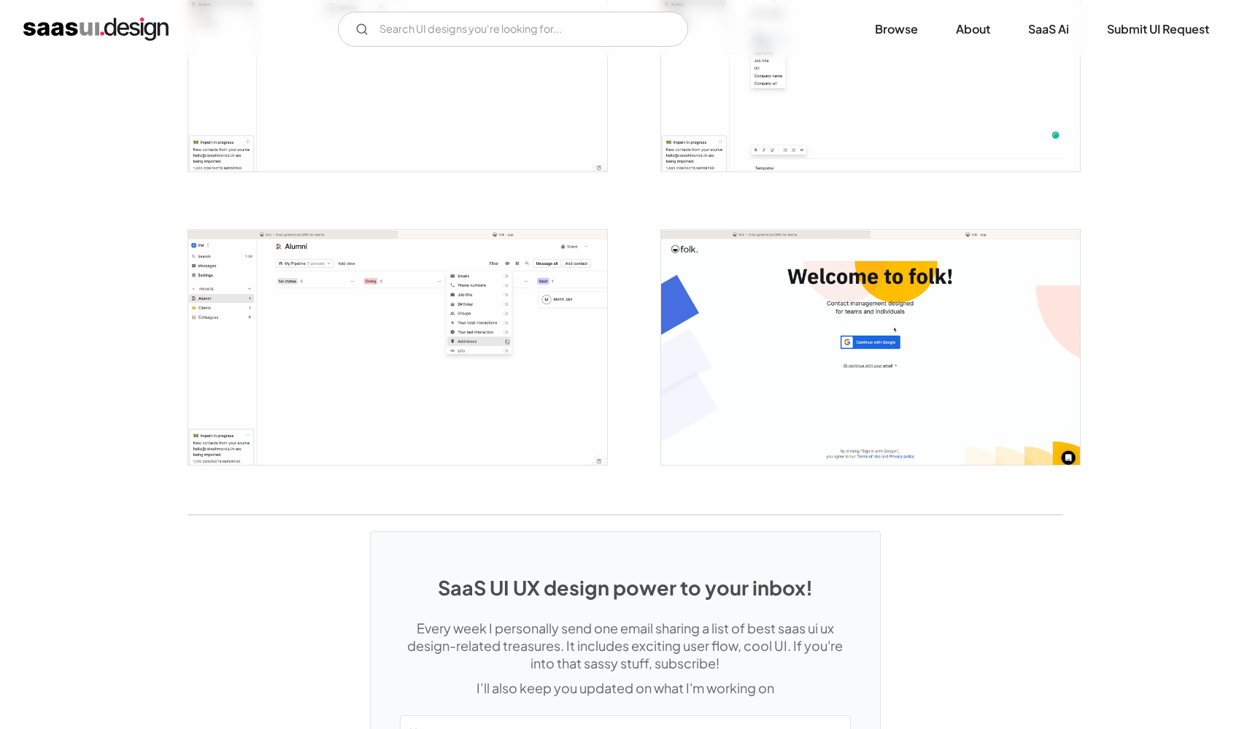
scroll to position [2433, 0]
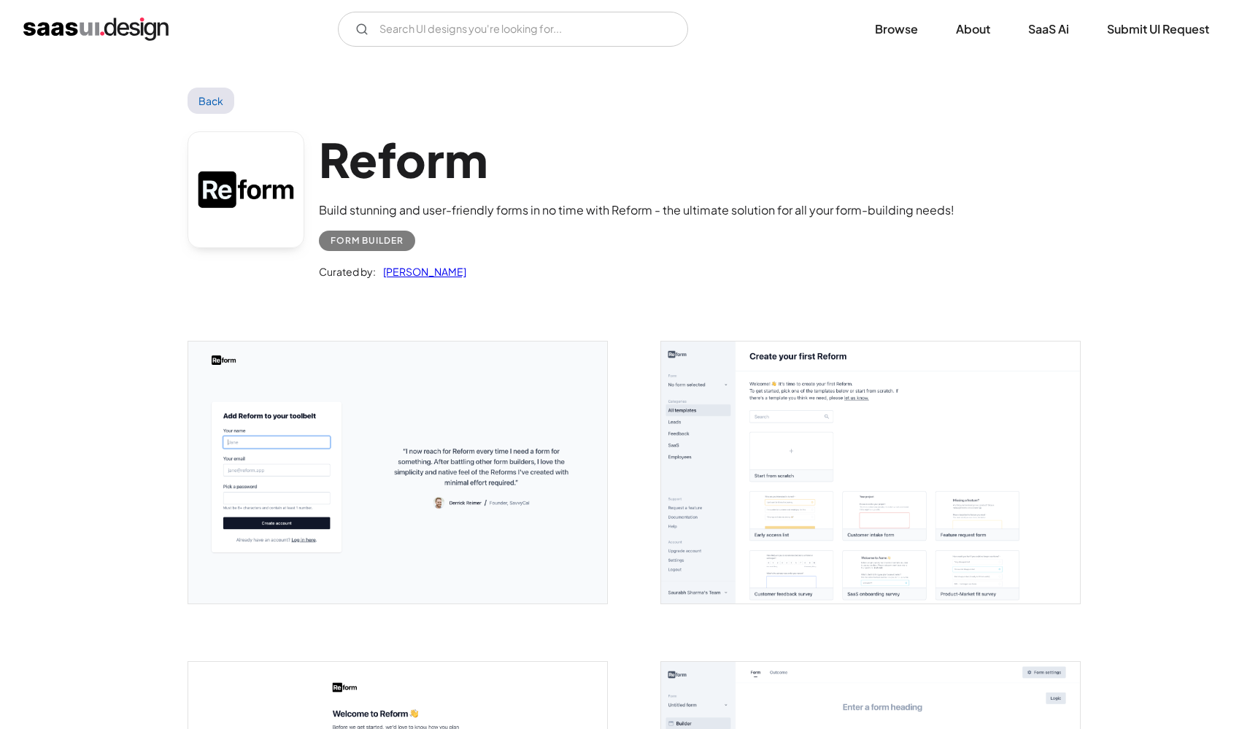
click at [493, 475] on img "open lightbox" at bounding box center [397, 473] width 419 height 262
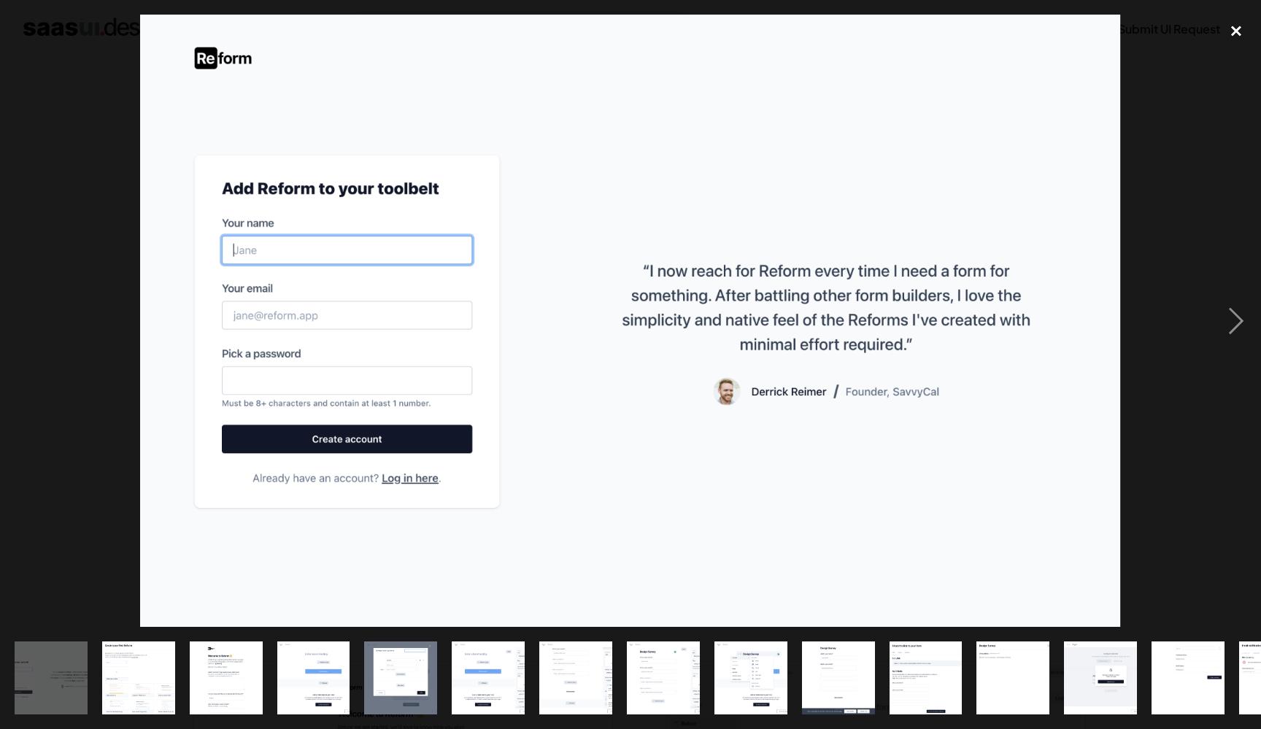
click at [1228, 35] on div "close lightbox" at bounding box center [1237, 31] width 50 height 32
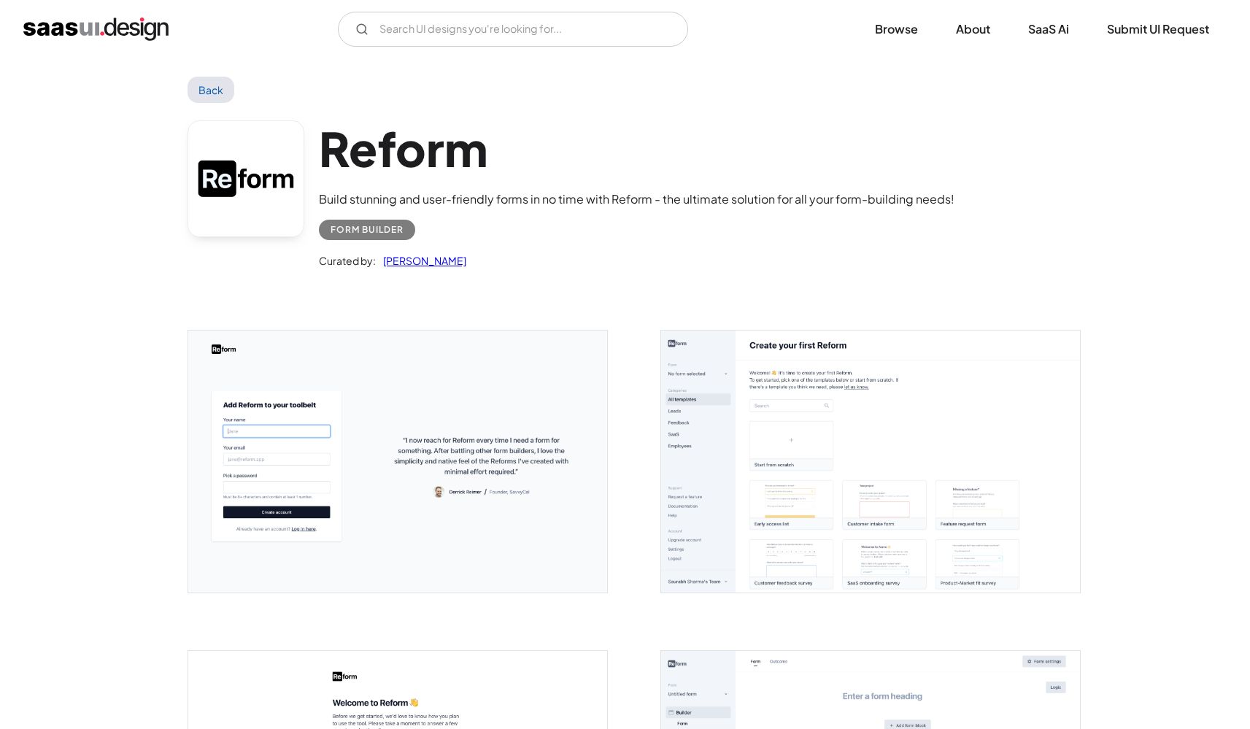
scroll to position [108, 0]
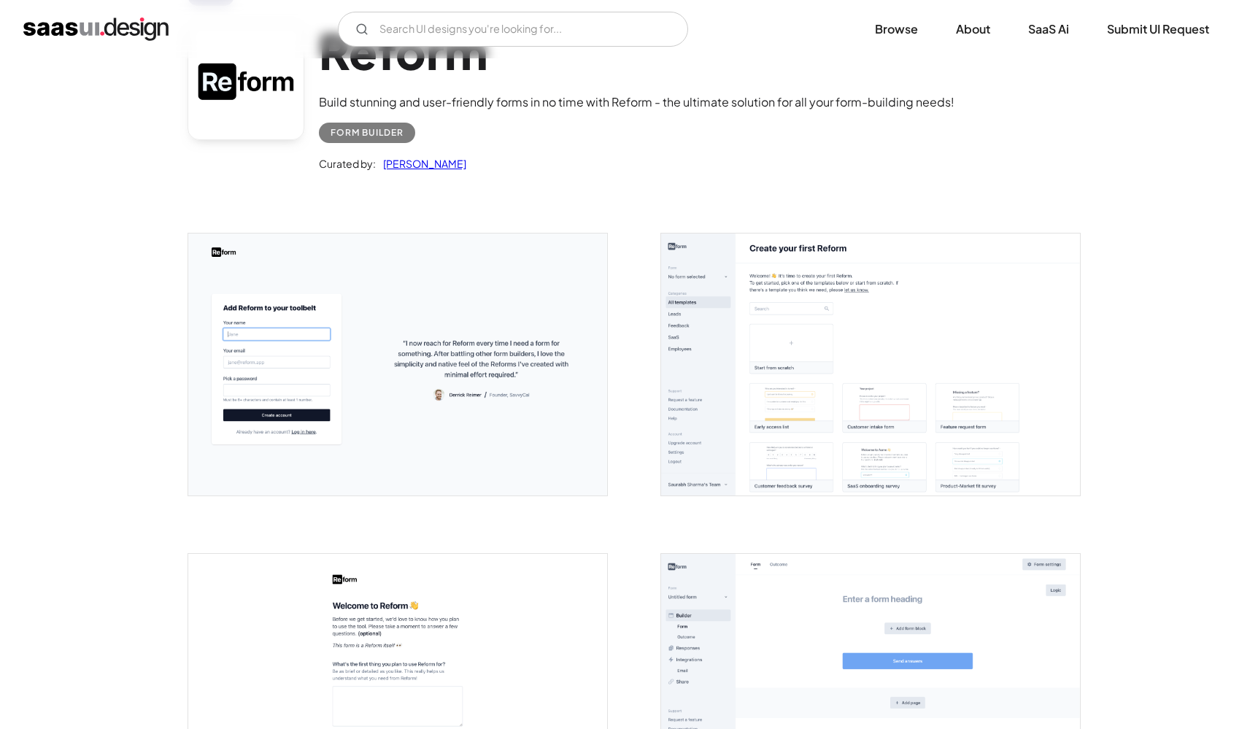
click at [771, 382] on img "open lightbox" at bounding box center [870, 365] width 419 height 262
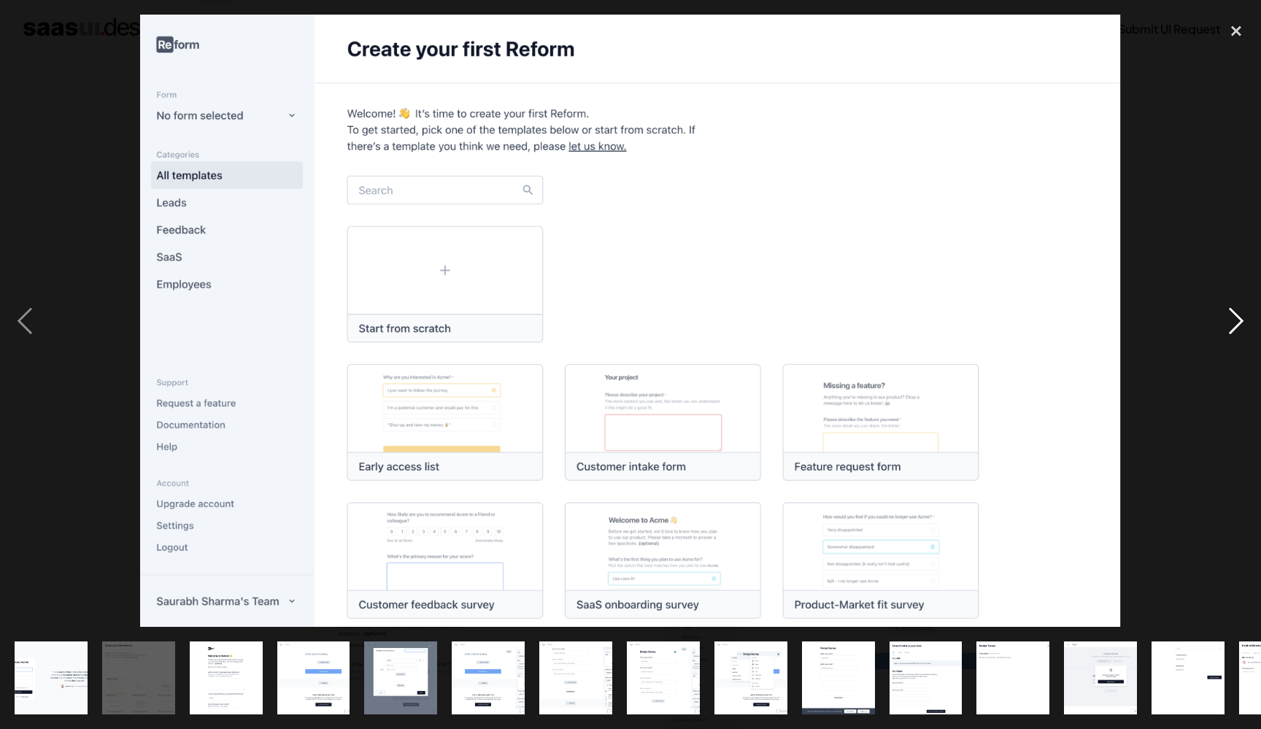
click at [1234, 325] on div "next image" at bounding box center [1237, 321] width 50 height 612
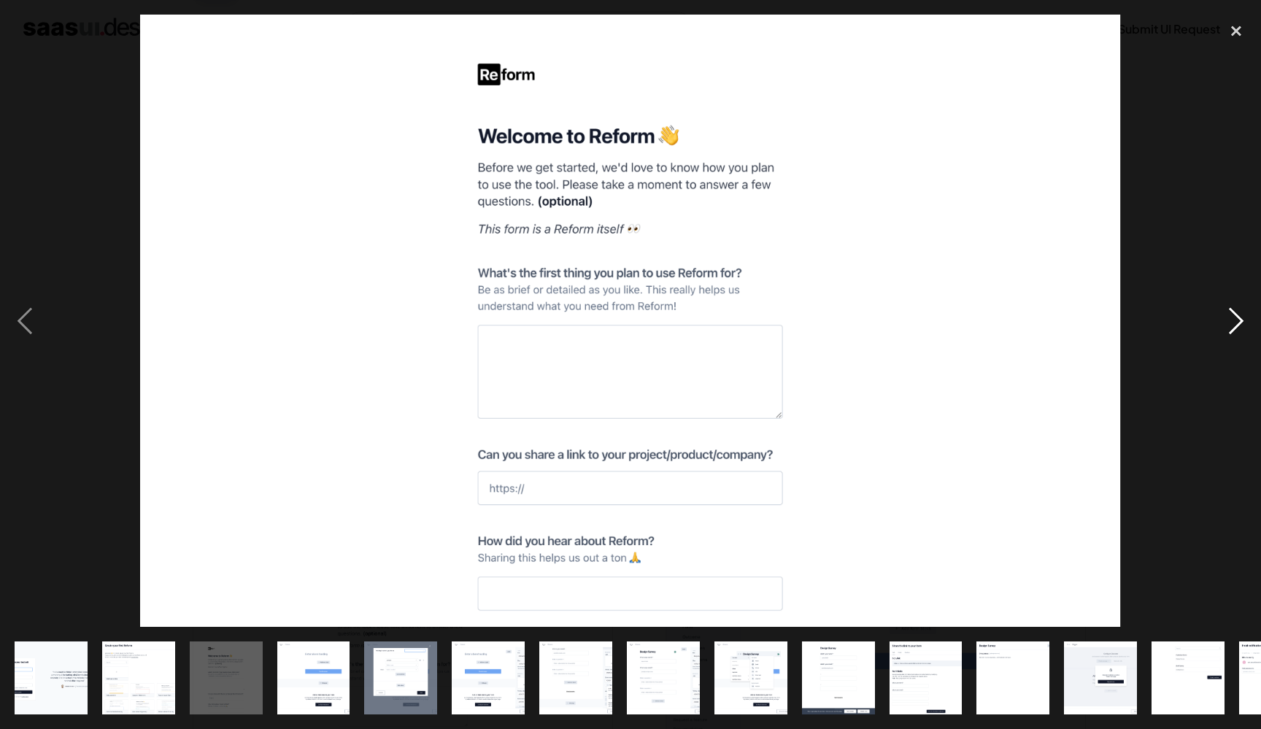
click at [1234, 325] on div "next image" at bounding box center [1237, 321] width 50 height 612
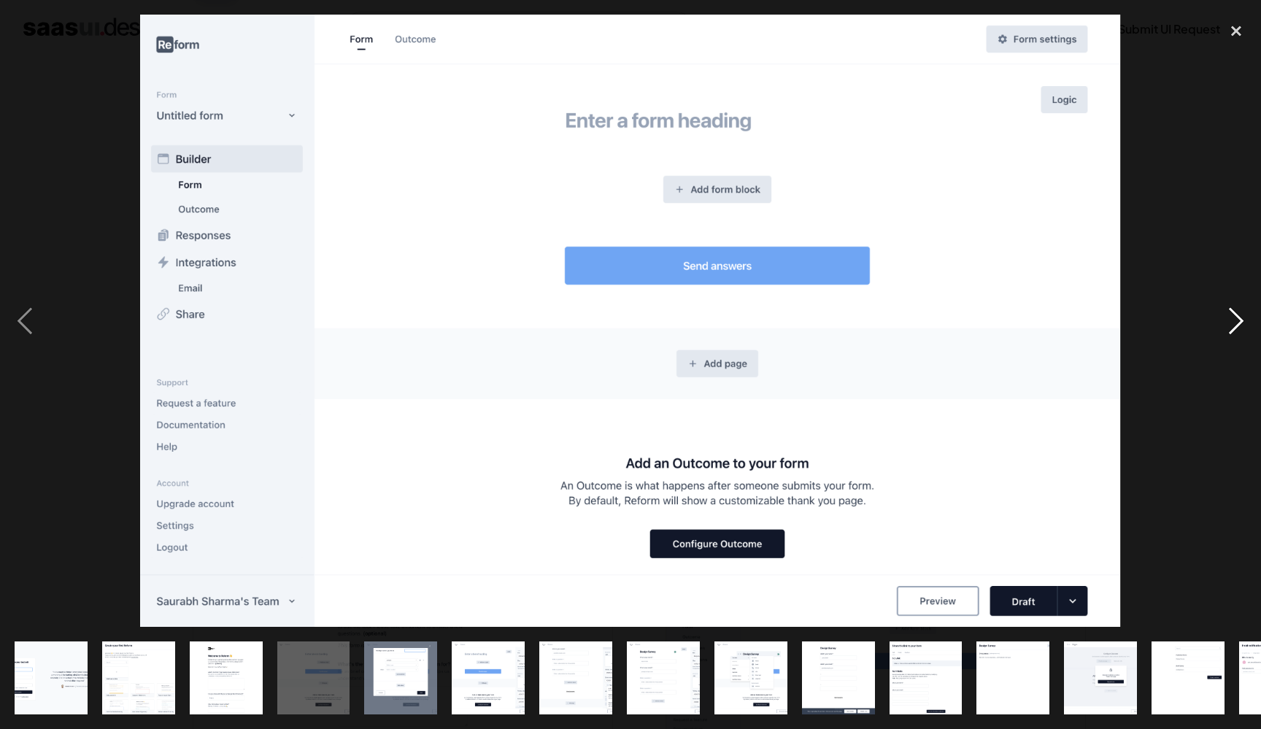
click at [1234, 325] on div "next image" at bounding box center [1237, 321] width 50 height 612
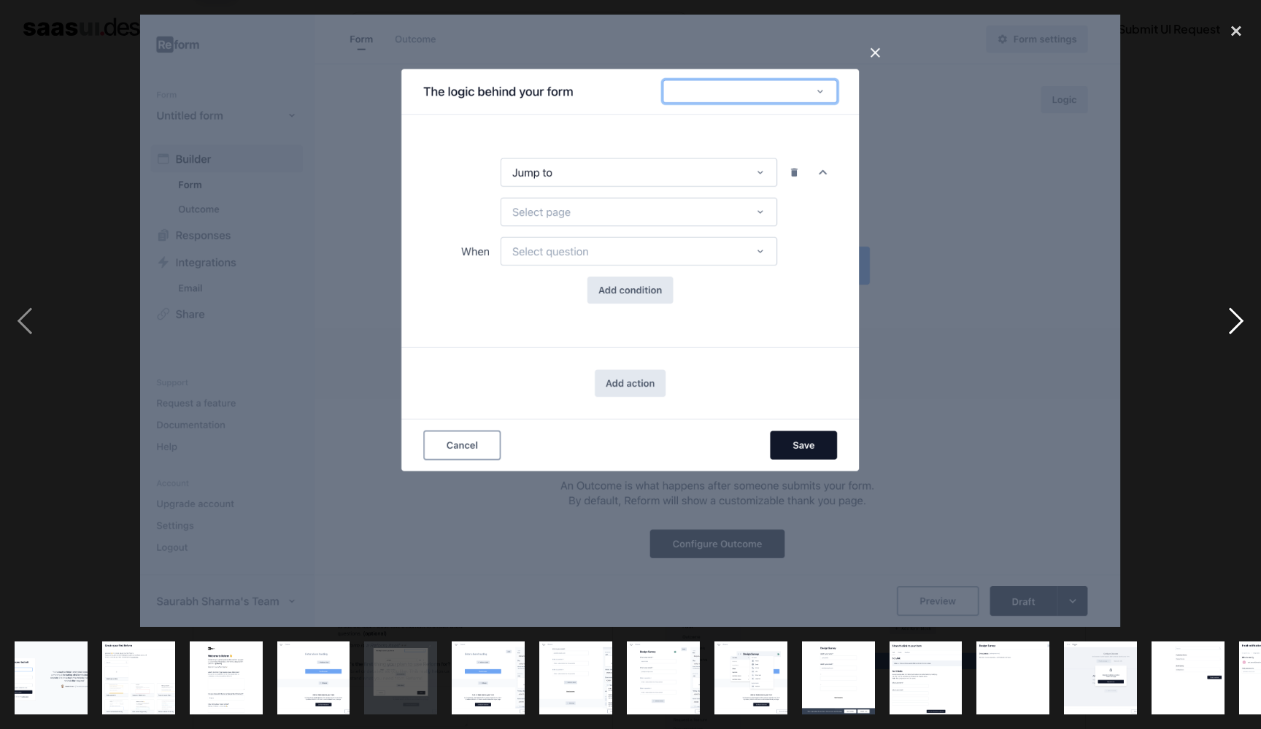
click at [1234, 325] on div "next image" at bounding box center [1237, 321] width 50 height 612
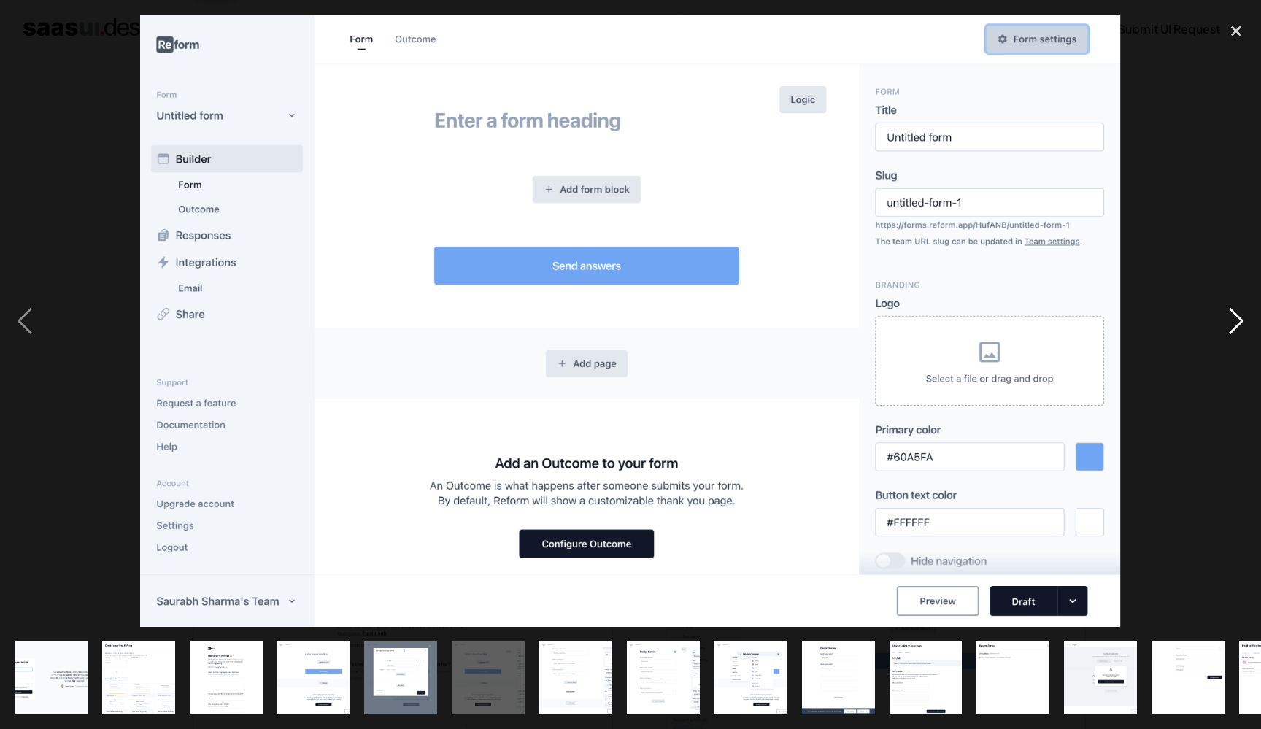
click at [1234, 325] on div "next image" at bounding box center [1237, 321] width 50 height 612
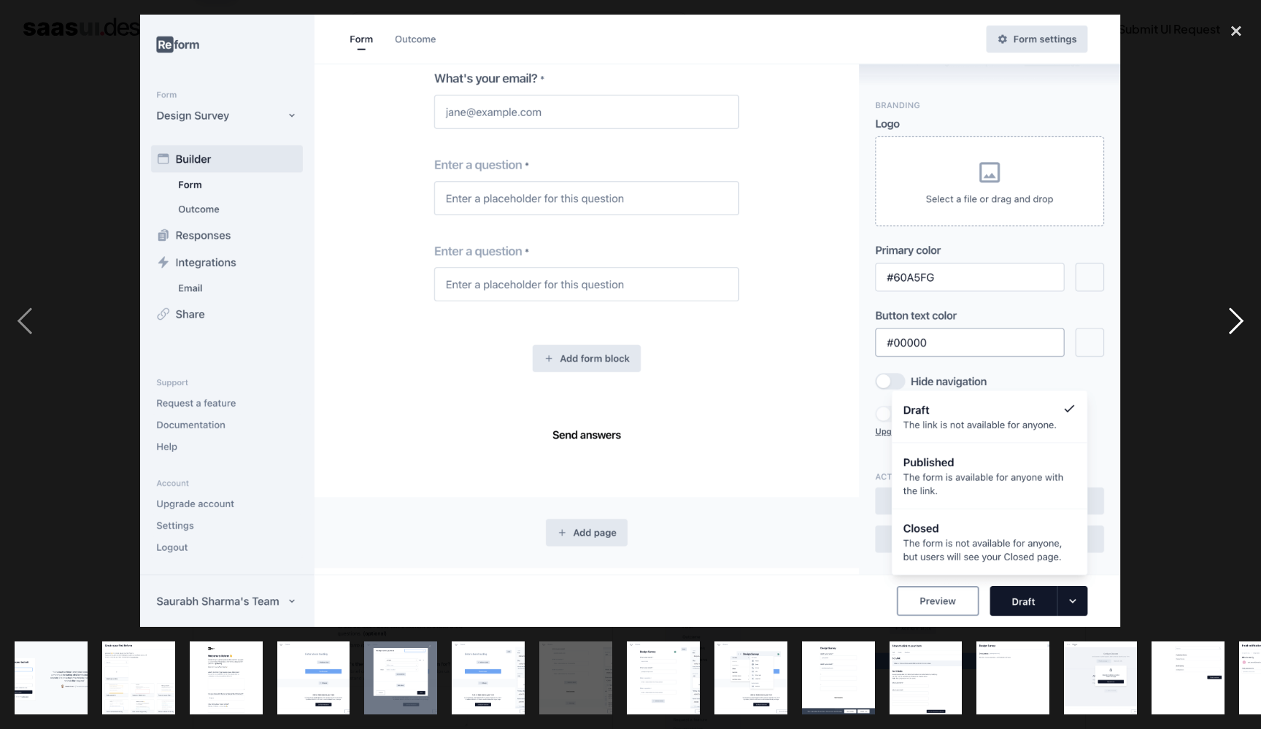
click at [1234, 325] on div "next image" at bounding box center [1237, 321] width 50 height 612
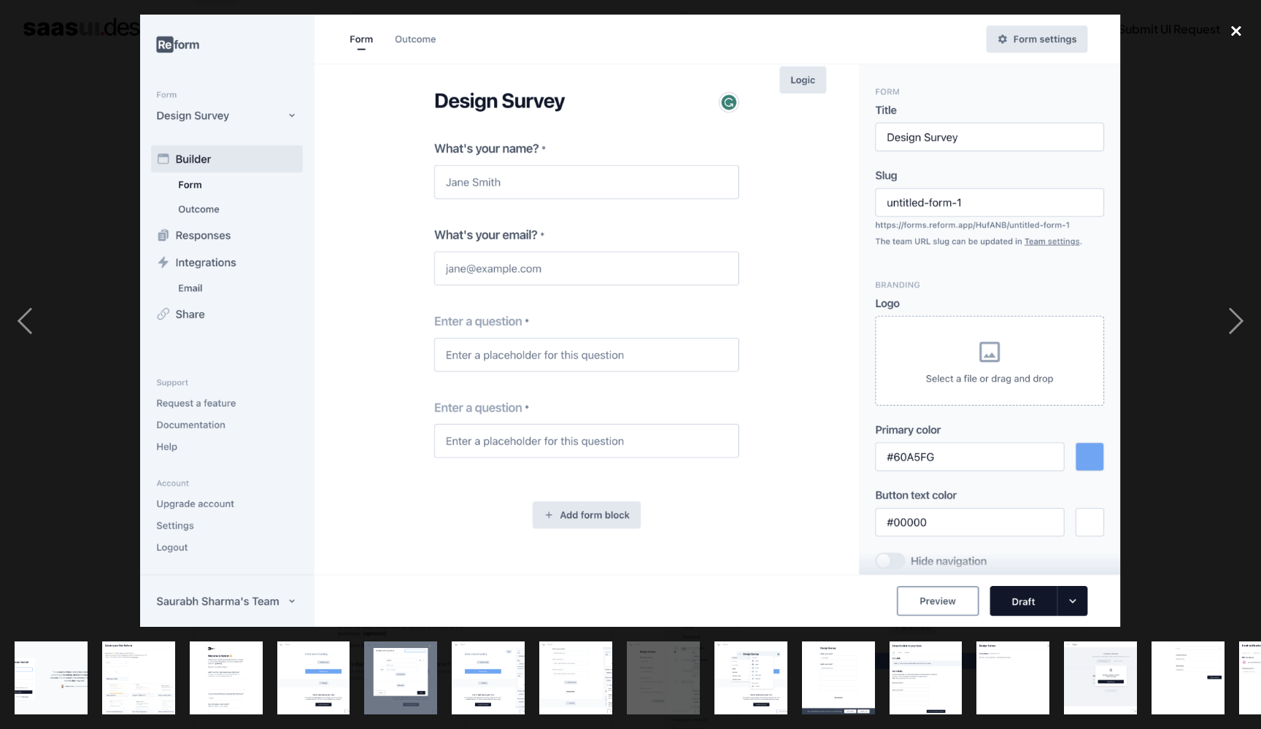
click at [1244, 30] on div "close lightbox" at bounding box center [1237, 31] width 50 height 32
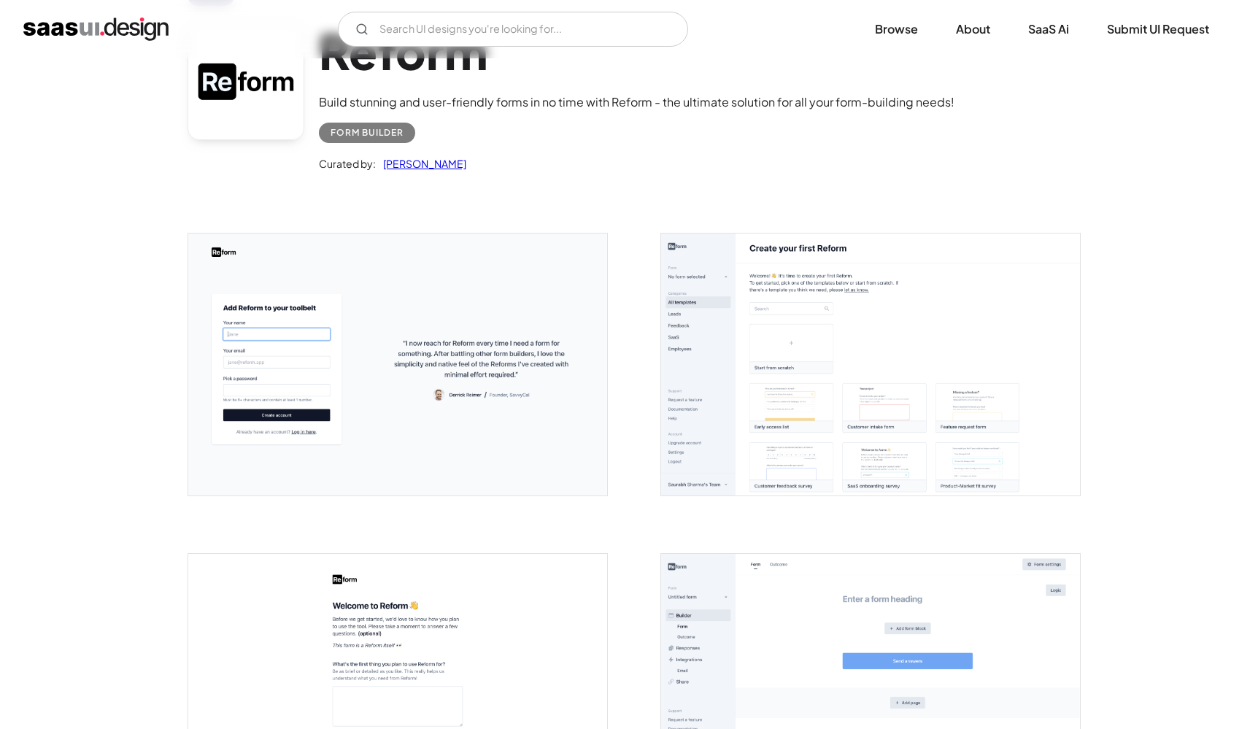
scroll to position [358, 0]
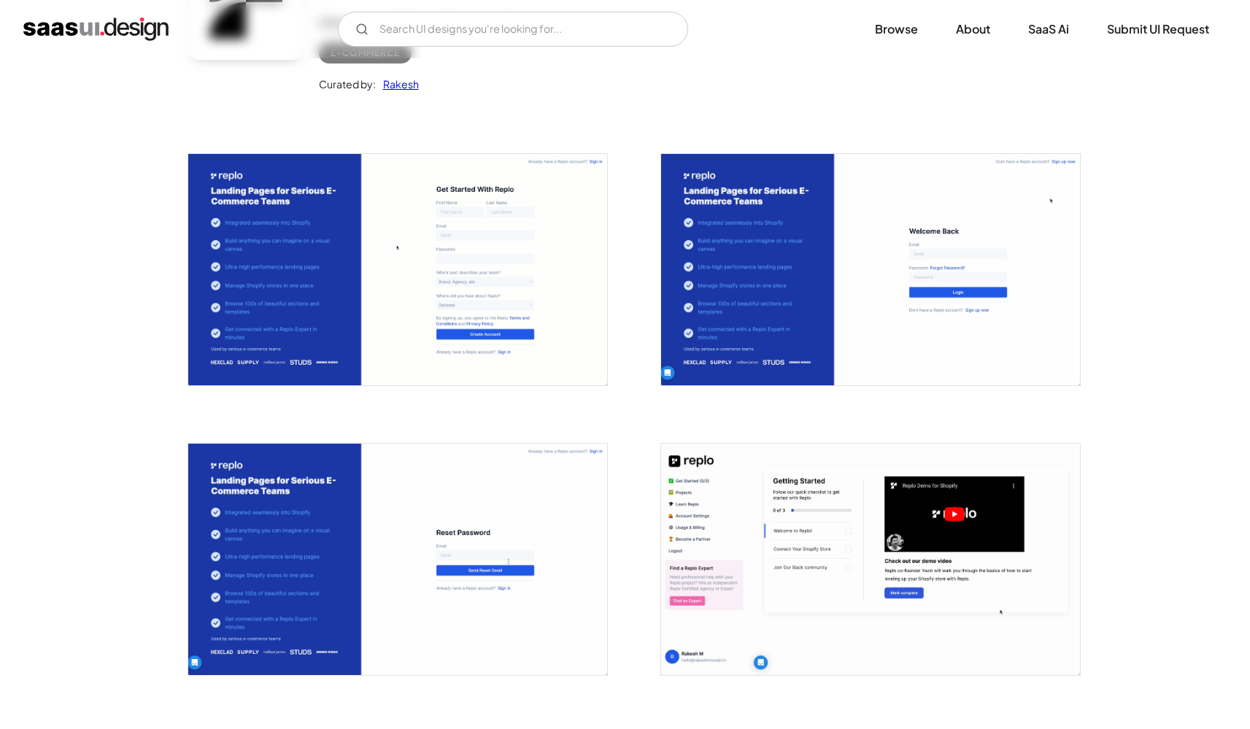
scroll to position [212, 0]
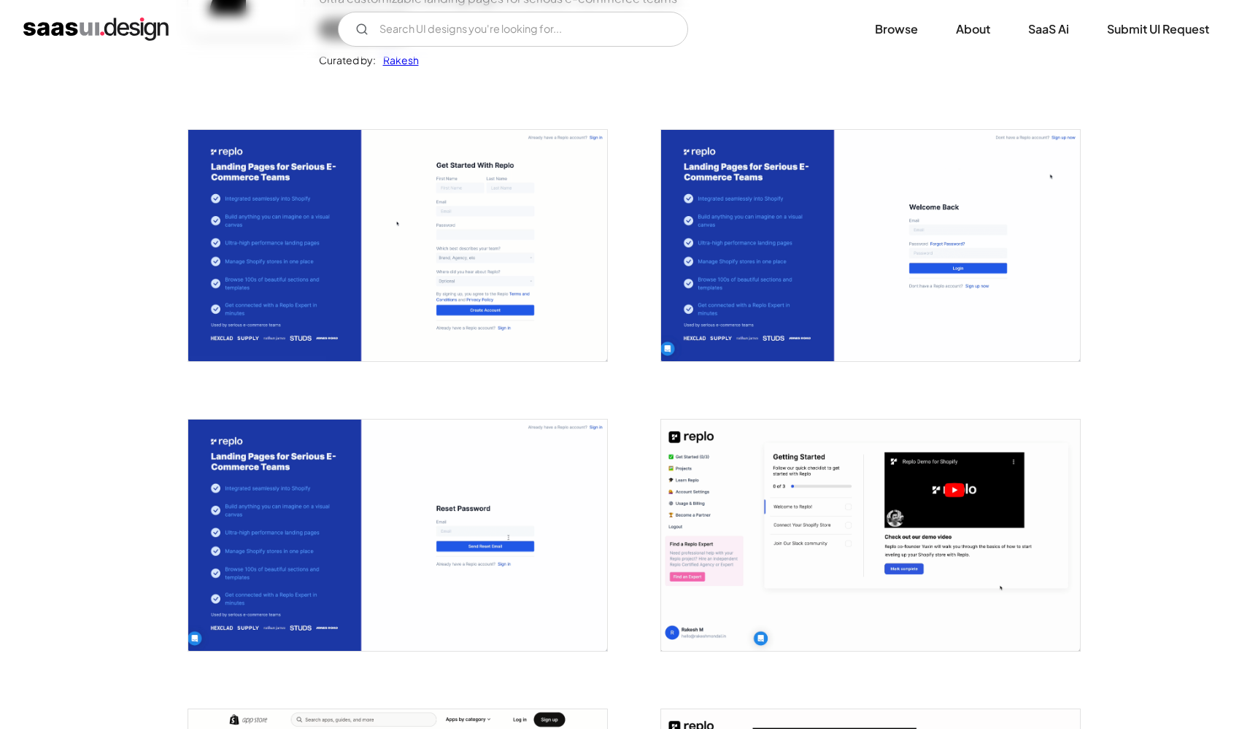
click at [485, 501] on img "open lightbox" at bounding box center [397, 535] width 419 height 231
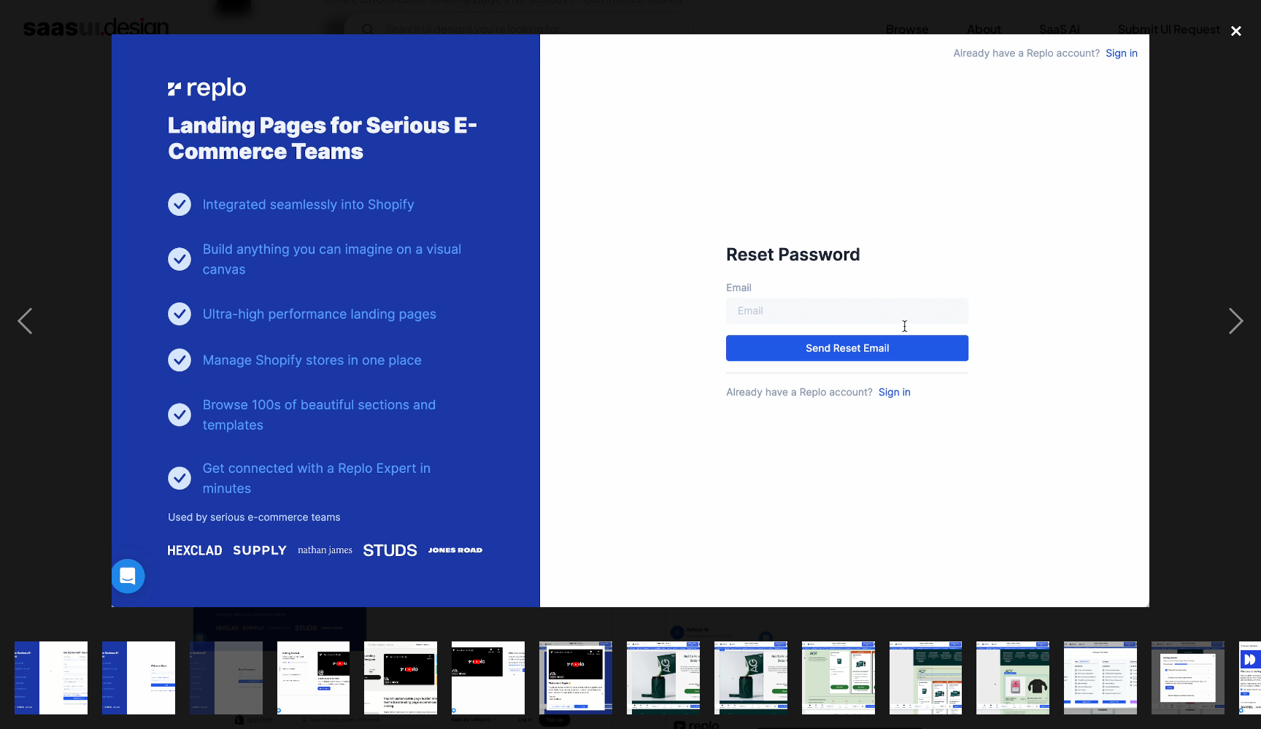
click at [1231, 28] on div "close lightbox" at bounding box center [1237, 31] width 50 height 32
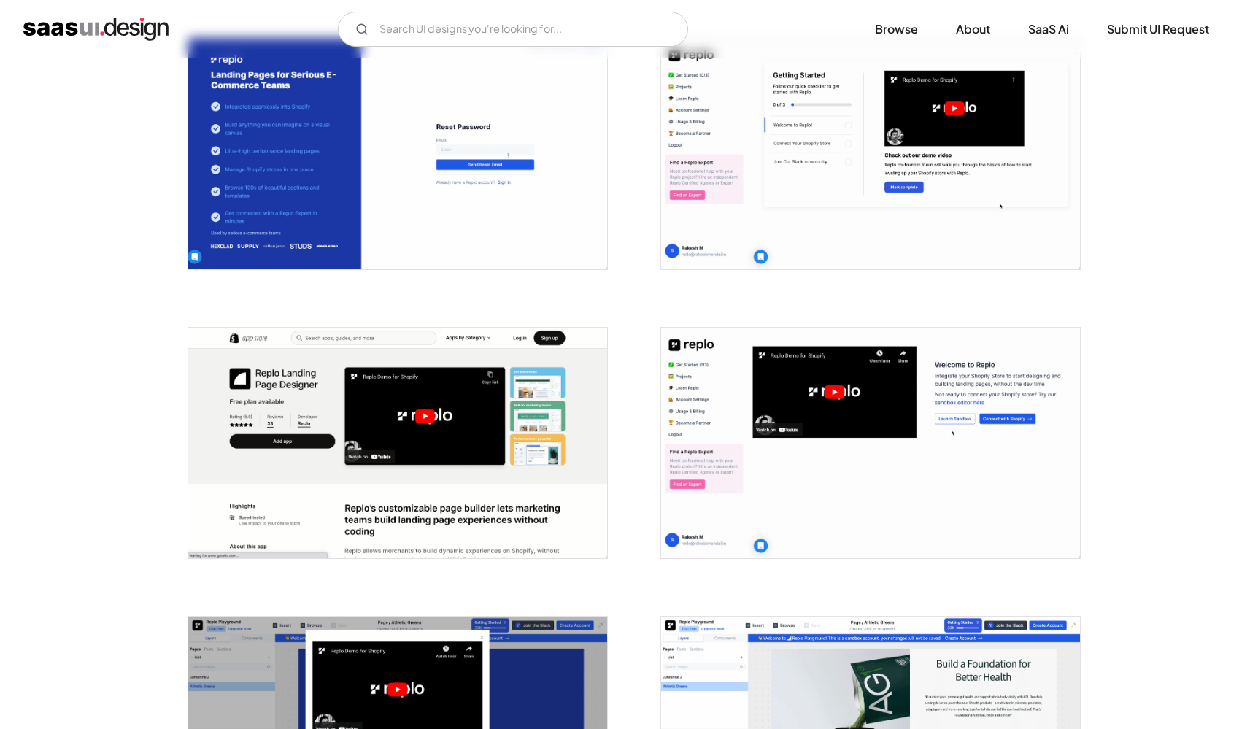
scroll to position [844, 0]
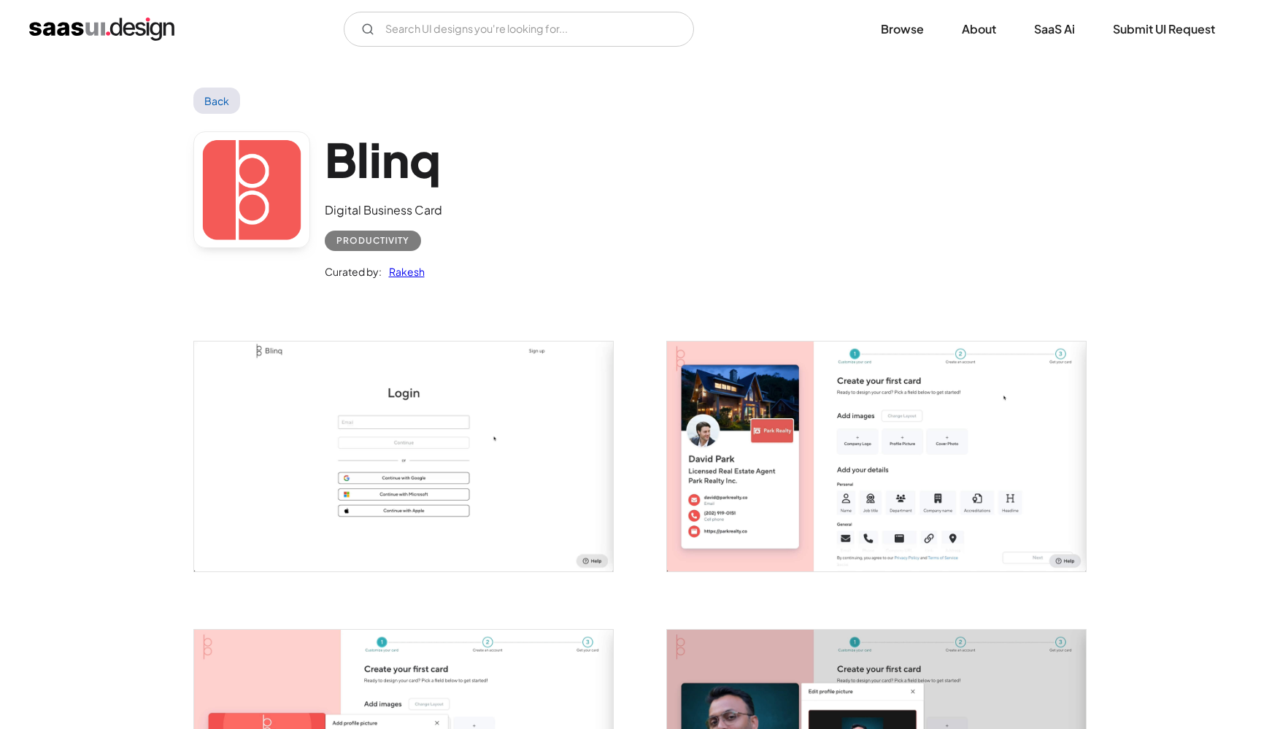
scroll to position [92, 0]
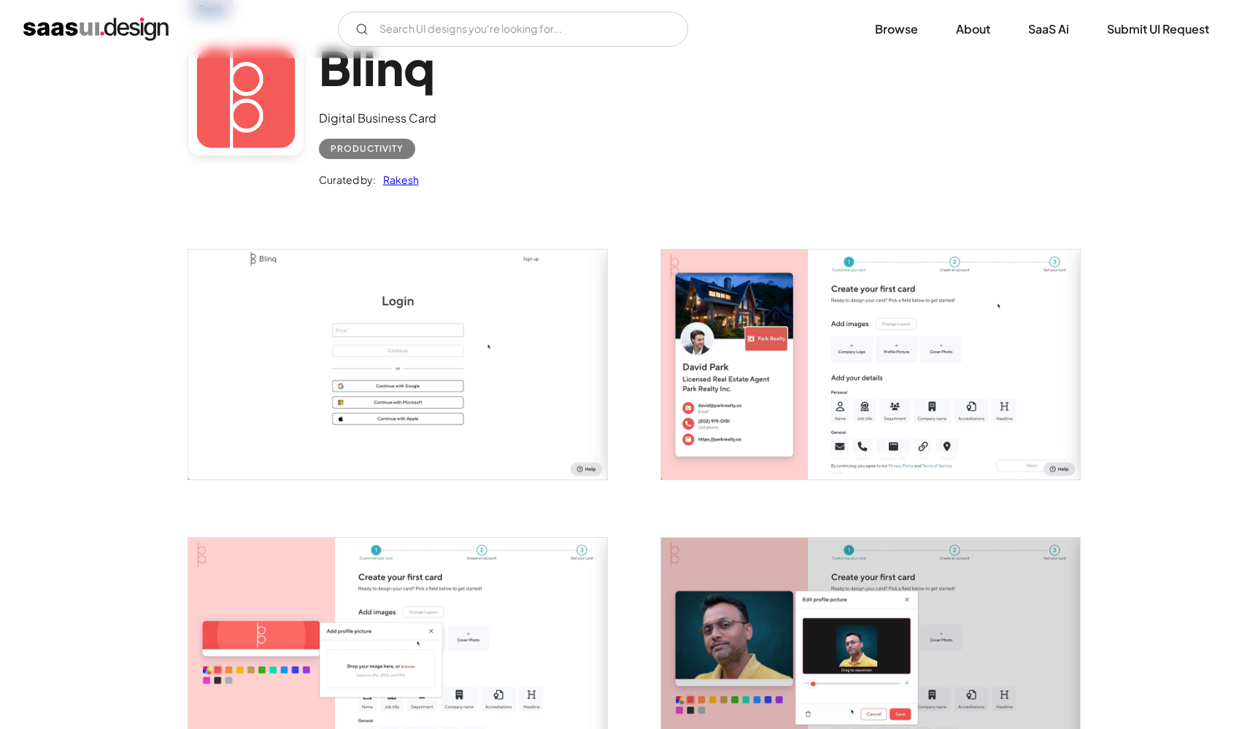
click at [445, 426] on img "open lightbox" at bounding box center [397, 365] width 419 height 230
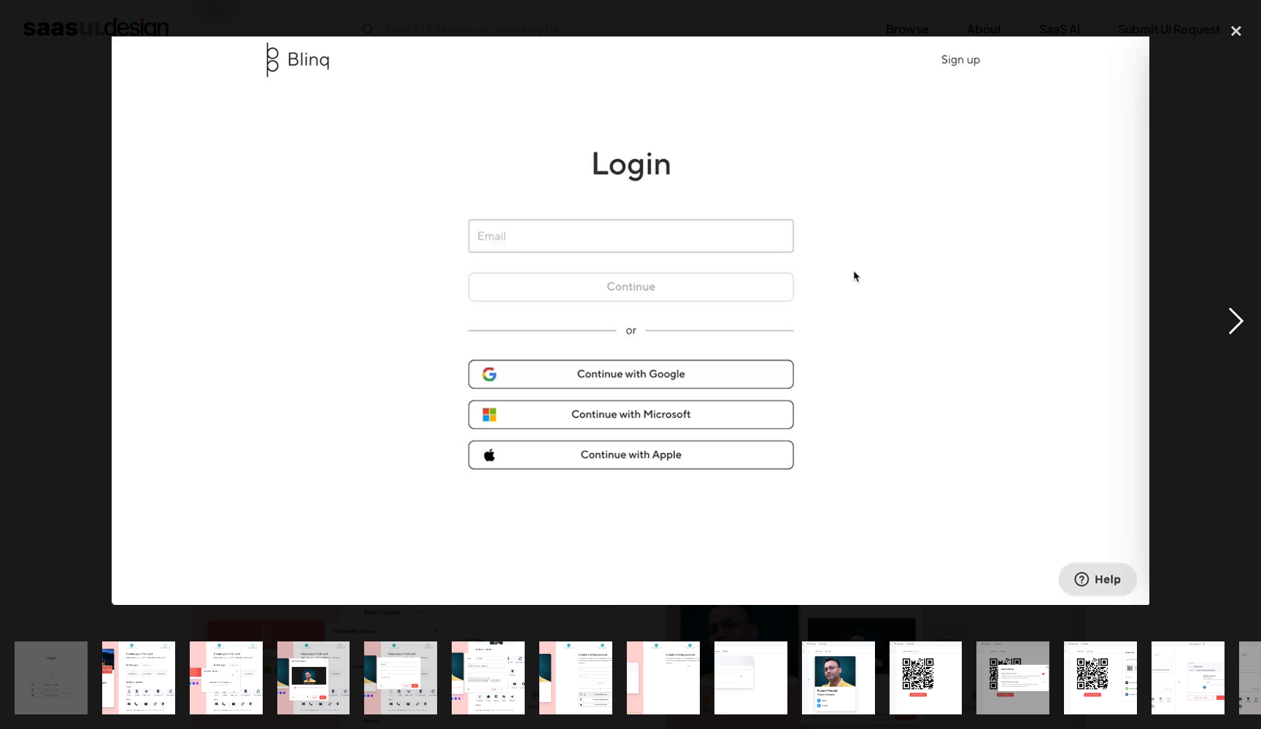
click at [1242, 325] on div "next image" at bounding box center [1237, 321] width 50 height 612
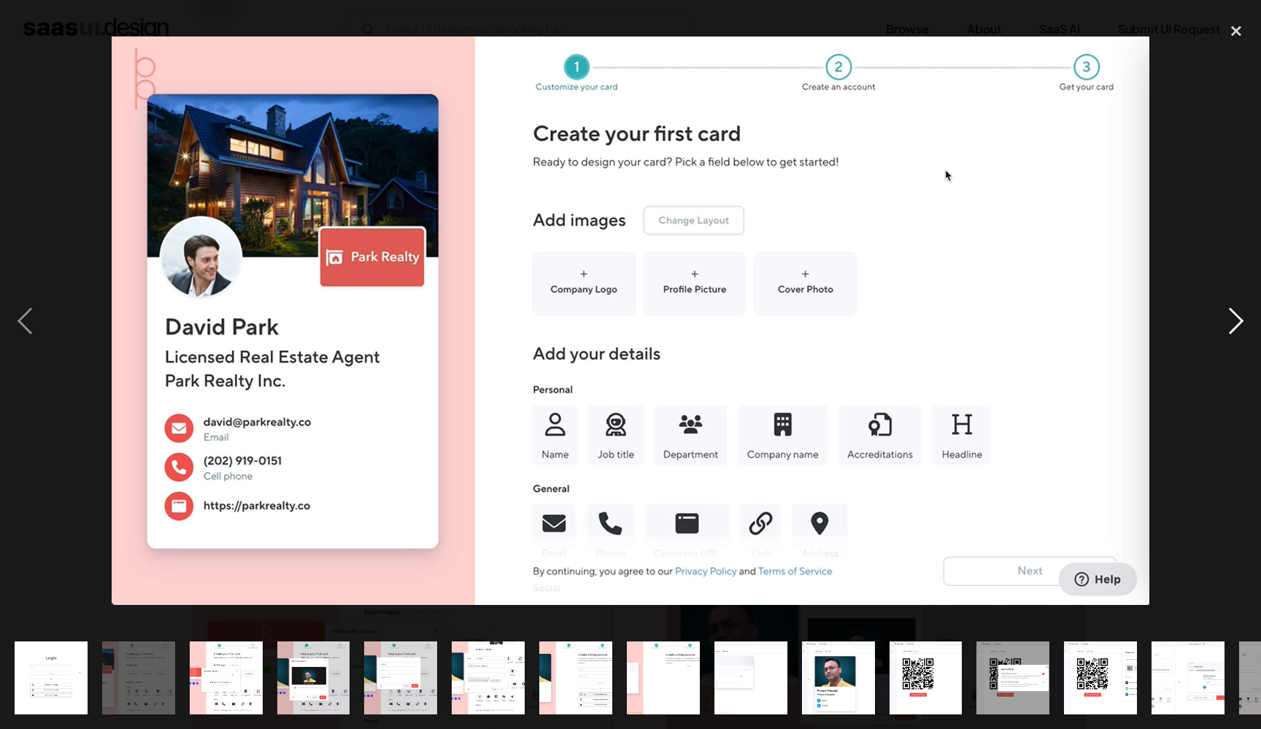
click at [1242, 325] on div "next image" at bounding box center [1237, 321] width 50 height 612
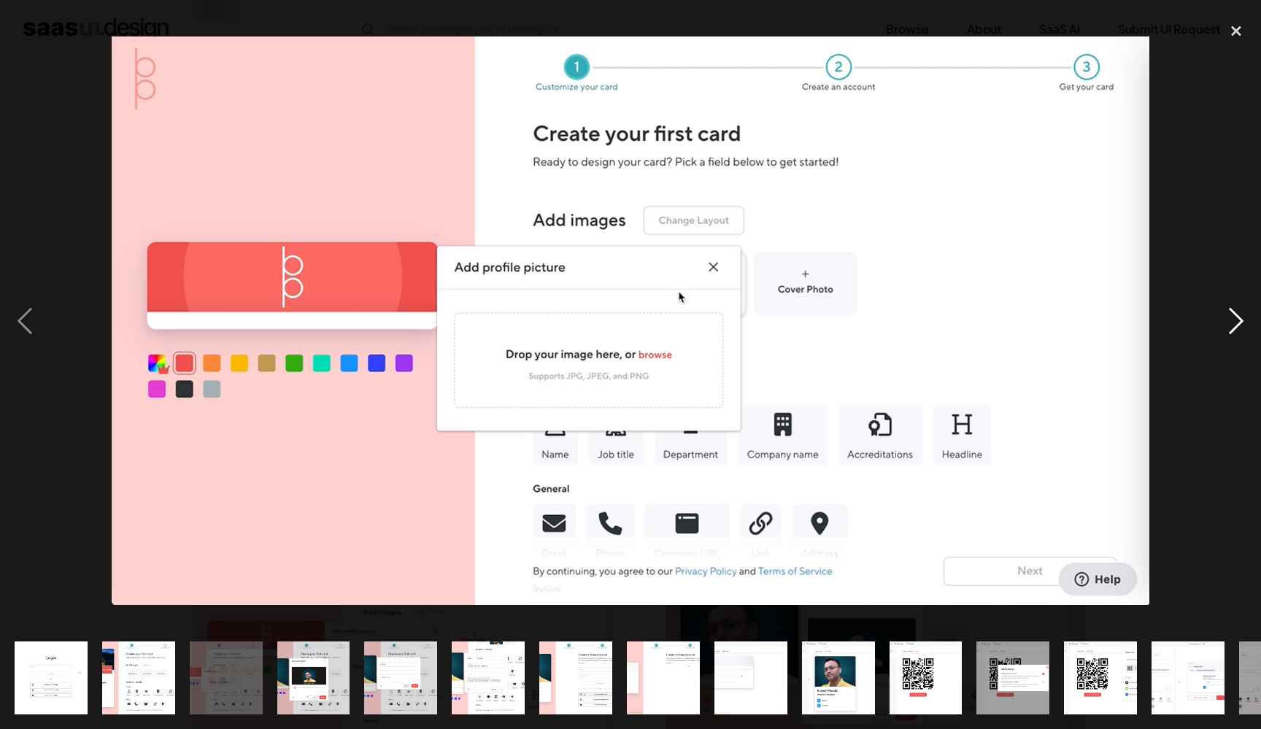
click at [1242, 325] on div "next image" at bounding box center [1237, 321] width 50 height 612
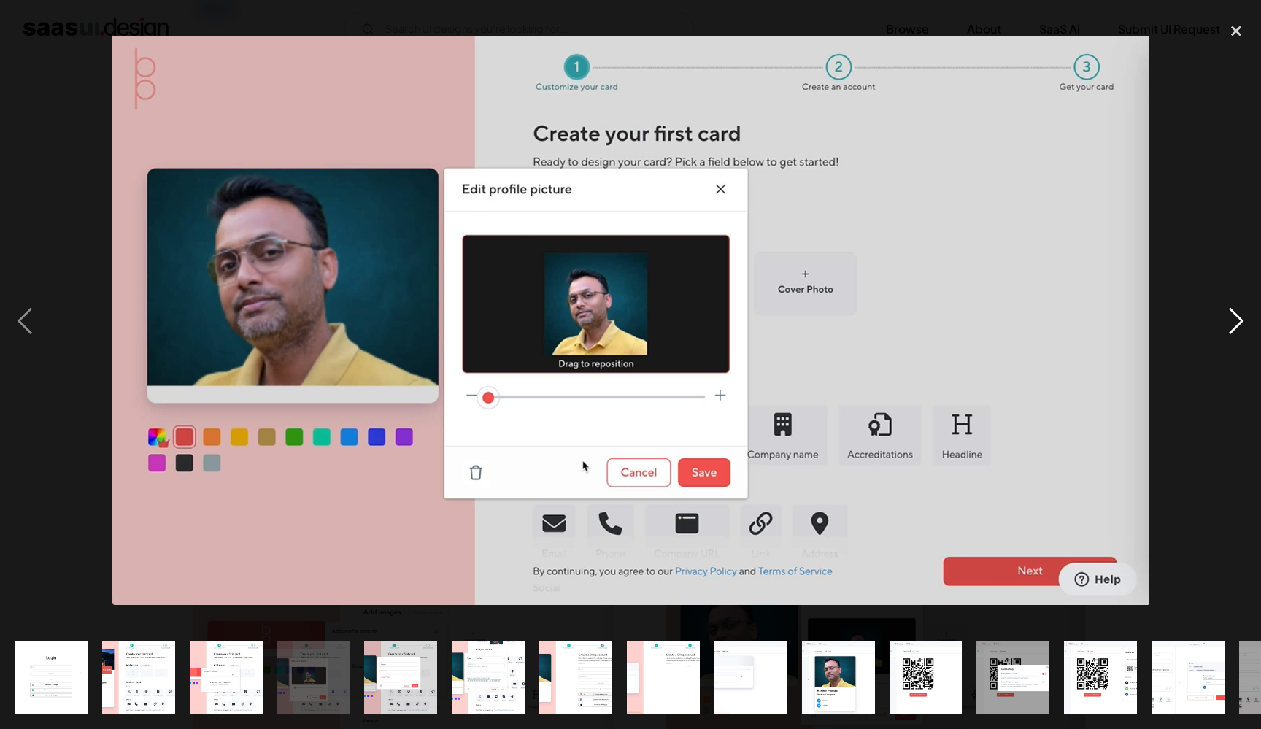
click at [1242, 325] on div "next image" at bounding box center [1237, 321] width 50 height 612
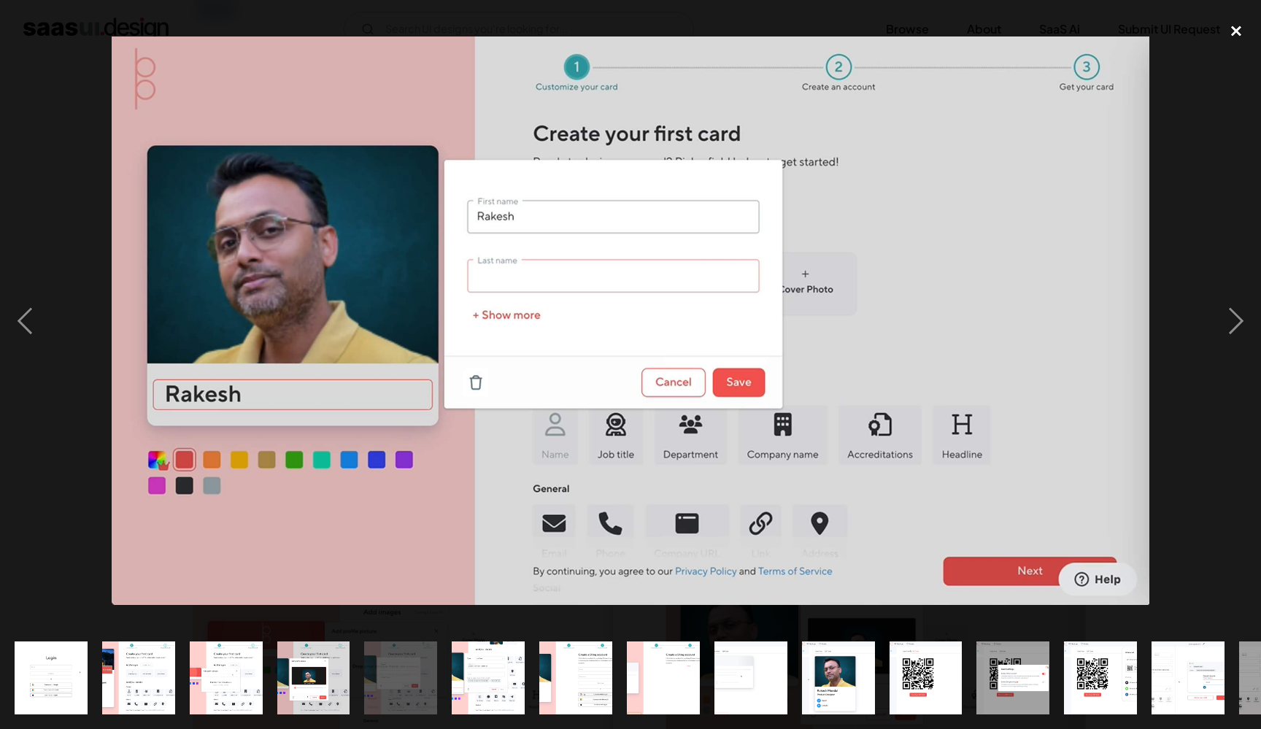
click at [1233, 35] on div "close lightbox" at bounding box center [1237, 31] width 50 height 32
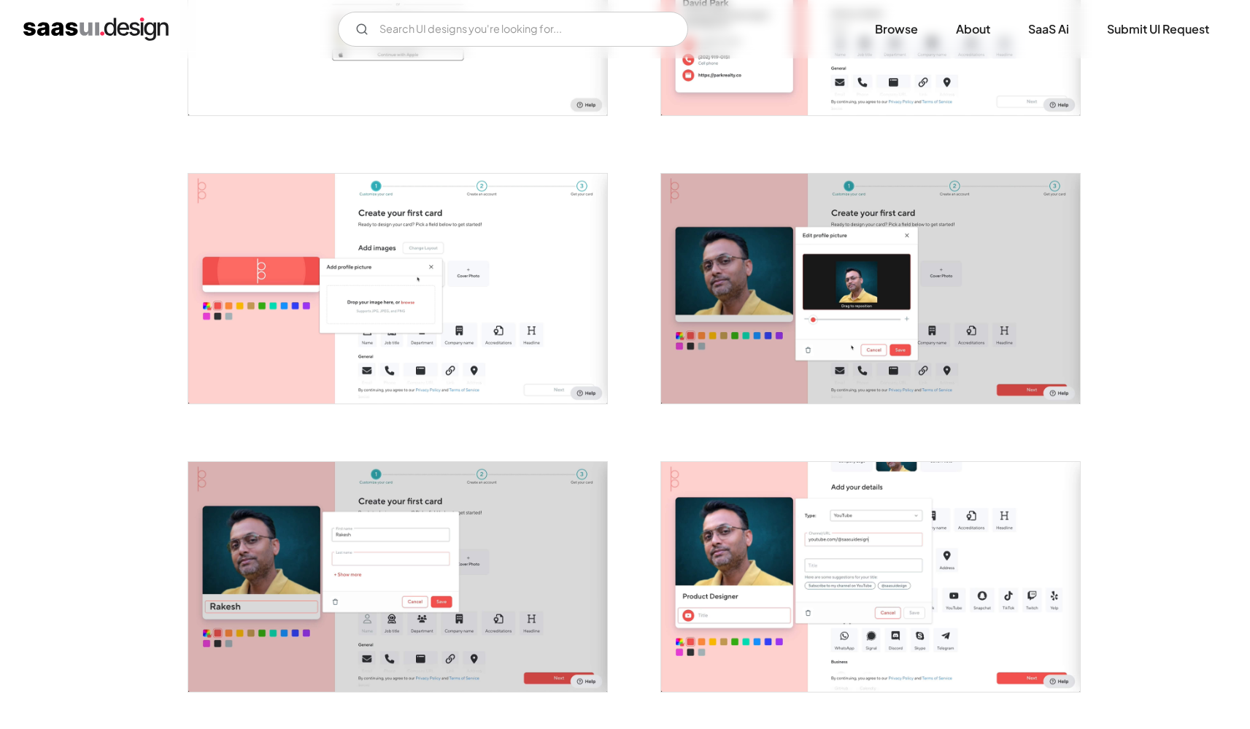
scroll to position [607, 0]
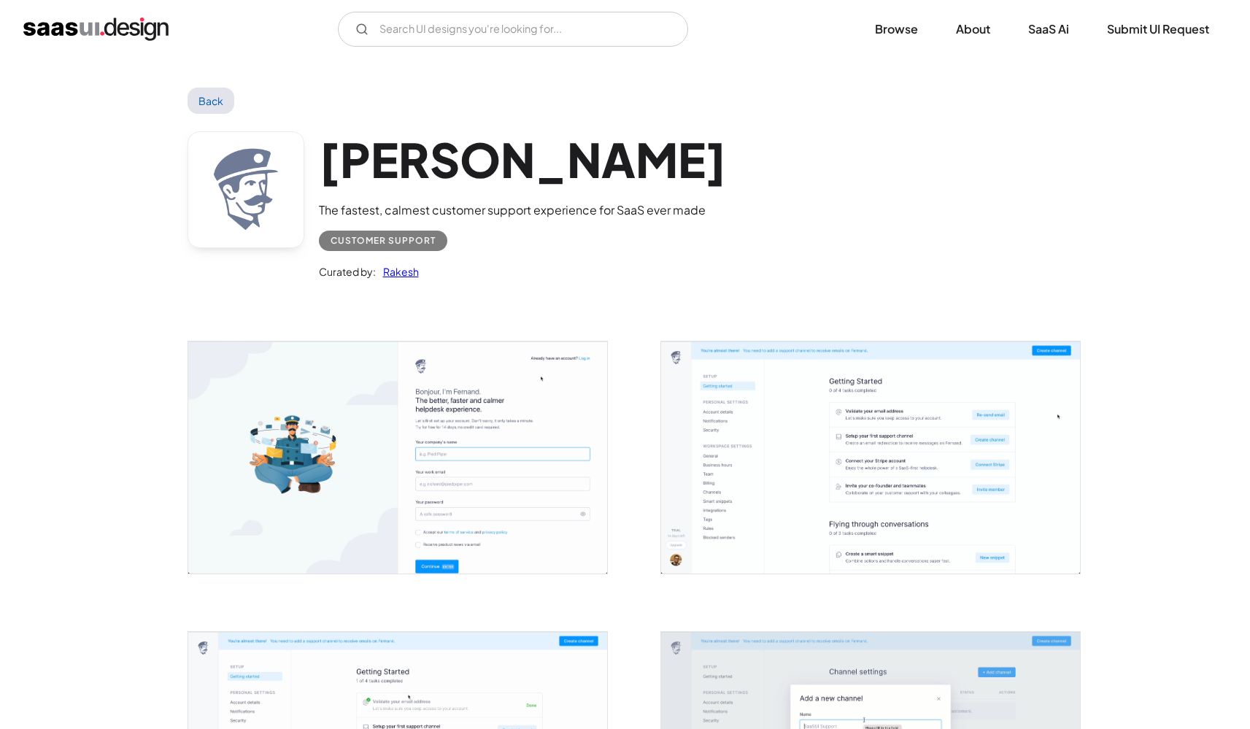
click at [438, 501] on img "open lightbox" at bounding box center [397, 458] width 419 height 232
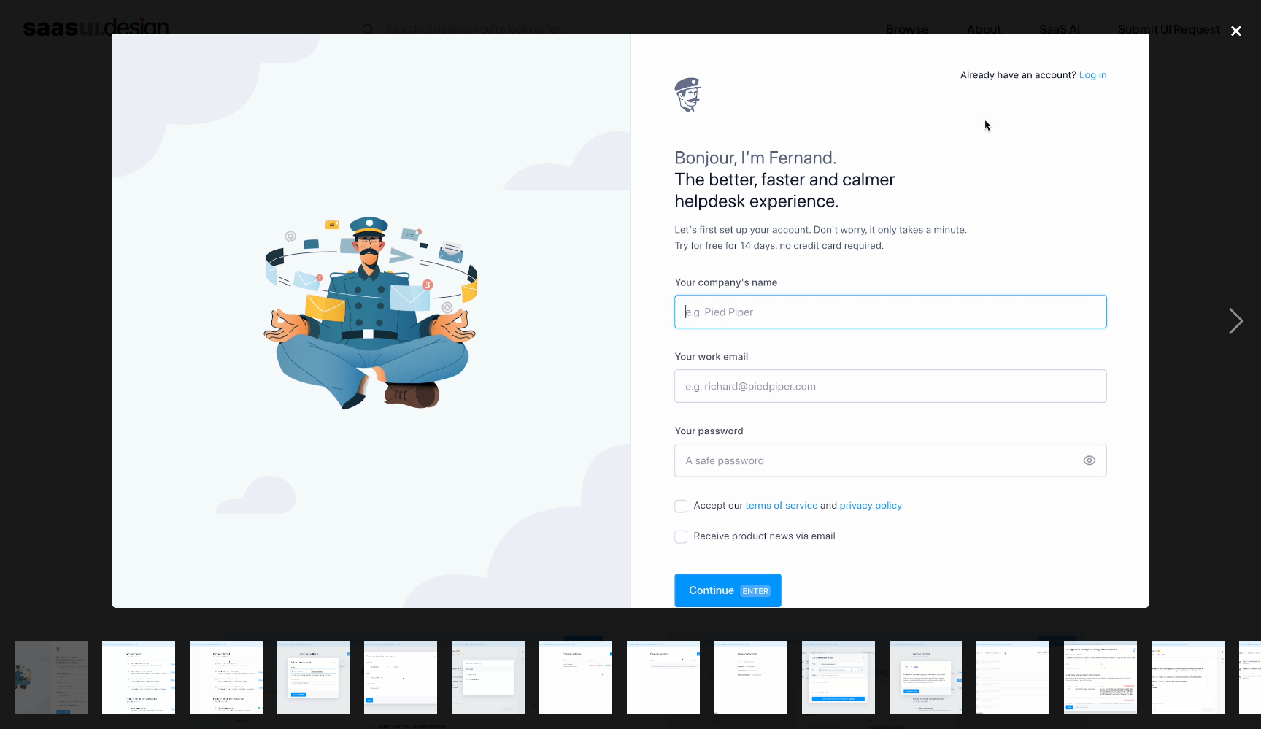
click at [1235, 26] on div "close lightbox" at bounding box center [1237, 31] width 50 height 32
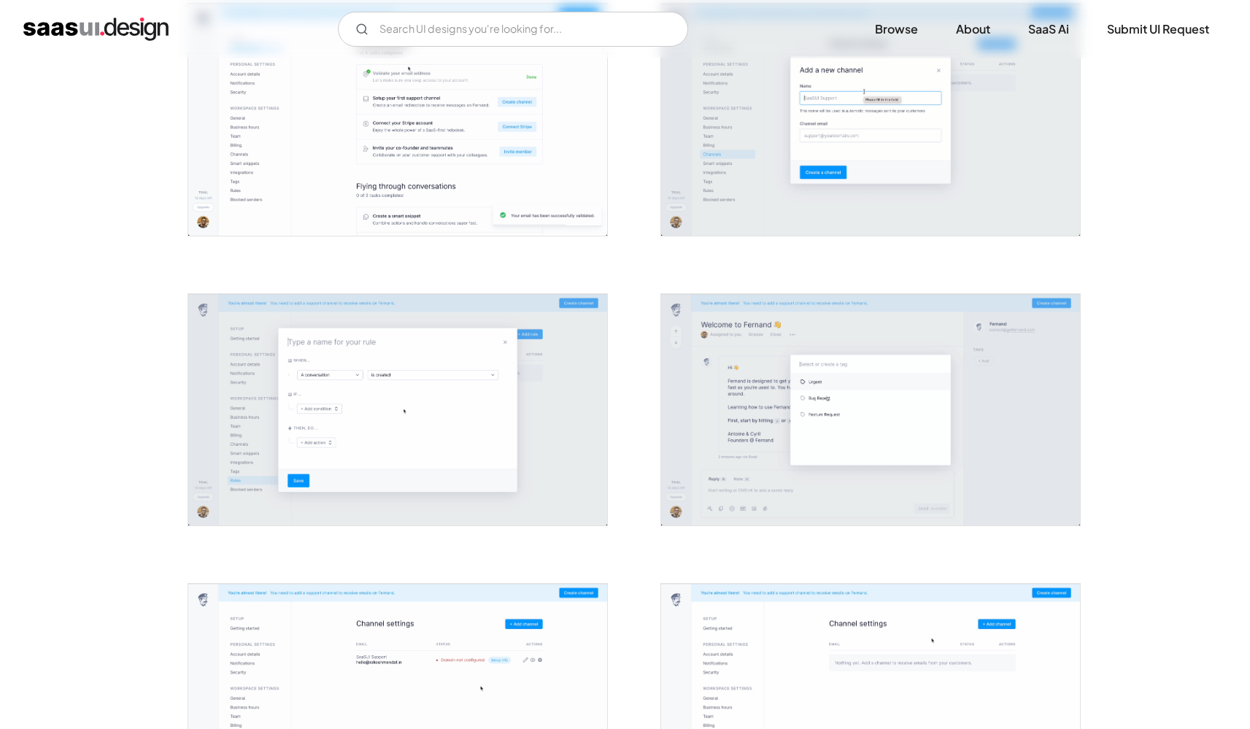
scroll to position [758, 0]
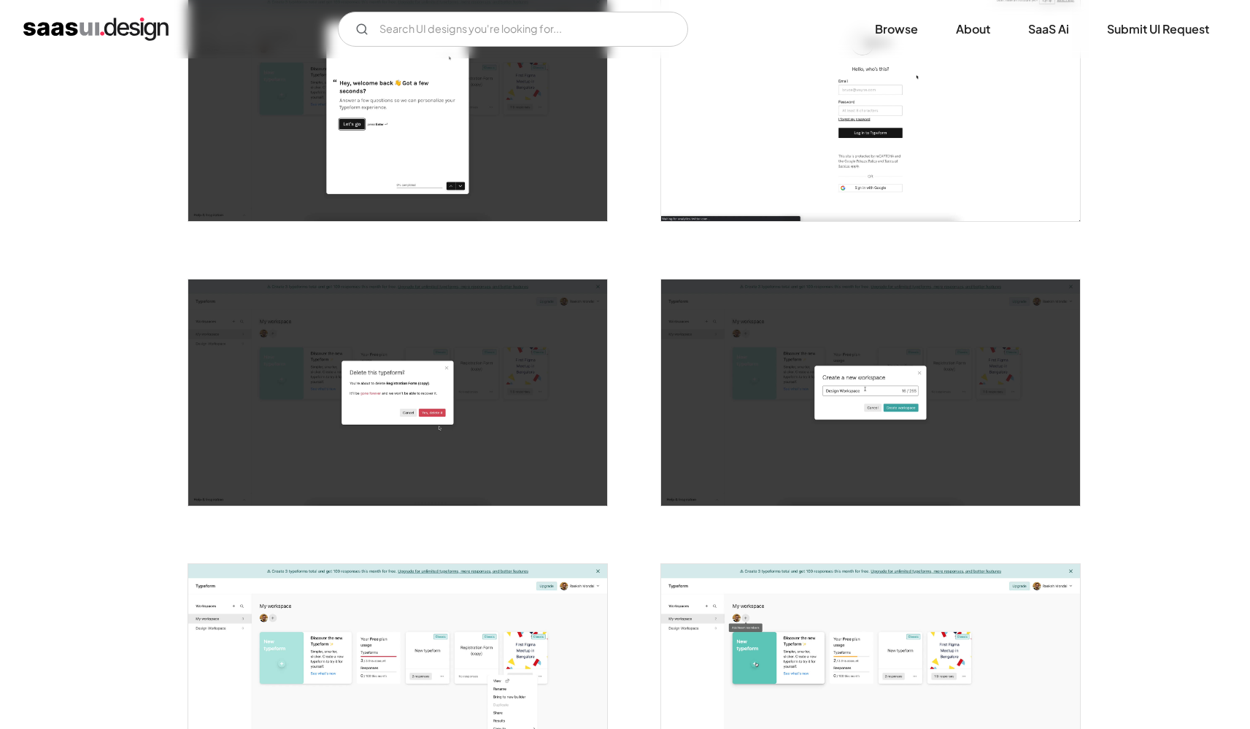
scroll to position [1043, 0]
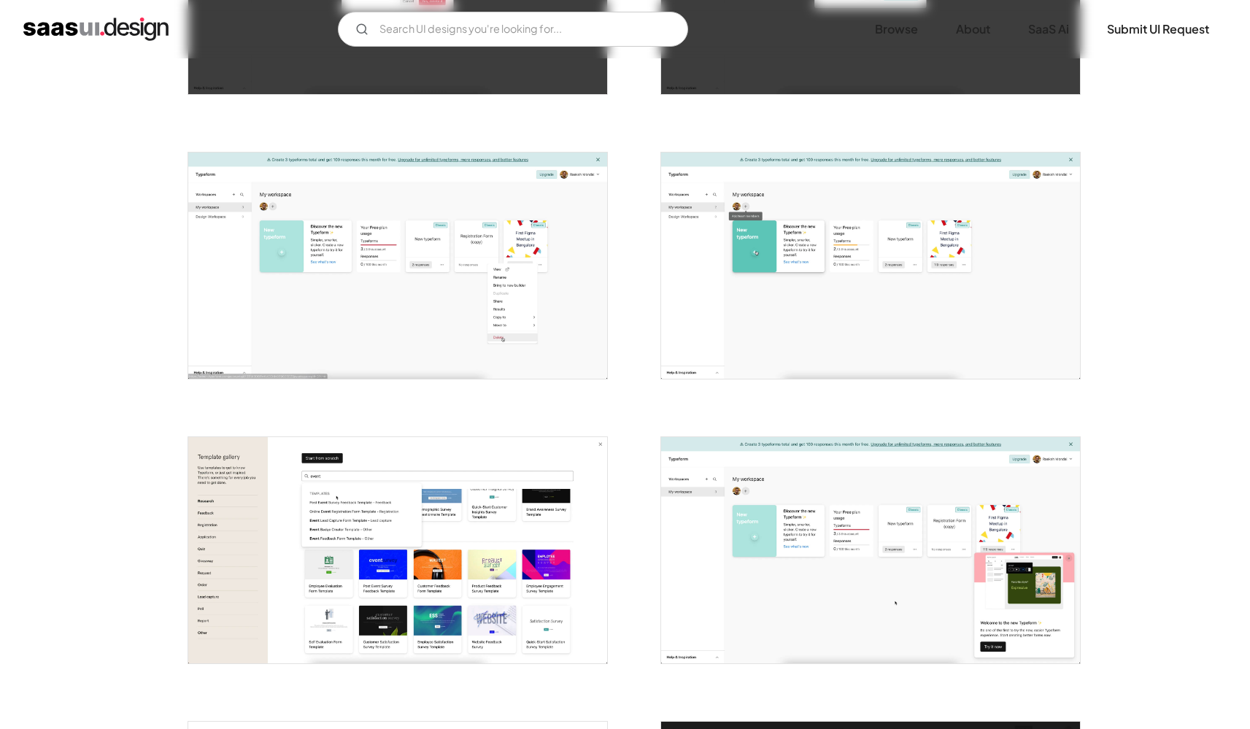
click at [426, 269] on img "open lightbox" at bounding box center [397, 266] width 419 height 226
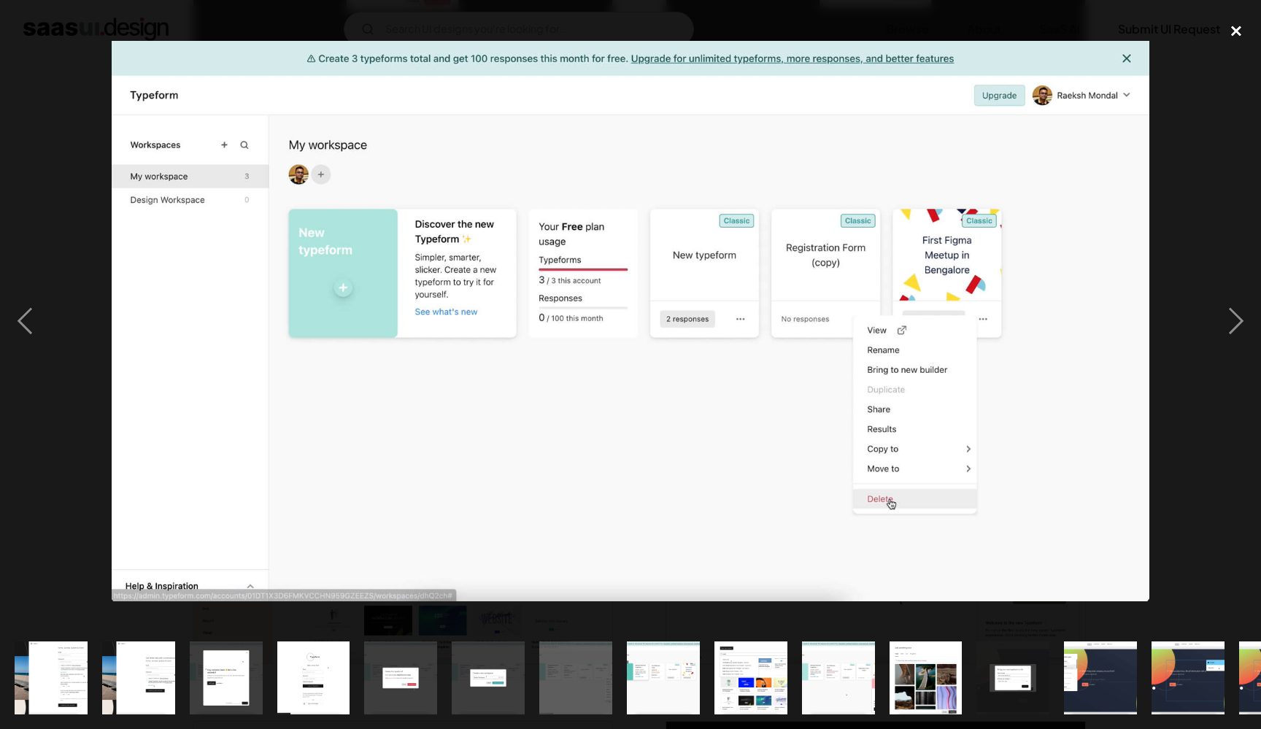
click at [1234, 28] on div "close lightbox" at bounding box center [1237, 31] width 50 height 32
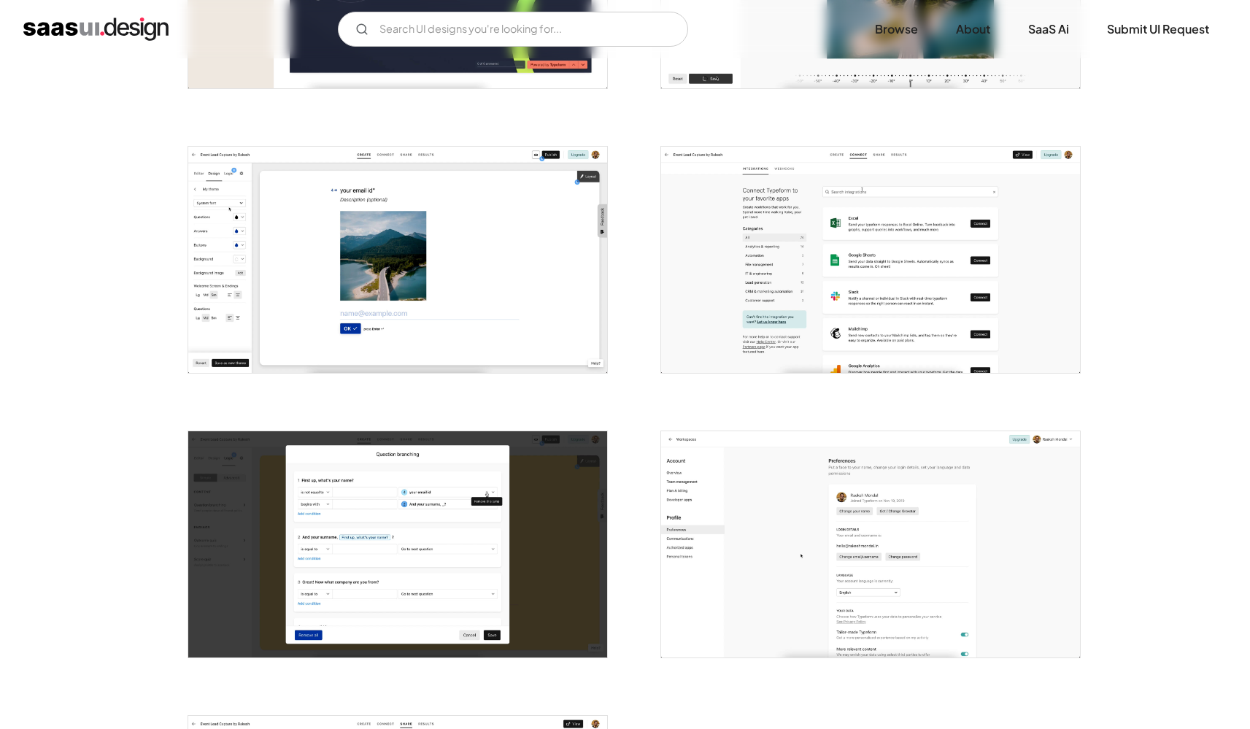
scroll to position [3449, 0]
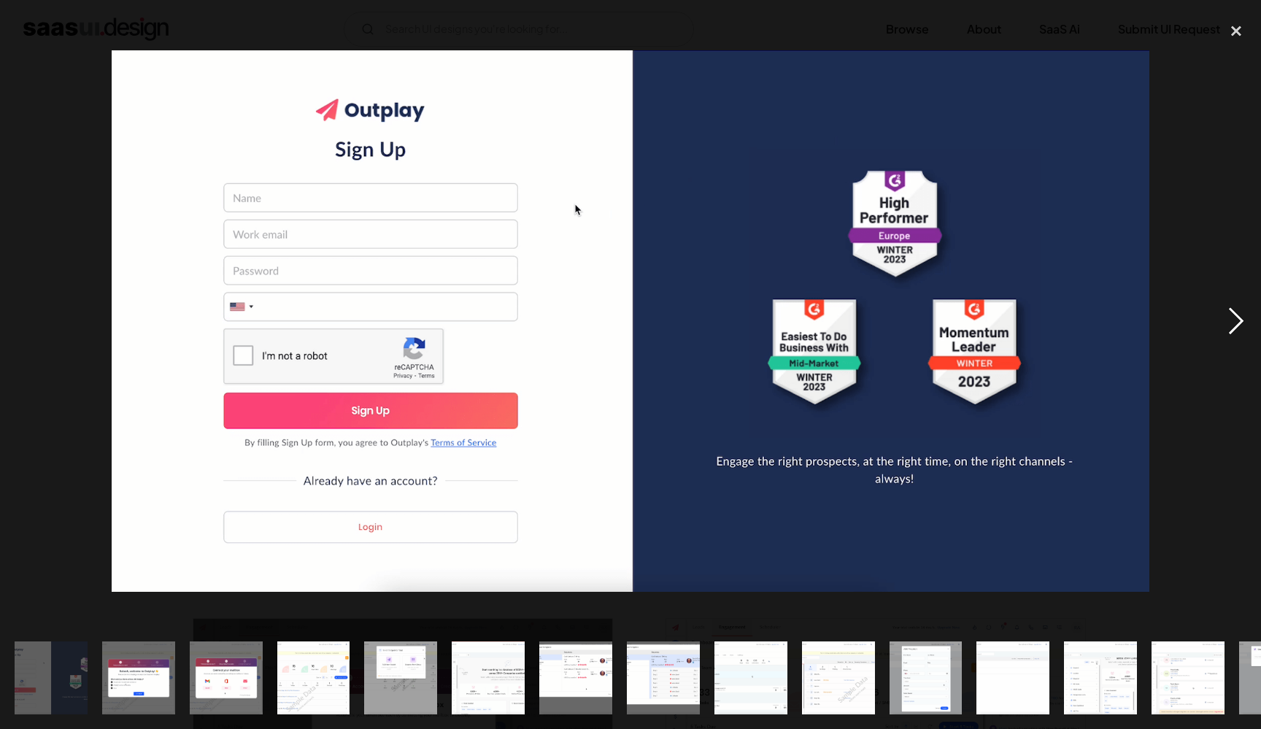
click at [1238, 323] on div "next image" at bounding box center [1237, 321] width 50 height 612
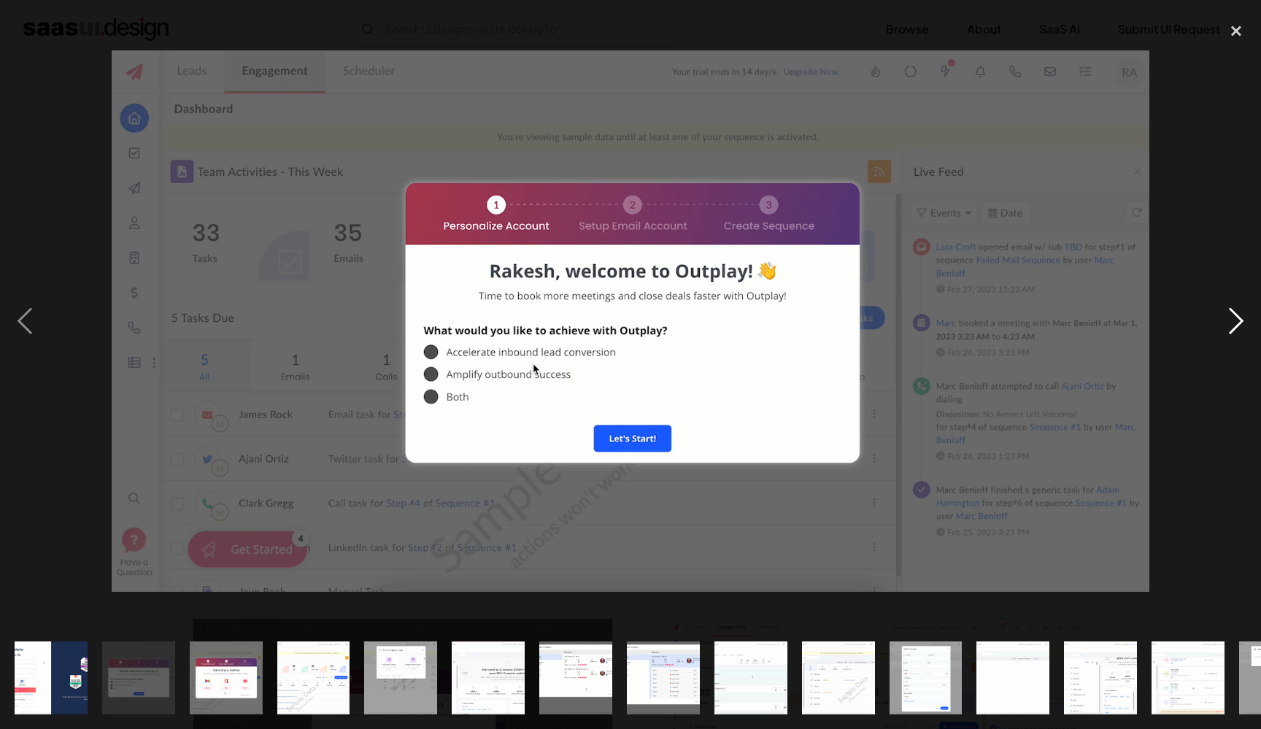
click at [1238, 323] on div "next image" at bounding box center [1237, 321] width 50 height 612
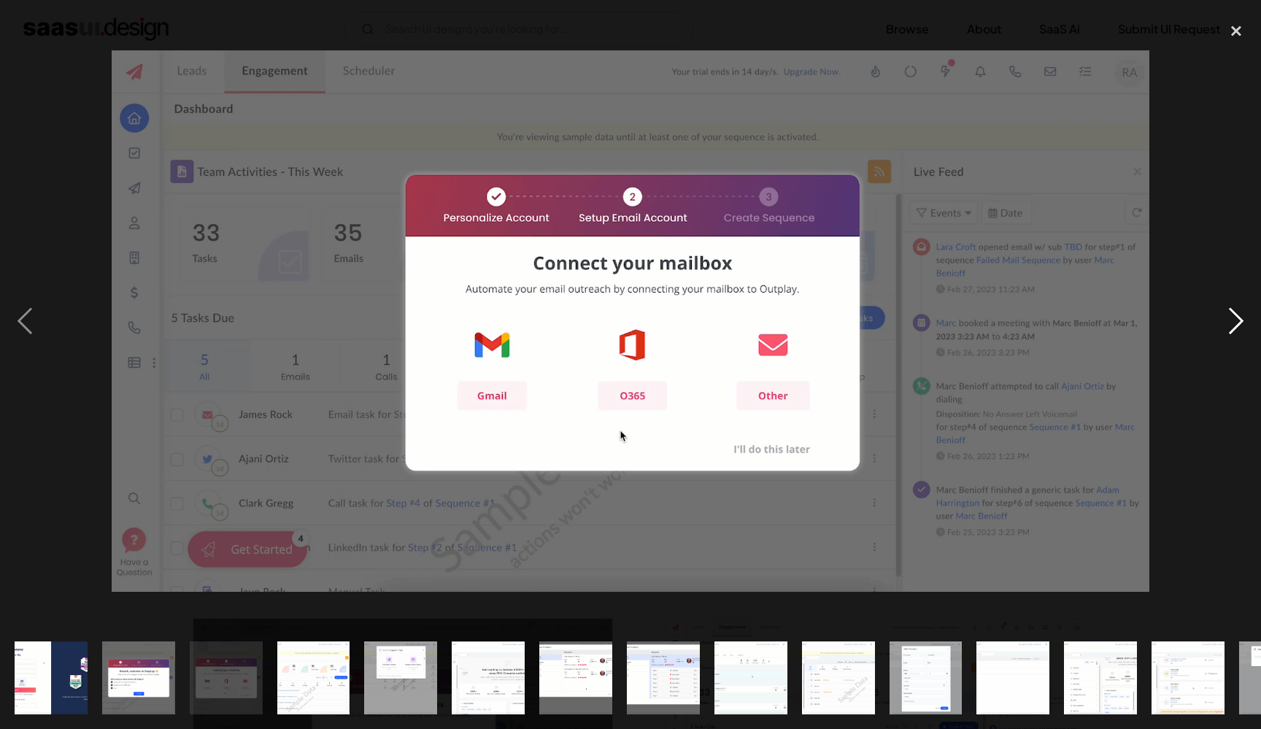
click at [1238, 323] on div "next image" at bounding box center [1237, 321] width 50 height 612
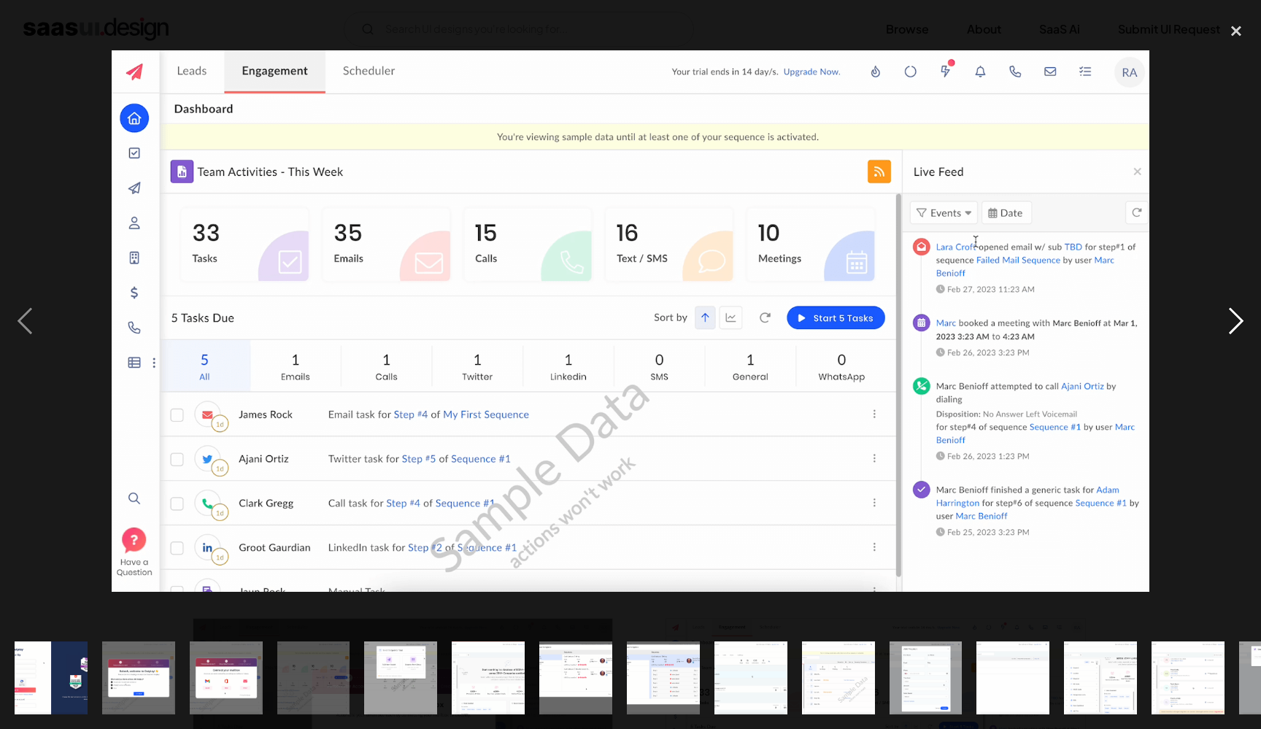
click at [1238, 323] on div "next image" at bounding box center [1237, 321] width 50 height 612
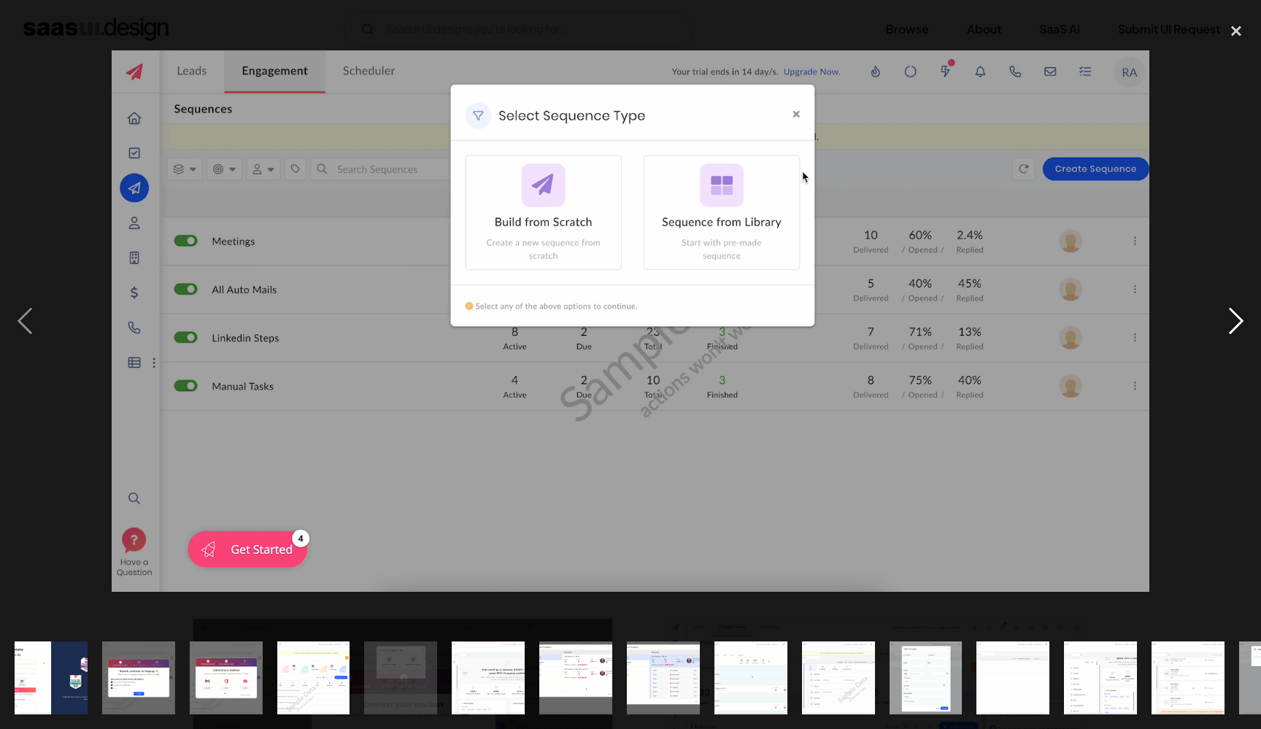
click at [1238, 323] on div "next image" at bounding box center [1237, 321] width 50 height 612
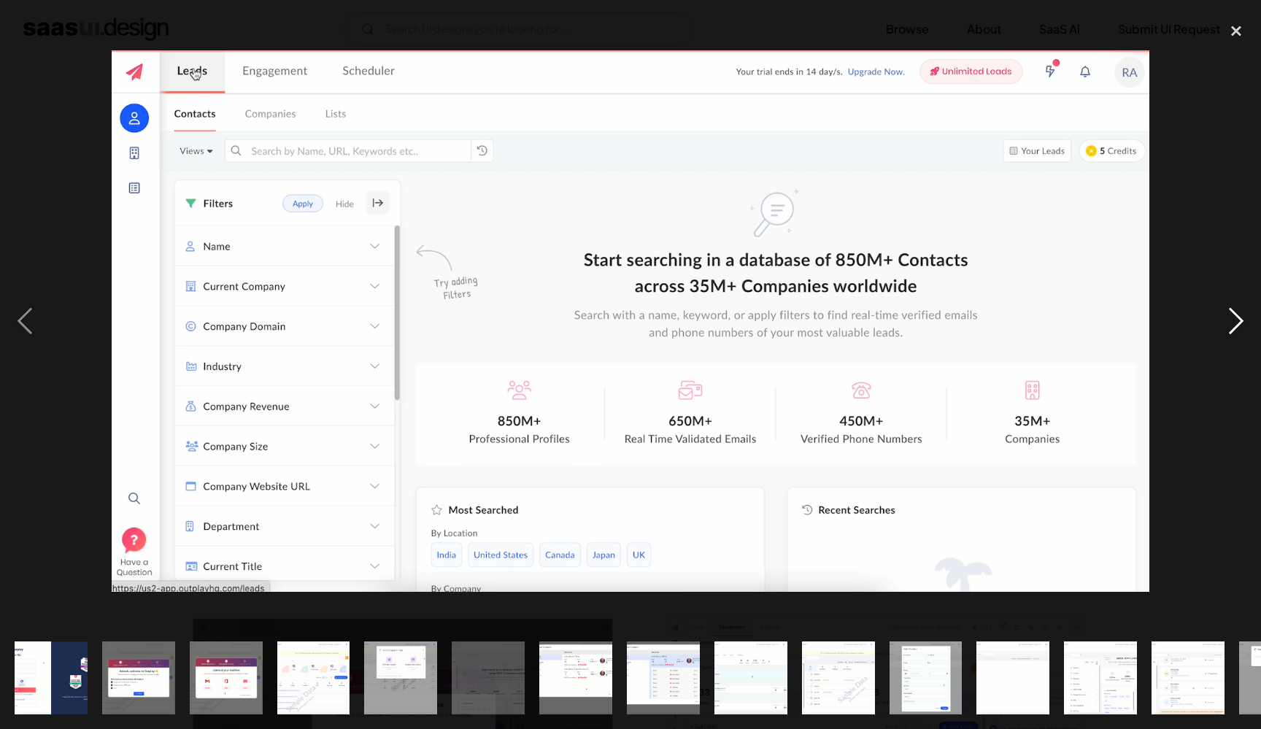
click at [1238, 323] on div "next image" at bounding box center [1237, 321] width 50 height 612
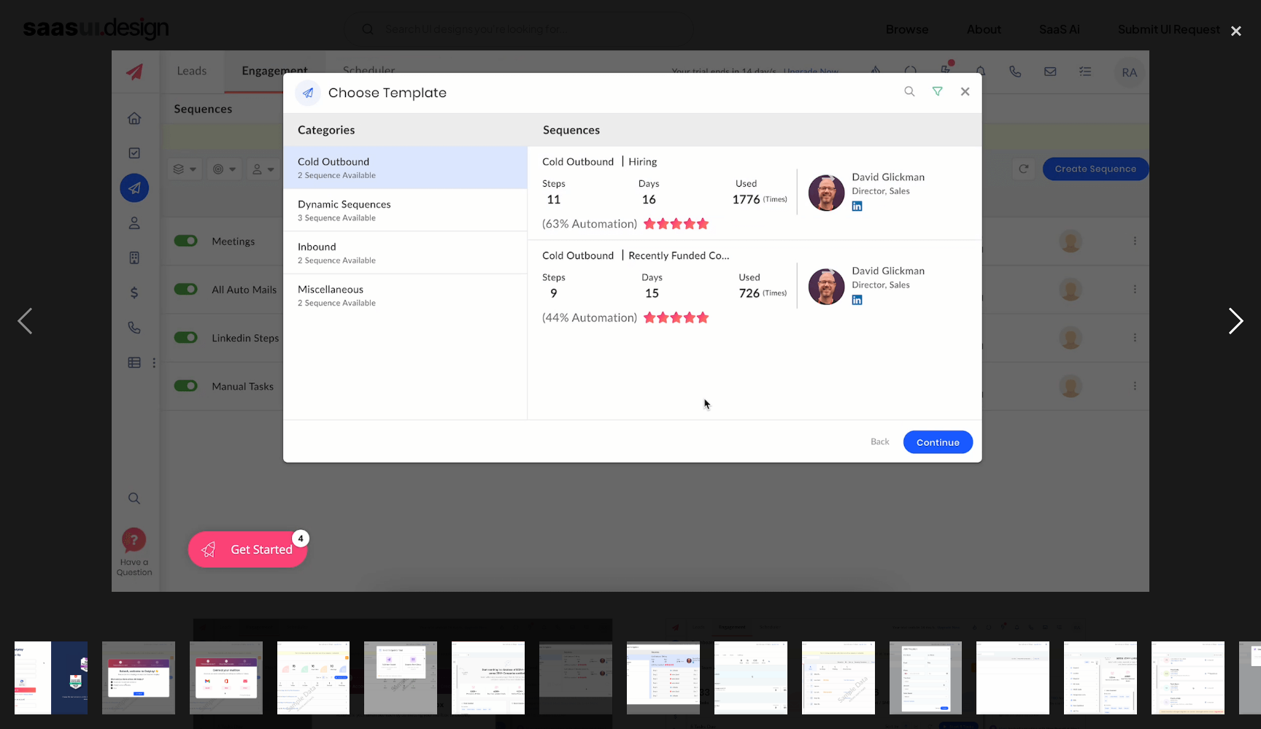
click at [1238, 323] on div "next image" at bounding box center [1237, 321] width 50 height 612
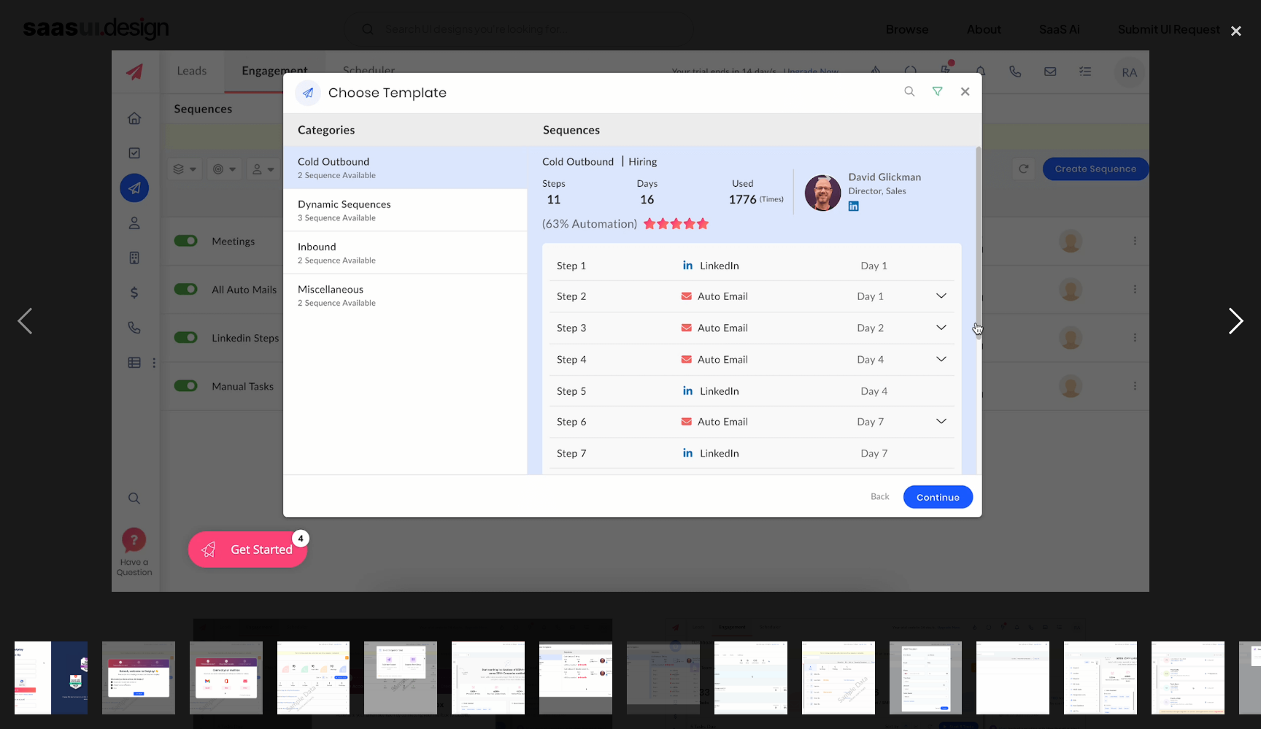
click at [1238, 323] on div "next image" at bounding box center [1237, 321] width 50 height 612
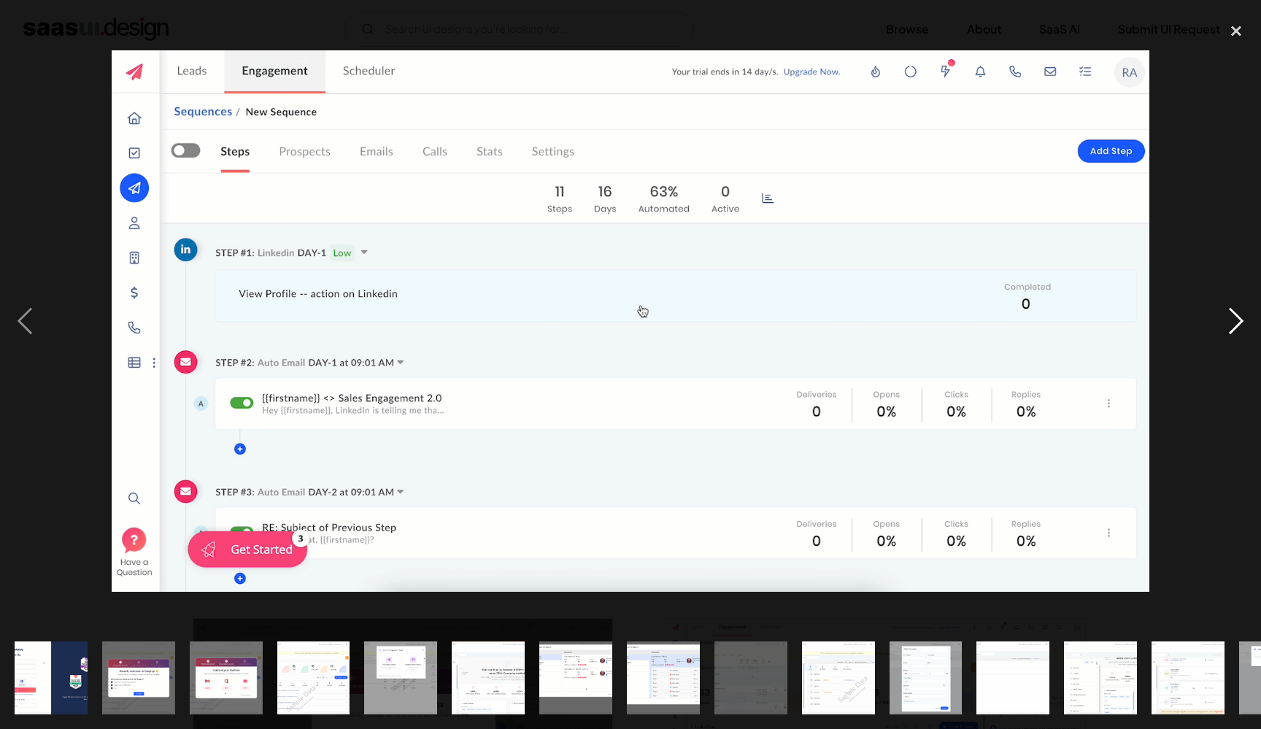
click at [1238, 323] on div "next image" at bounding box center [1237, 321] width 50 height 612
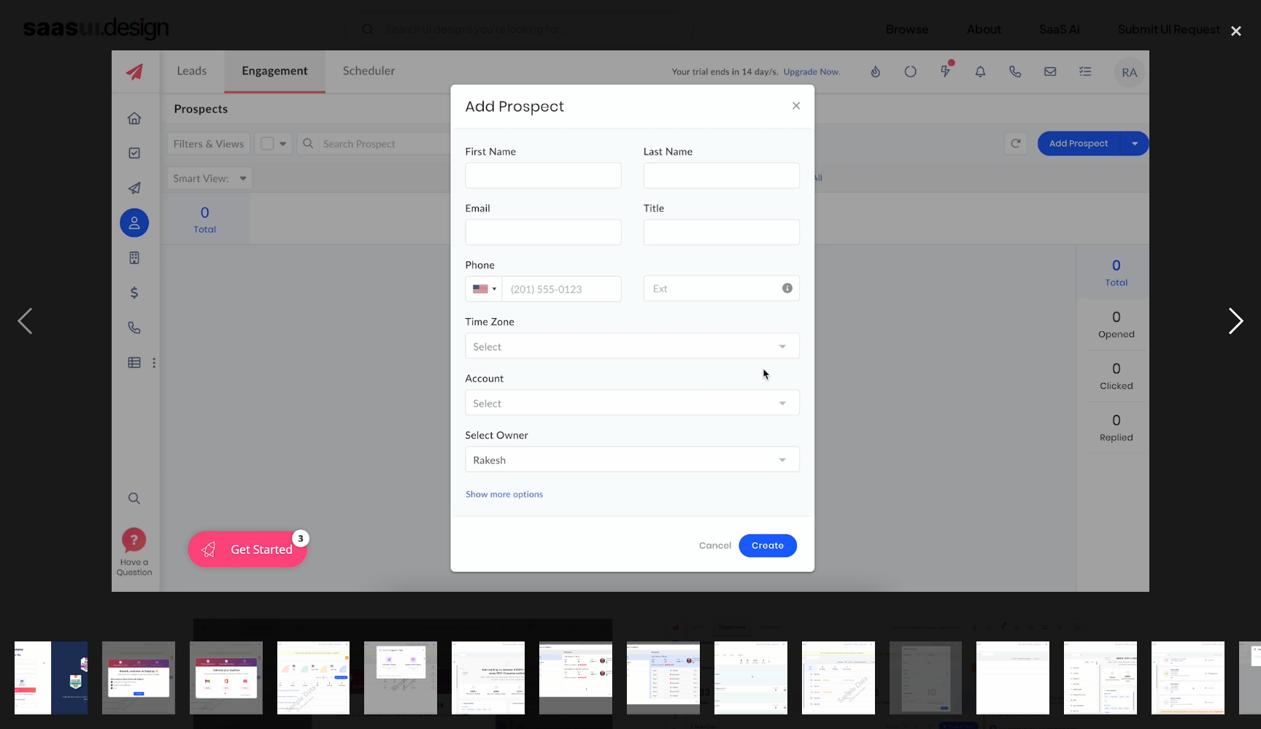
click at [1238, 323] on div "next image" at bounding box center [1237, 321] width 50 height 612
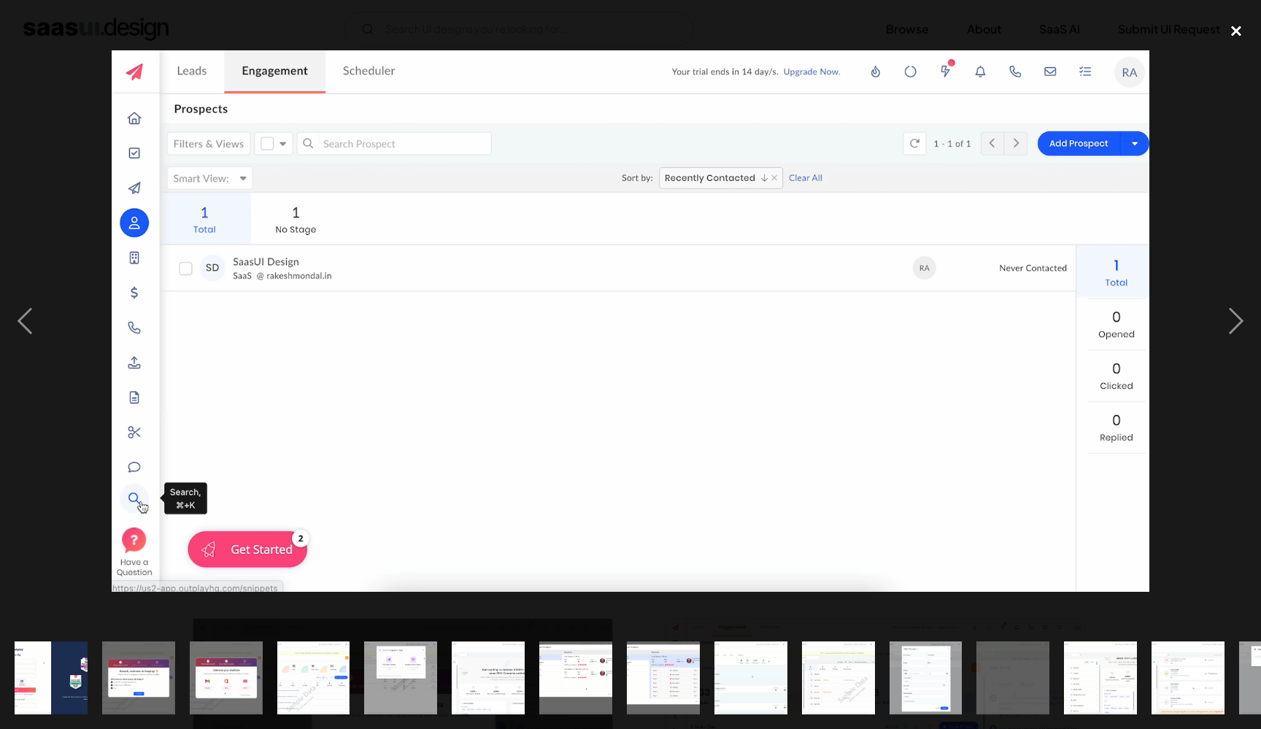
click at [1238, 34] on div "close lightbox" at bounding box center [1237, 31] width 50 height 32
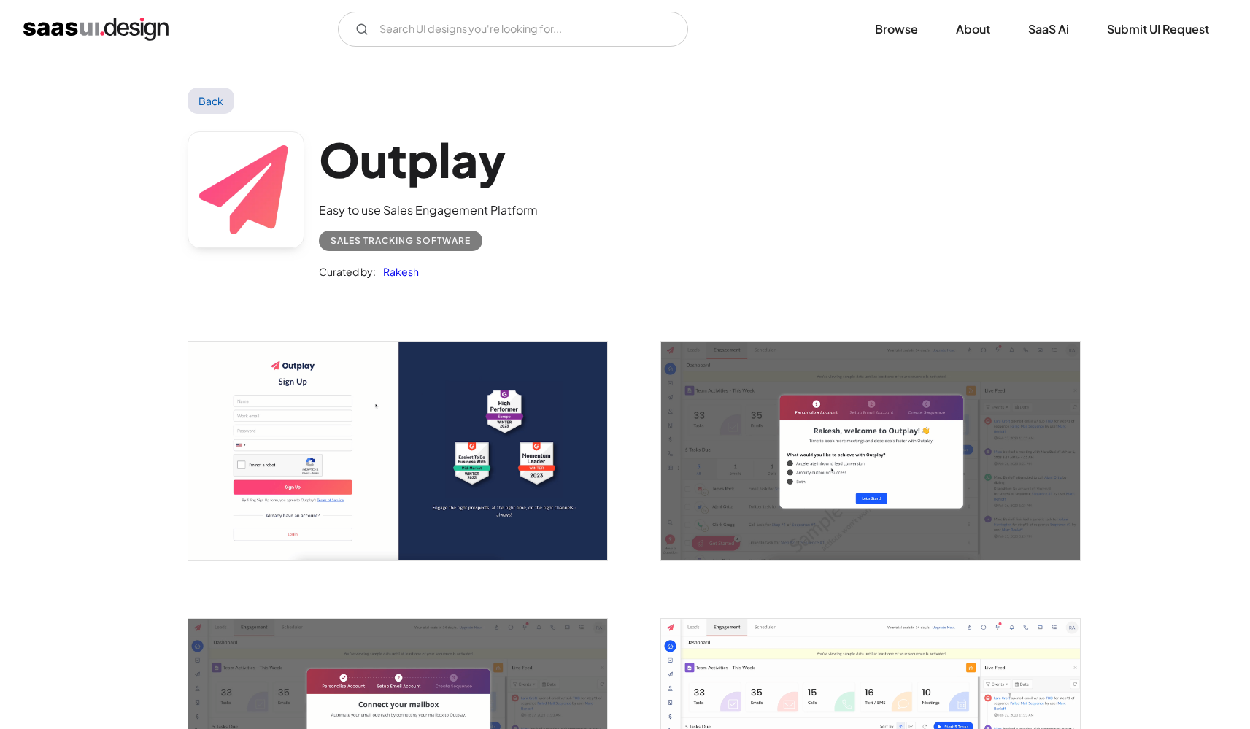
click at [877, 411] on img "open lightbox" at bounding box center [870, 451] width 419 height 218
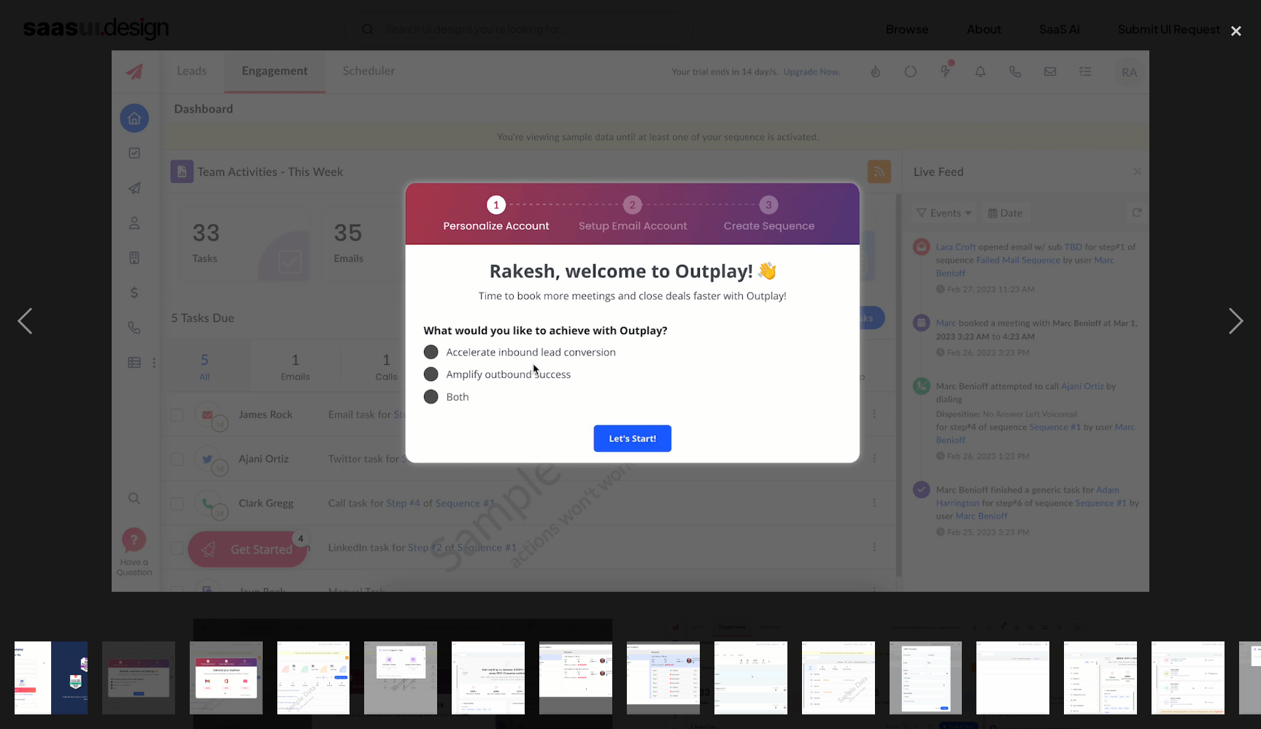
drag, startPoint x: 1231, startPoint y: 31, endPoint x: 766, endPoint y: 26, distance: 464.2
click at [1231, 30] on div "close lightbox" at bounding box center [1237, 31] width 50 height 32
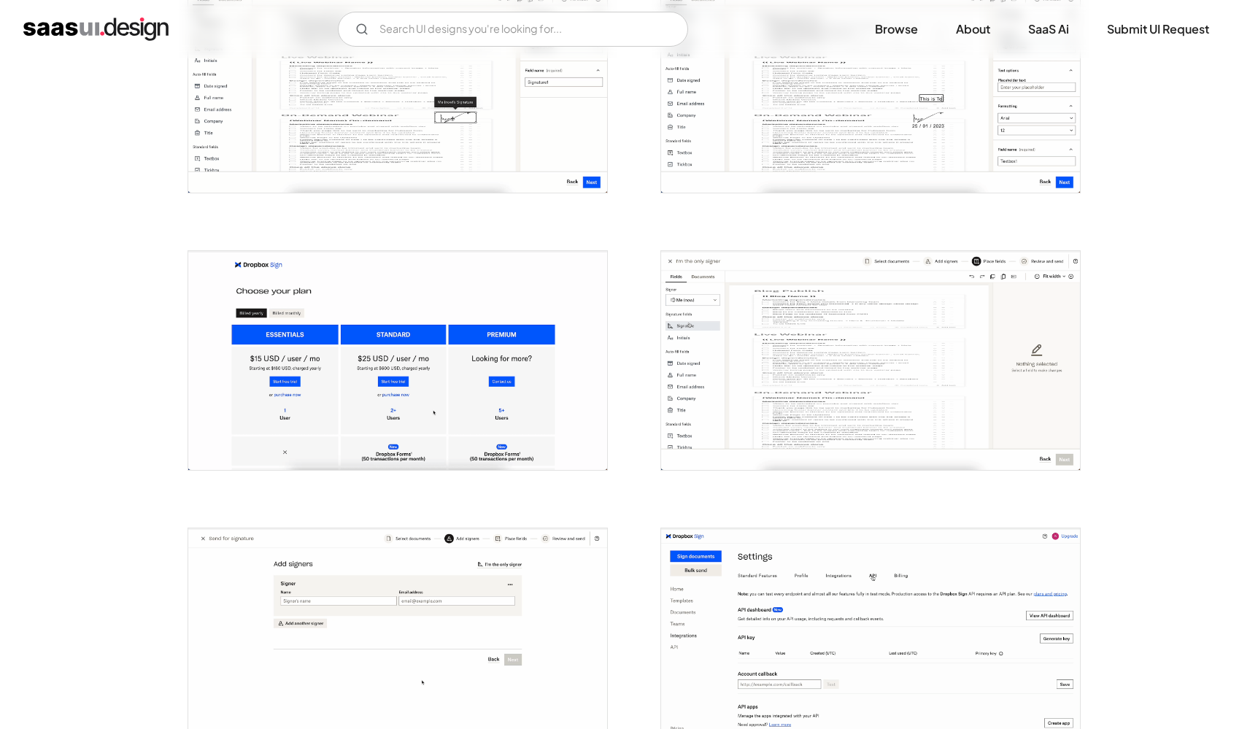
scroll to position [1672, 0]
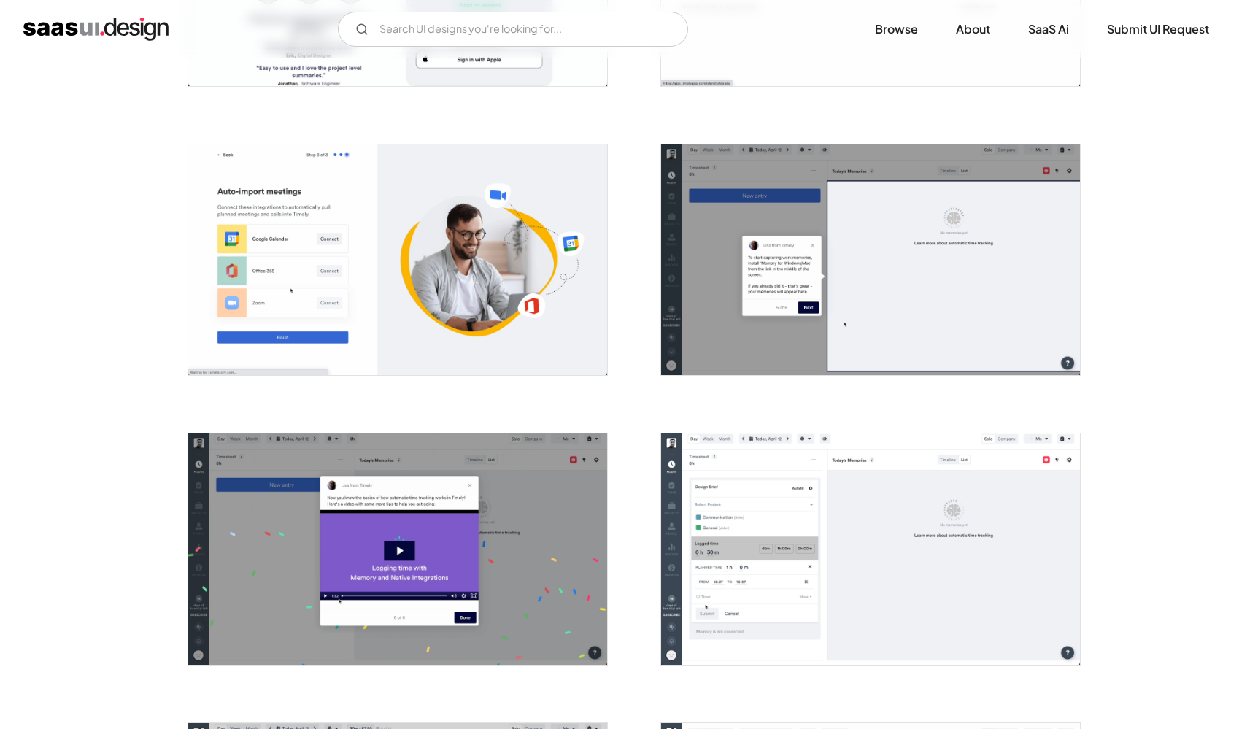
scroll to position [1317, 0]
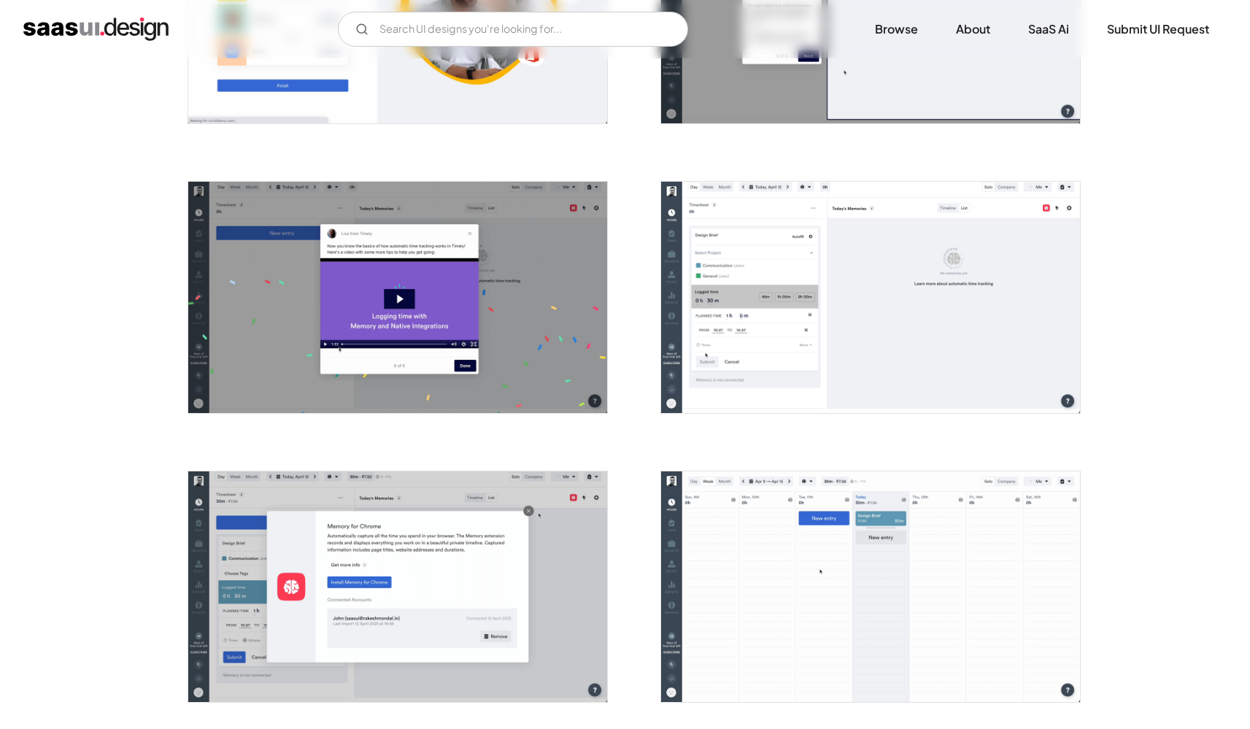
click at [758, 319] on img "open lightbox" at bounding box center [870, 297] width 419 height 231
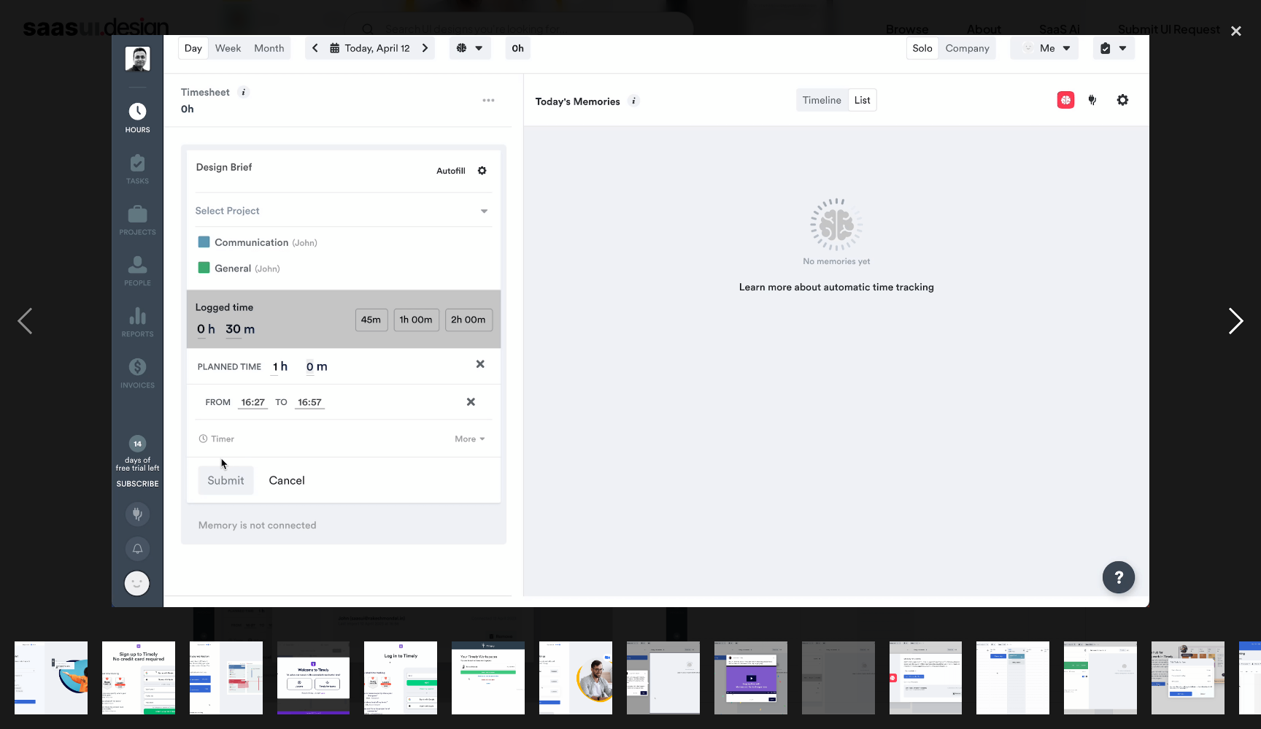
click at [1236, 319] on div "next image" at bounding box center [1237, 321] width 50 height 612
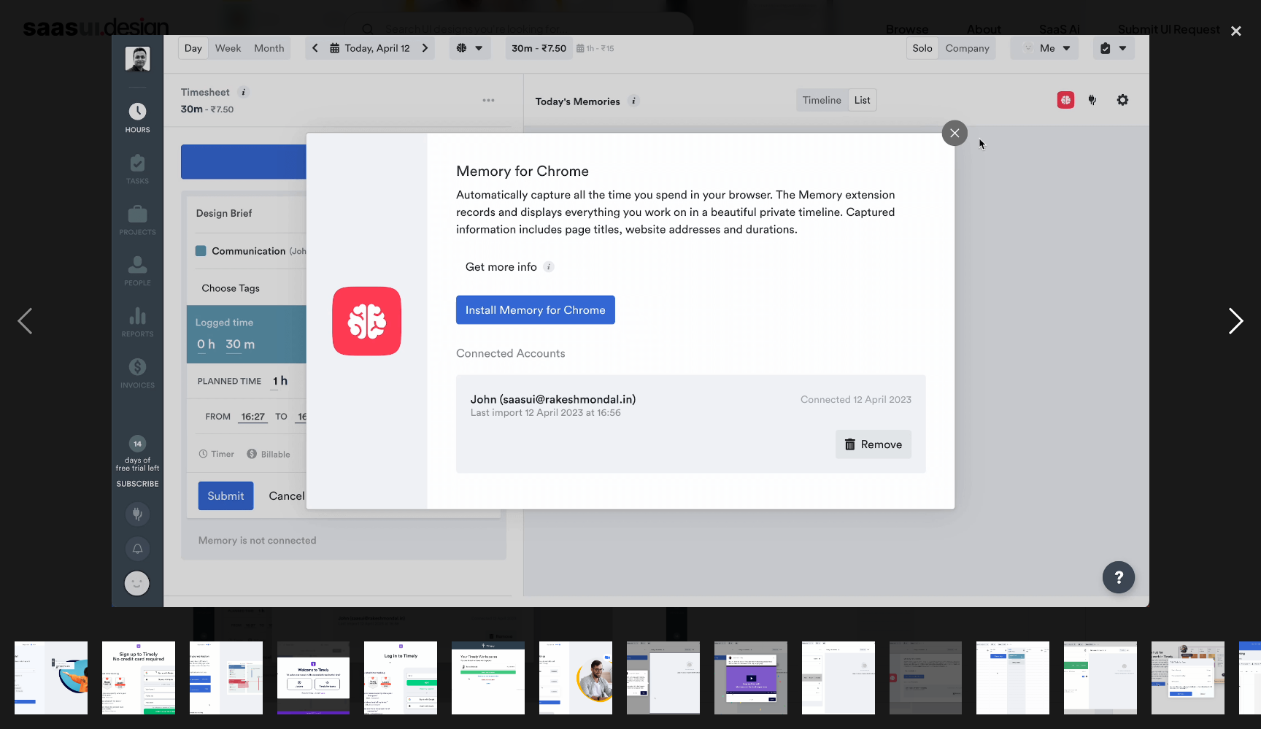
click at [1237, 320] on div "next image" at bounding box center [1237, 321] width 50 height 612
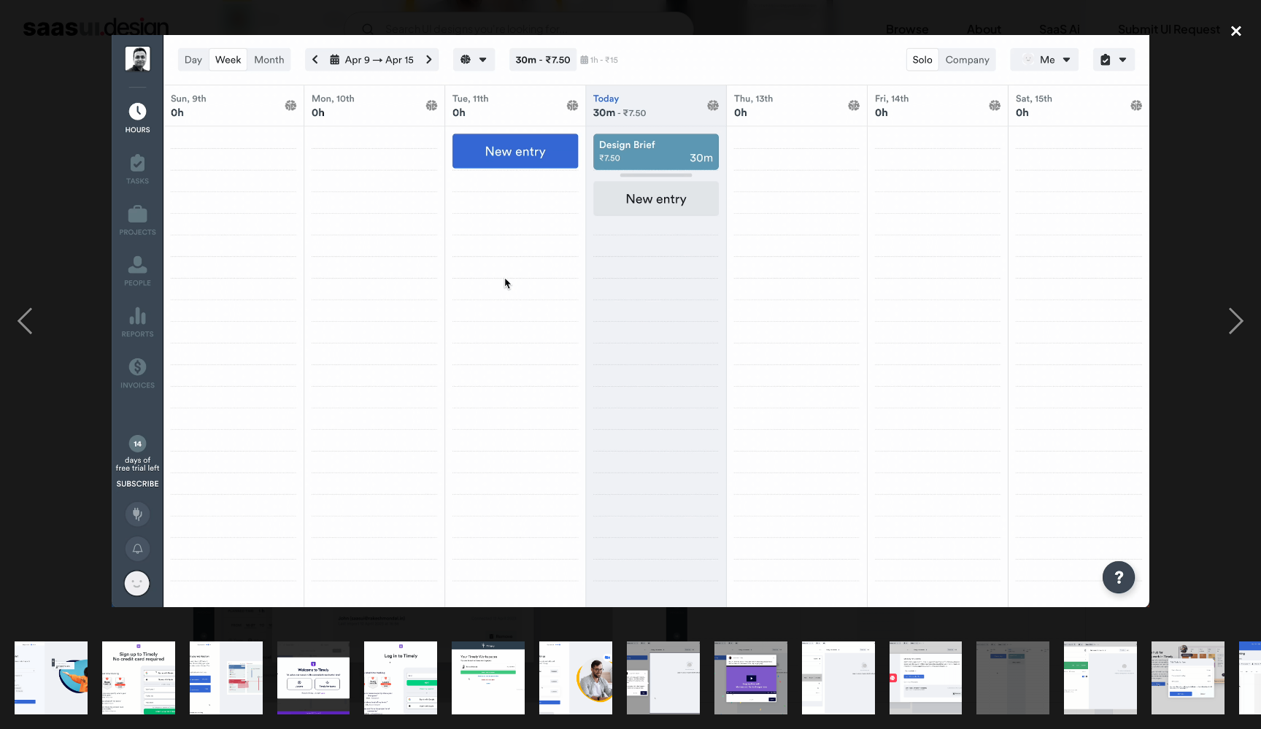
click at [1246, 33] on div "close lightbox" at bounding box center [1237, 31] width 50 height 32
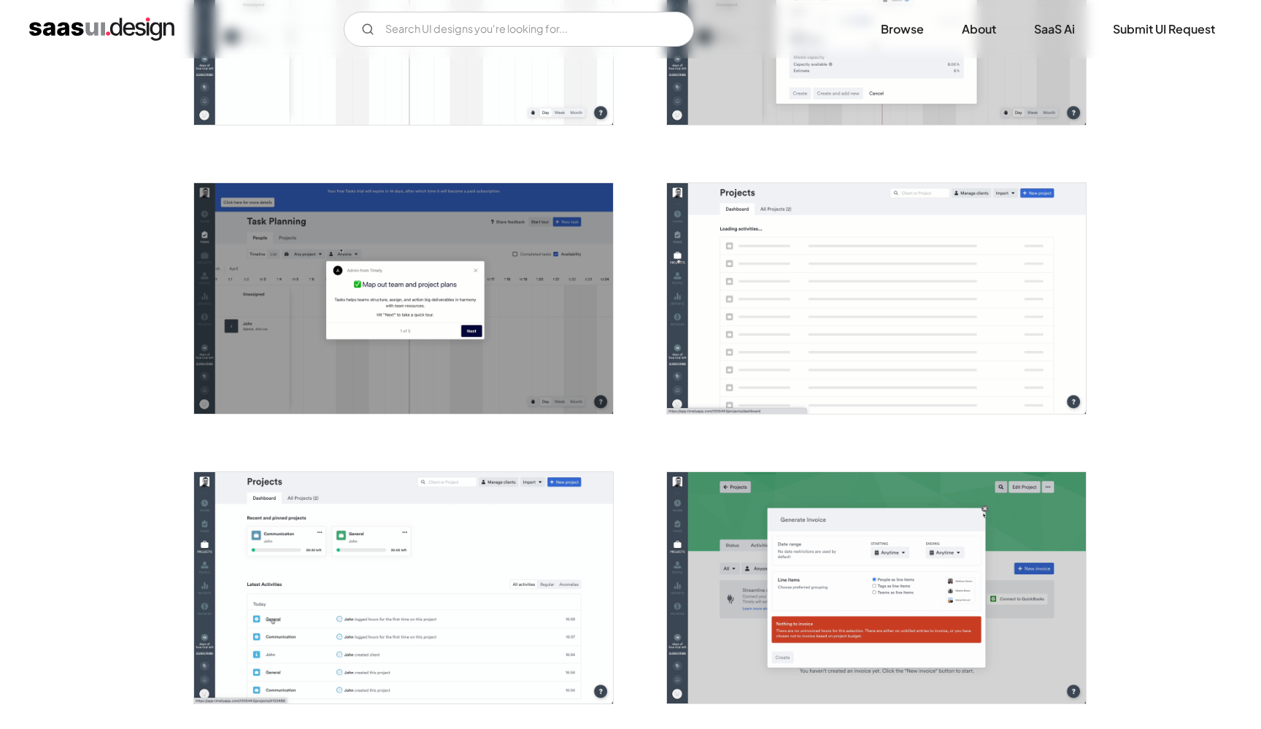
scroll to position [2594, 0]
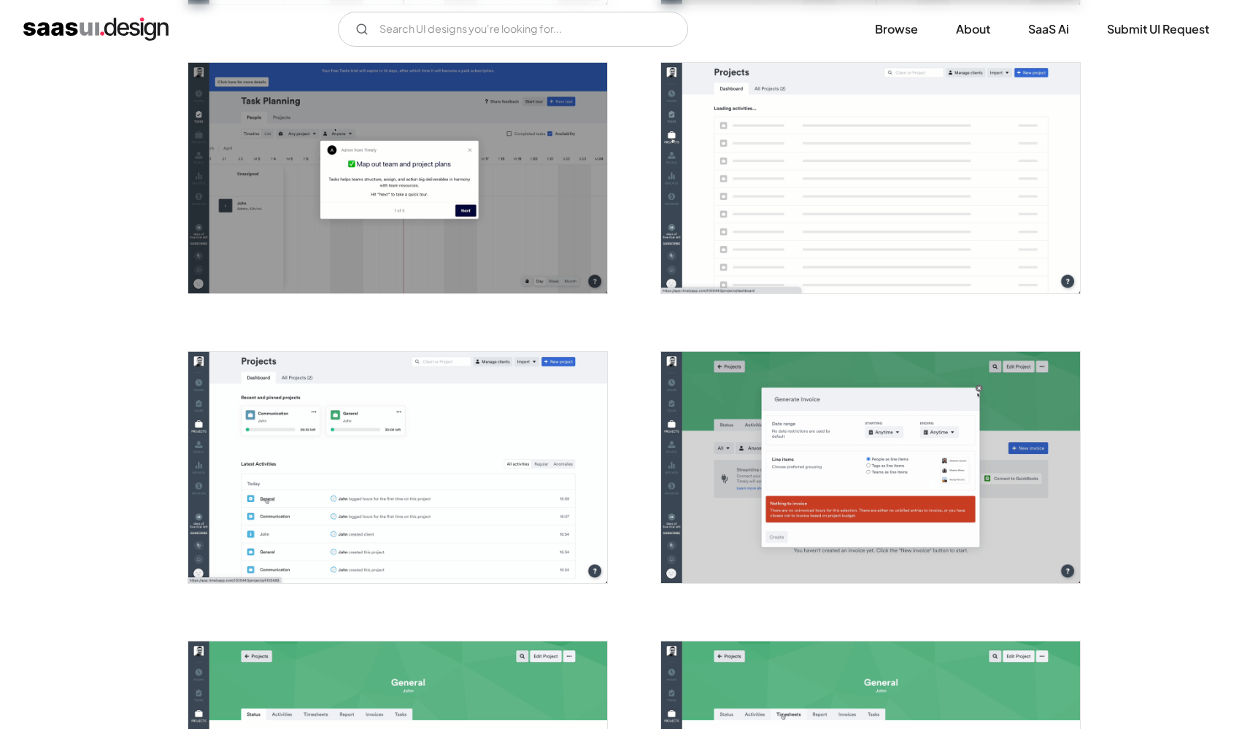
click at [769, 165] on img "open lightbox" at bounding box center [870, 178] width 419 height 231
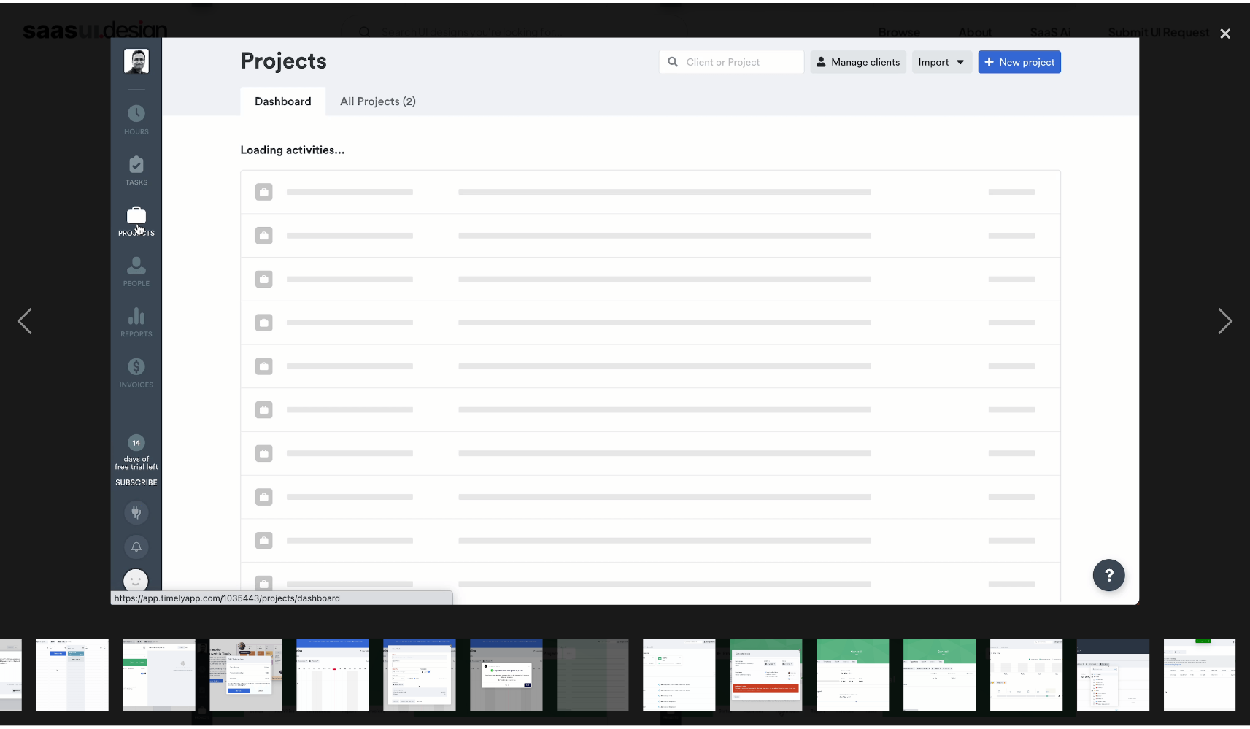
scroll to position [0, 940]
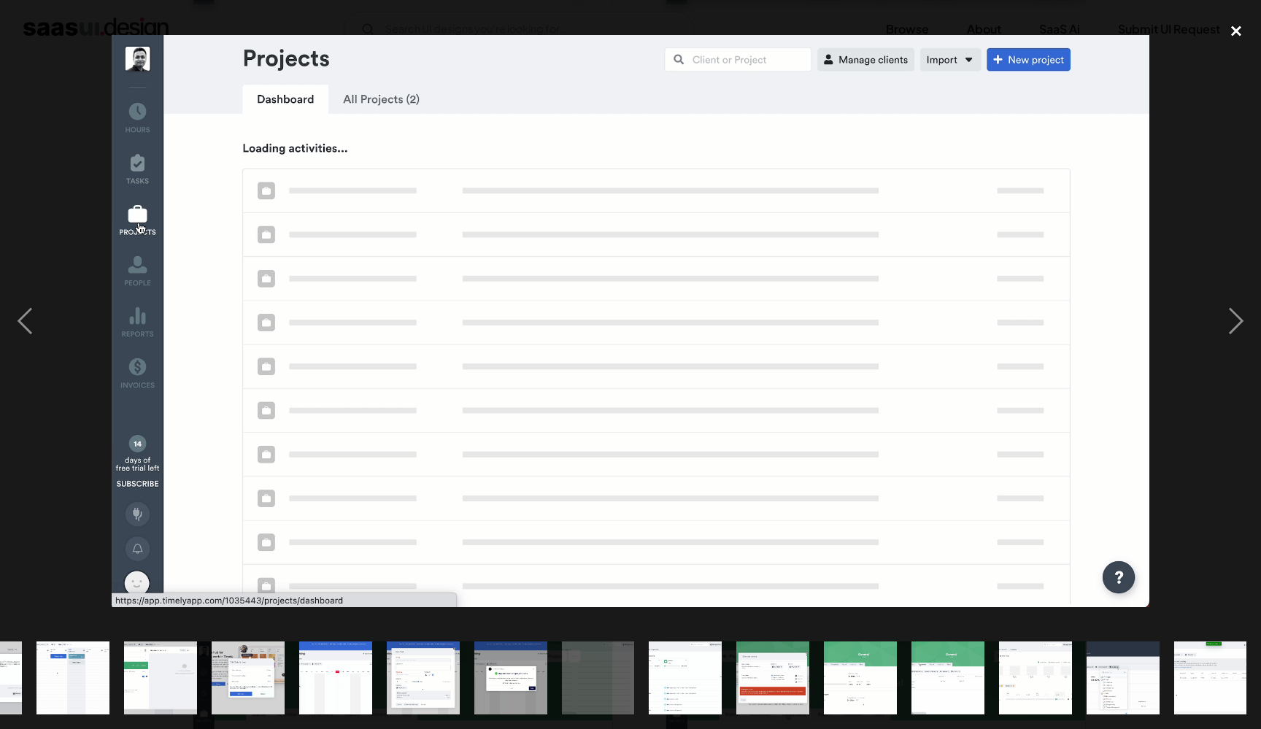
click at [1239, 23] on div "close lightbox" at bounding box center [1237, 31] width 50 height 32
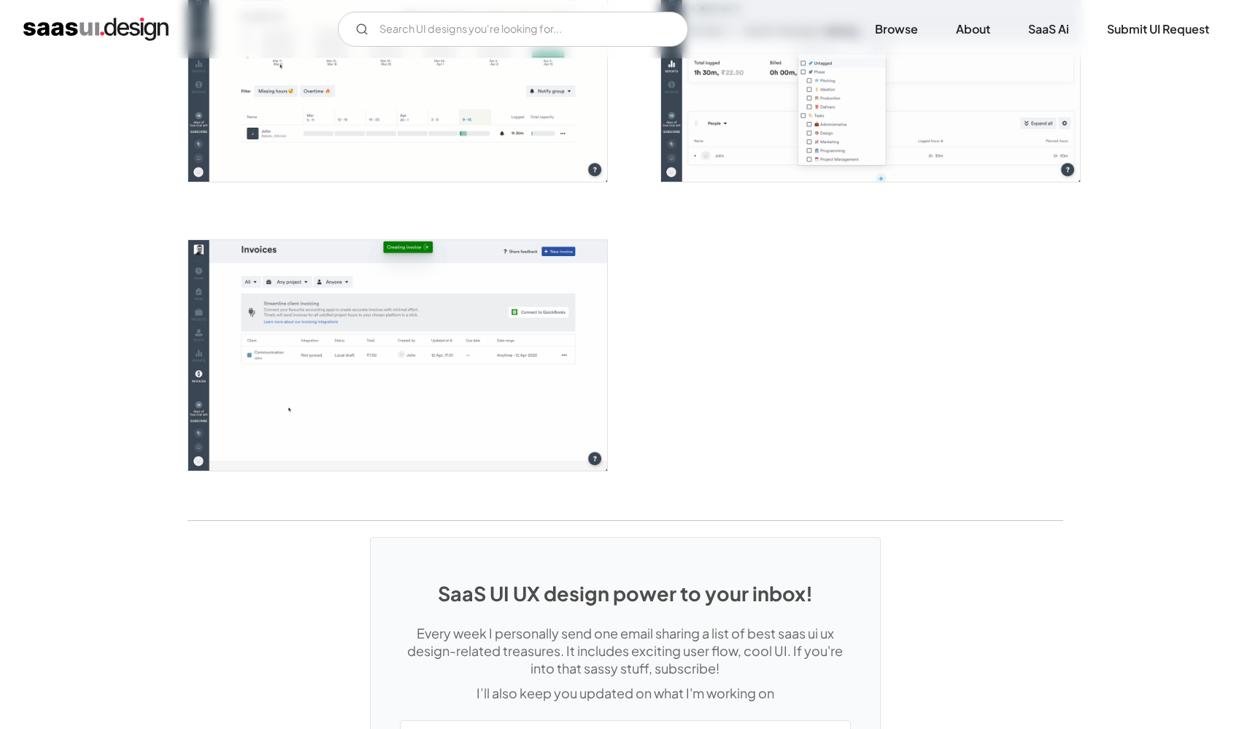
scroll to position [3671, 0]
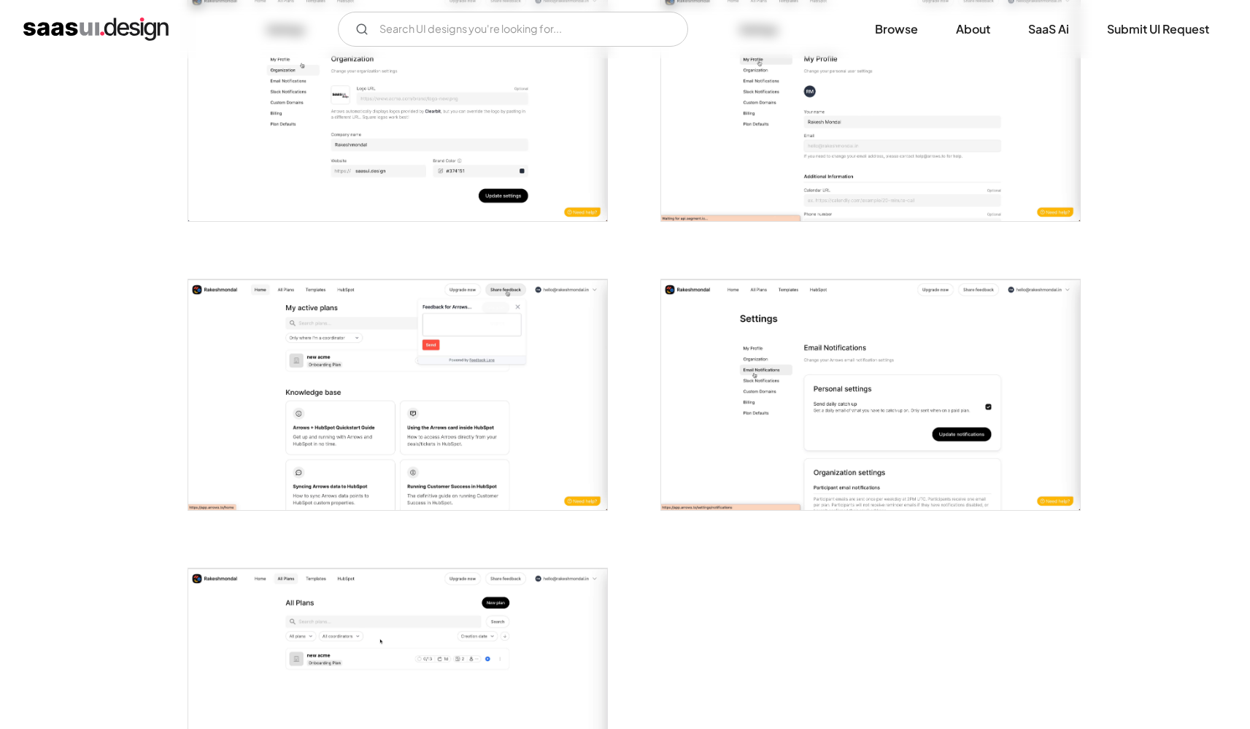
scroll to position [3257, 0]
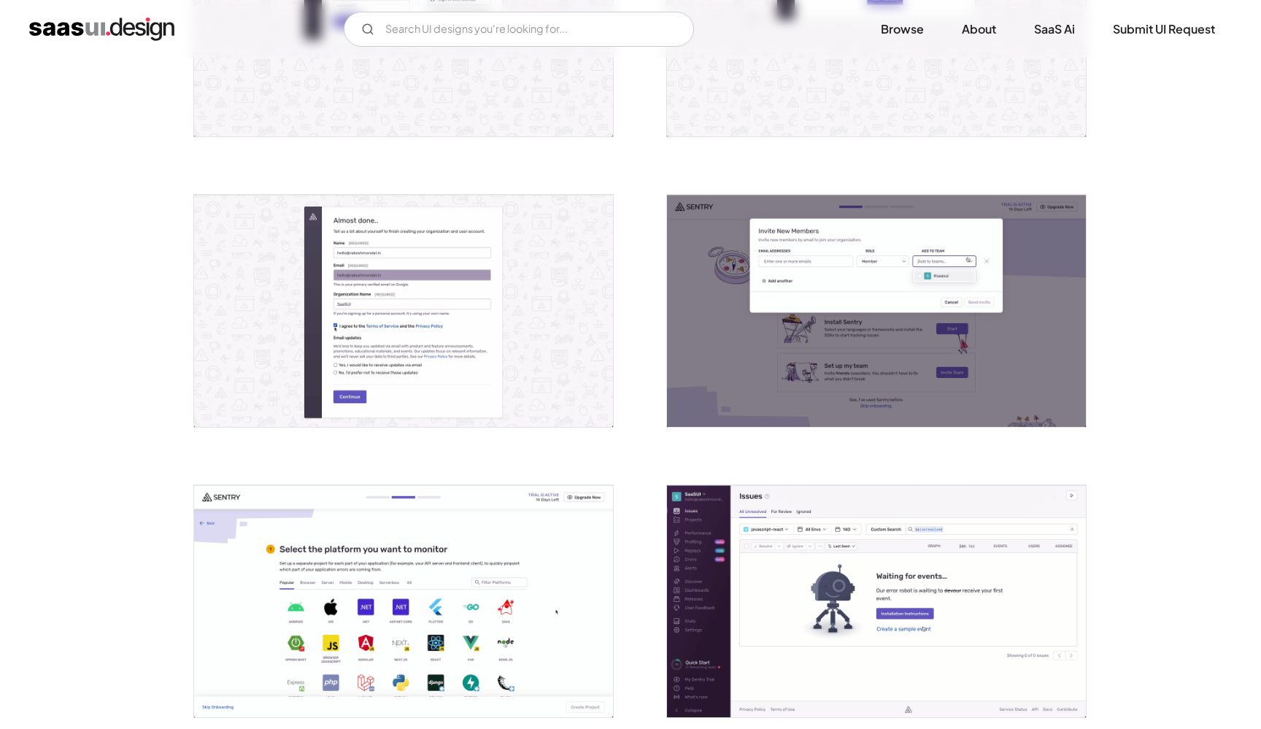
scroll to position [972, 0]
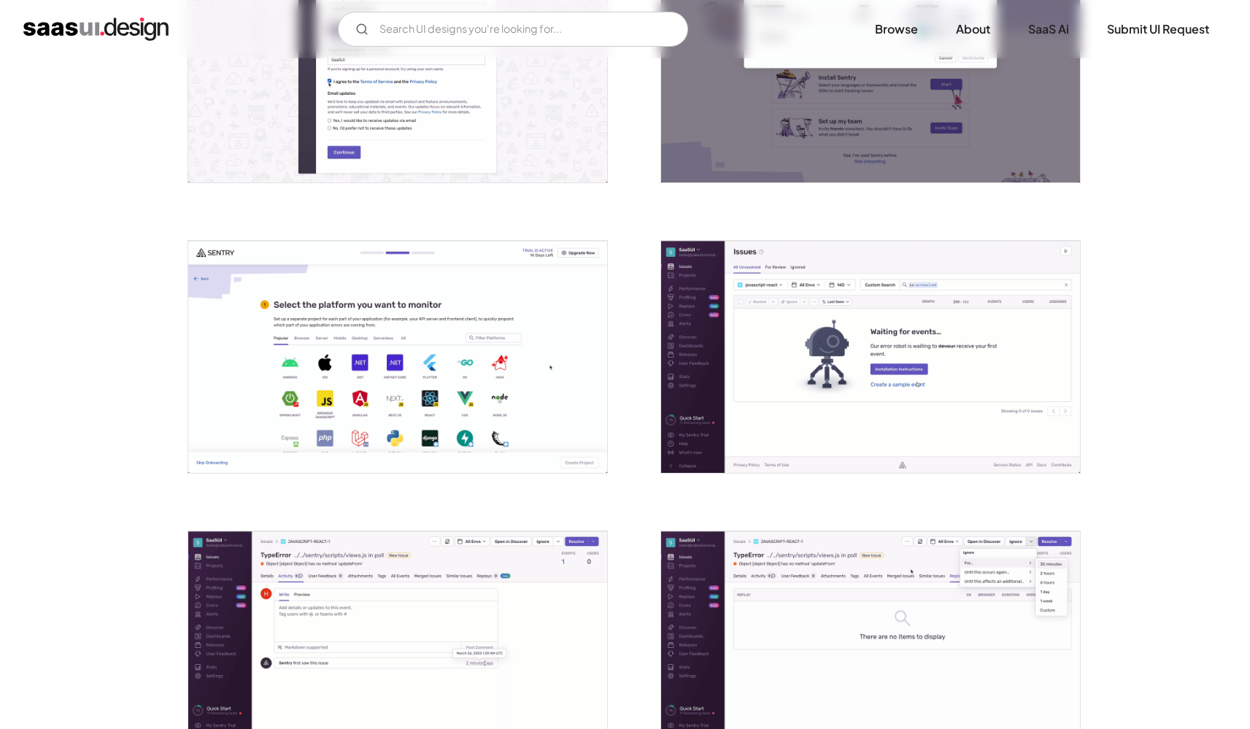
click at [775, 355] on img "open lightbox" at bounding box center [870, 357] width 419 height 232
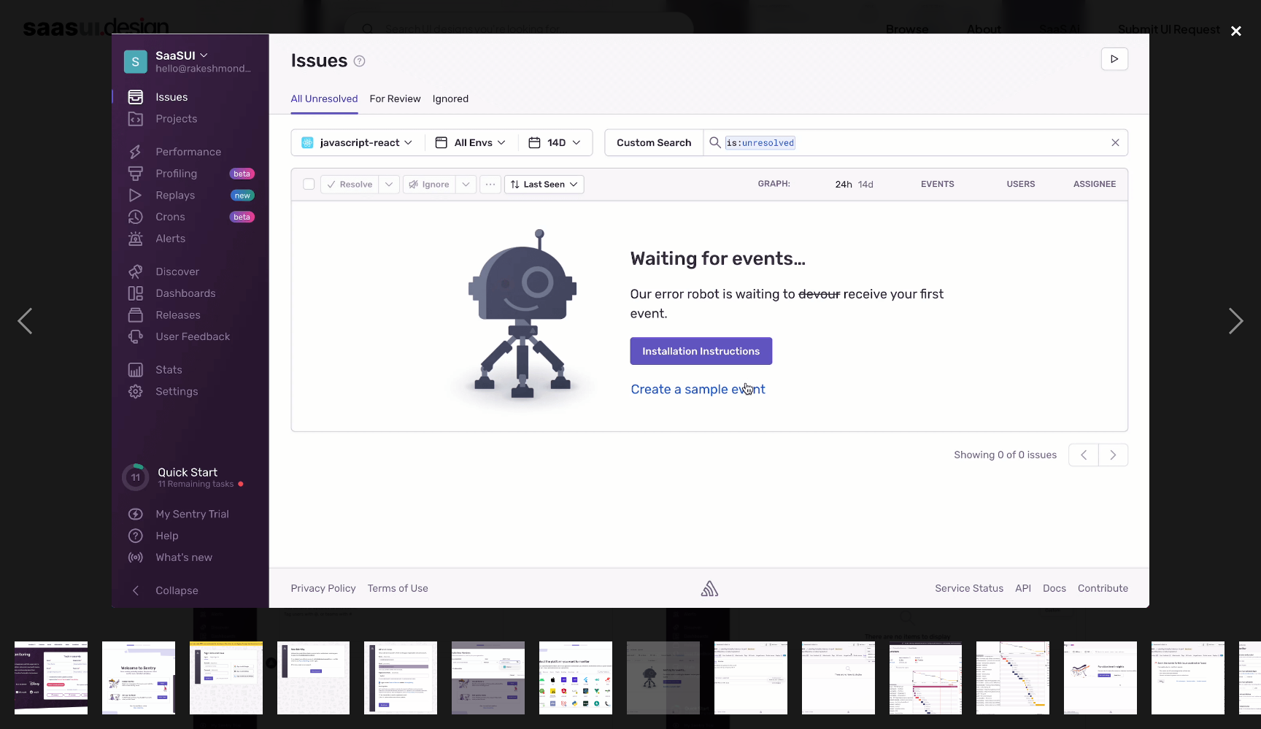
click at [1237, 24] on div "close lightbox" at bounding box center [1237, 31] width 50 height 32
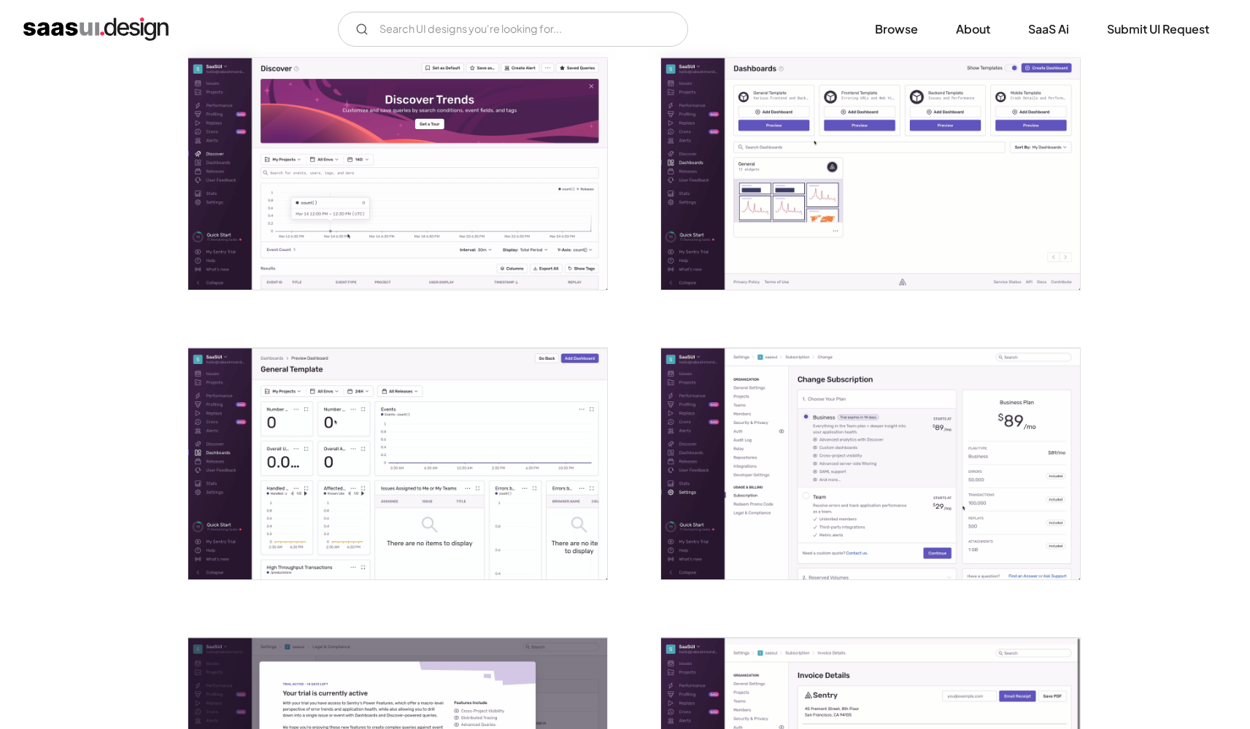
scroll to position [3021, 0]
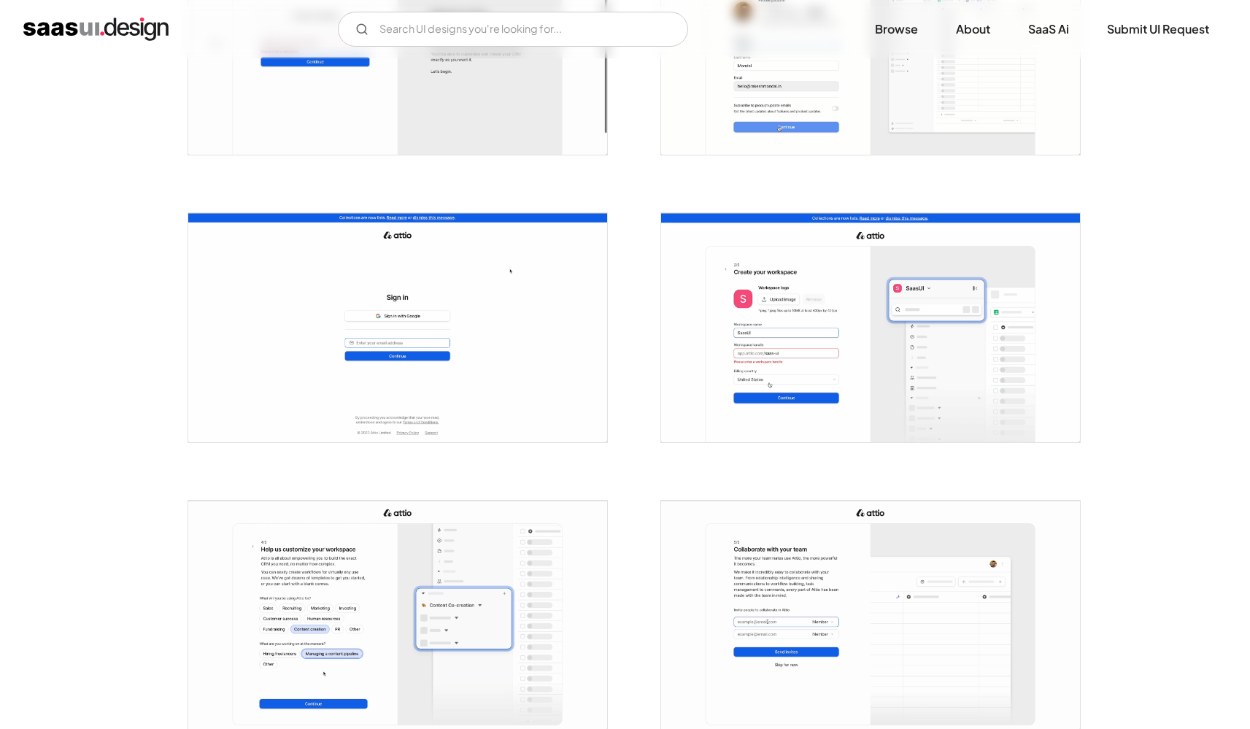
scroll to position [798, 0]
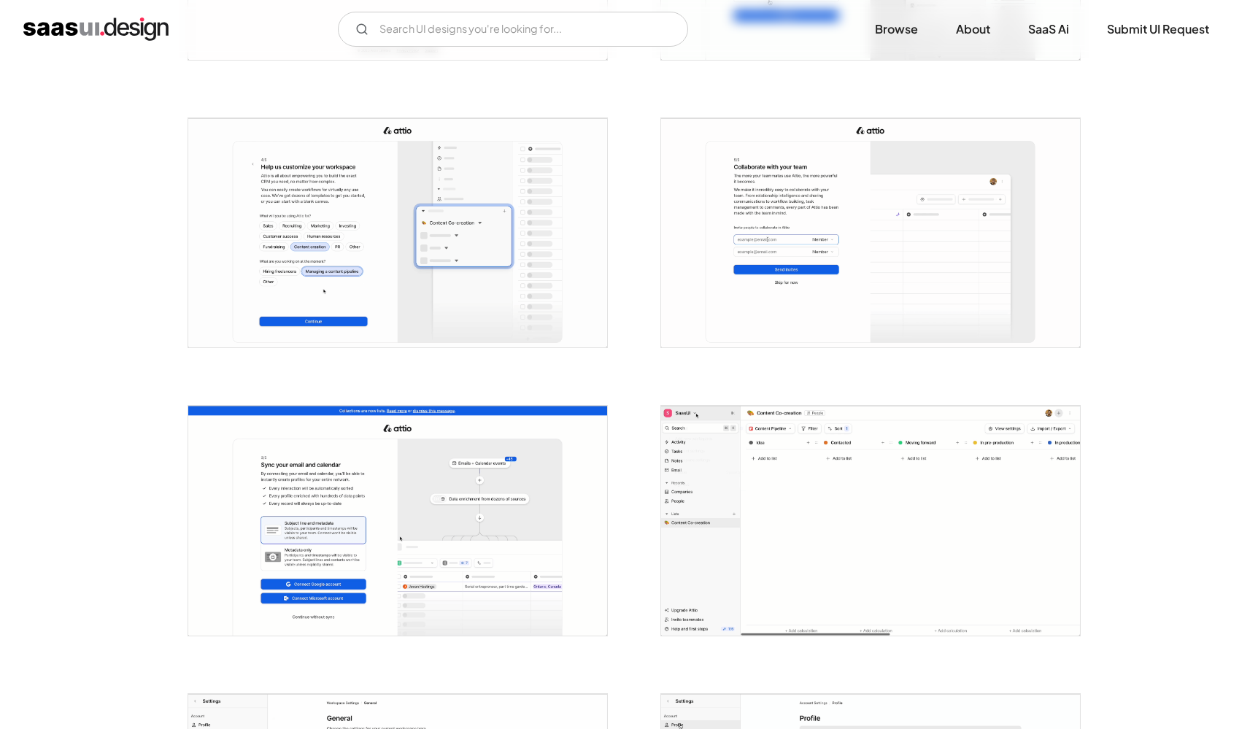
click at [900, 501] on img "open lightbox" at bounding box center [870, 520] width 419 height 229
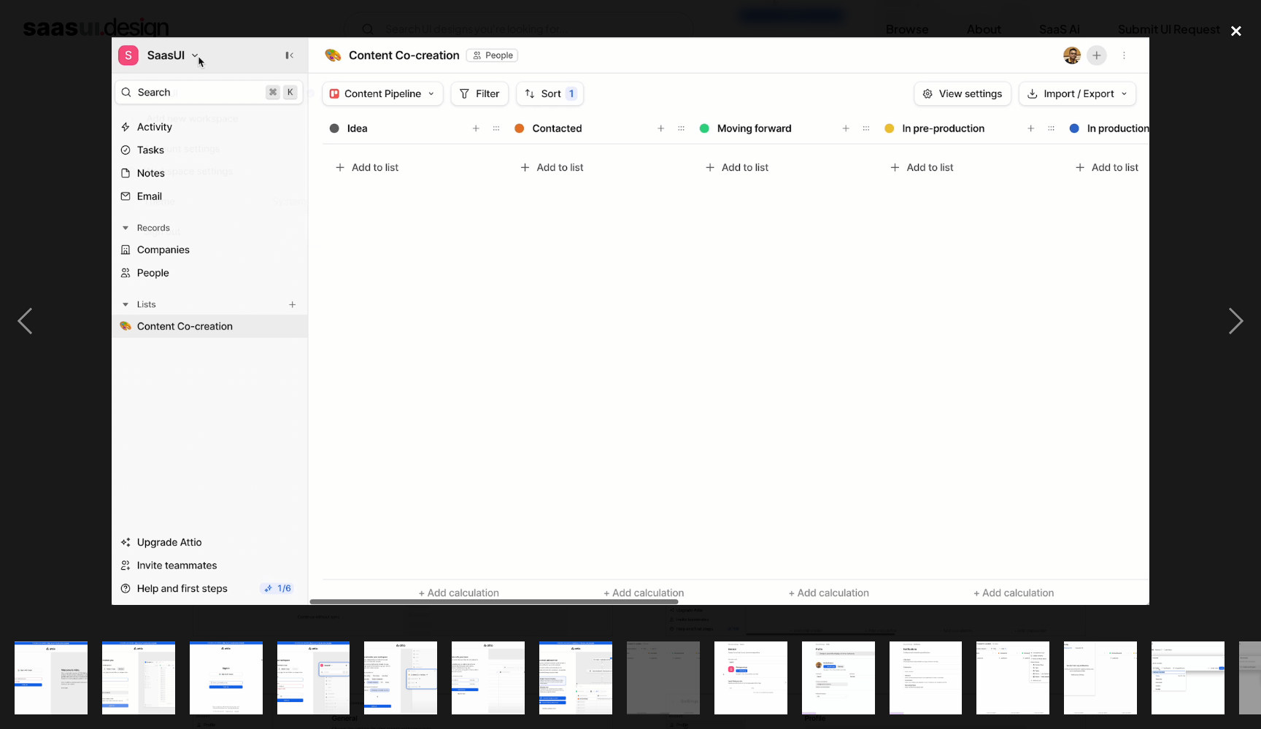
click at [1225, 18] on div "close lightbox" at bounding box center [1237, 31] width 50 height 32
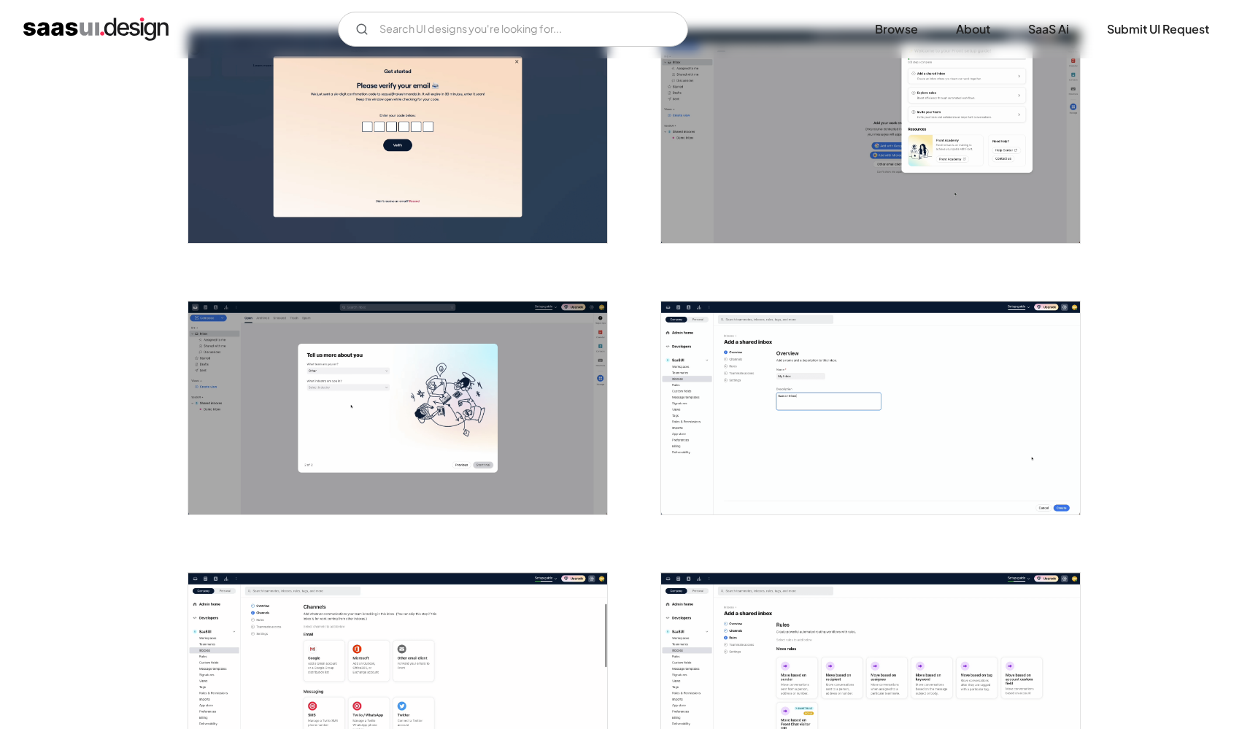
scroll to position [55, 0]
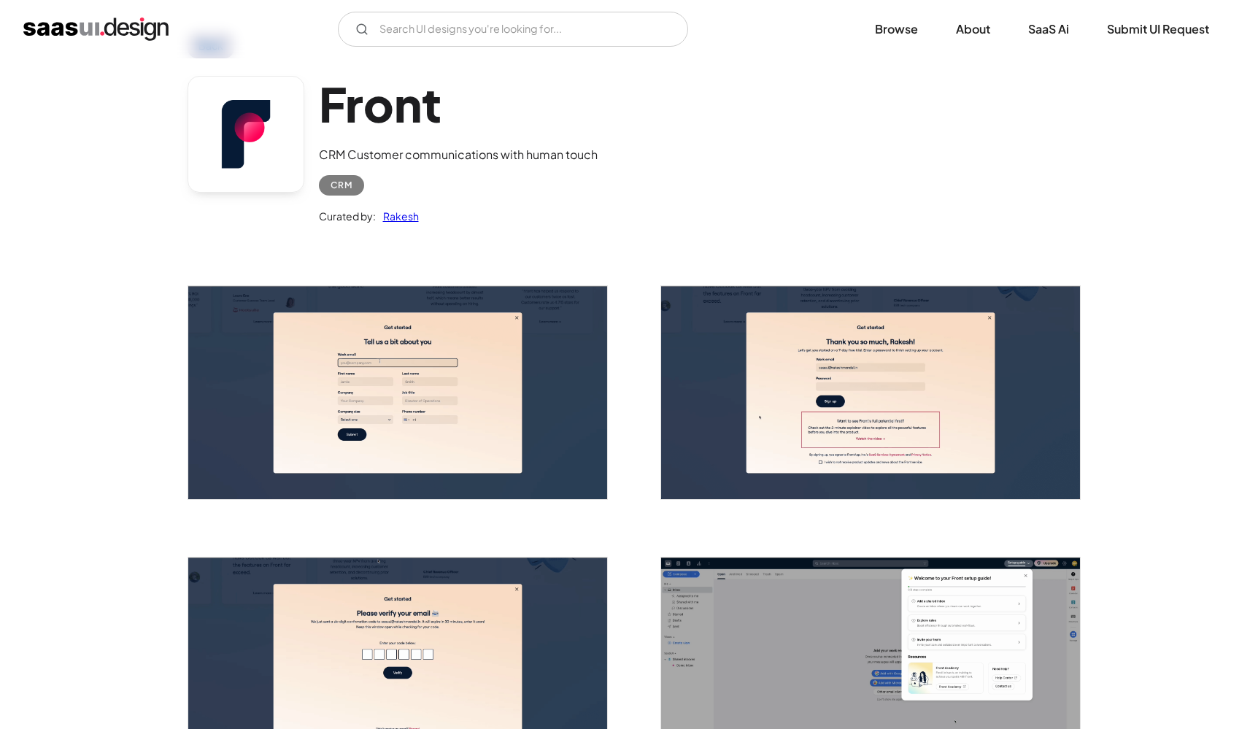
click at [480, 360] on img "open lightbox" at bounding box center [397, 392] width 419 height 213
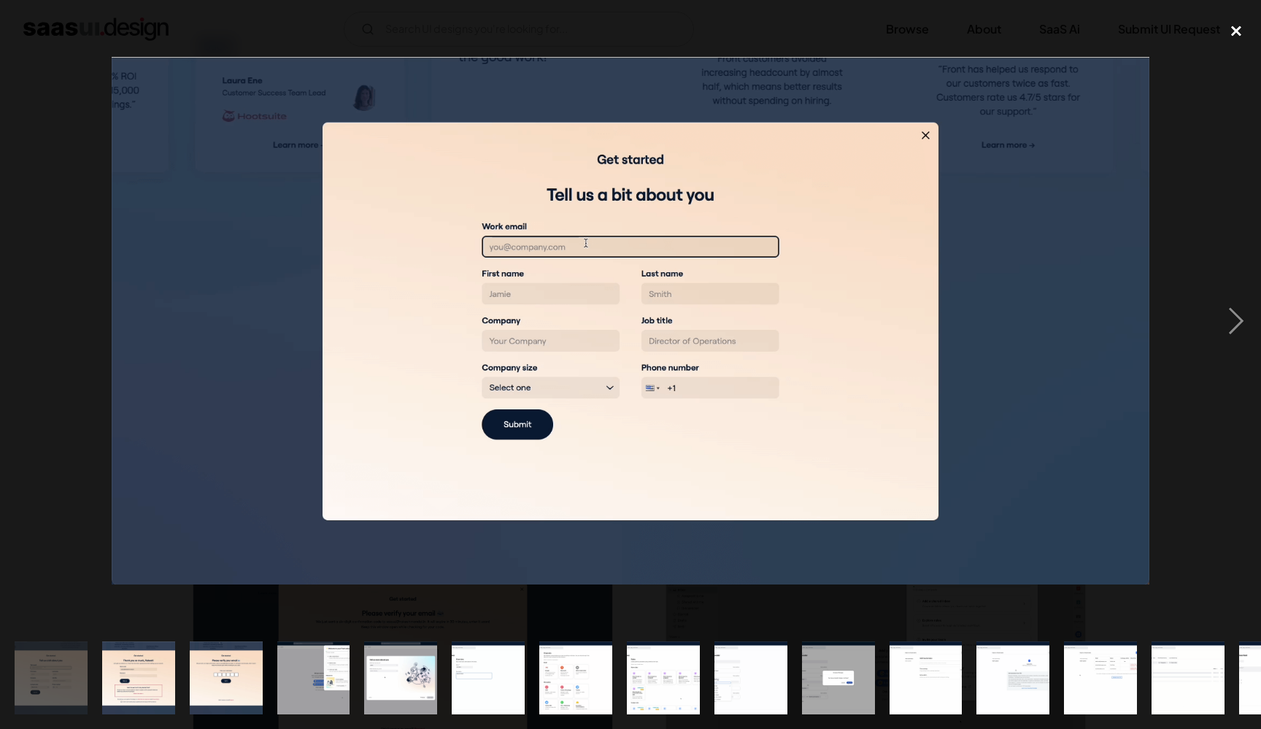
click at [1236, 32] on div "close lightbox" at bounding box center [1237, 31] width 50 height 32
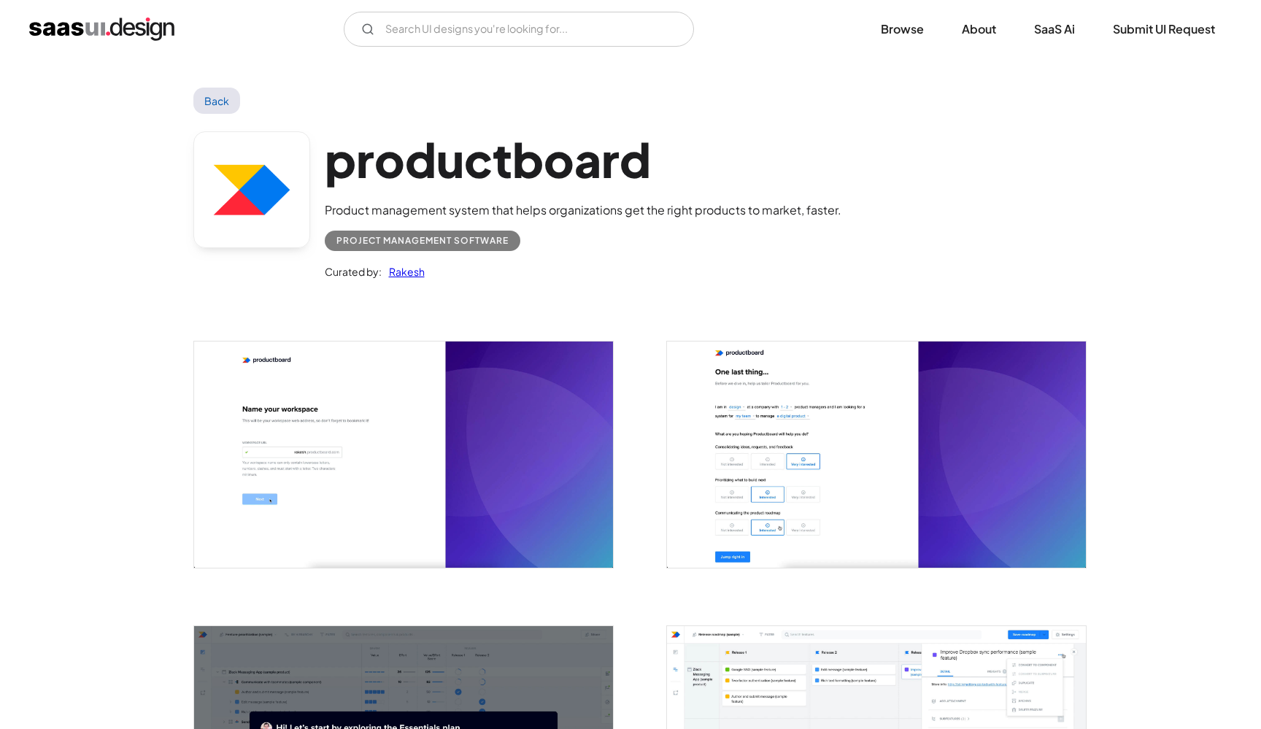
scroll to position [578, 0]
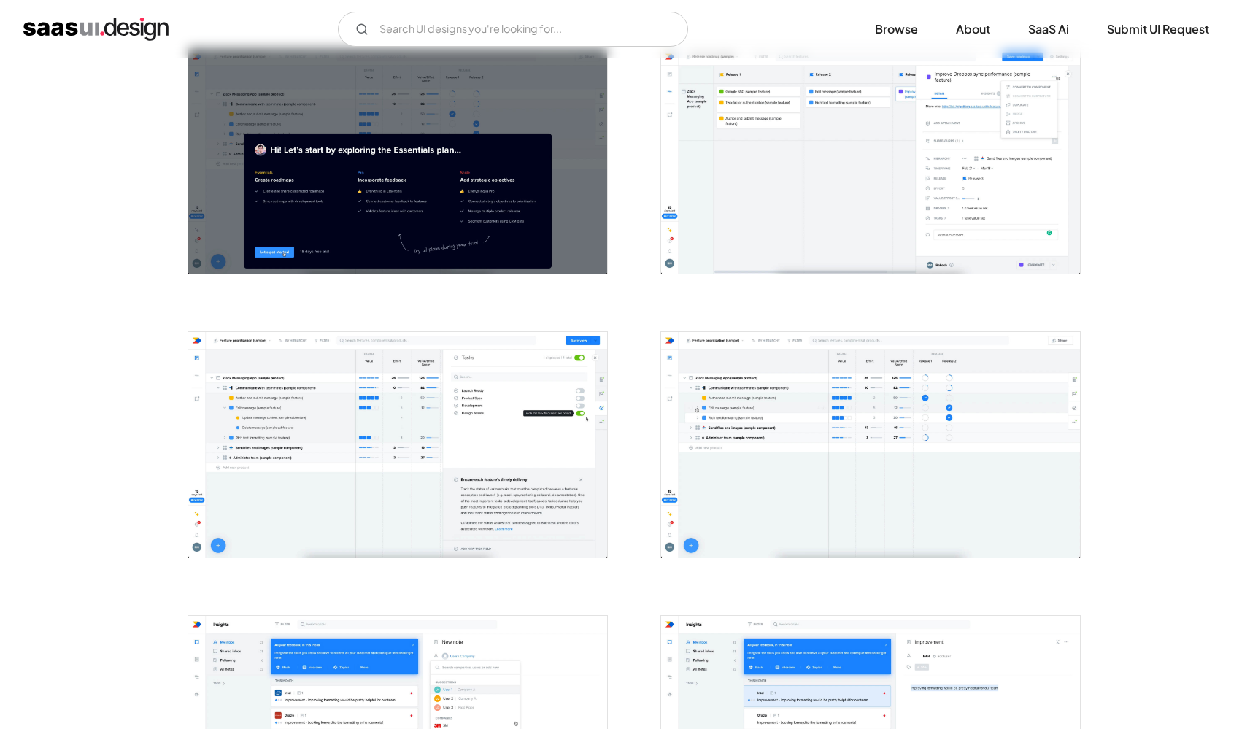
click at [769, 517] on img "open lightbox" at bounding box center [870, 445] width 419 height 226
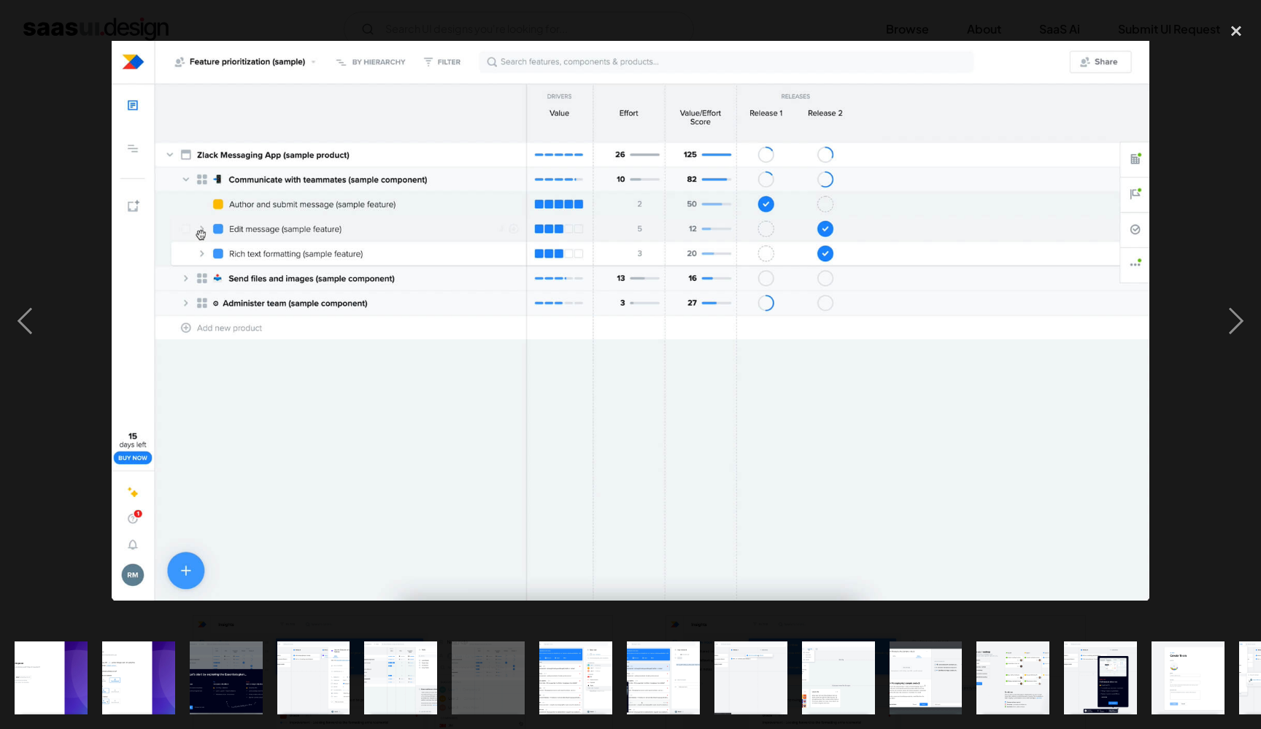
drag, startPoint x: 1243, startPoint y: 36, endPoint x: 1191, endPoint y: 49, distance: 53.3
click at [1243, 36] on div "close lightbox" at bounding box center [1237, 31] width 50 height 32
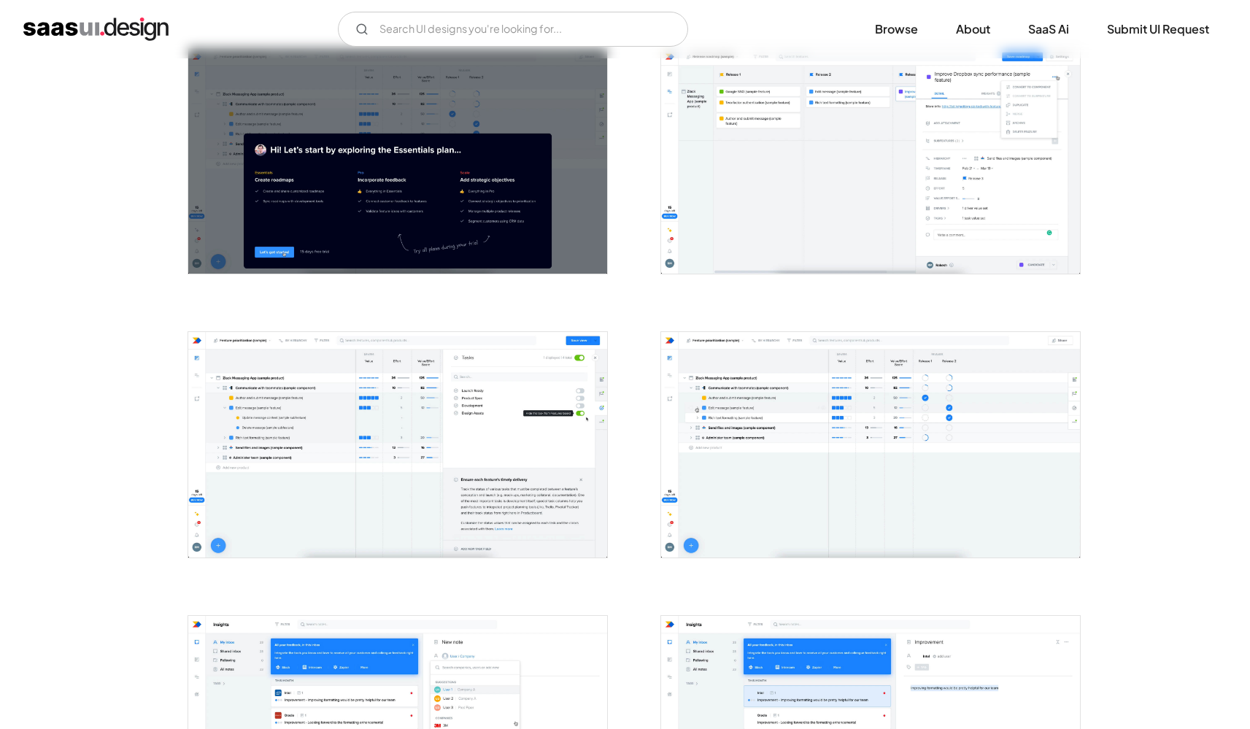
click at [361, 415] on img "open lightbox" at bounding box center [397, 445] width 419 height 226
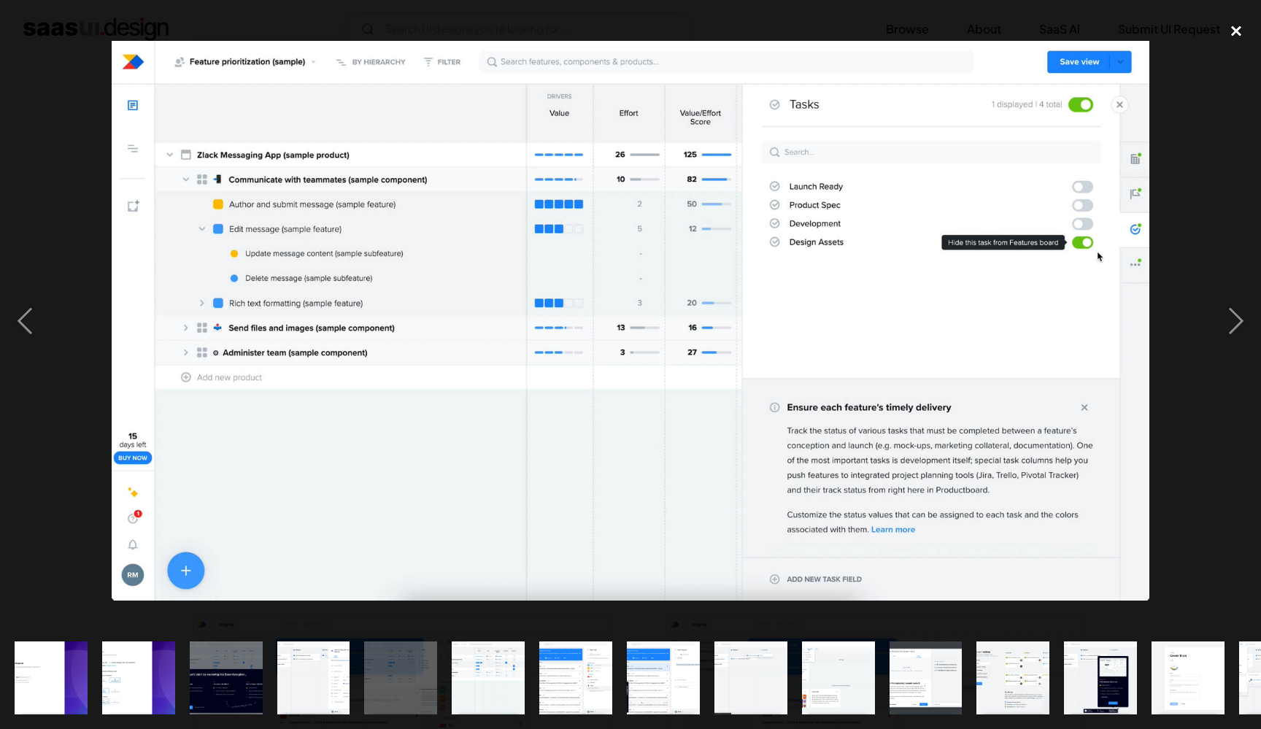
click at [1250, 31] on div "close lightbox" at bounding box center [1237, 31] width 50 height 32
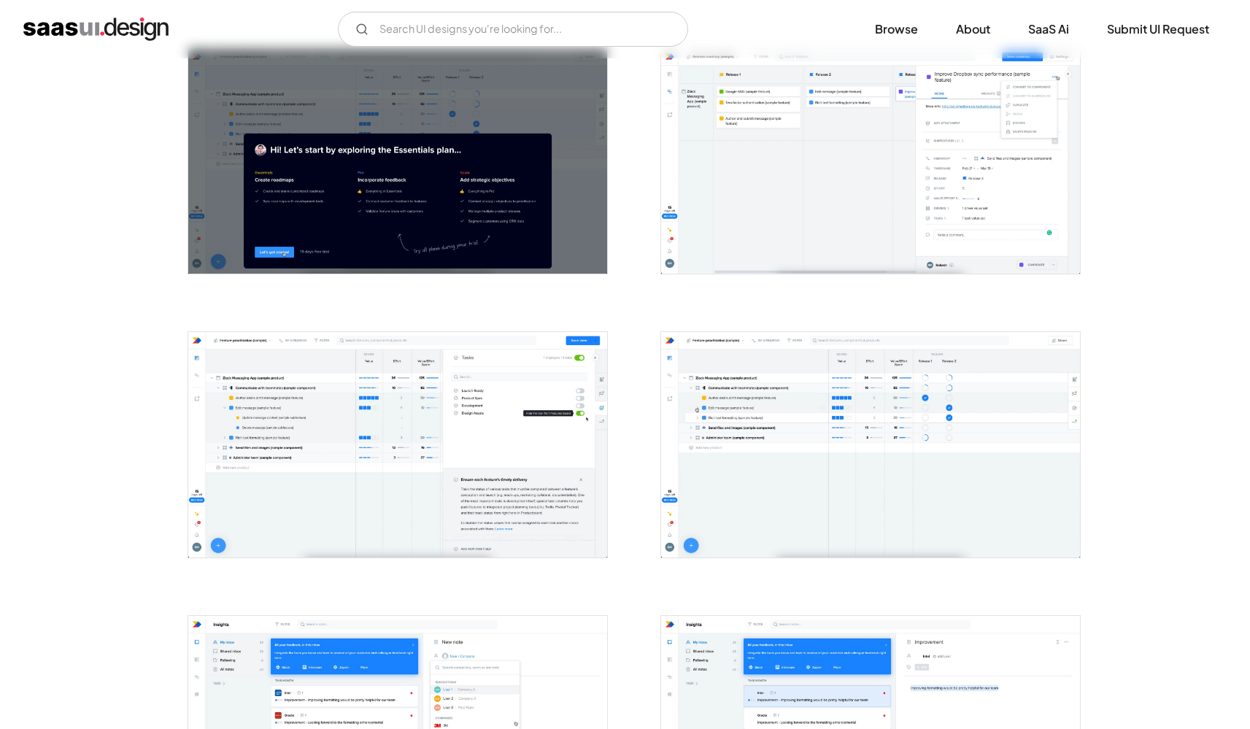
click at [855, 134] on img "open lightbox" at bounding box center [870, 161] width 419 height 226
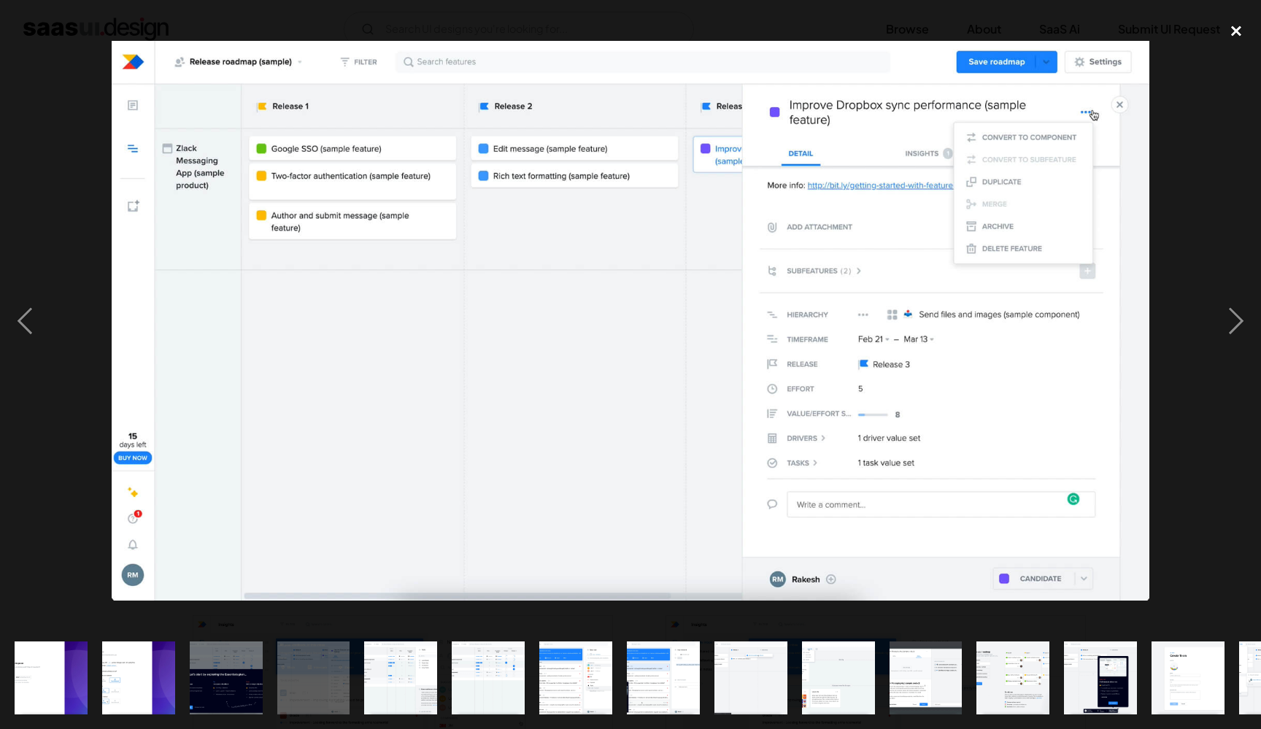
click at [1229, 36] on div "close lightbox" at bounding box center [1237, 31] width 50 height 32
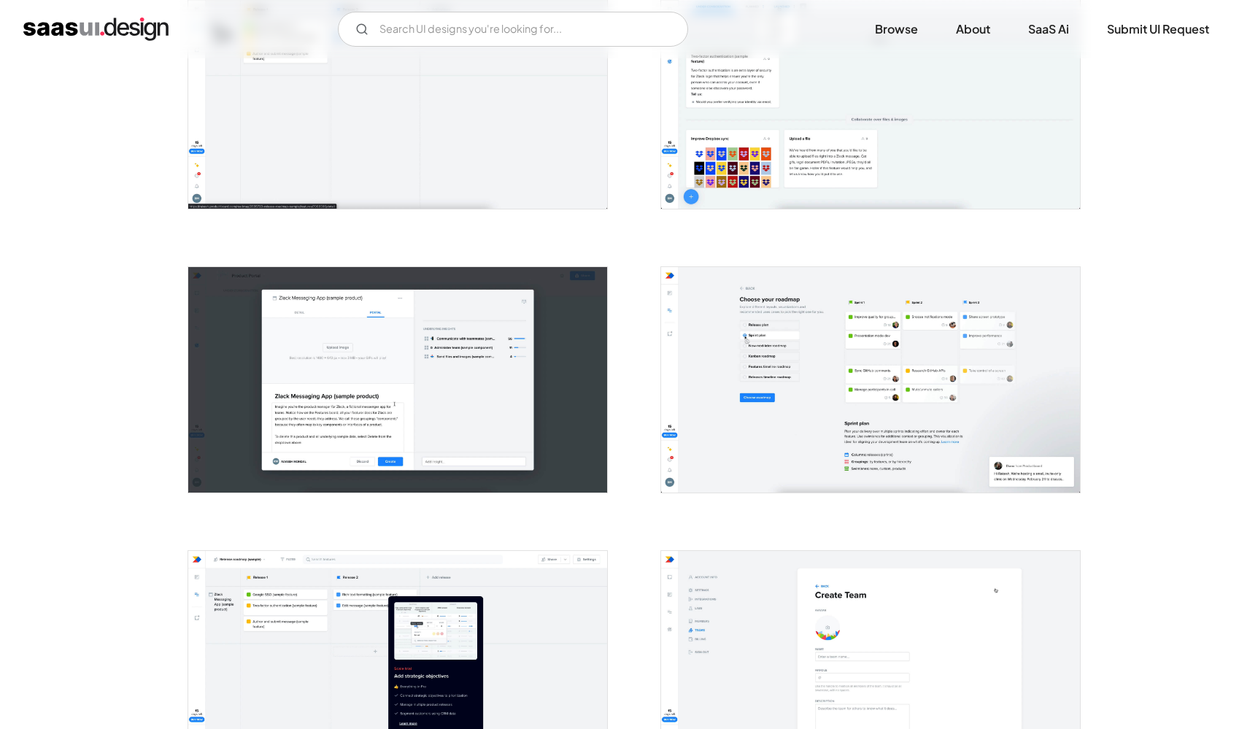
scroll to position [1722, 0]
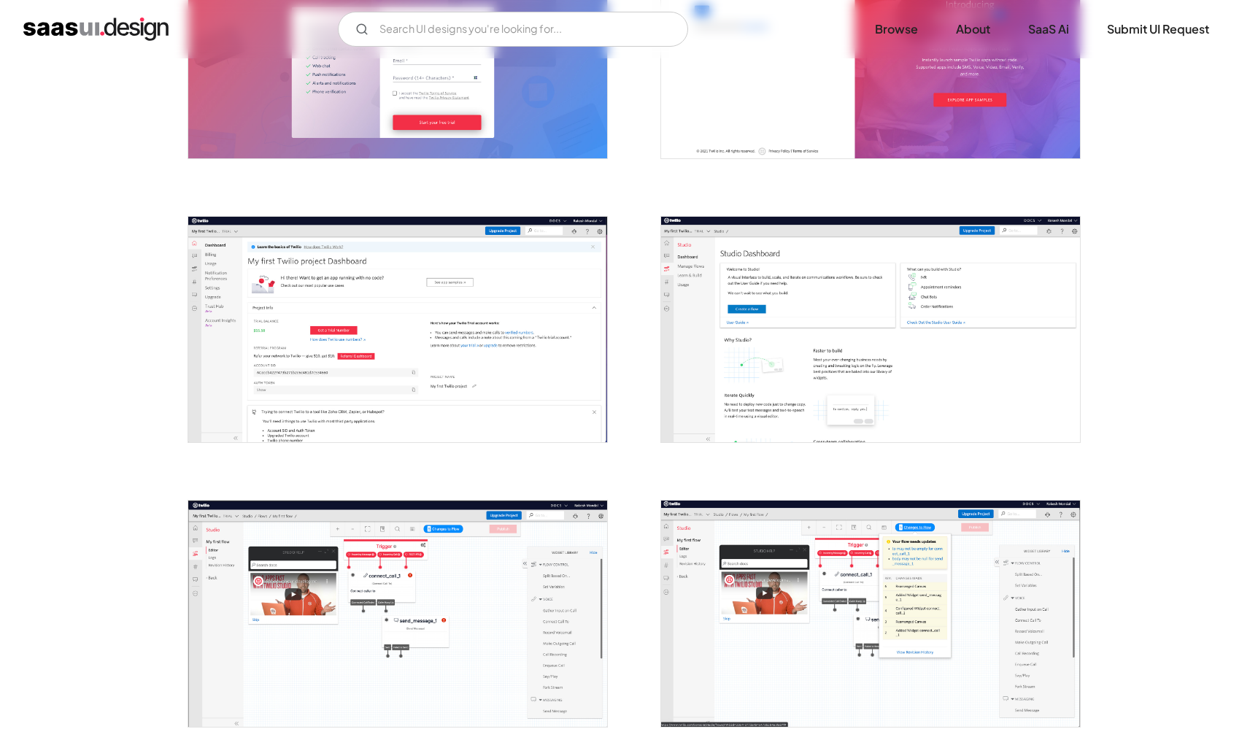
scroll to position [667, 0]
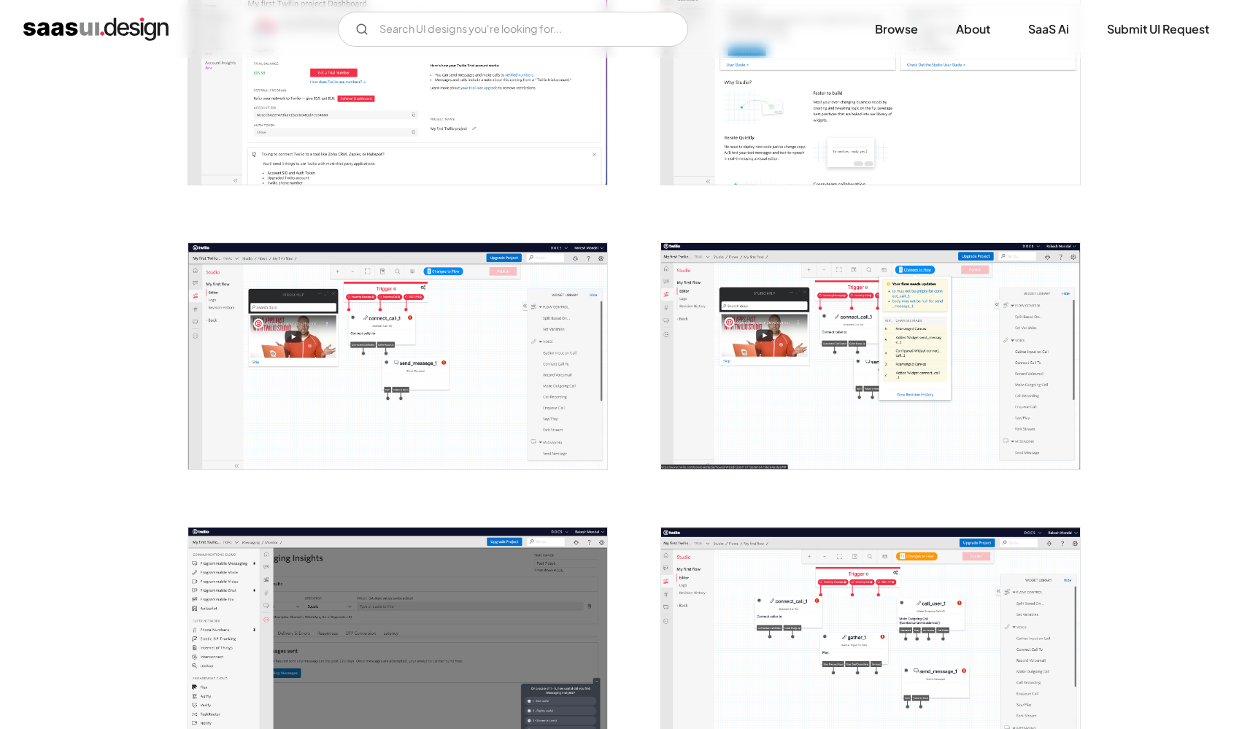
click at [774, 459] on img "open lightbox" at bounding box center [870, 356] width 419 height 226
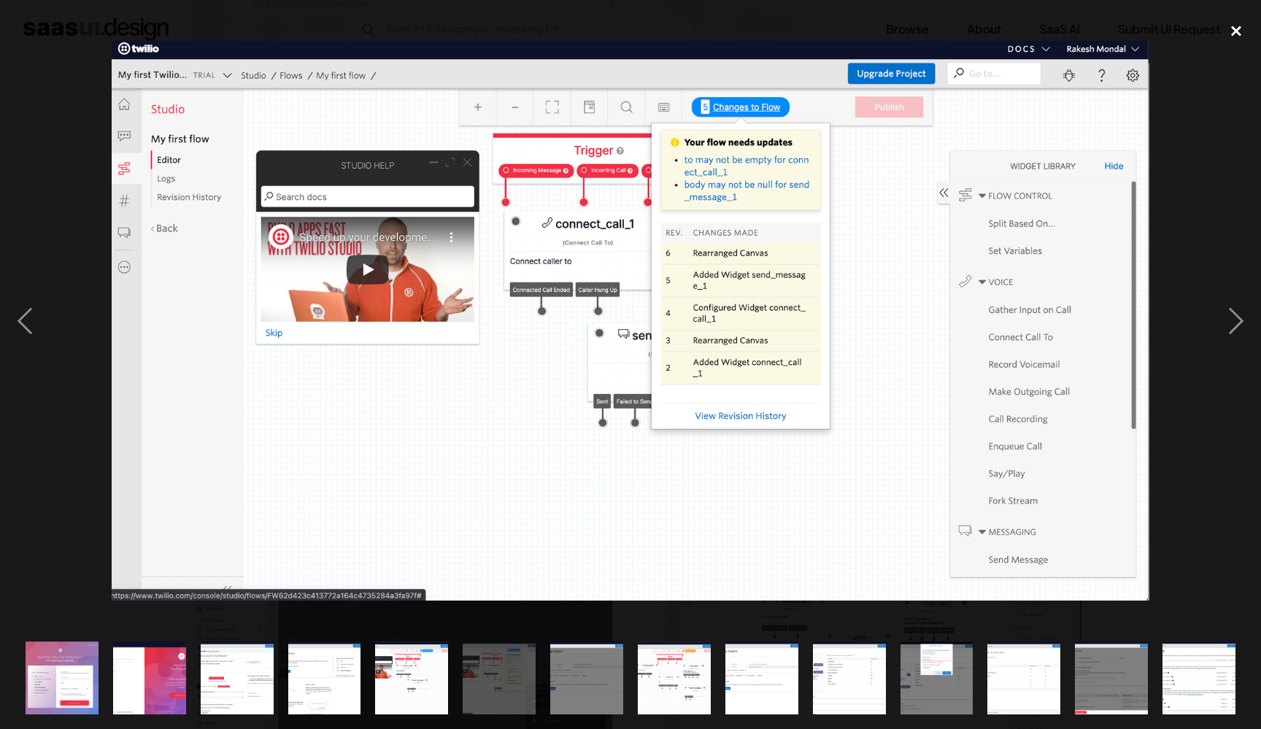
click at [1240, 37] on div "close lightbox" at bounding box center [1237, 31] width 50 height 32
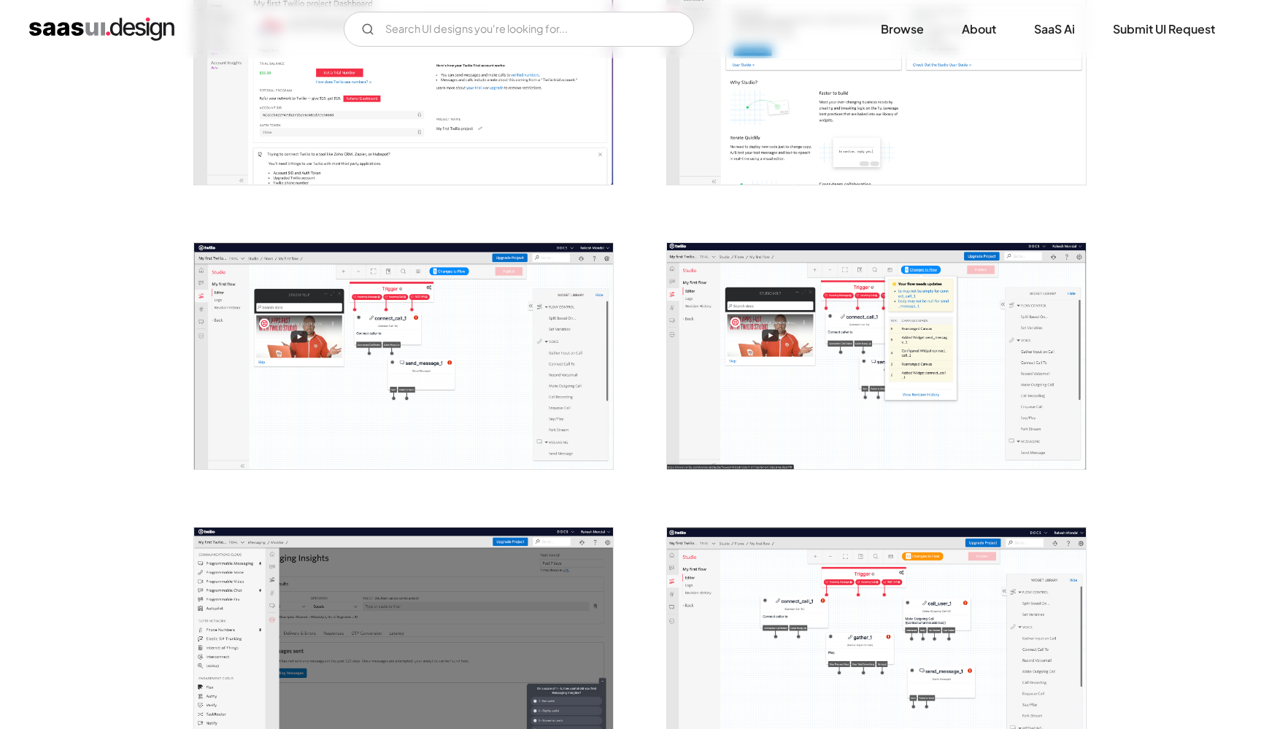
scroll to position [1242, 0]
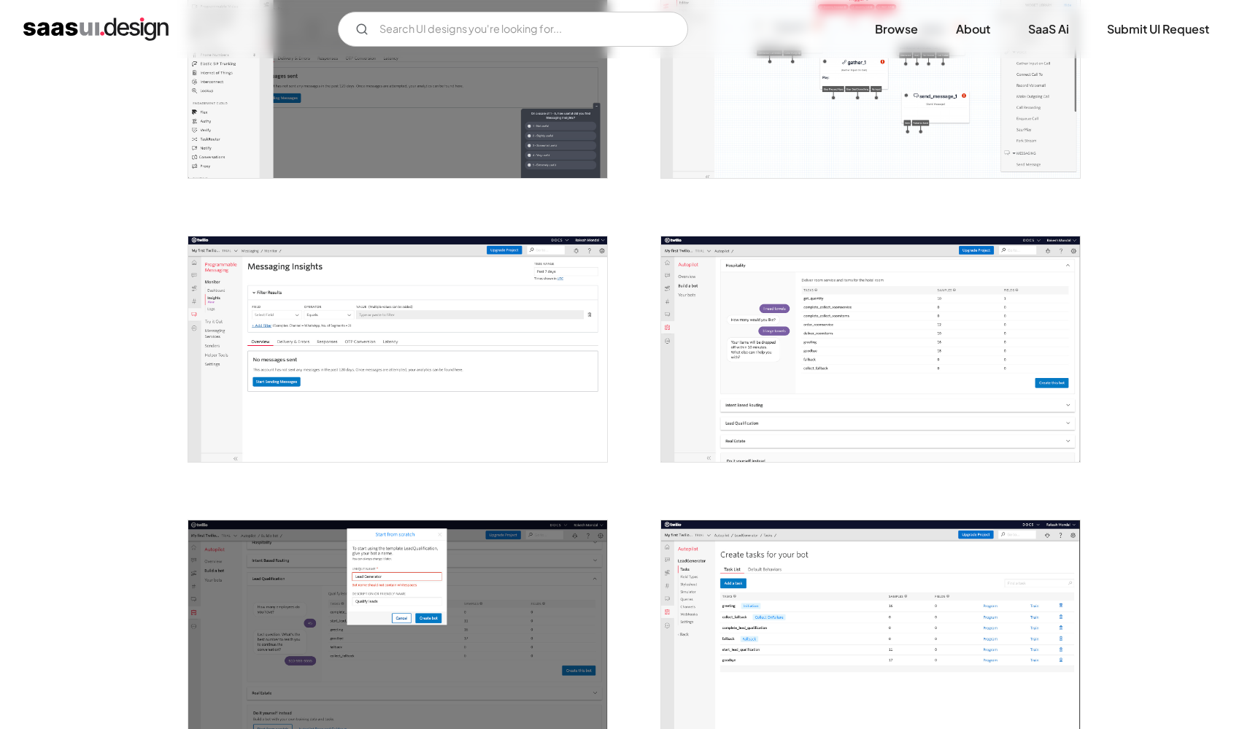
click at [499, 336] on img "open lightbox" at bounding box center [397, 349] width 419 height 226
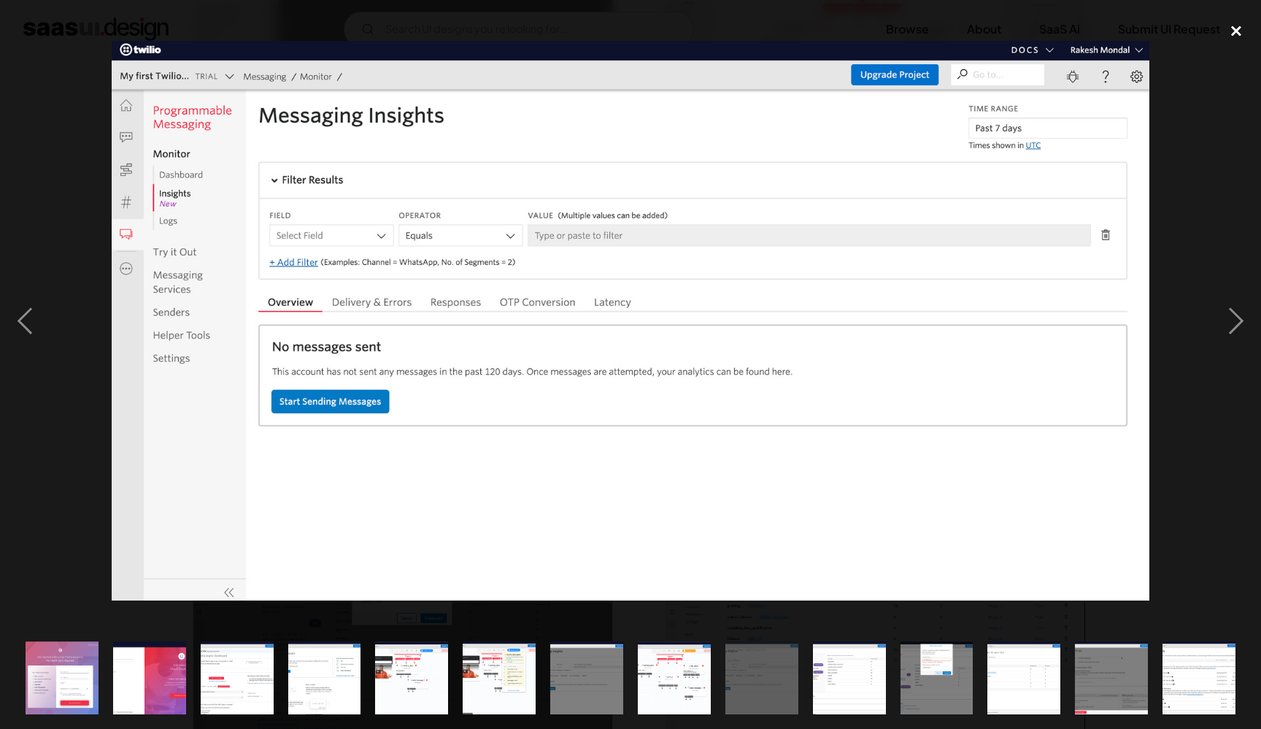
click at [1233, 21] on div "close lightbox" at bounding box center [1237, 31] width 50 height 32
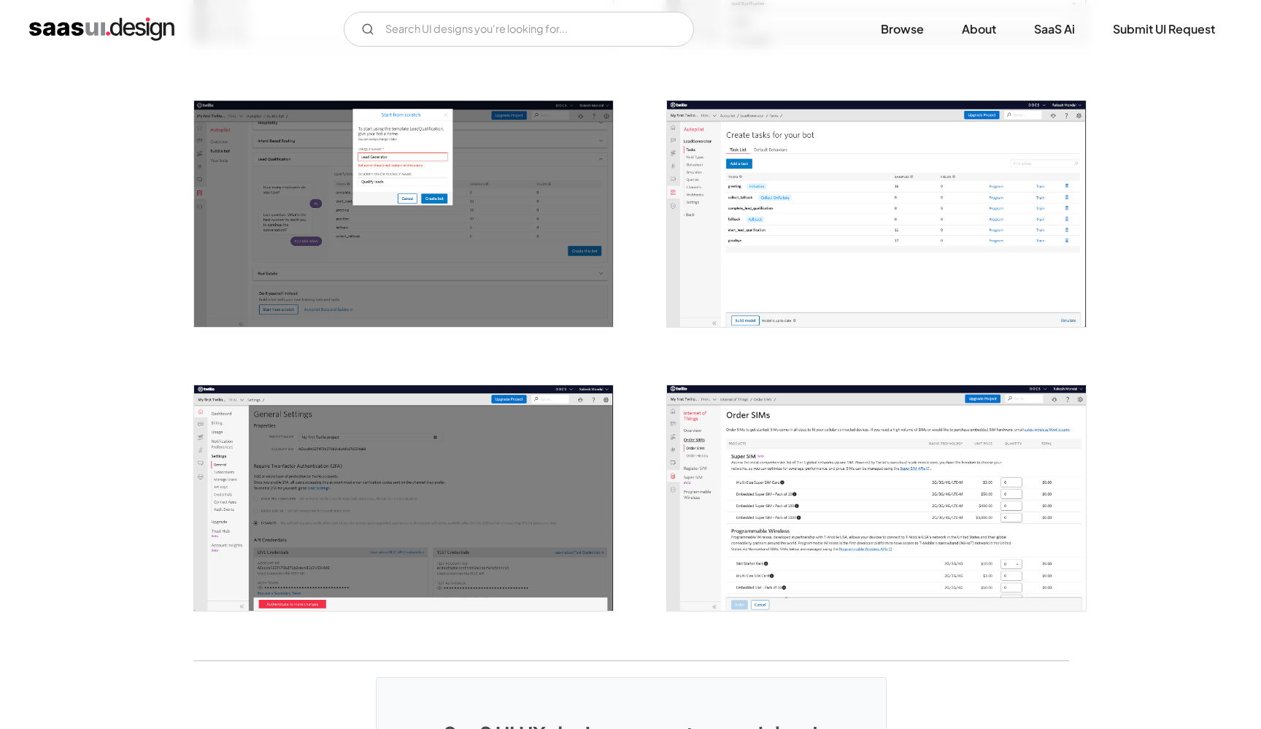
scroll to position [1683, 0]
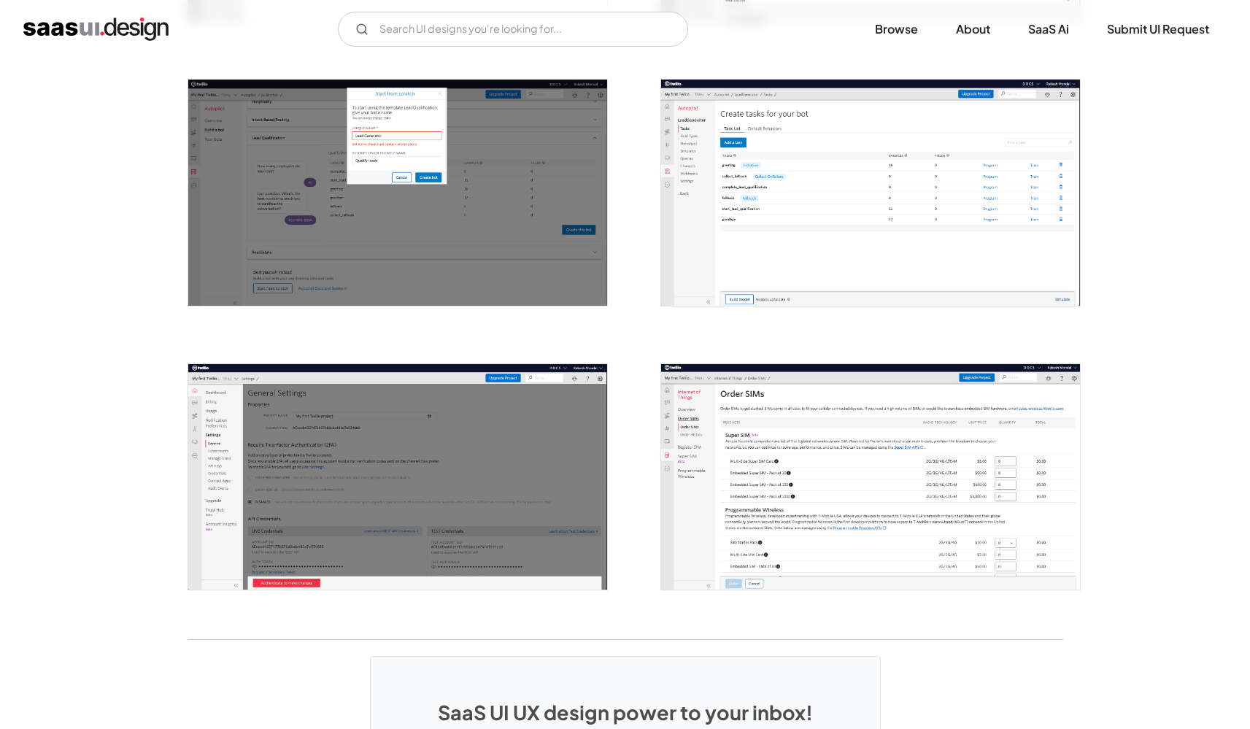
click at [369, 434] on img "open lightbox" at bounding box center [397, 477] width 419 height 226
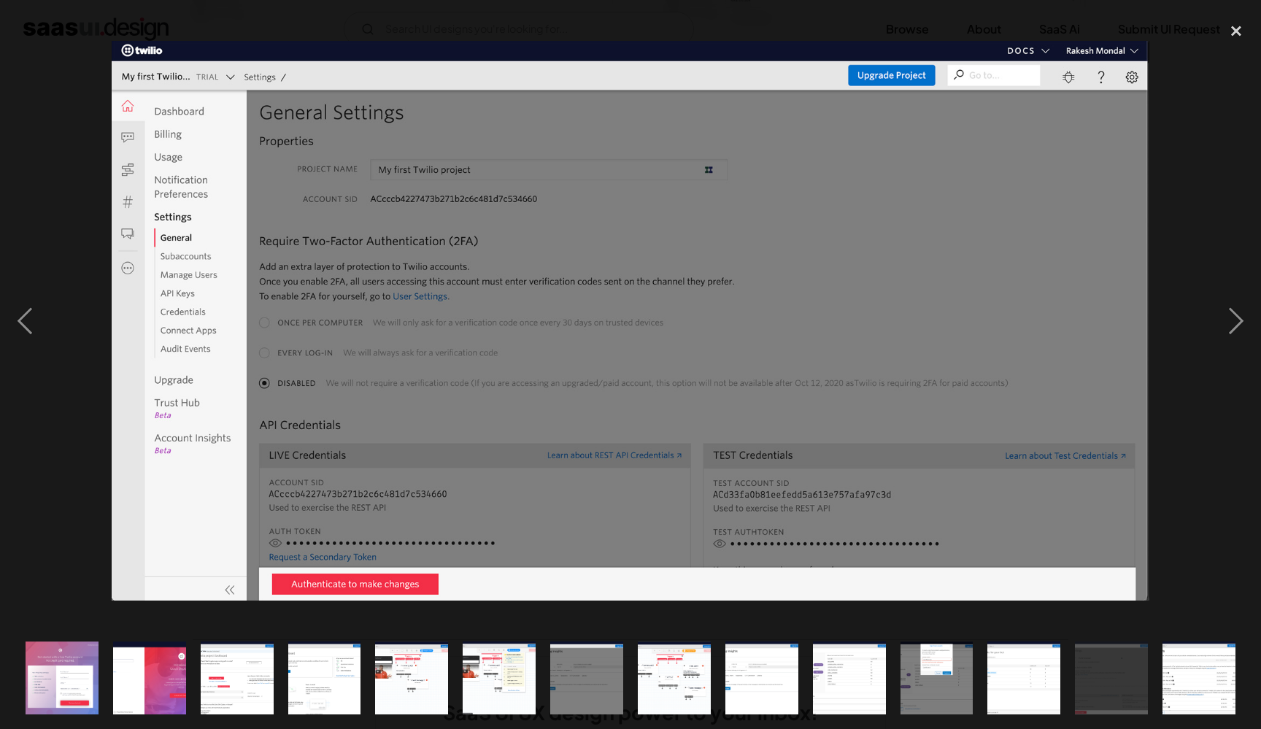
drag, startPoint x: 1239, startPoint y: 20, endPoint x: 1196, endPoint y: 65, distance: 62.5
click at [1241, 20] on div "close lightbox" at bounding box center [1237, 31] width 50 height 32
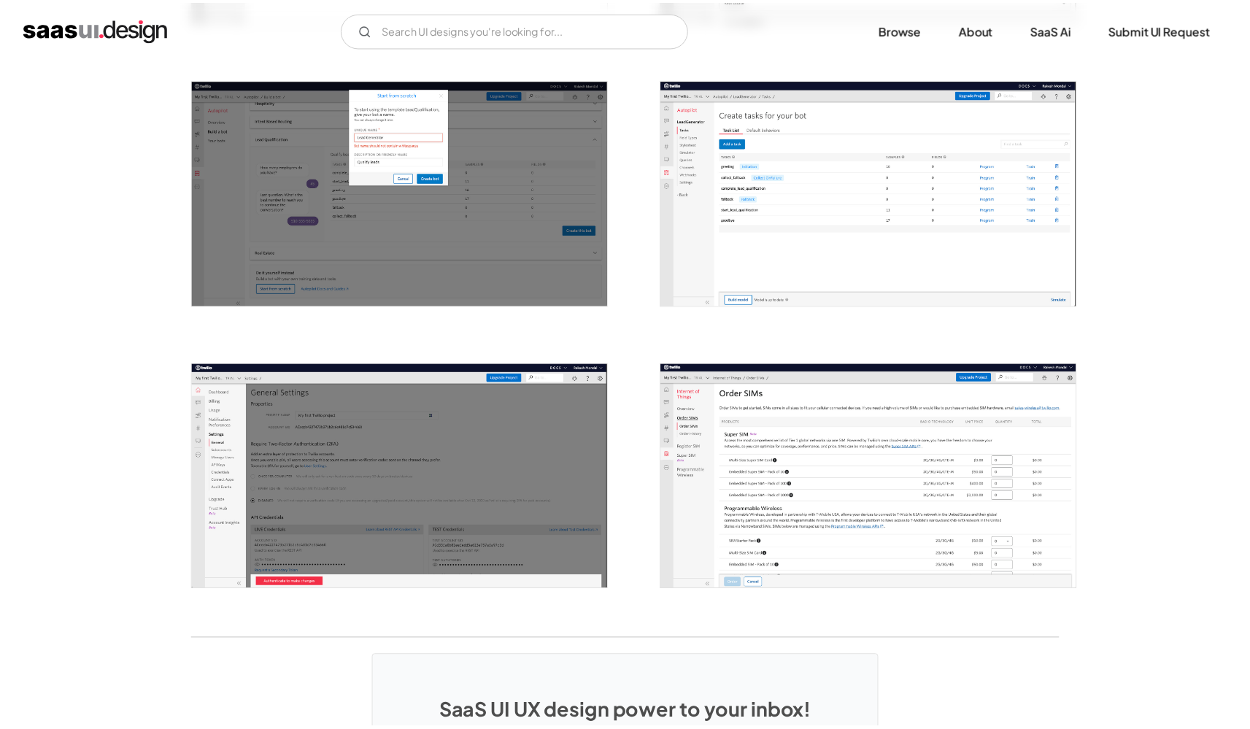
scroll to position [2070, 0]
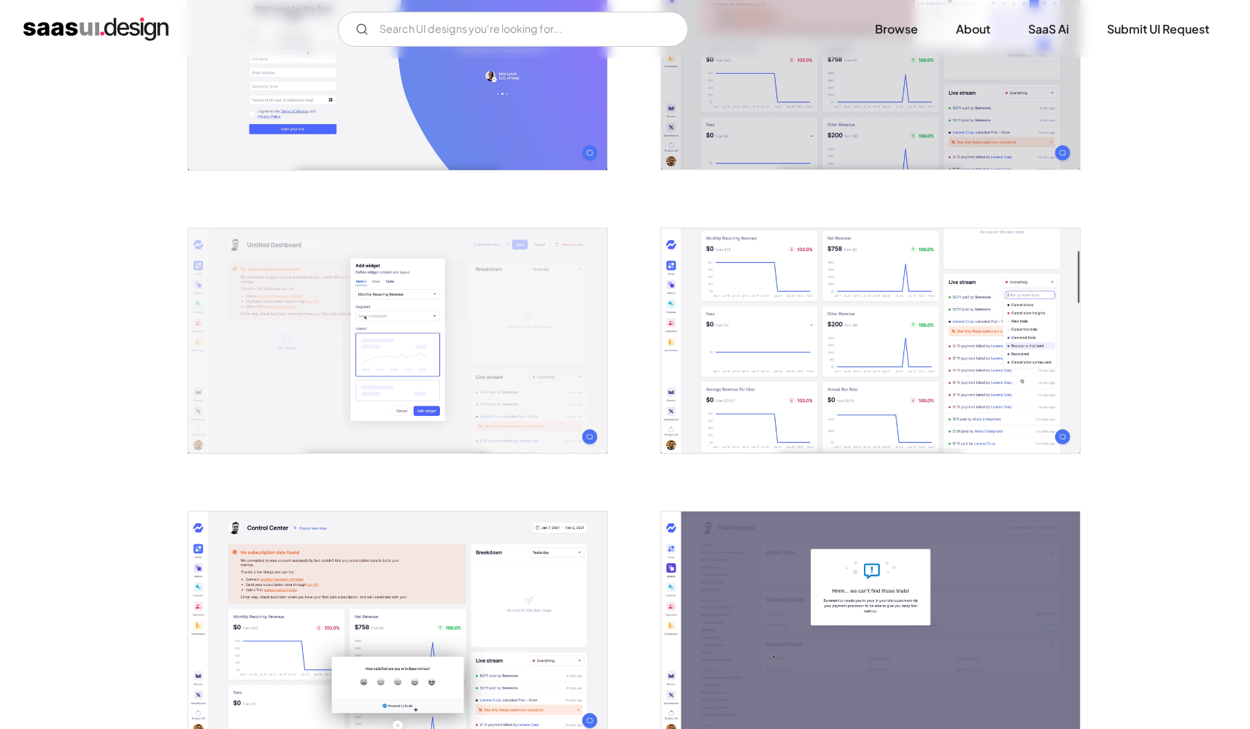
scroll to position [401, 0]
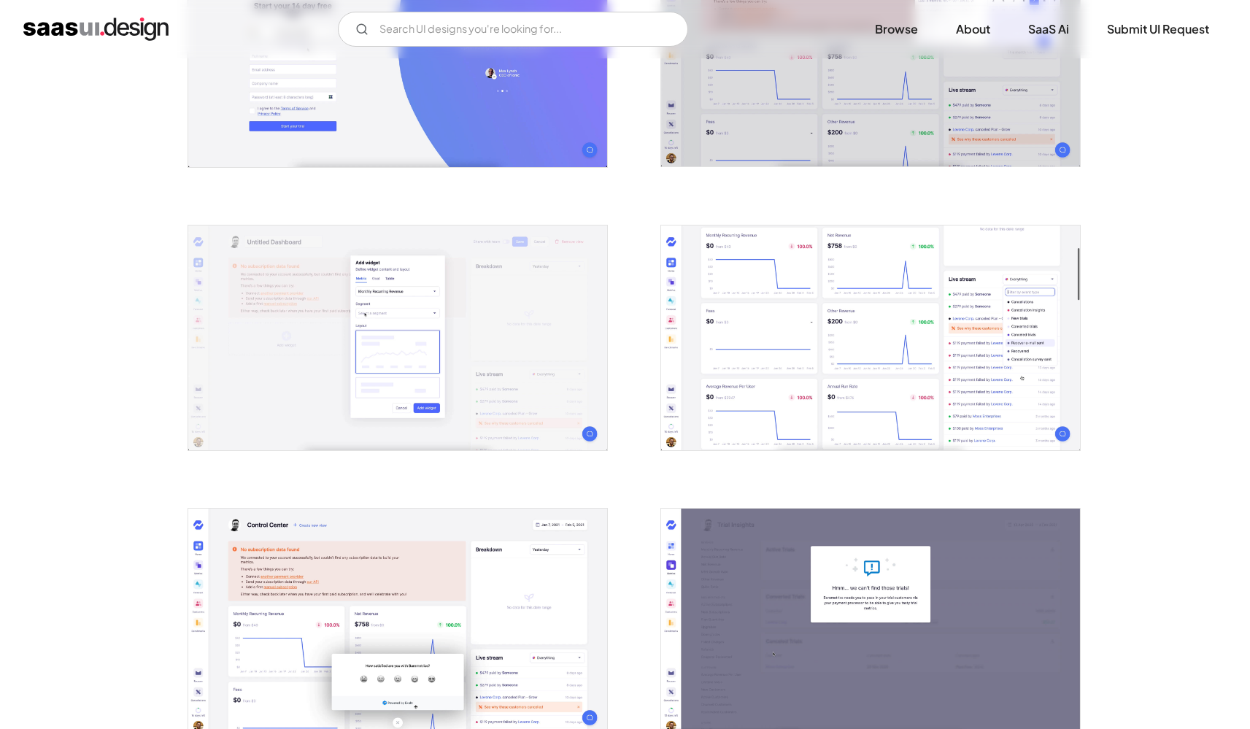
click at [818, 351] on img "open lightbox" at bounding box center [870, 339] width 419 height 226
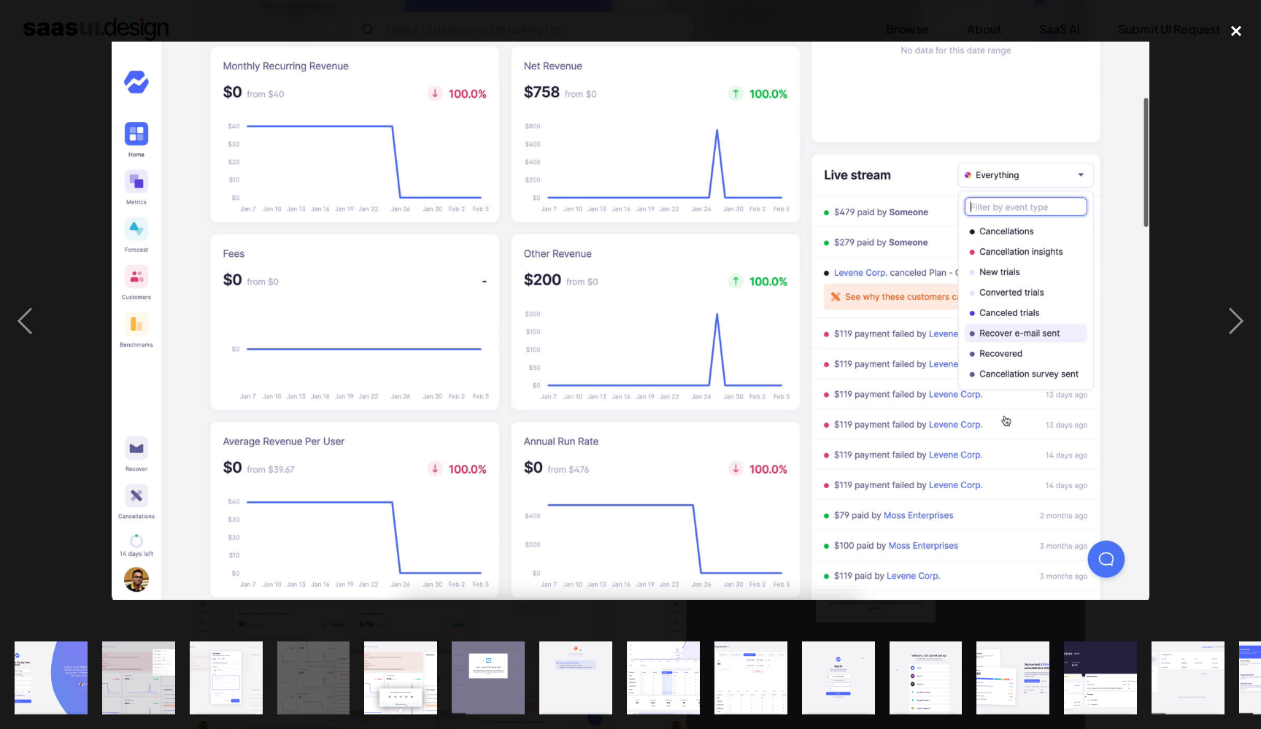
click at [1221, 35] on div "close lightbox" at bounding box center [1237, 31] width 50 height 32
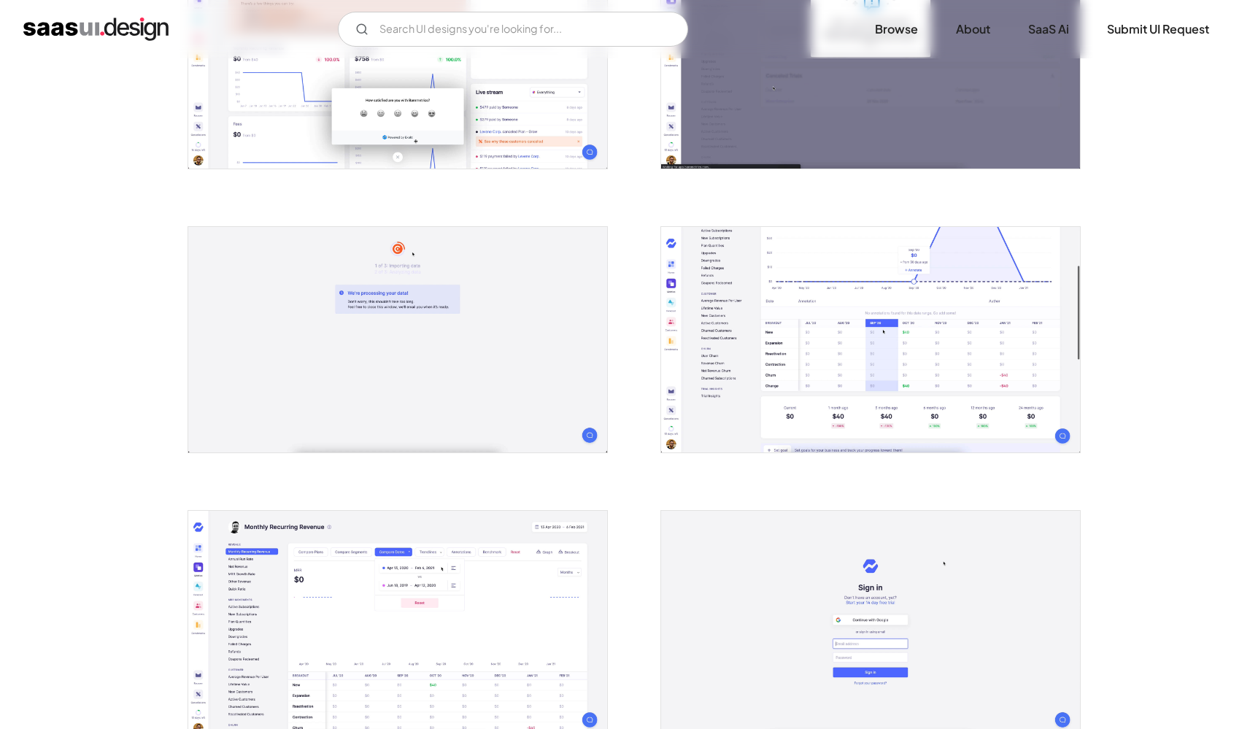
scroll to position [993, 0]
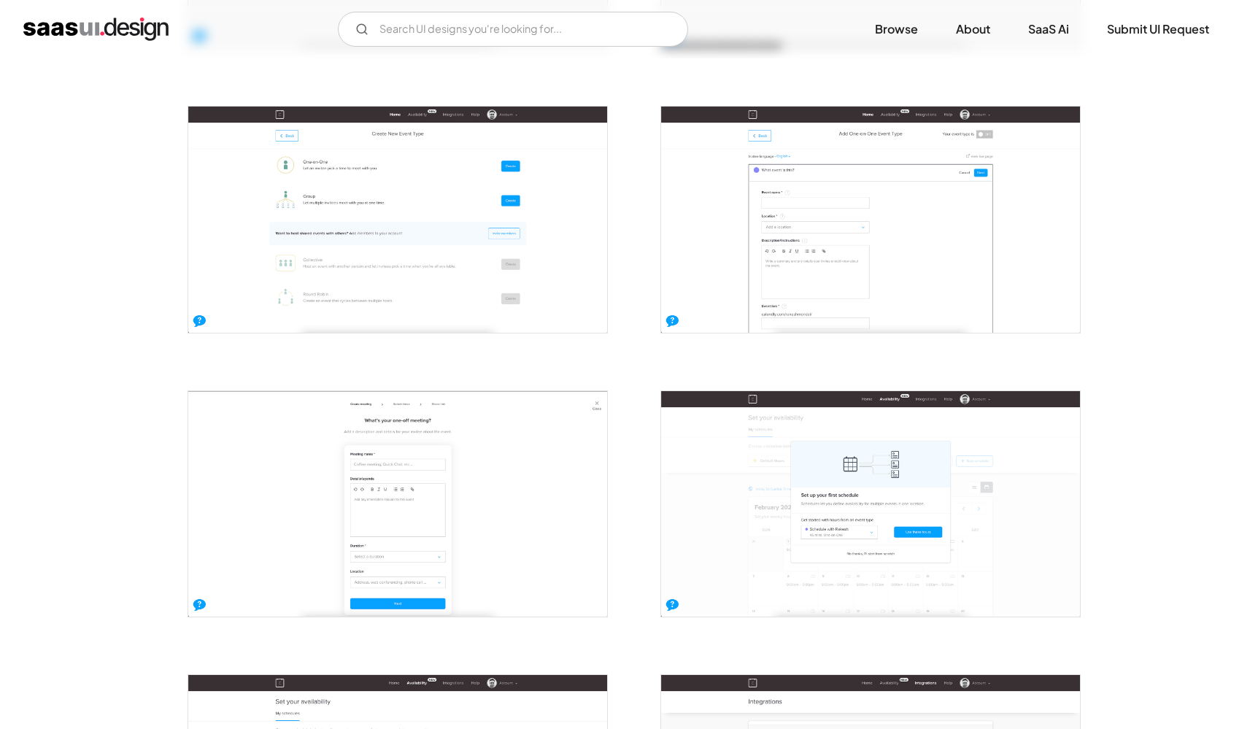
scroll to position [1390, 0]
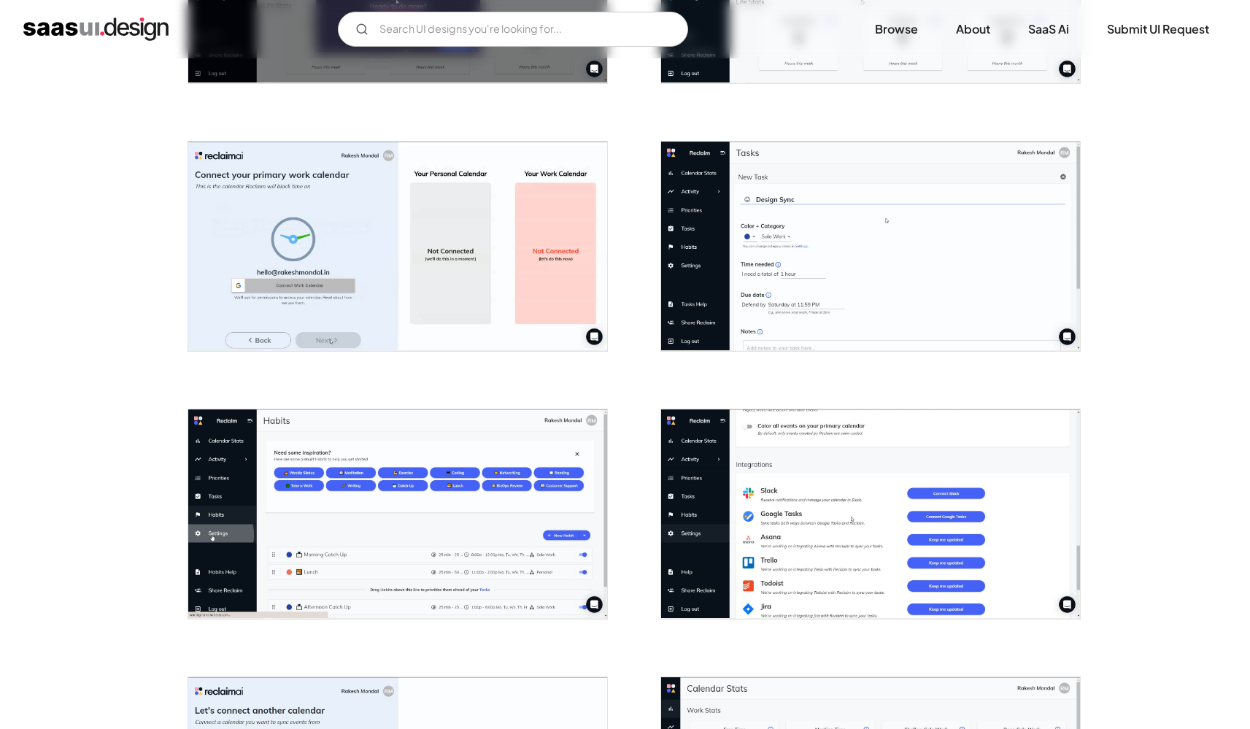
scroll to position [1409, 0]
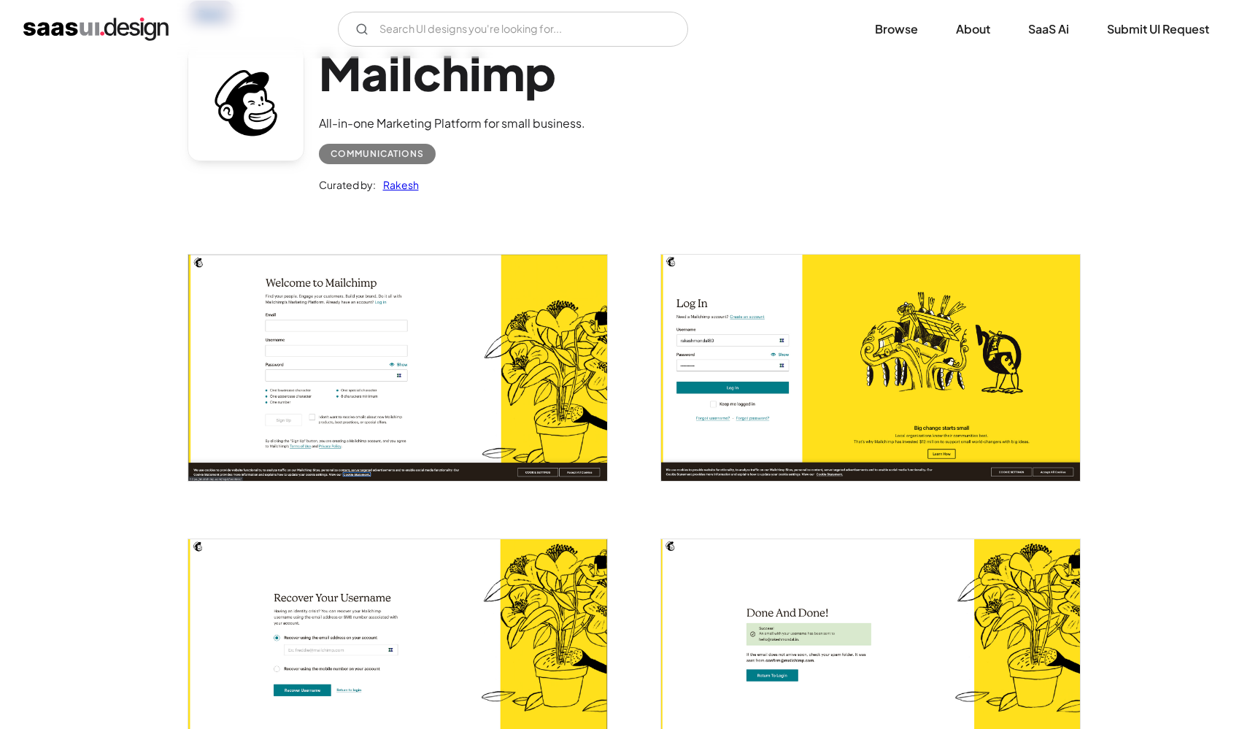
scroll to position [163, 0]
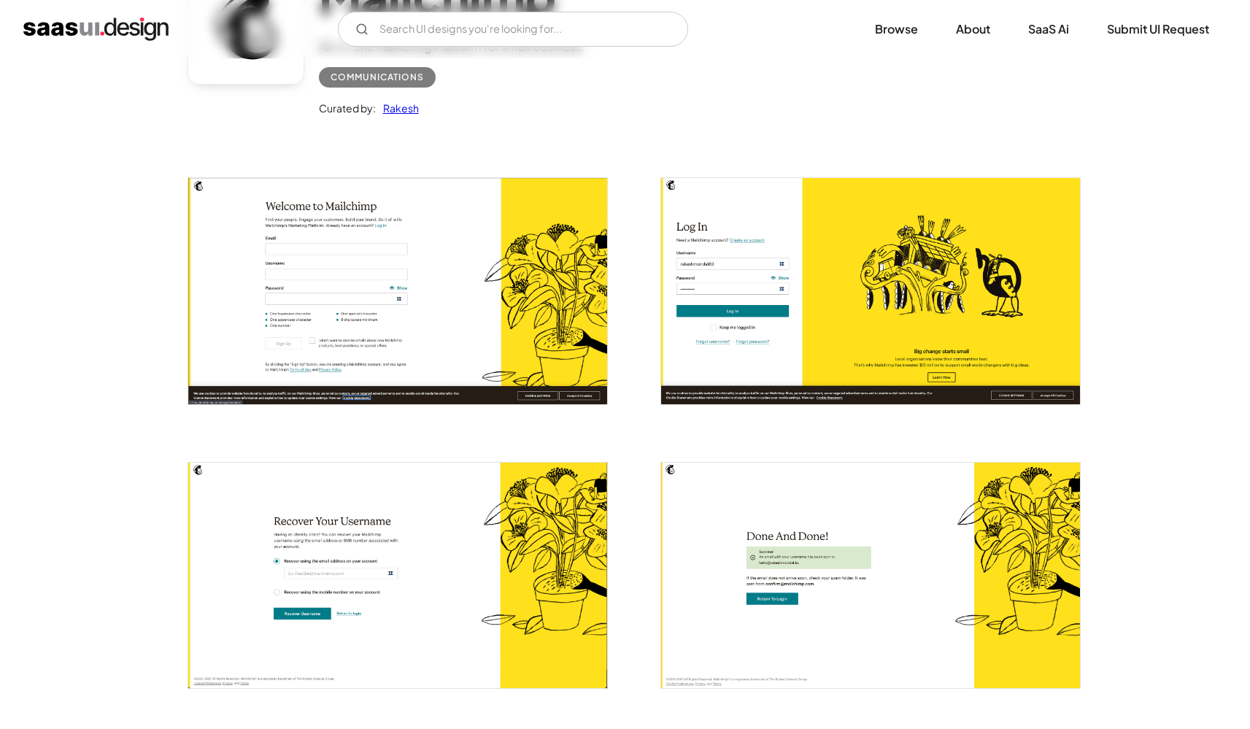
click at [423, 221] on img "open lightbox" at bounding box center [397, 291] width 419 height 226
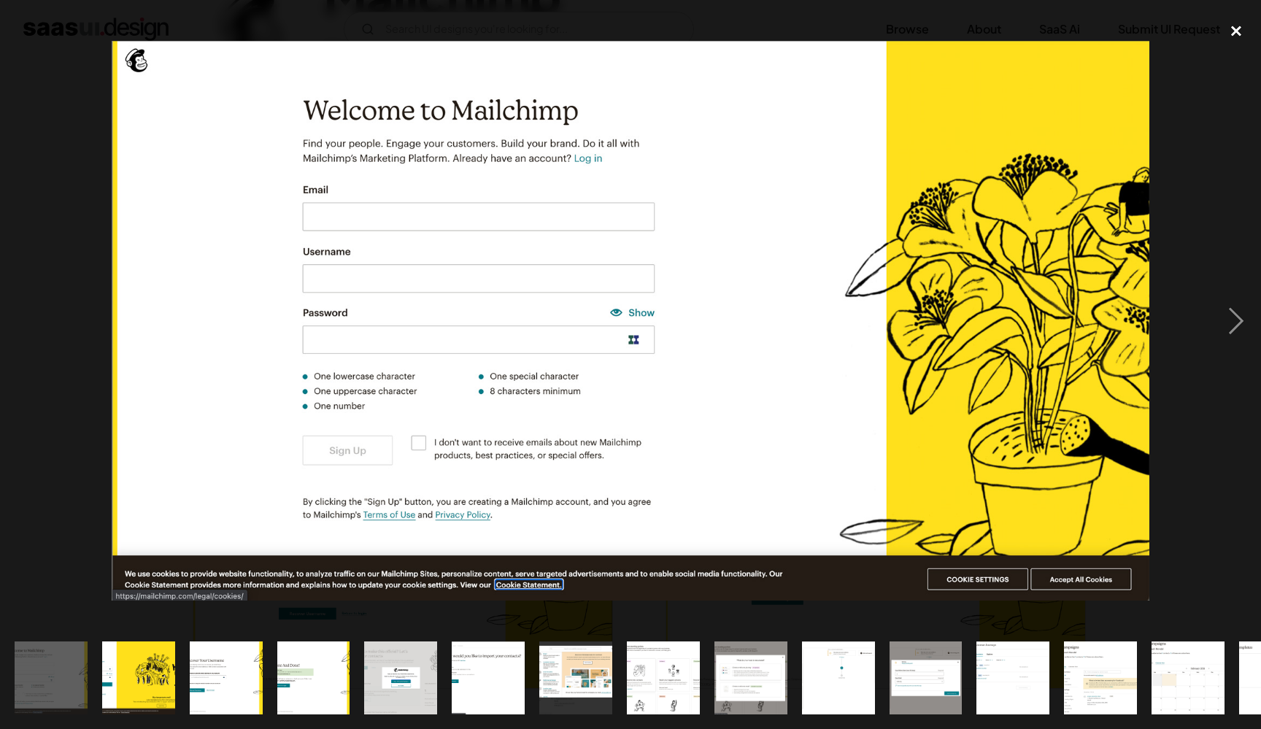
click at [1240, 26] on div "close lightbox" at bounding box center [1237, 31] width 50 height 32
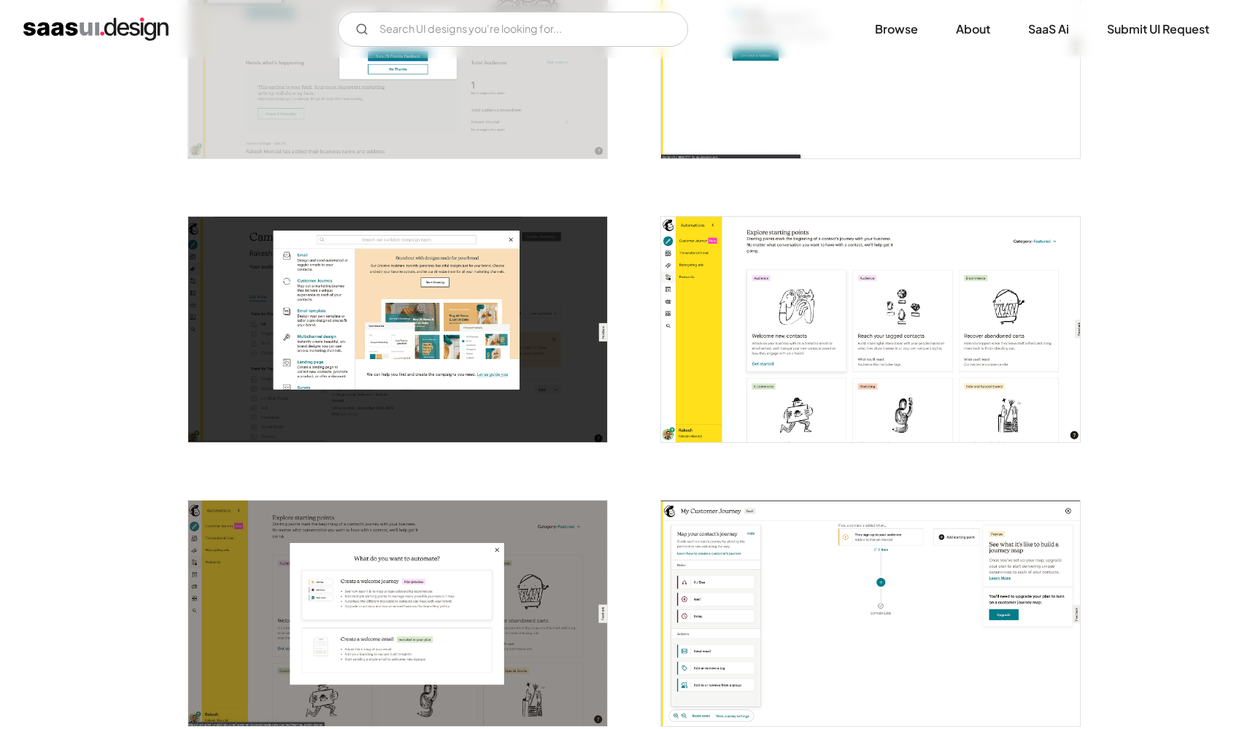
scroll to position [981, 0]
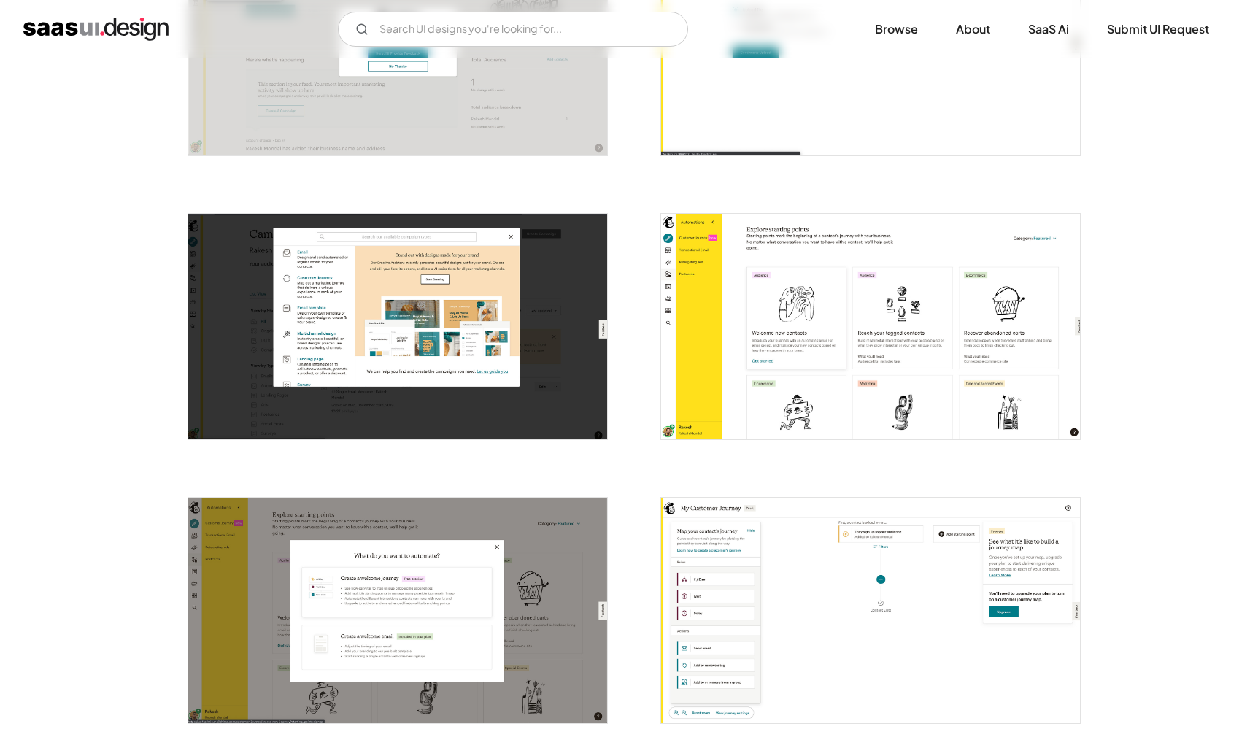
click at [374, 507] on img "open lightbox" at bounding box center [397, 611] width 419 height 226
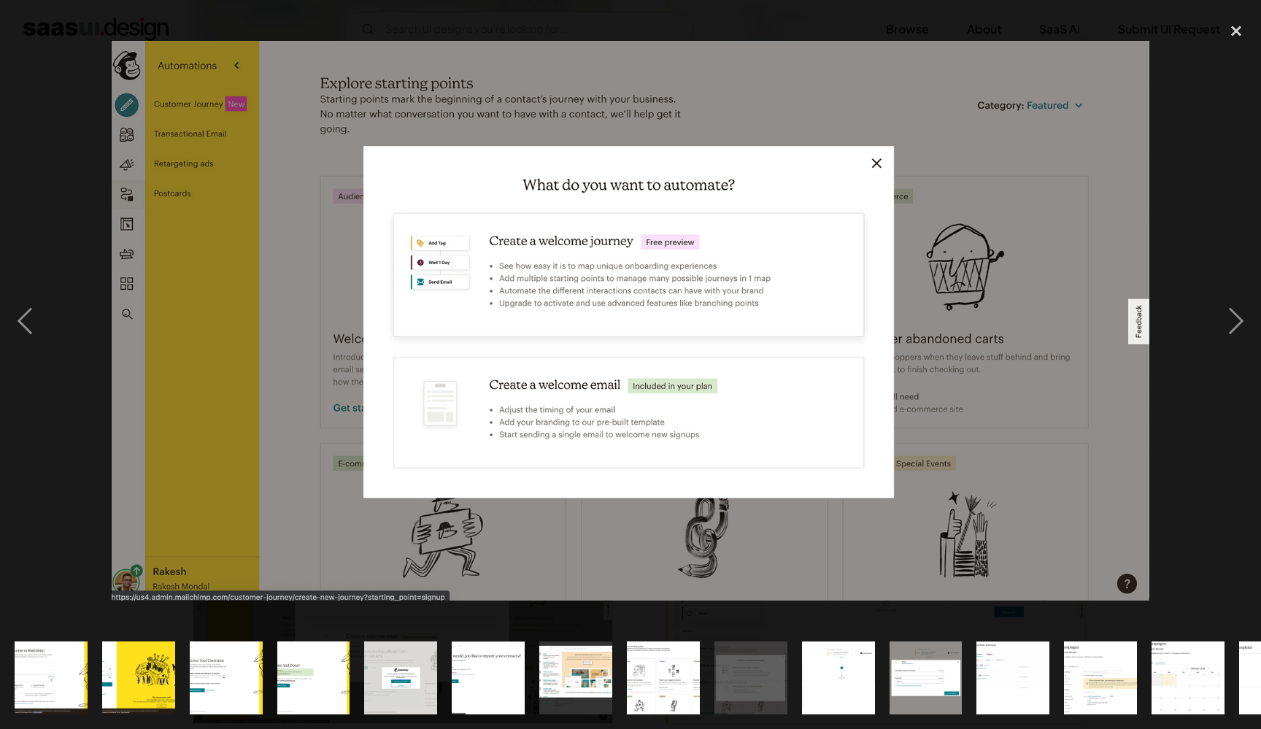
click at [1183, 558] on div at bounding box center [630, 321] width 1261 height 612
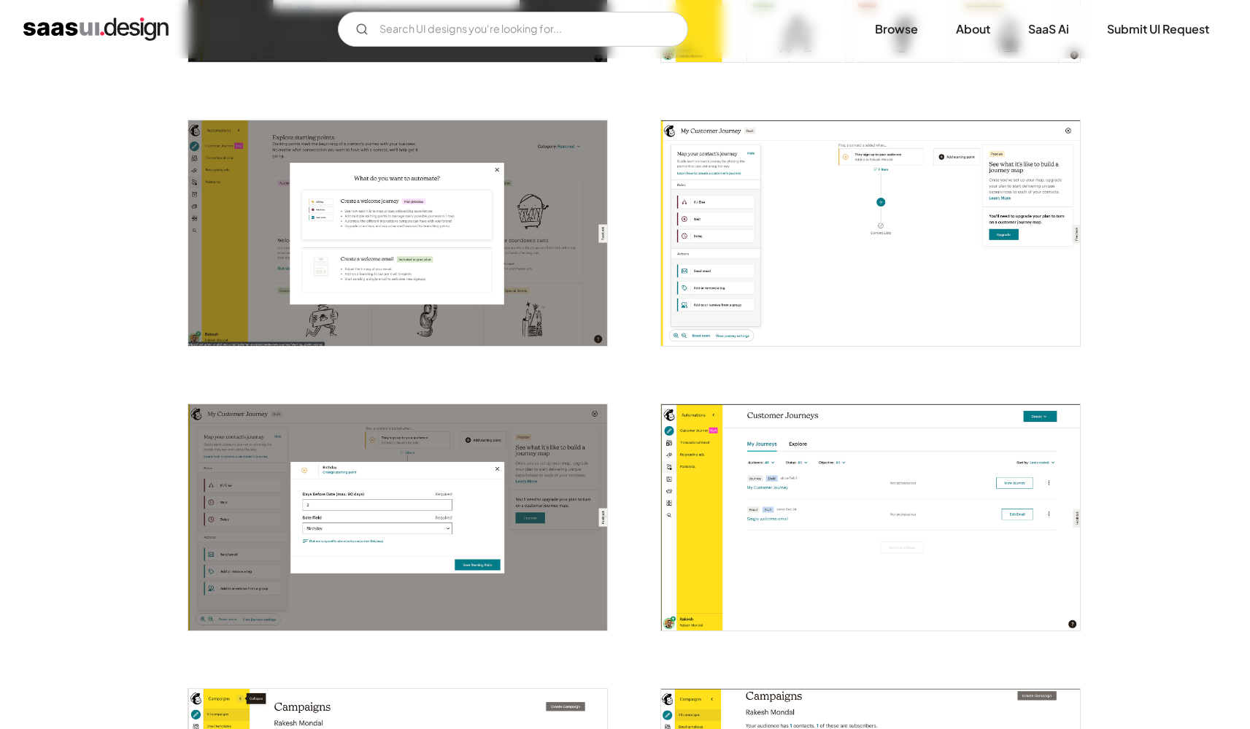
scroll to position [1766, 0]
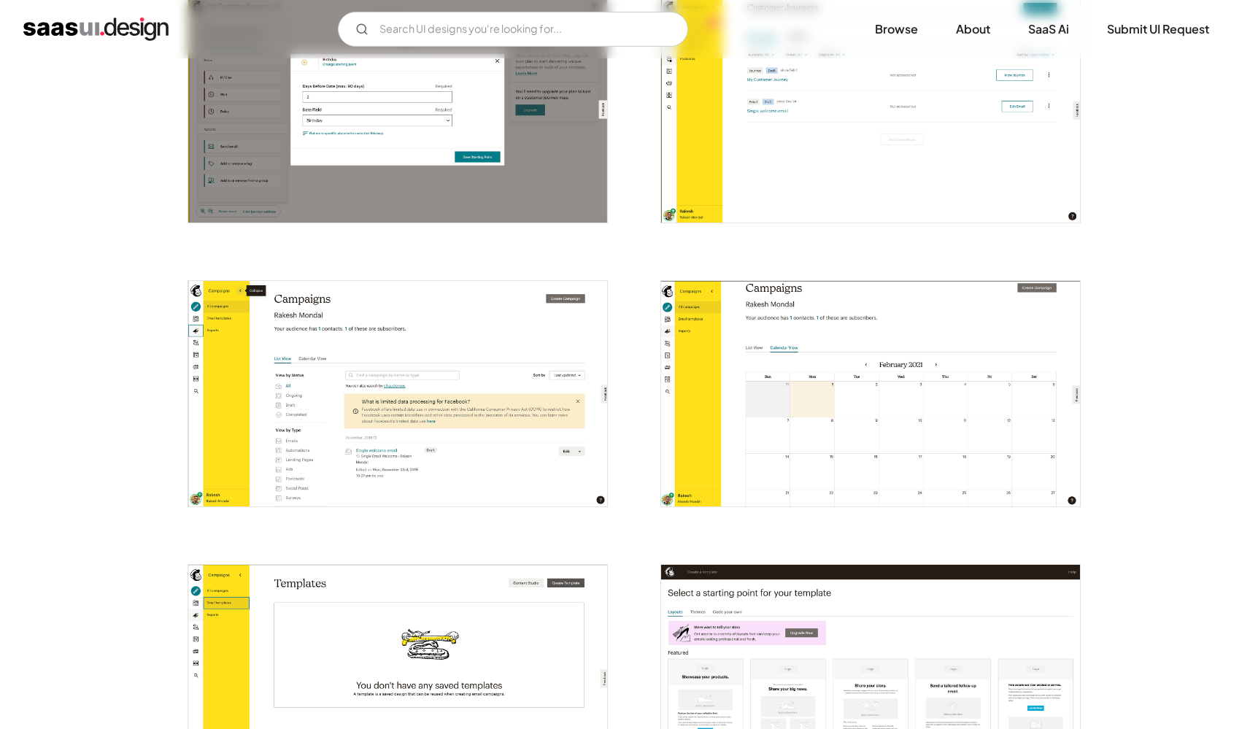
click at [891, 450] on img "open lightbox" at bounding box center [870, 394] width 419 height 226
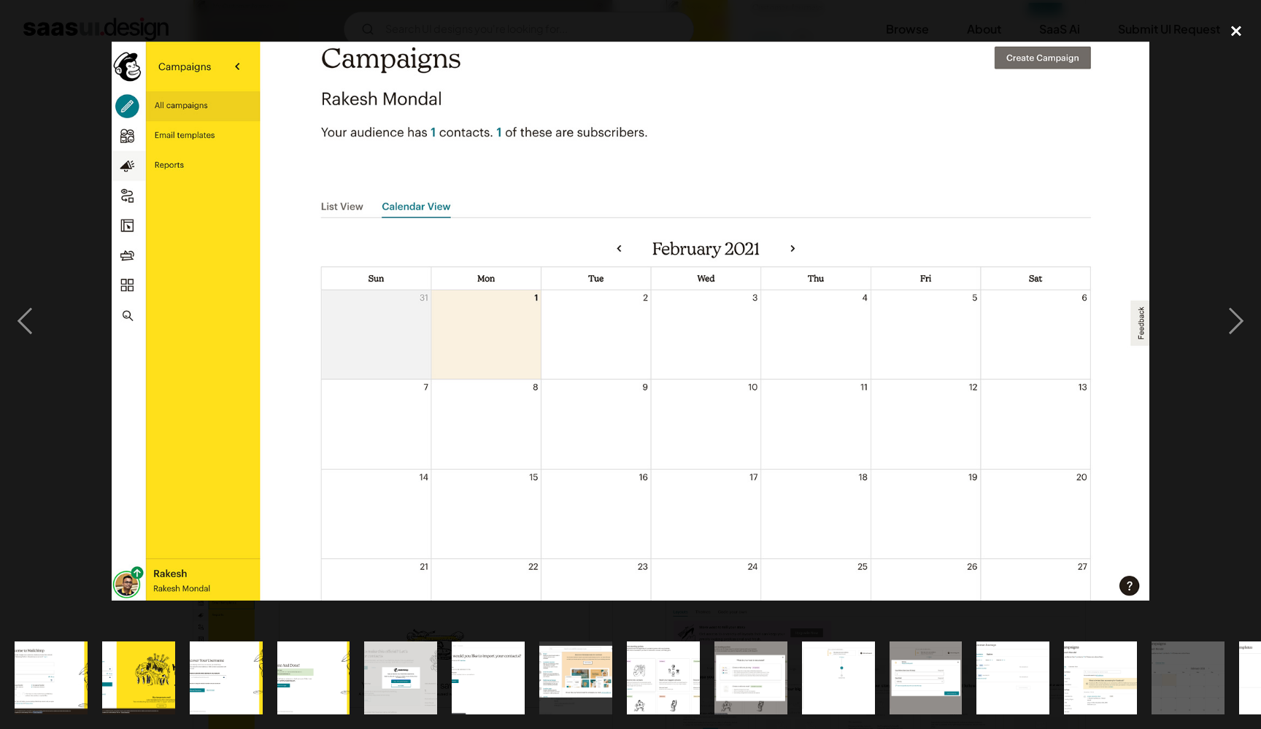
click at [1235, 36] on div "close lightbox" at bounding box center [1237, 31] width 50 height 32
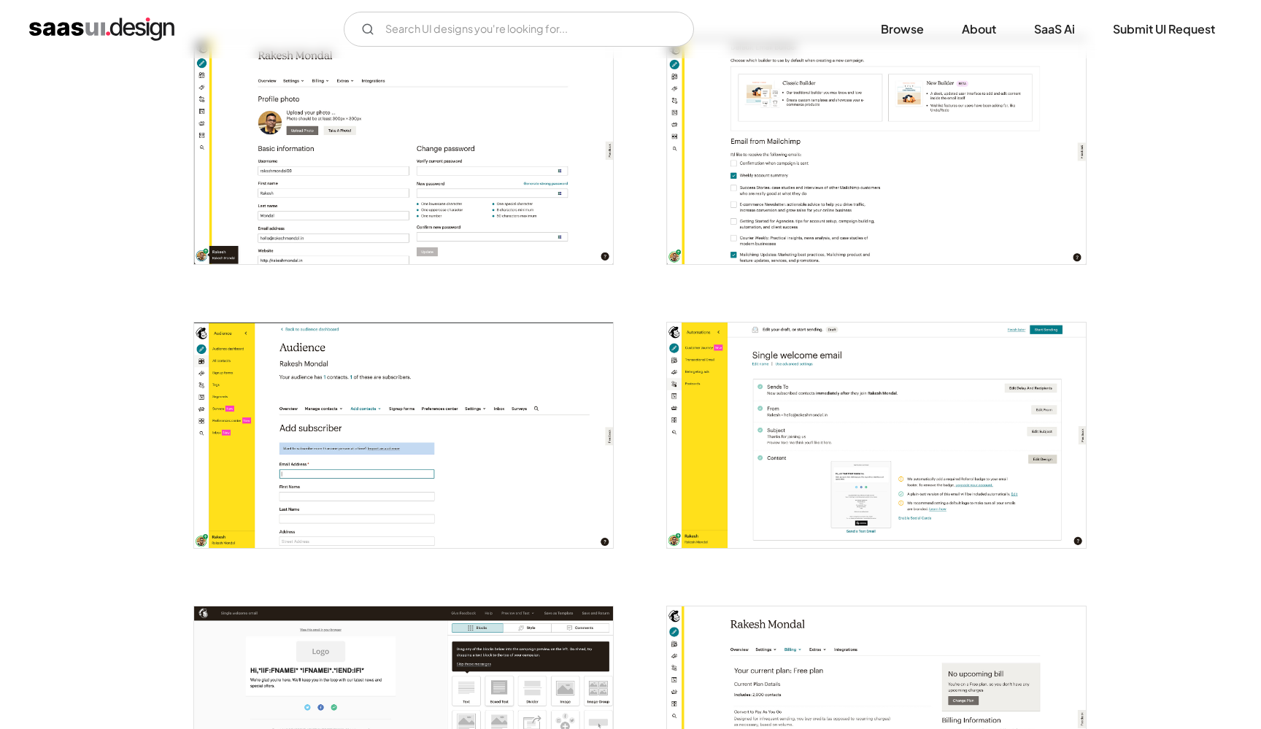
scroll to position [2273, 0]
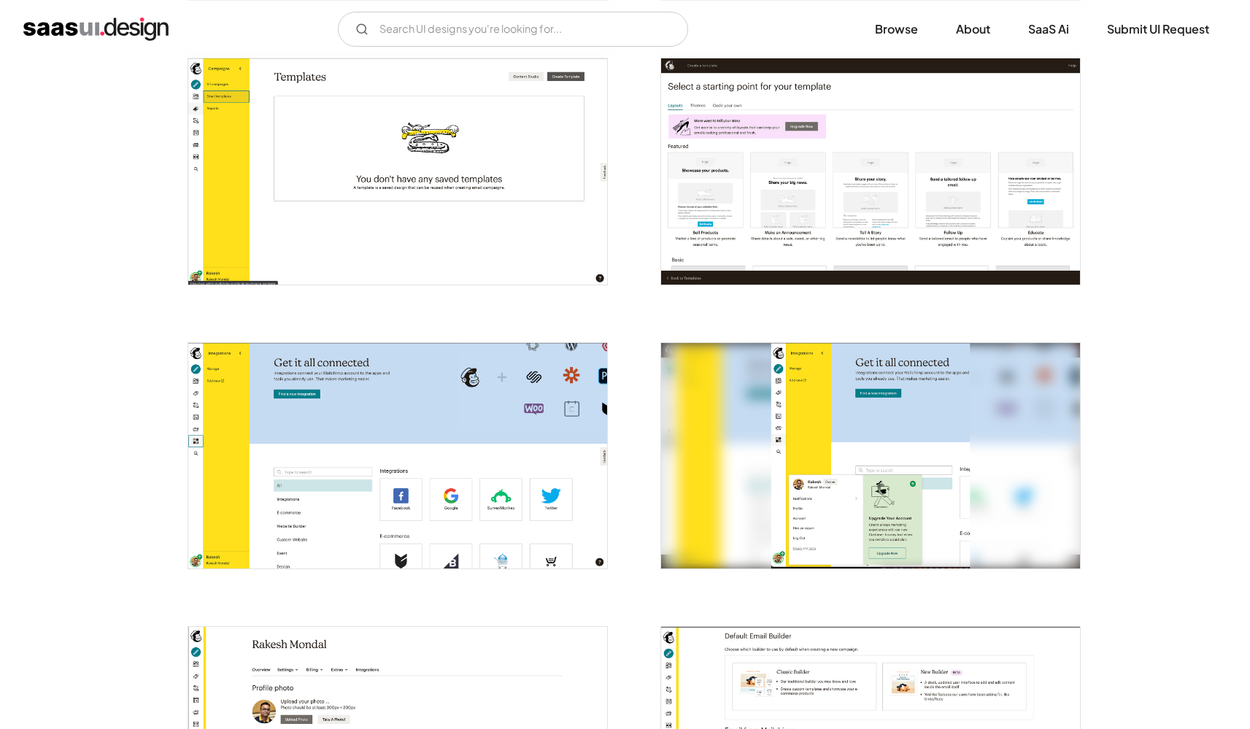
click at [776, 490] on img "open lightbox" at bounding box center [870, 456] width 419 height 226
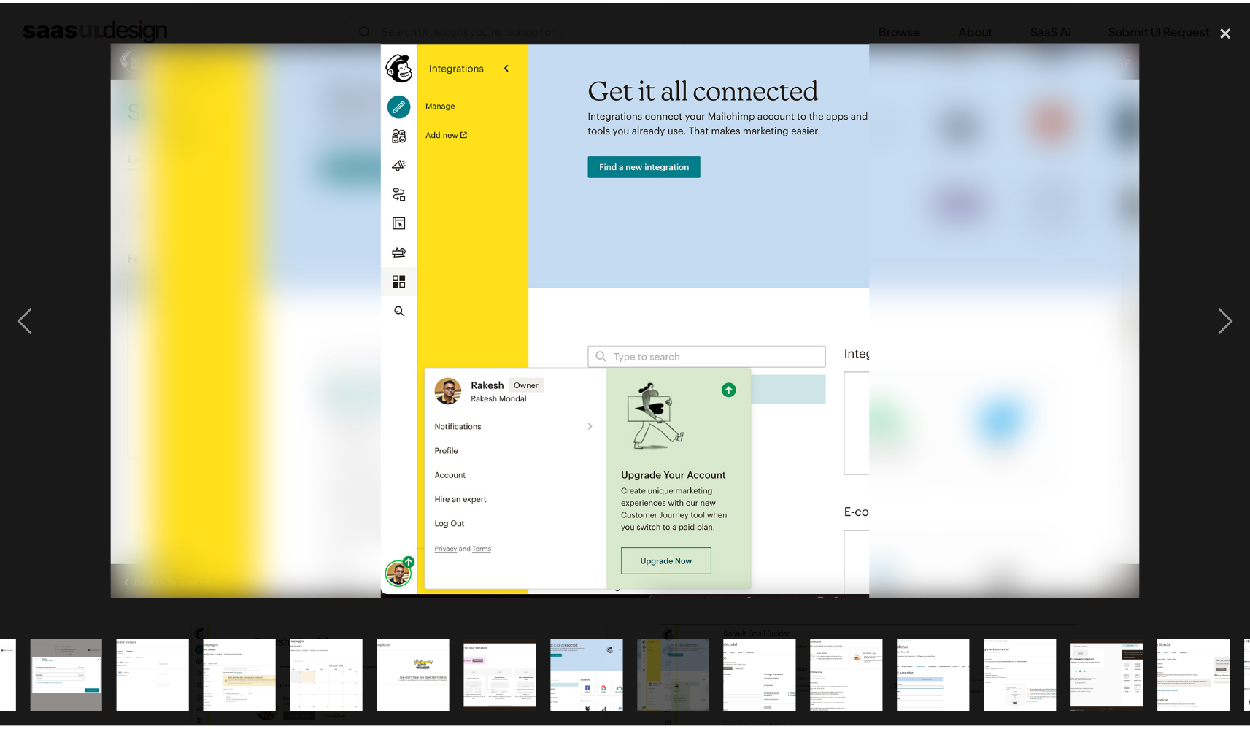
scroll to position [0, 940]
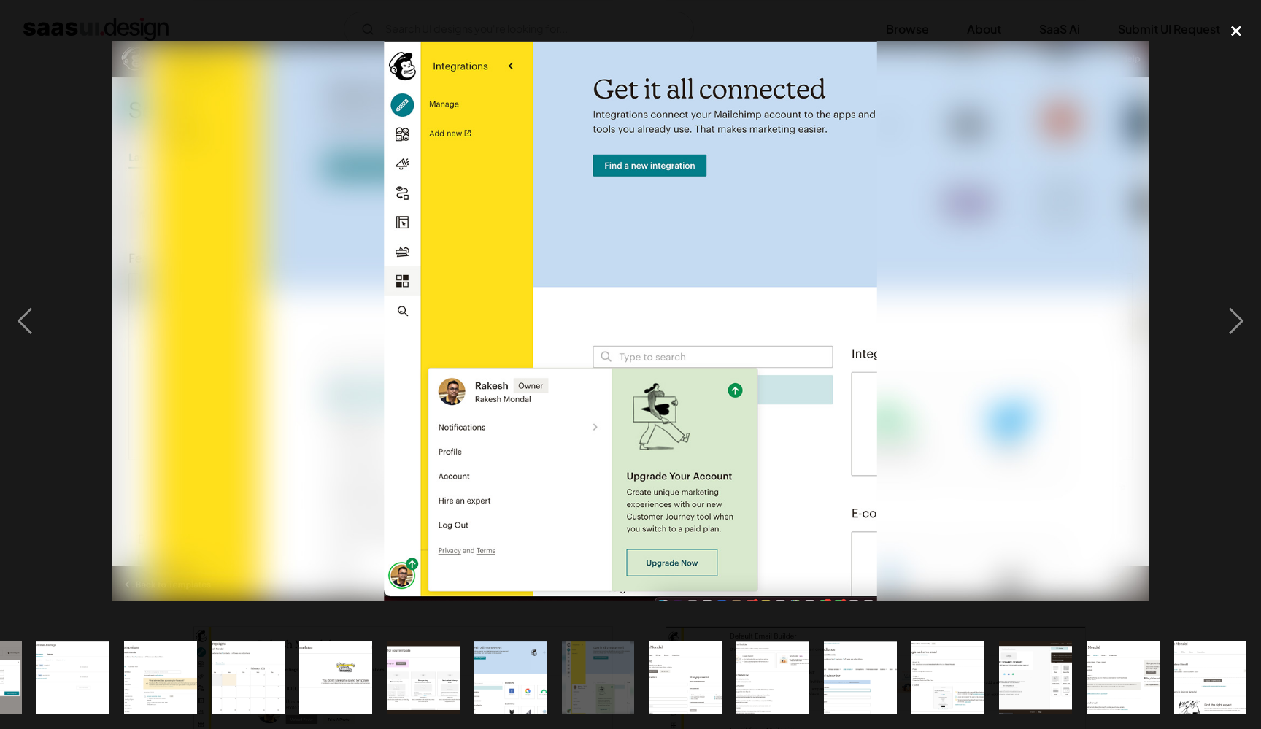
click at [1233, 23] on div "close lightbox" at bounding box center [1237, 31] width 50 height 32
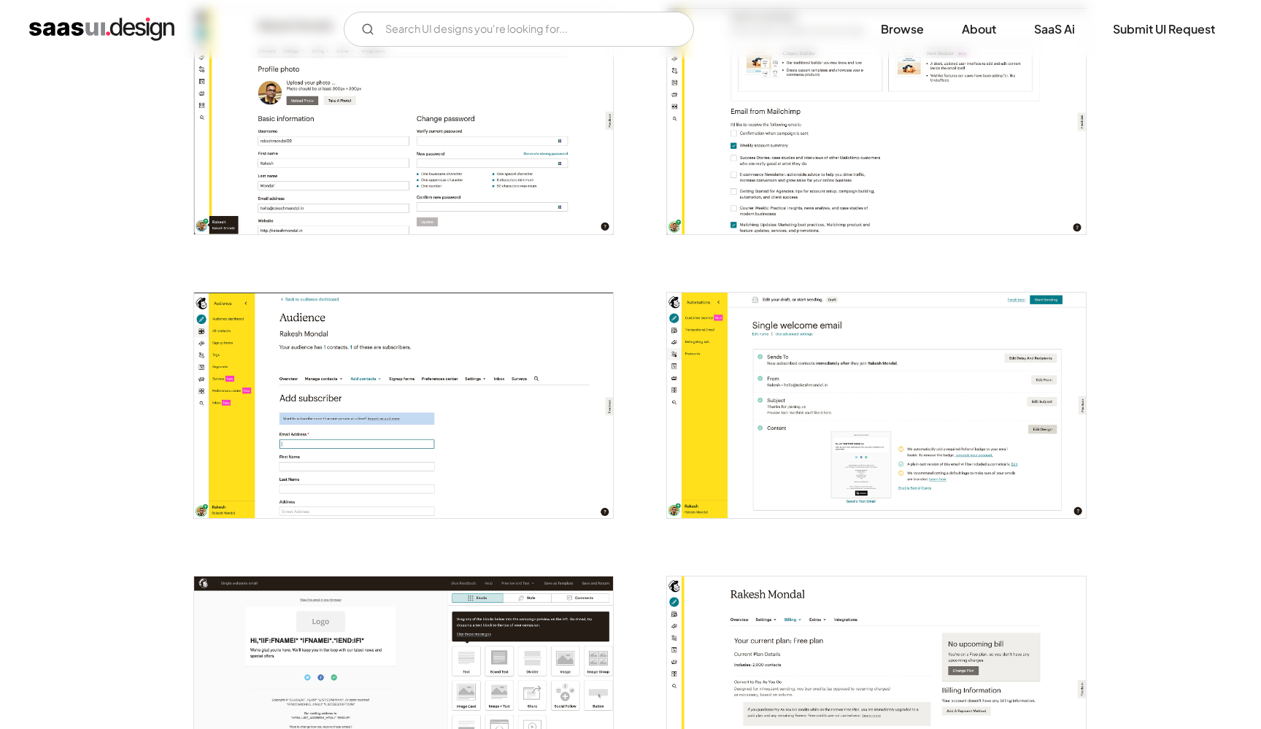
scroll to position [3301, 0]
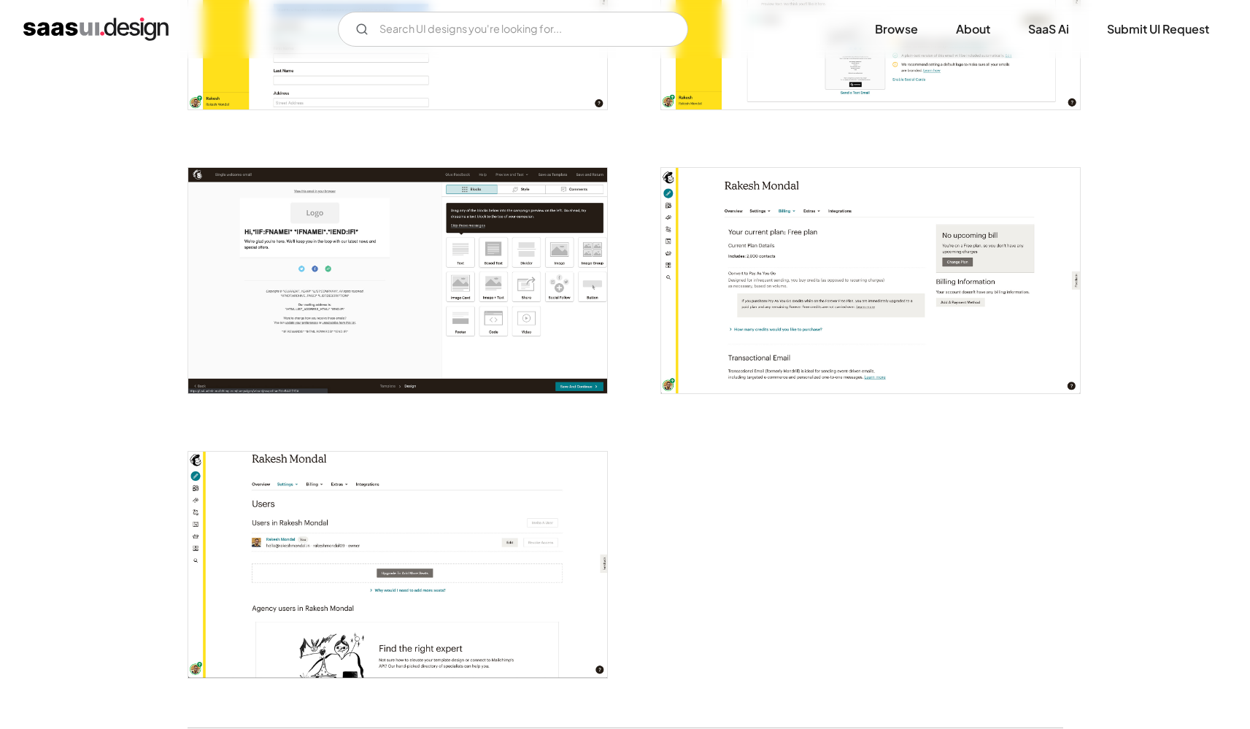
click at [445, 519] on img "open lightbox" at bounding box center [397, 565] width 419 height 226
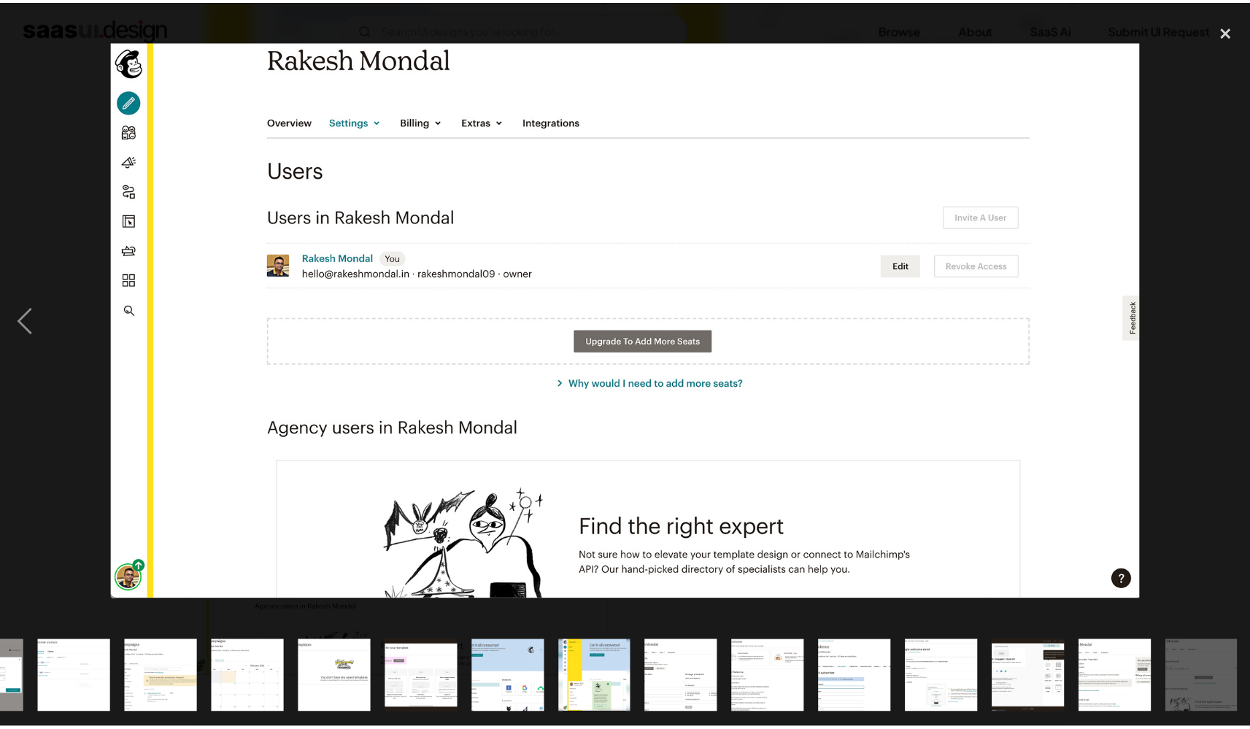
scroll to position [0, 940]
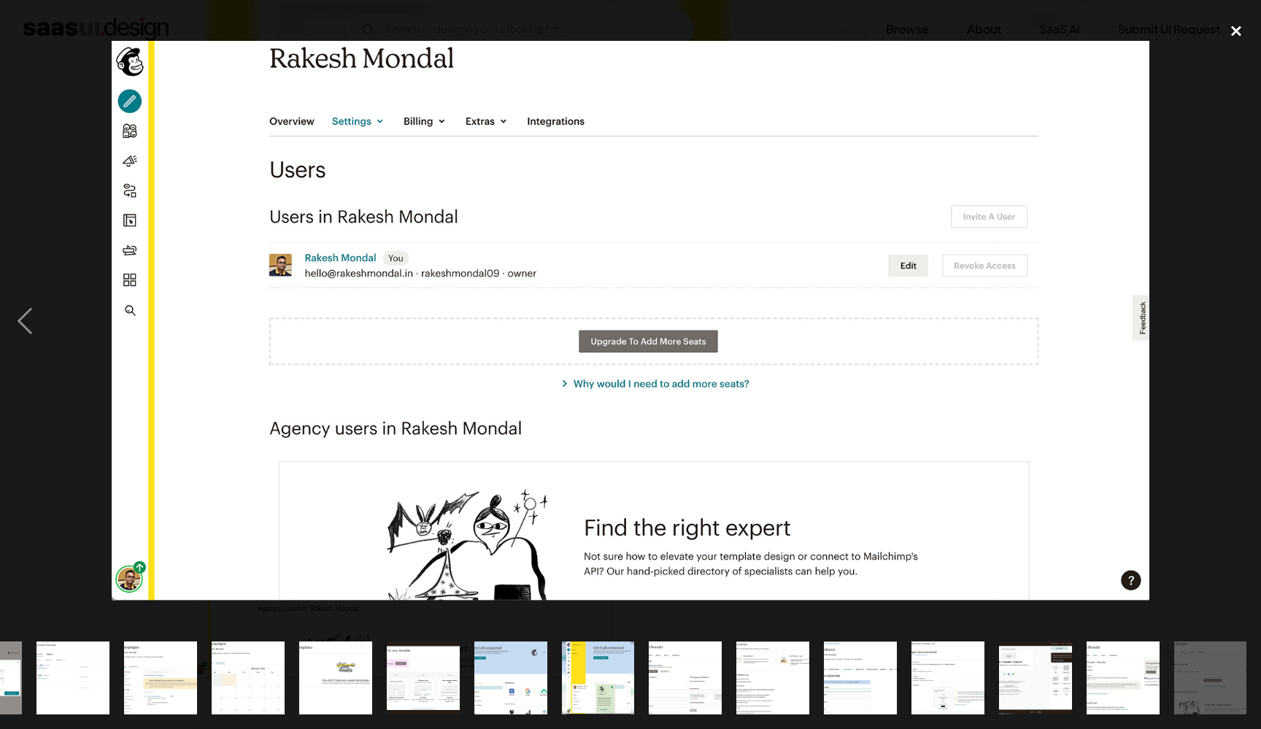
click at [1240, 27] on div "close lightbox" at bounding box center [1237, 31] width 50 height 32
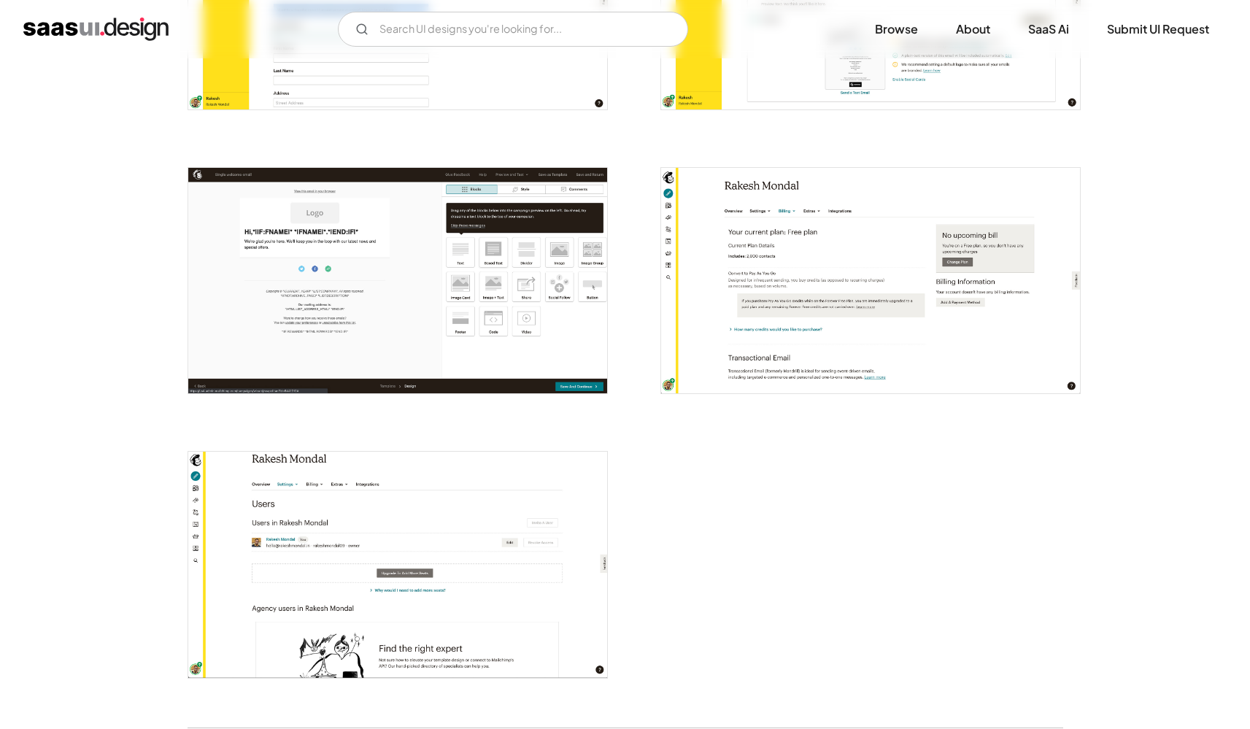
scroll to position [0, 0]
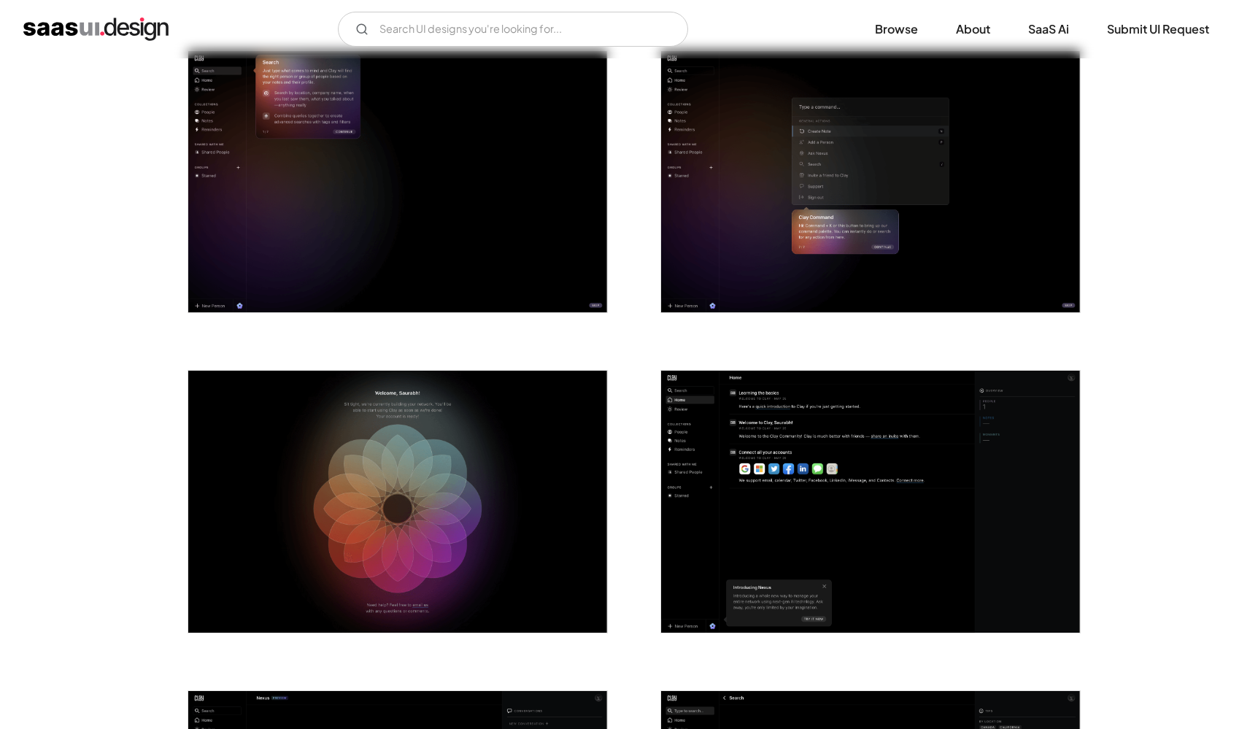
scroll to position [2156, 0]
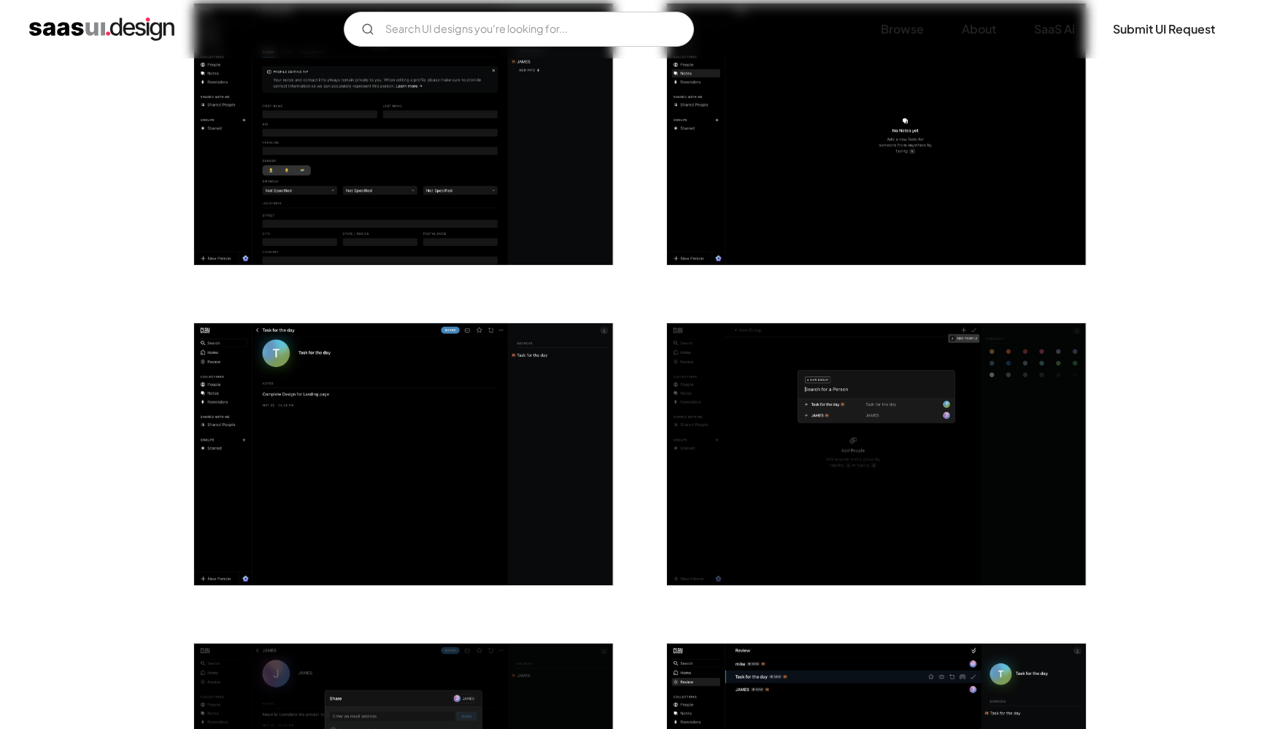
scroll to position [3333, 0]
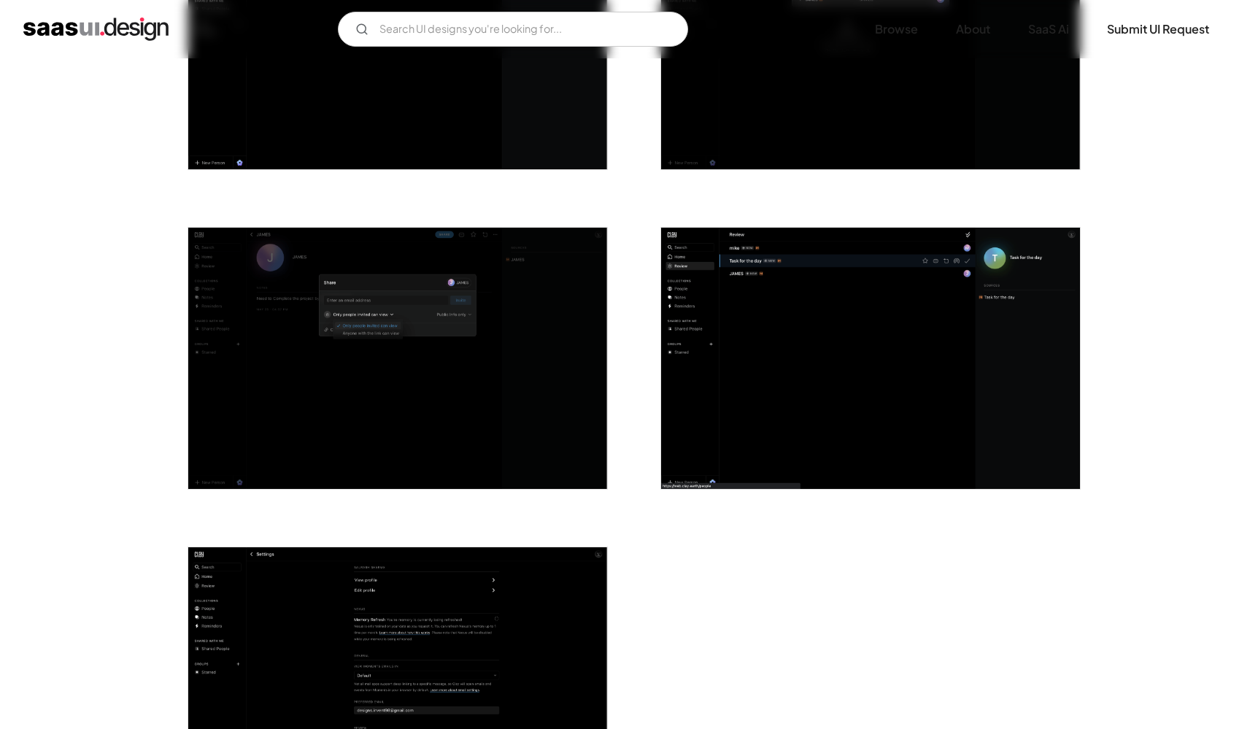
click at [541, 645] on img "open lightbox" at bounding box center [397, 678] width 419 height 262
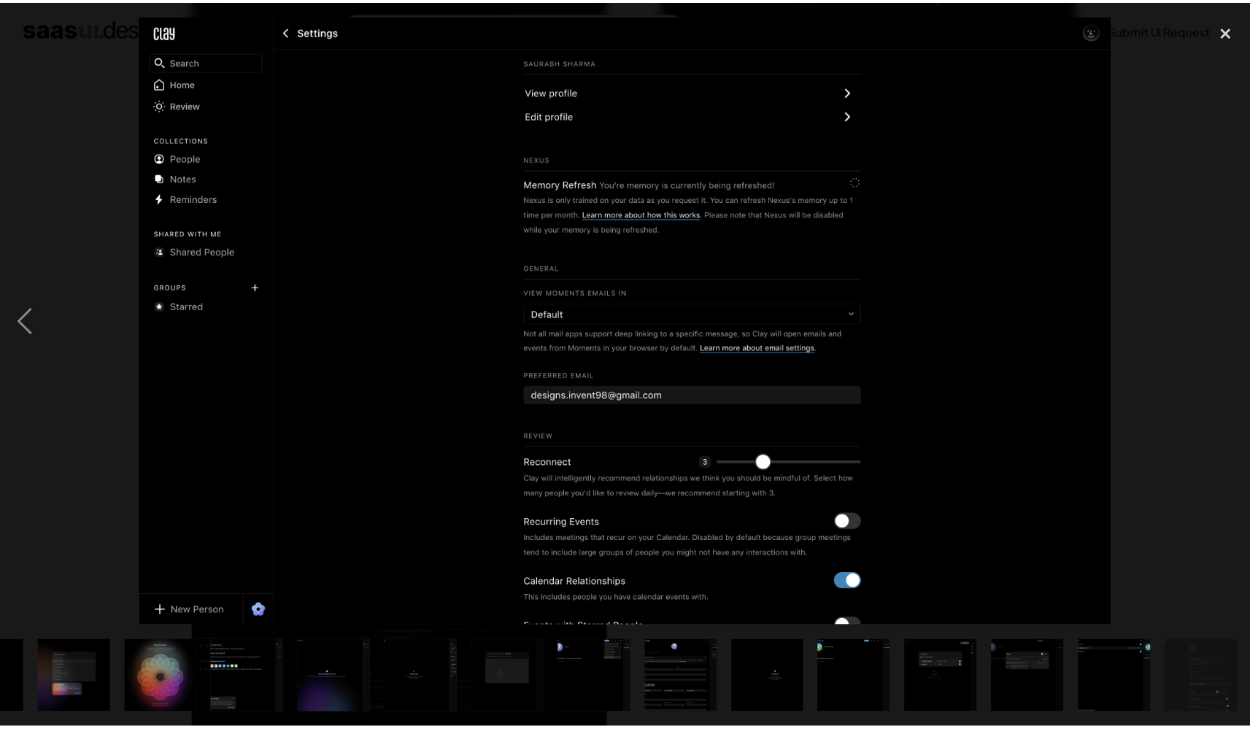
scroll to position [0, 766]
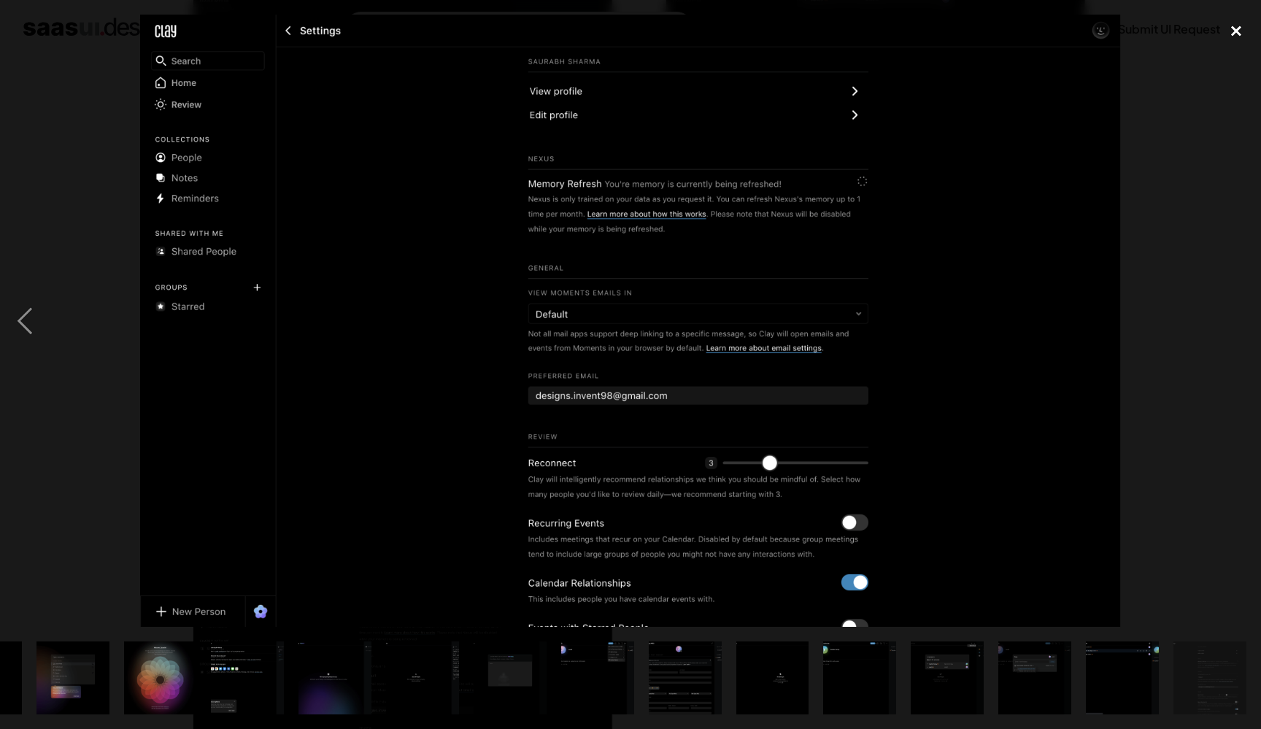
click at [1249, 22] on div "close lightbox" at bounding box center [1237, 31] width 50 height 32
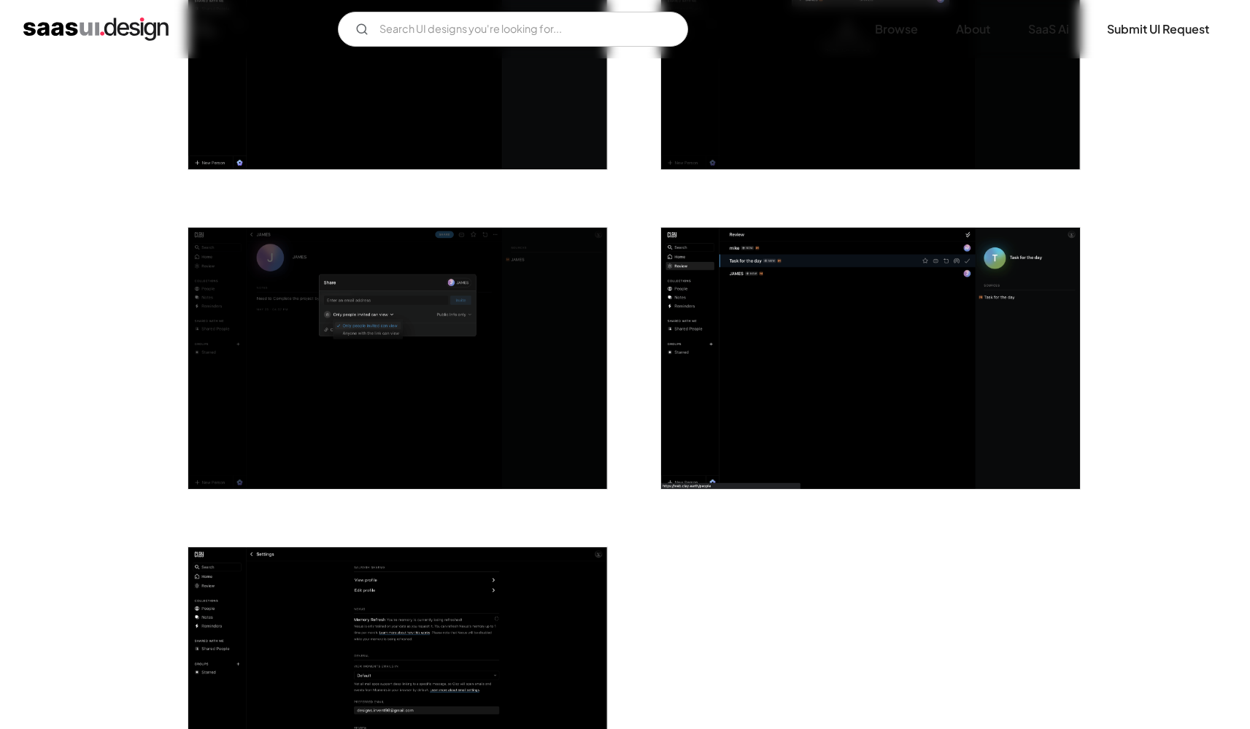
scroll to position [3336, 0]
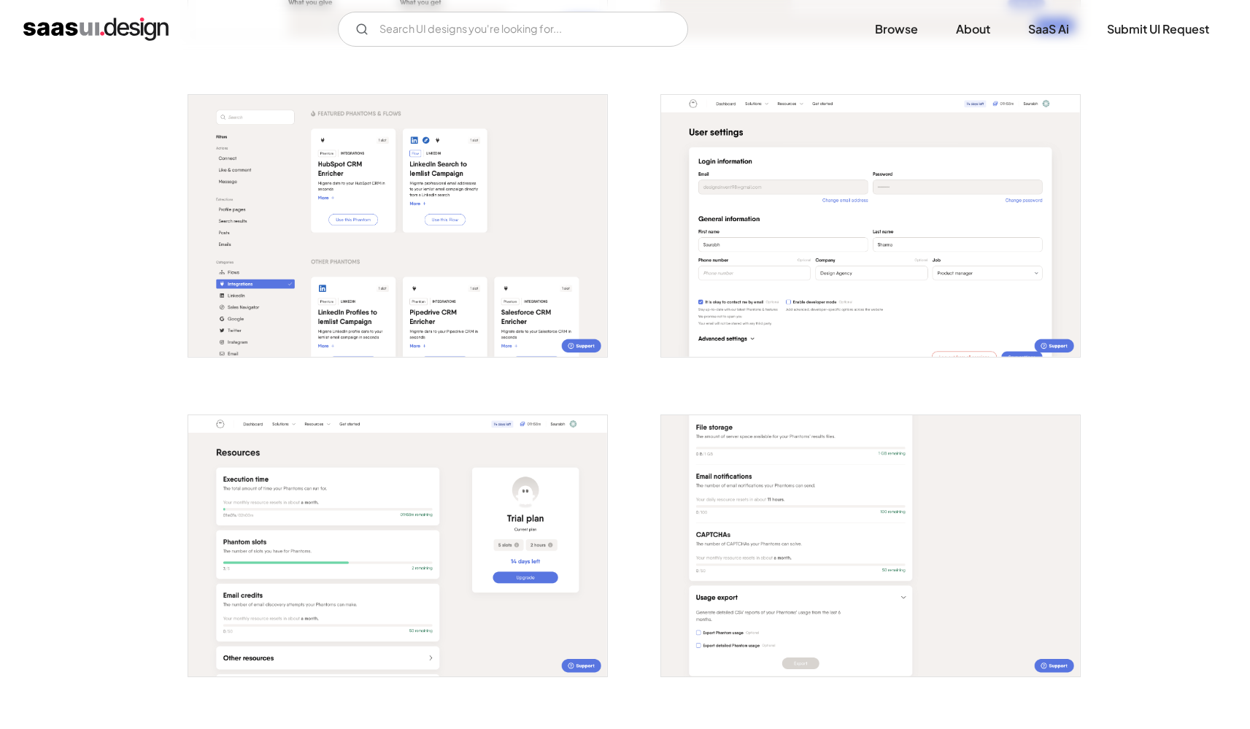
scroll to position [2593, 0]
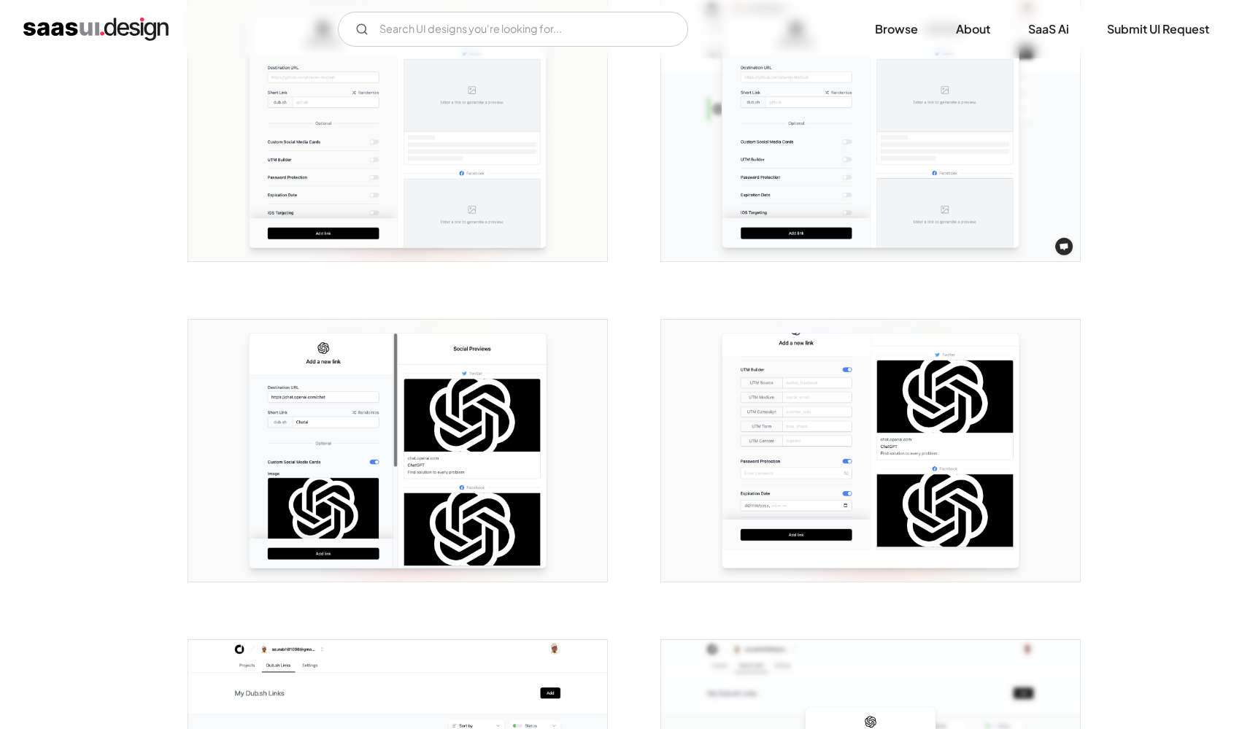
scroll to position [1570, 0]
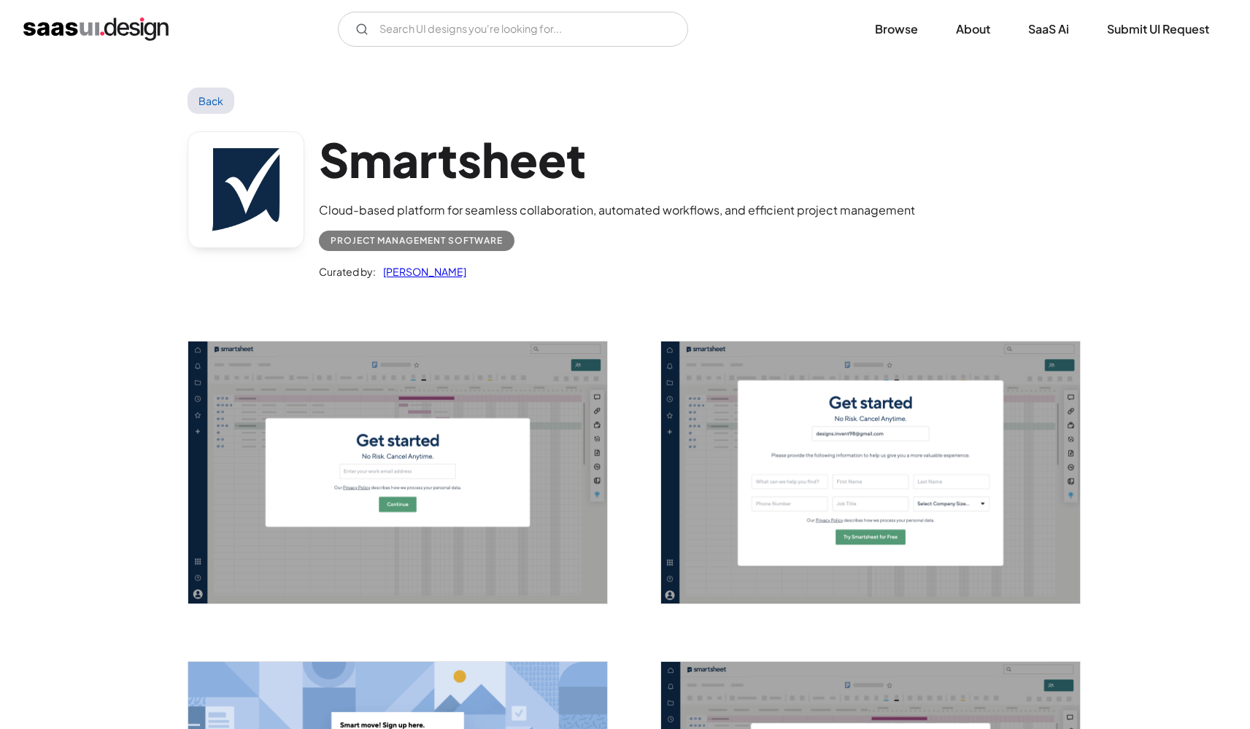
click at [842, 464] on img "open lightbox" at bounding box center [870, 473] width 419 height 262
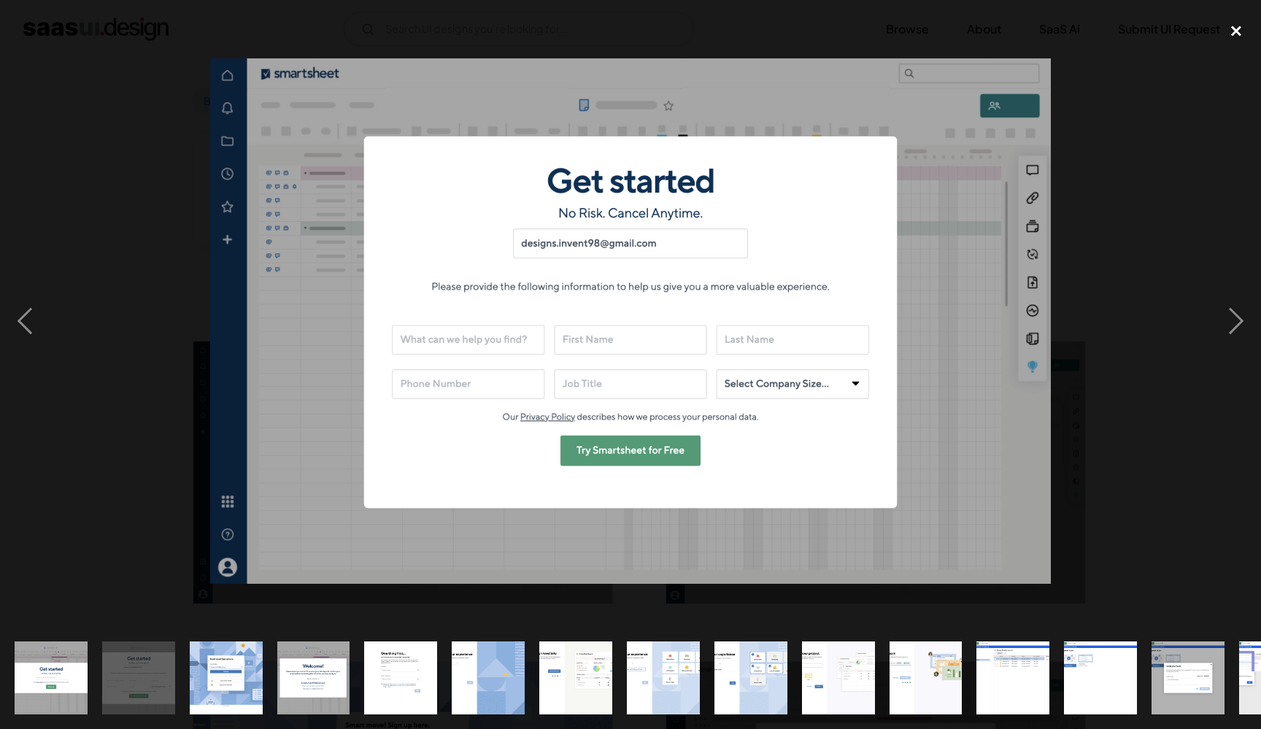
click at [1239, 16] on div "close lightbox" at bounding box center [1237, 31] width 50 height 32
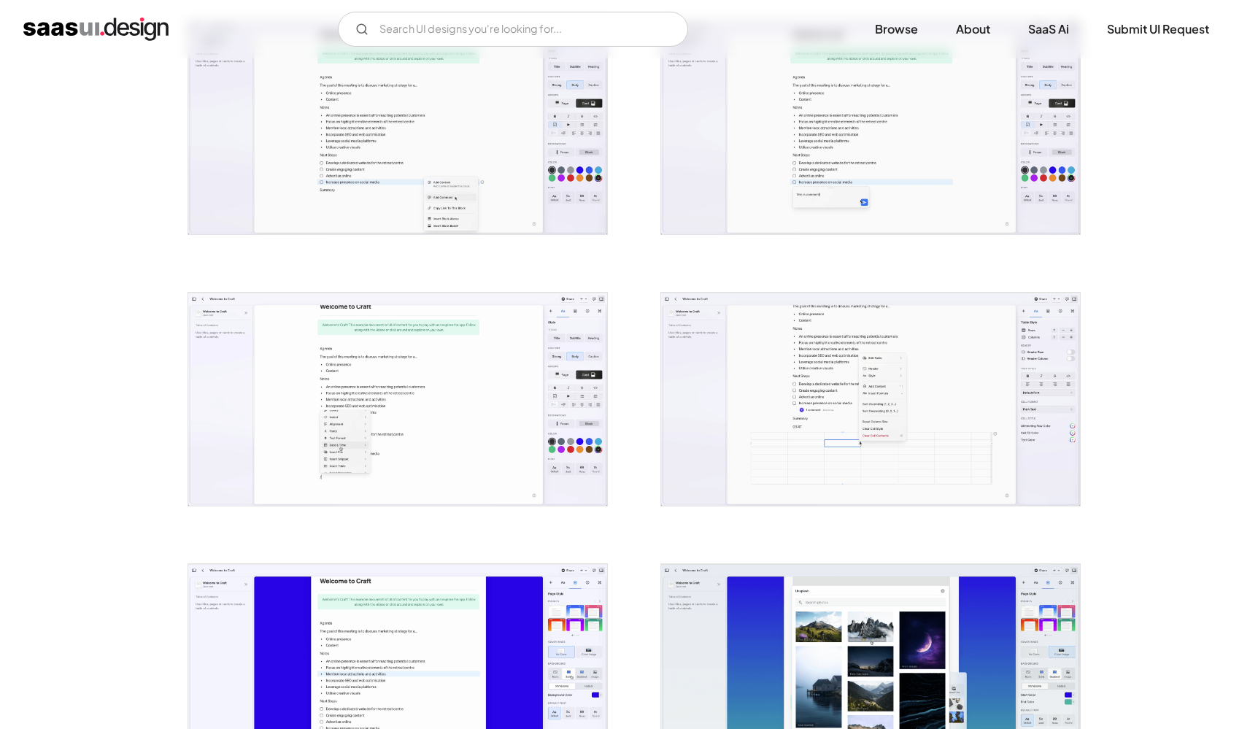
scroll to position [1997, 0]
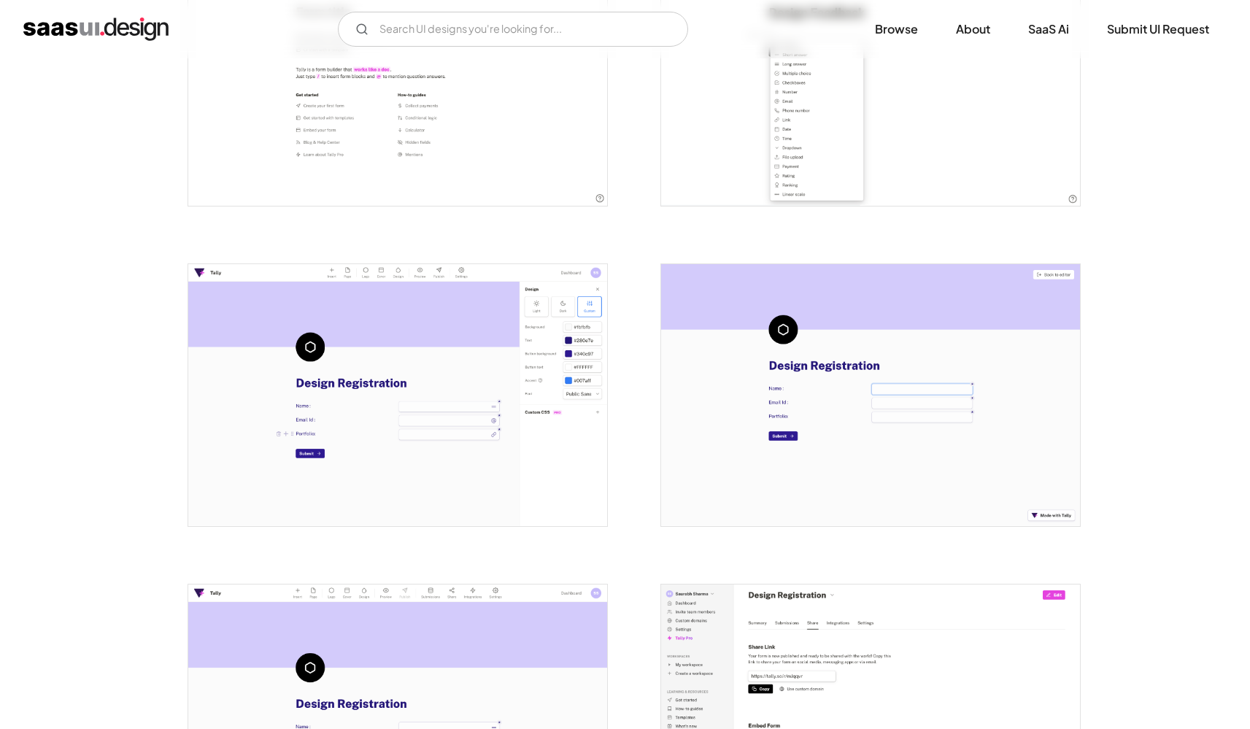
scroll to position [1225, 0]
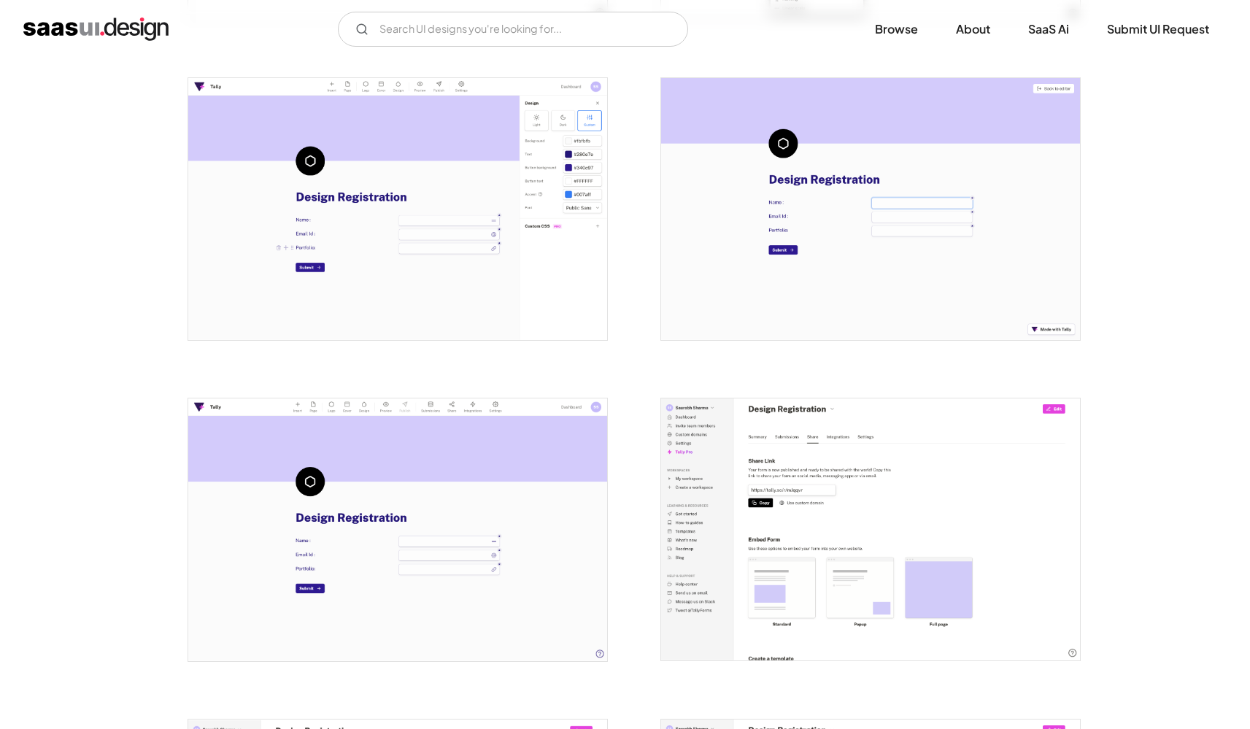
click at [790, 411] on img "open lightbox" at bounding box center [870, 530] width 419 height 262
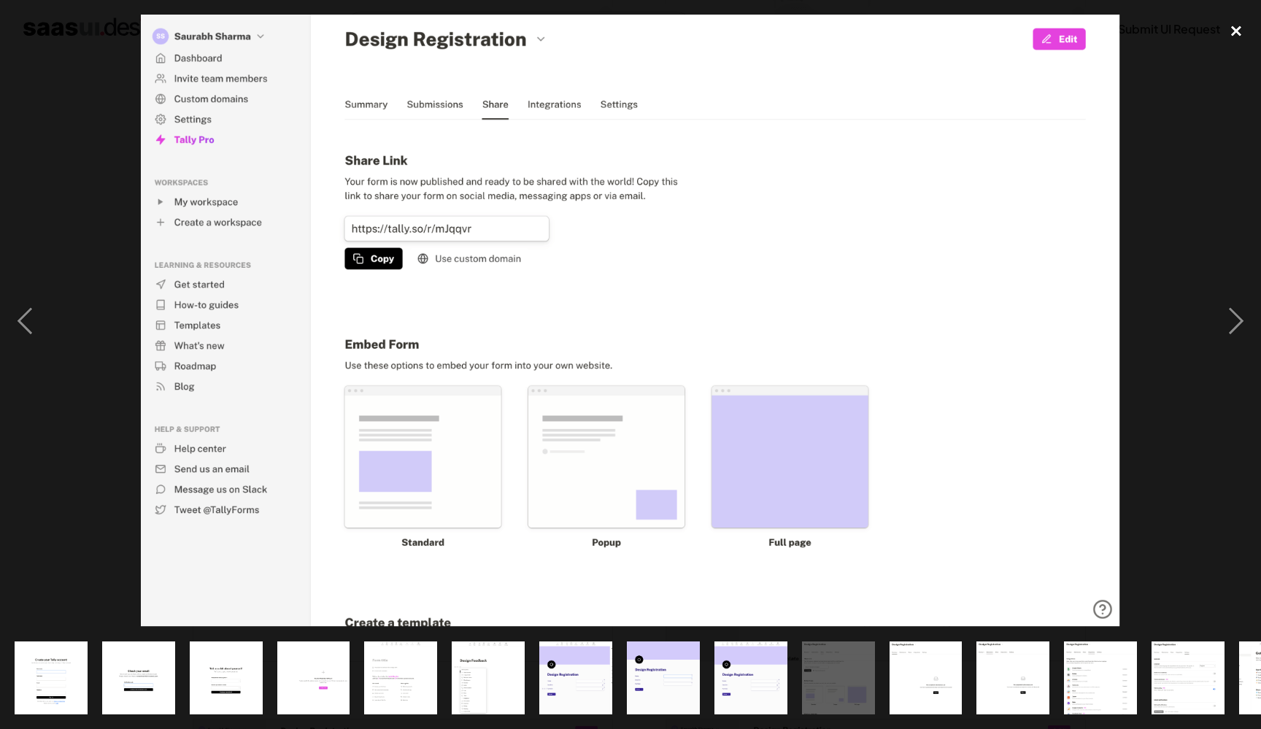
click at [1229, 25] on div "close lightbox" at bounding box center [1237, 31] width 50 height 32
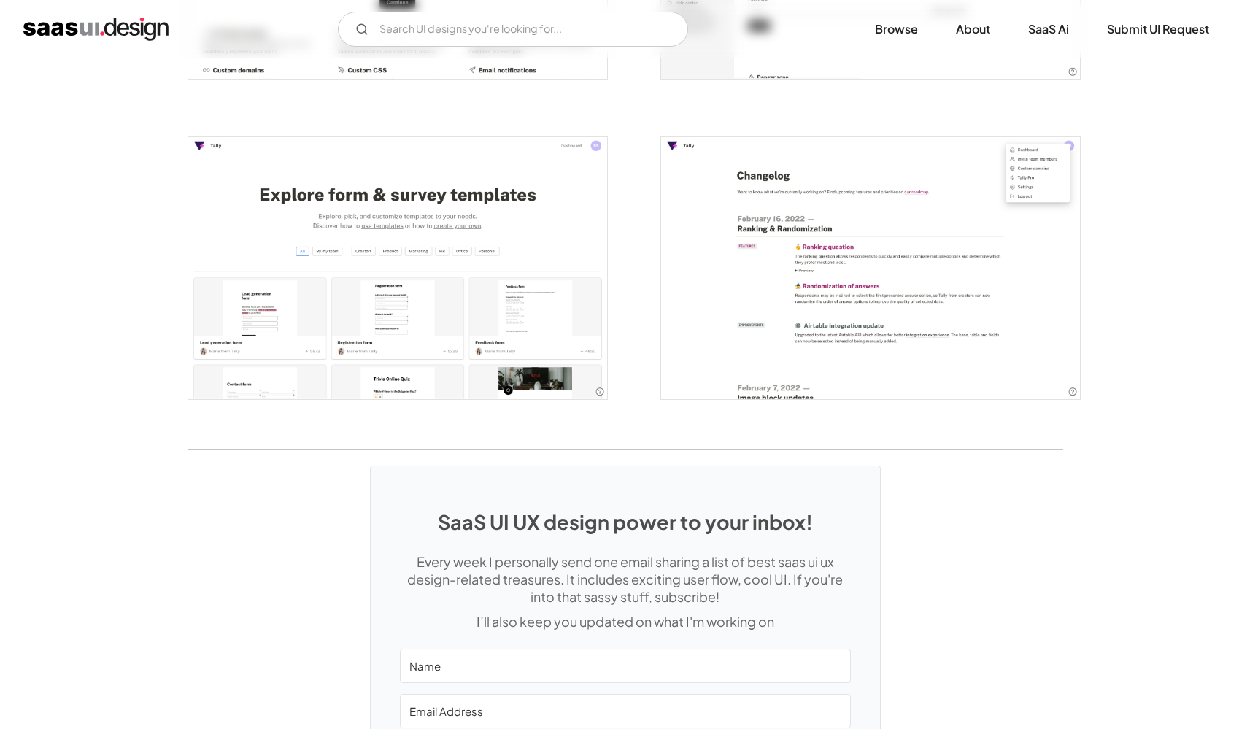
scroll to position [3284, 0]
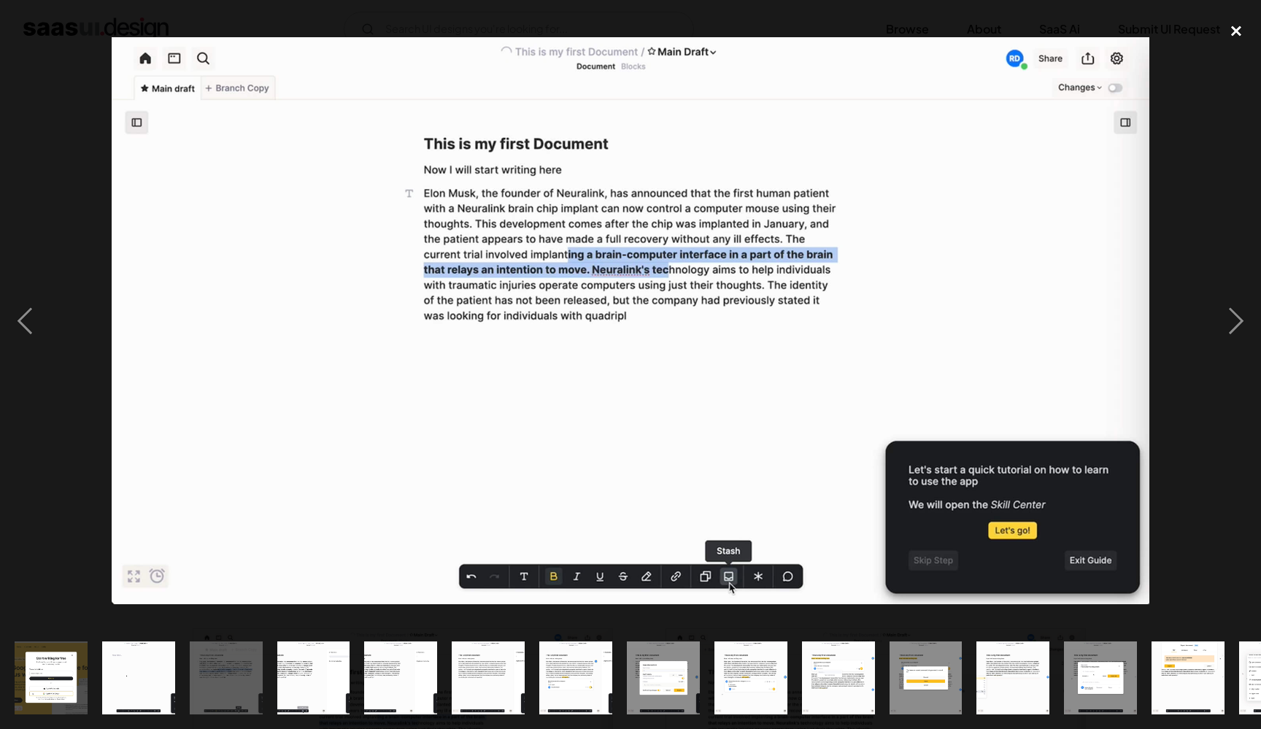
click at [1244, 31] on div "close lightbox" at bounding box center [1237, 31] width 50 height 32
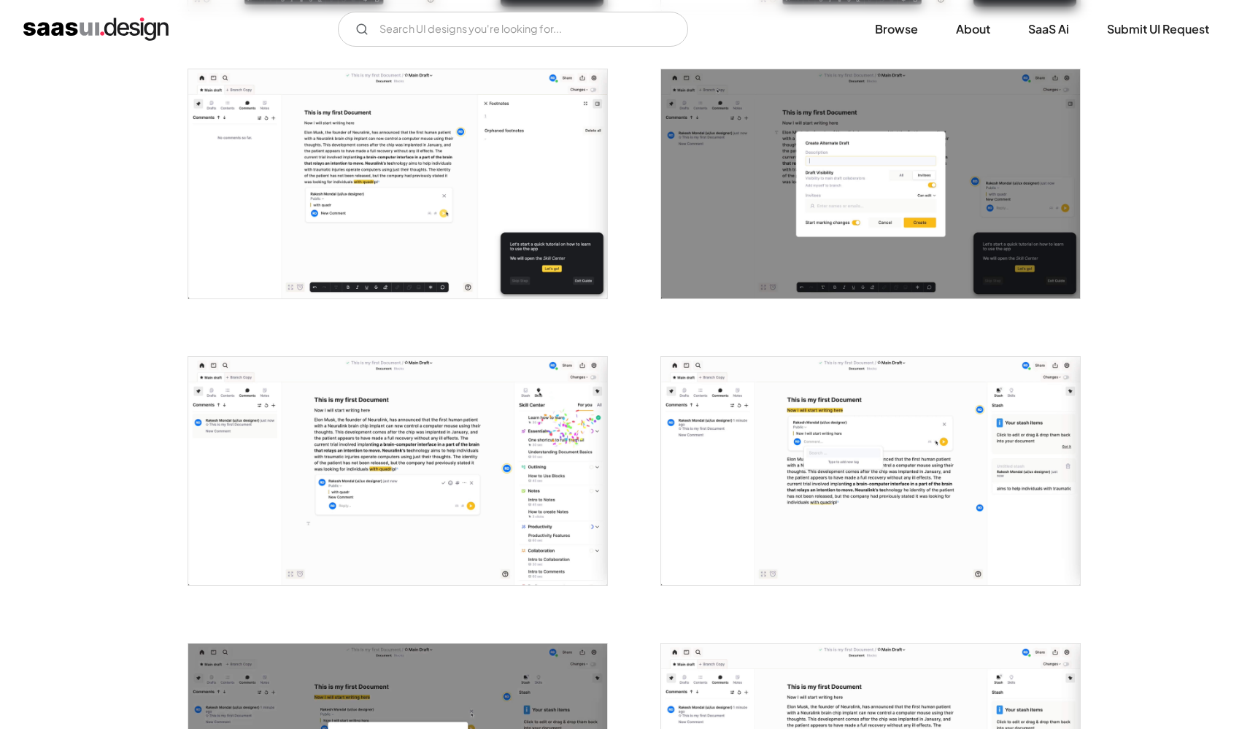
scroll to position [1728, 0]
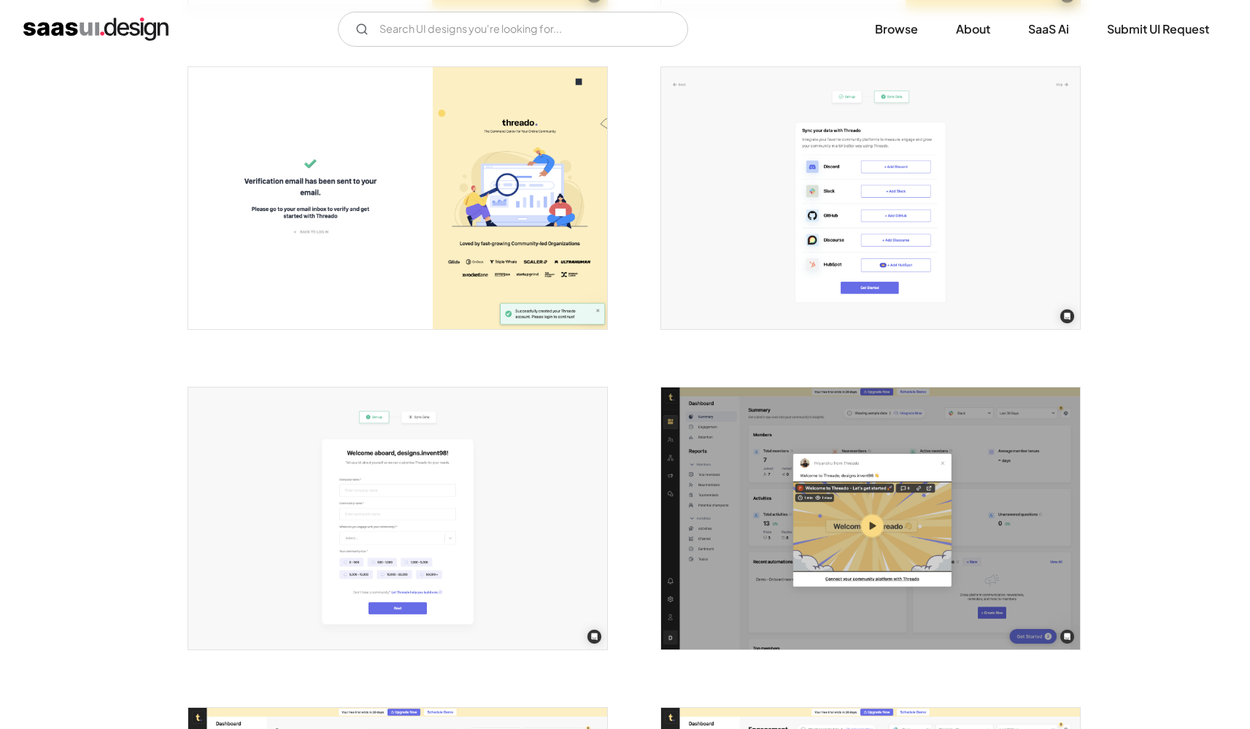
scroll to position [1002, 0]
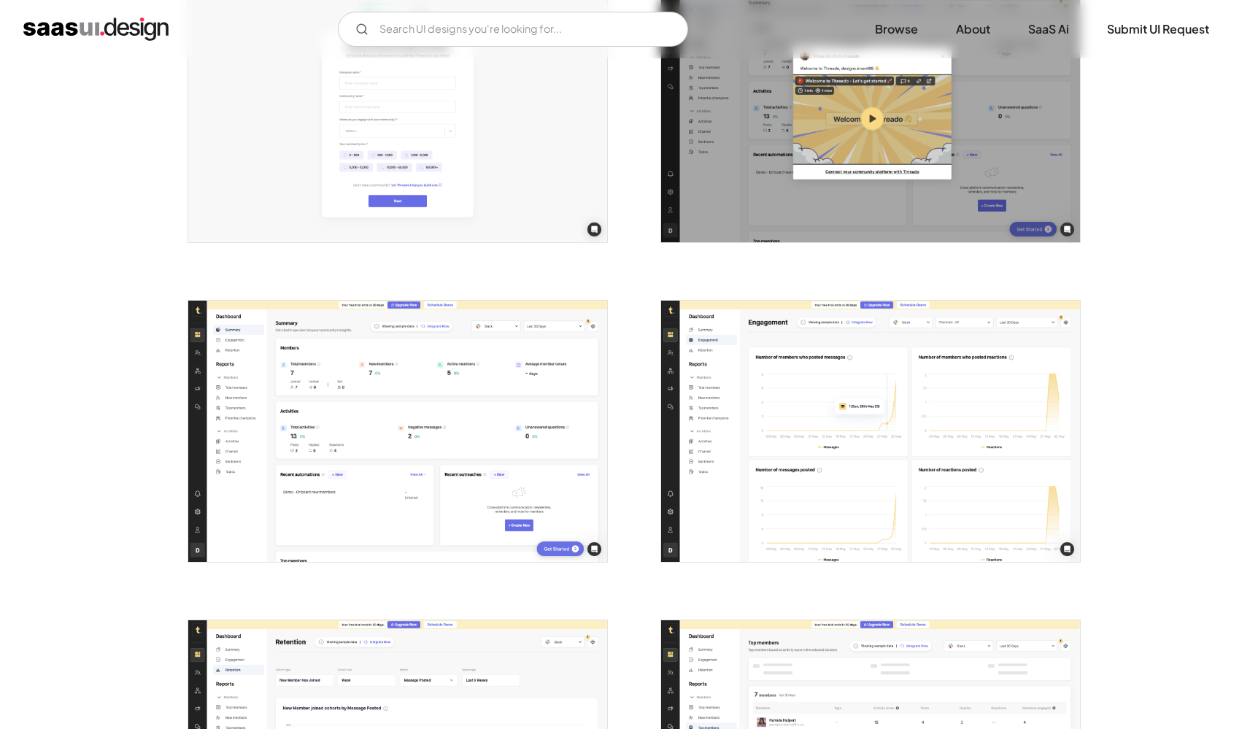
click at [867, 536] on img "open lightbox" at bounding box center [870, 432] width 419 height 262
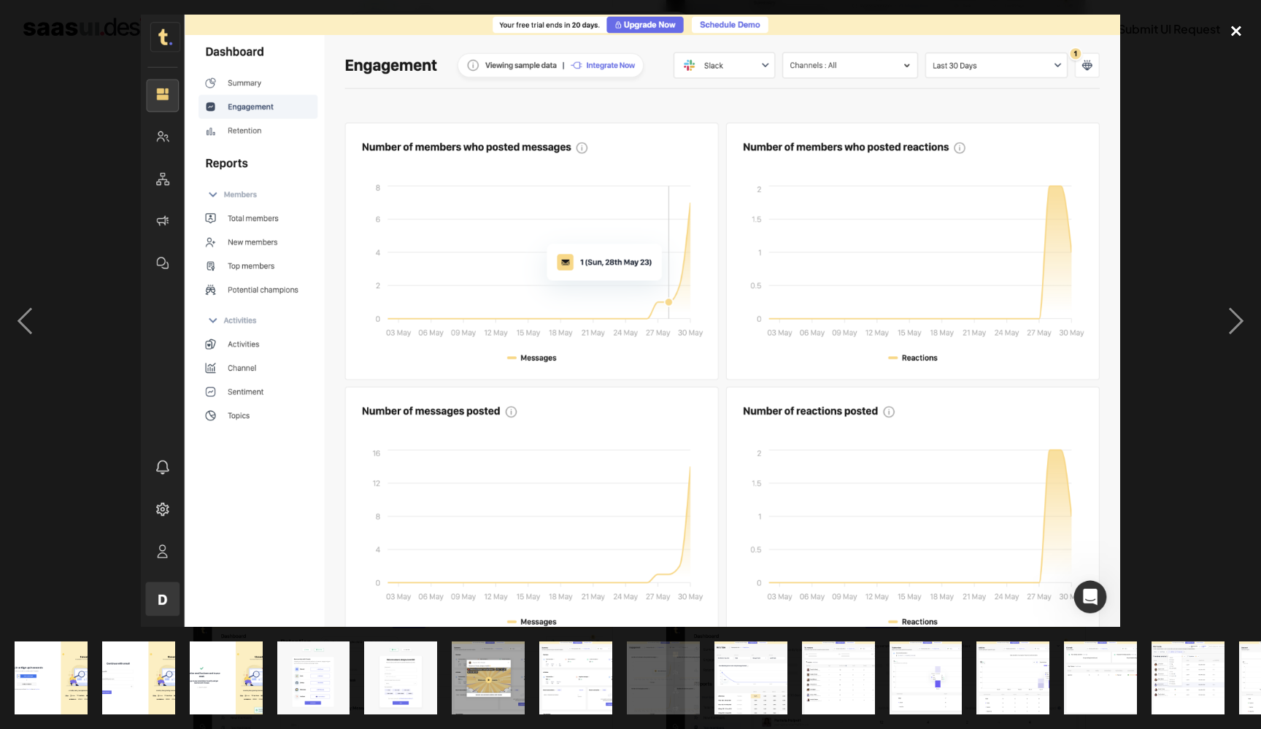
click at [1240, 31] on div "close lightbox" at bounding box center [1237, 31] width 50 height 32
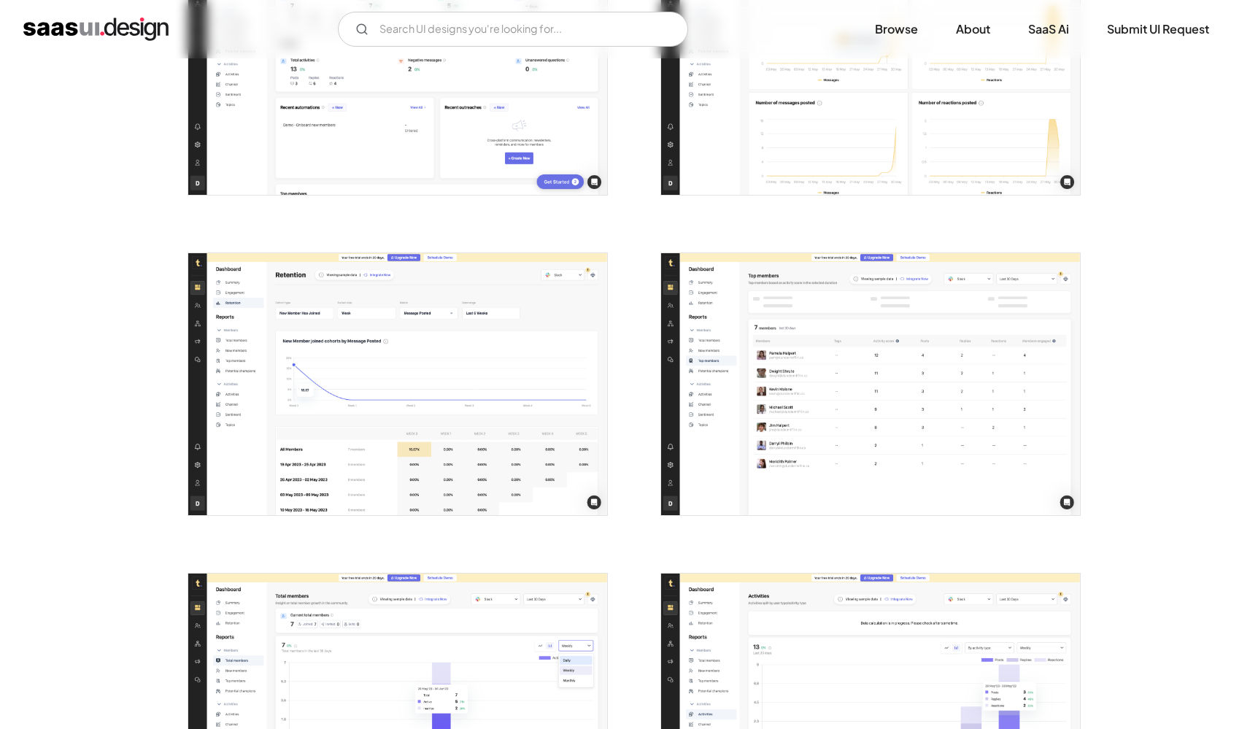
scroll to position [1593, 0]
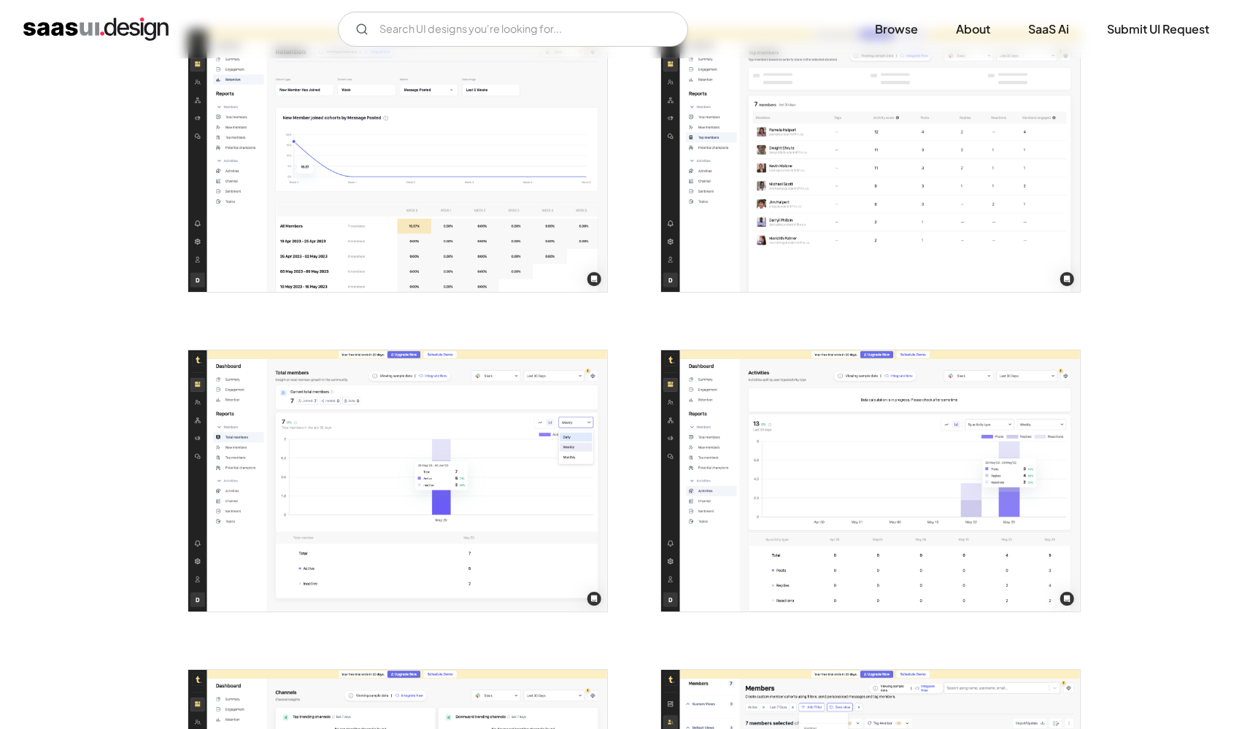
click at [433, 456] on img "open lightbox" at bounding box center [397, 481] width 419 height 262
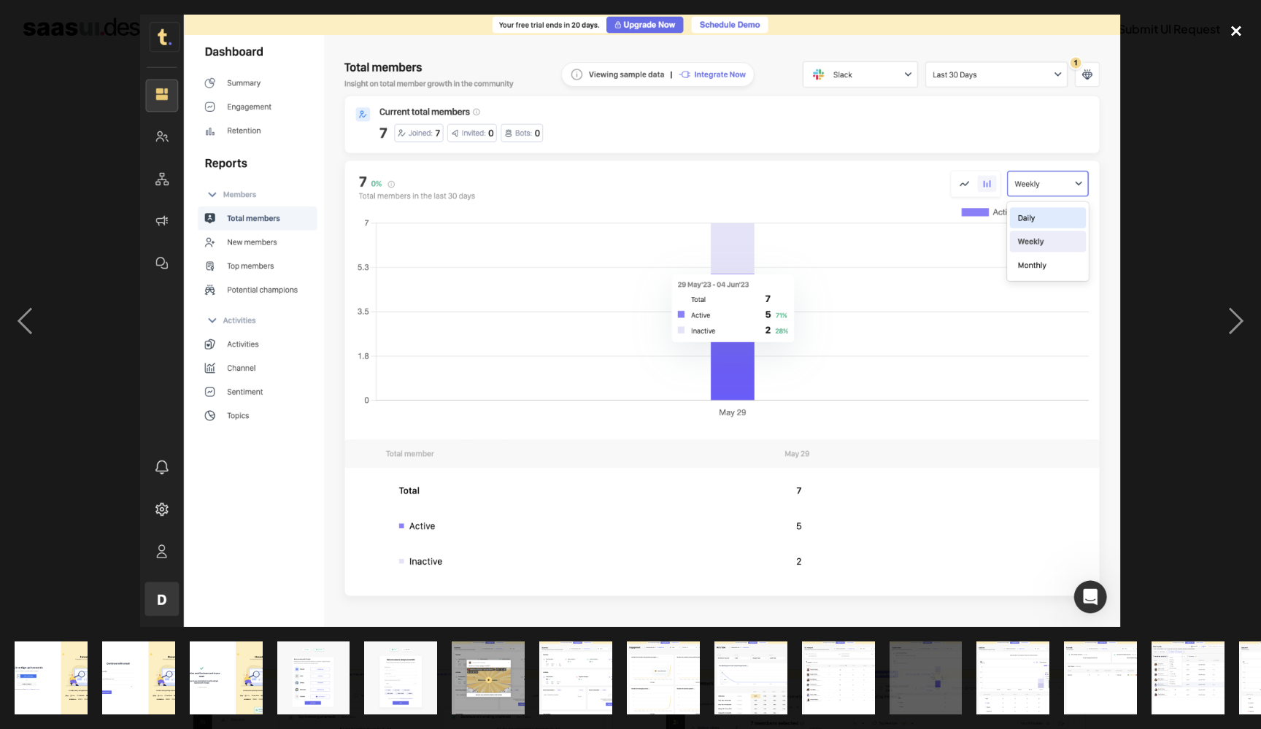
click at [1250, 32] on div "close lightbox" at bounding box center [1237, 31] width 50 height 32
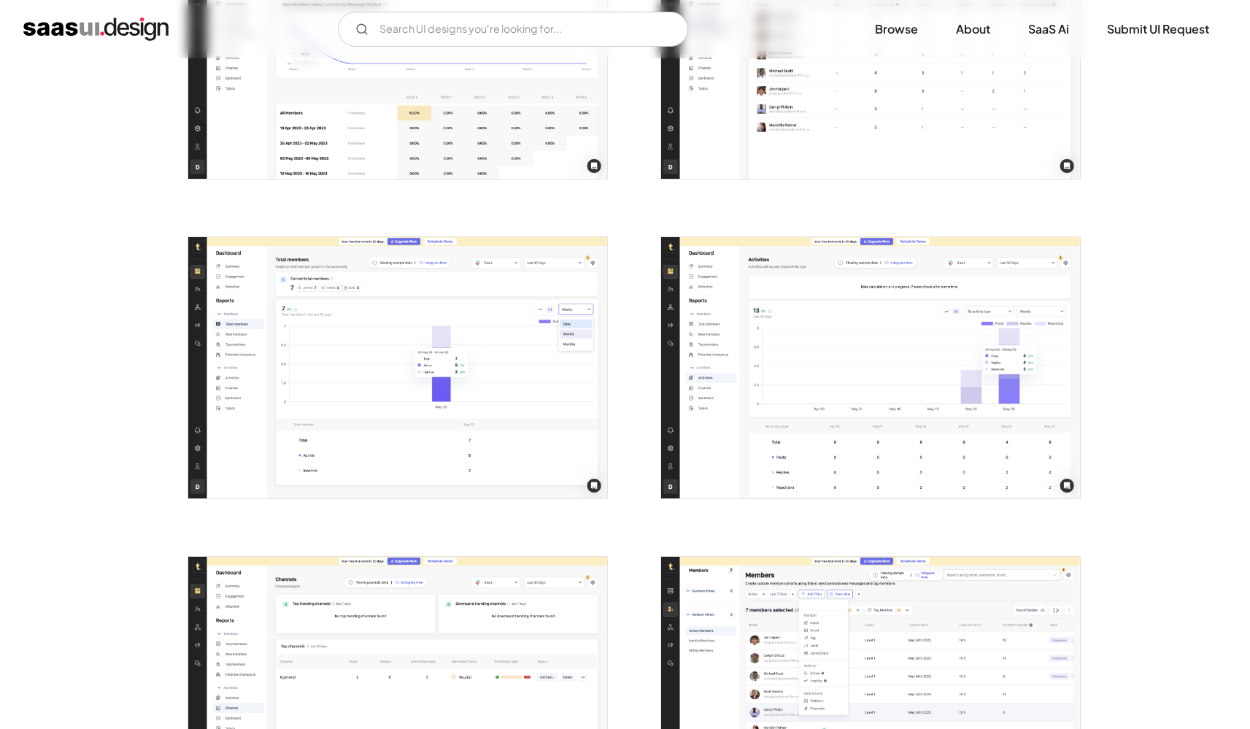
scroll to position [1944, 0]
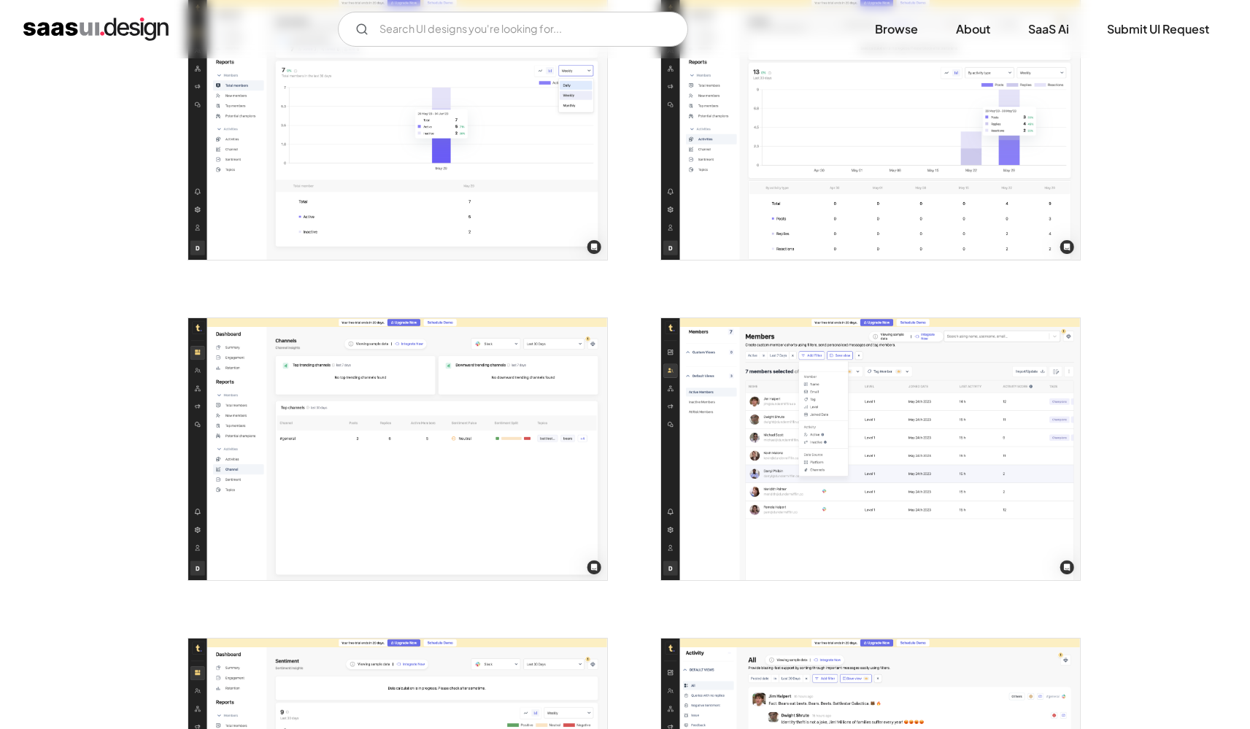
click at [881, 386] on img "open lightbox" at bounding box center [870, 449] width 419 height 262
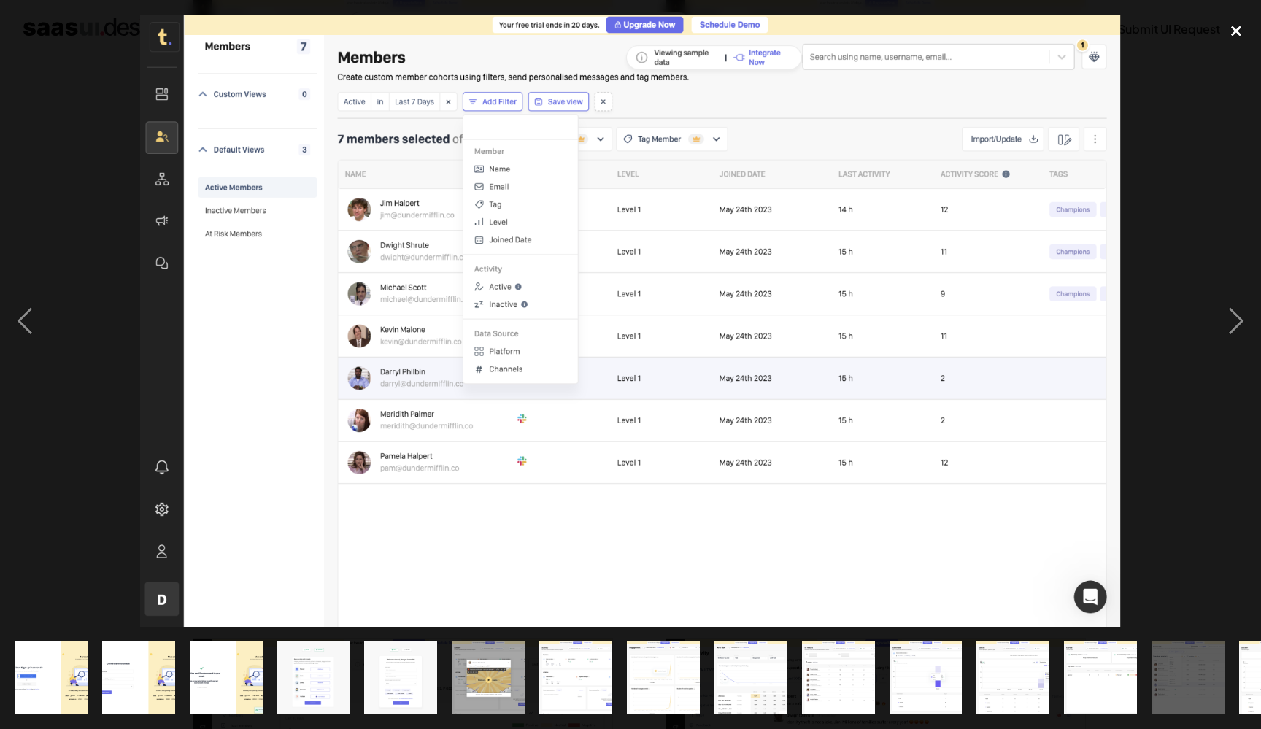
click at [1244, 30] on div "close lightbox" at bounding box center [1237, 31] width 50 height 32
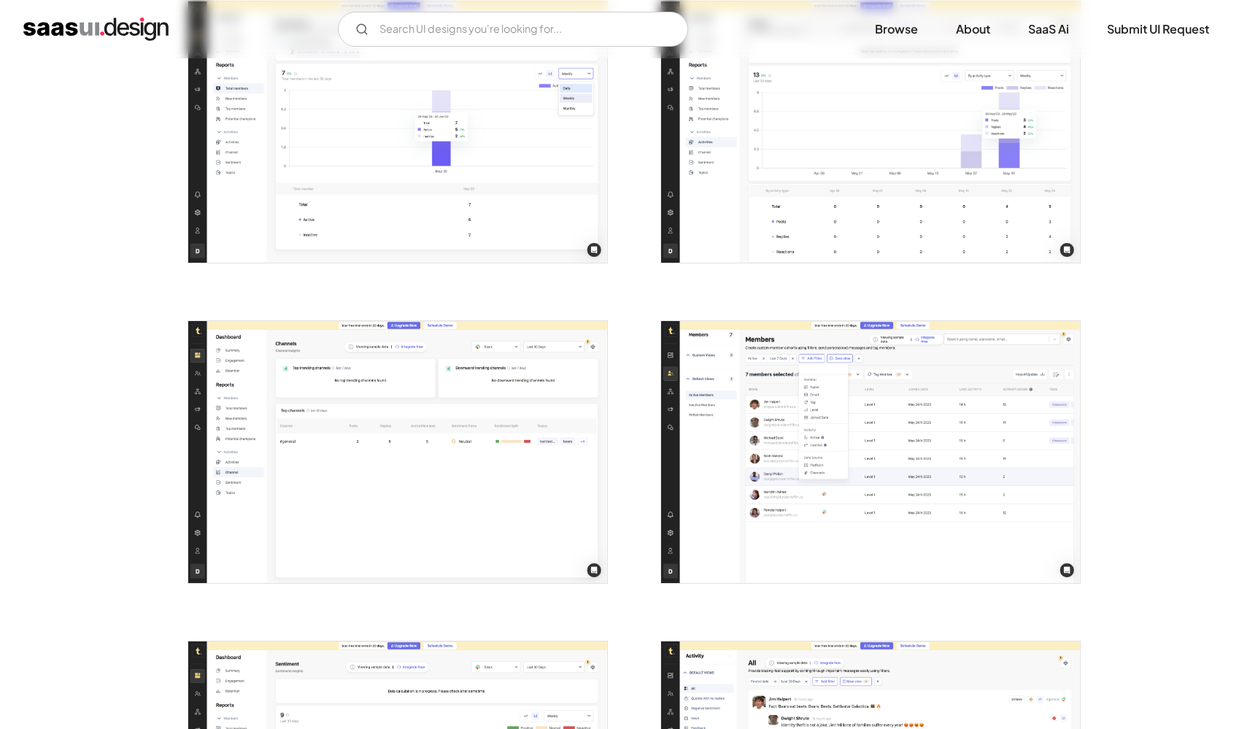
scroll to position [1707, 0]
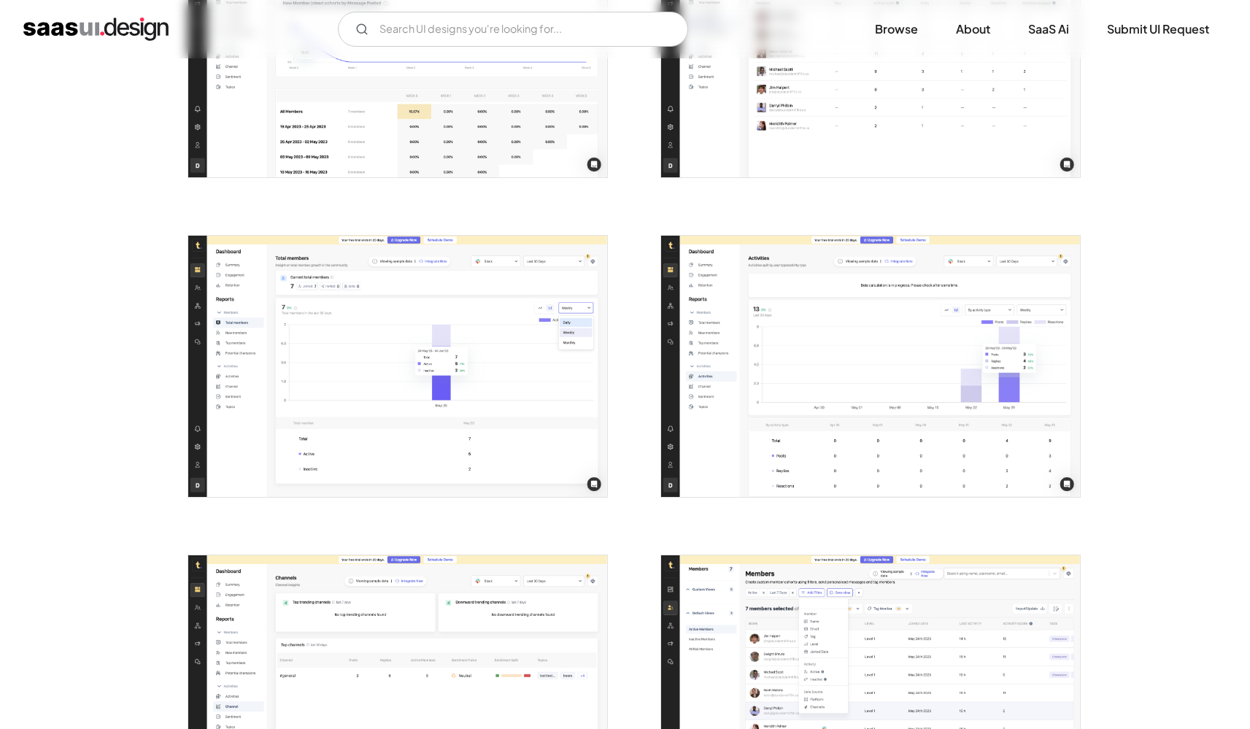
click at [439, 331] on img "open lightbox" at bounding box center [397, 367] width 419 height 262
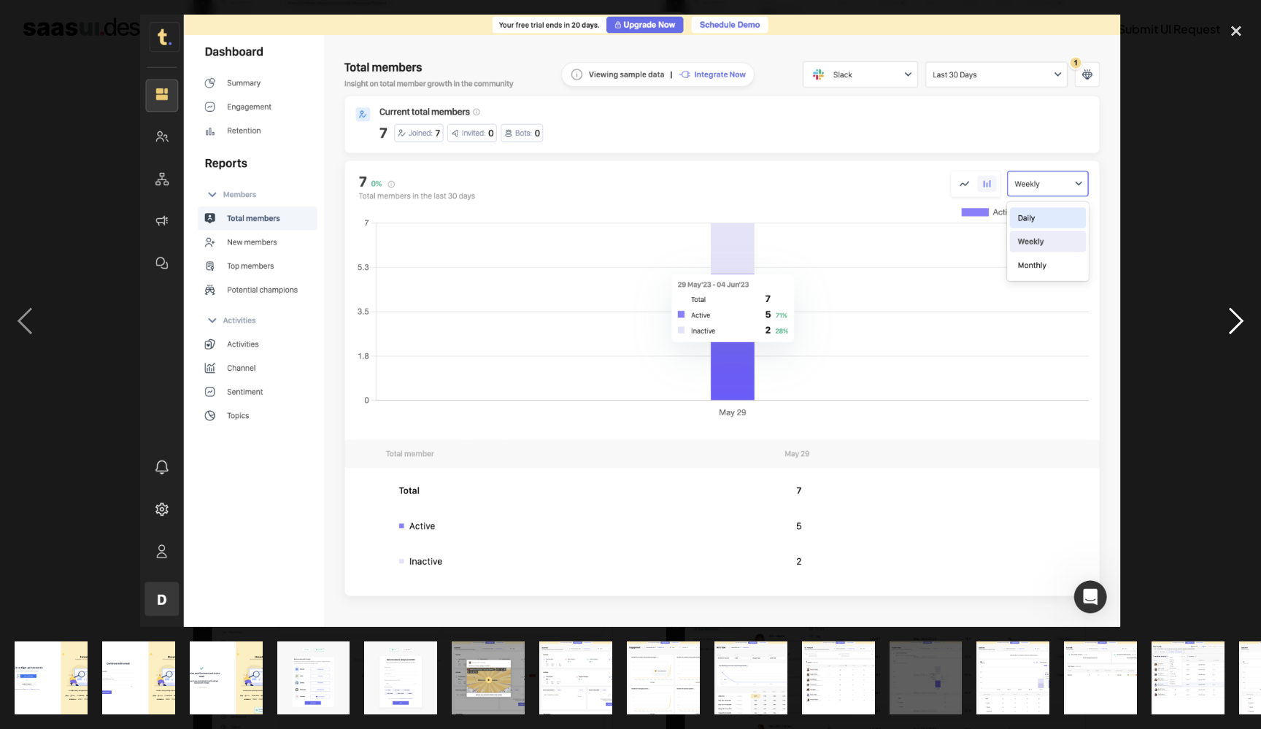
drag, startPoint x: 1233, startPoint y: 42, endPoint x: 1219, endPoint y: 53, distance: 18.1
click at [1233, 41] on div "close lightbox" at bounding box center [1237, 31] width 50 height 32
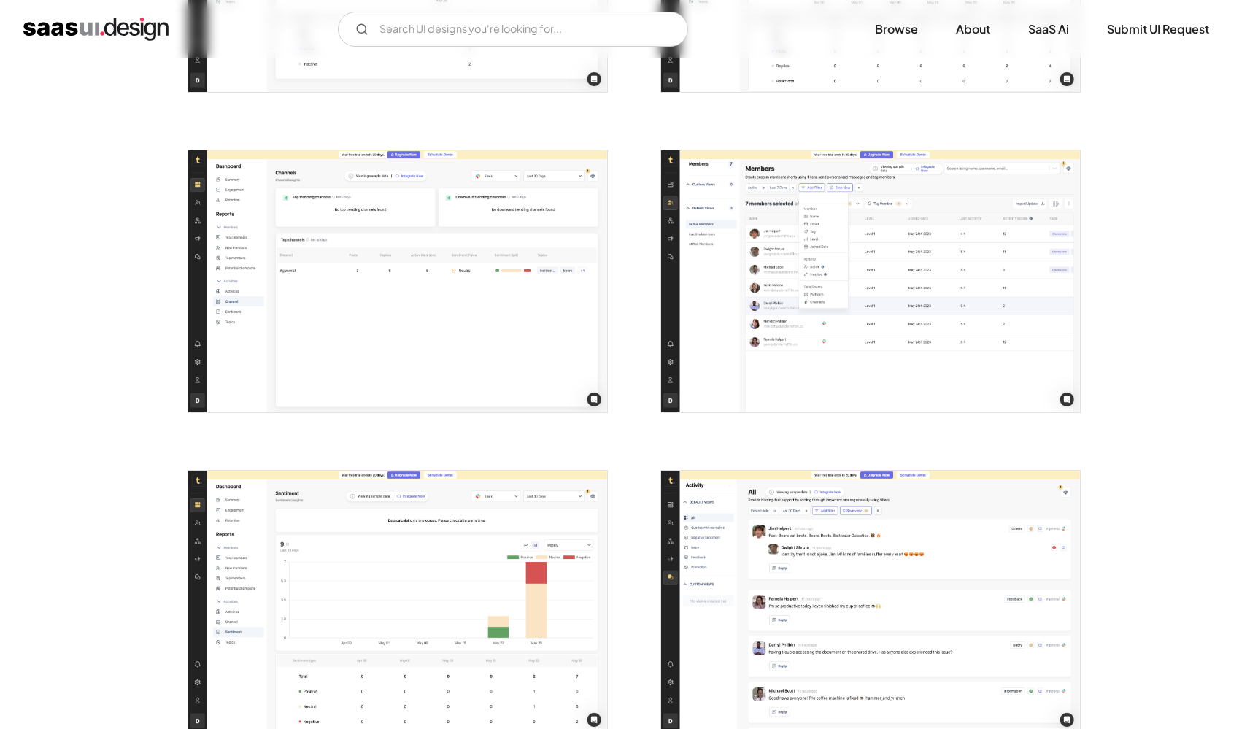
scroll to position [2277, 0]
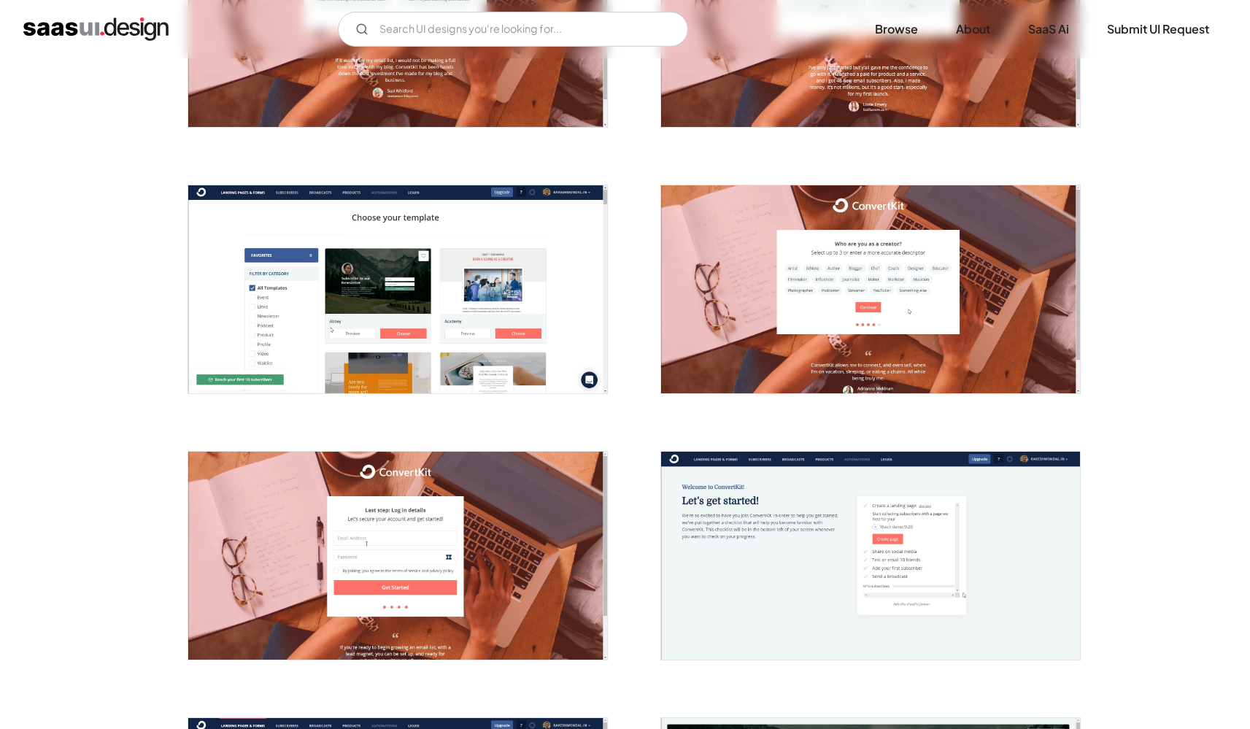
scroll to position [993, 0]
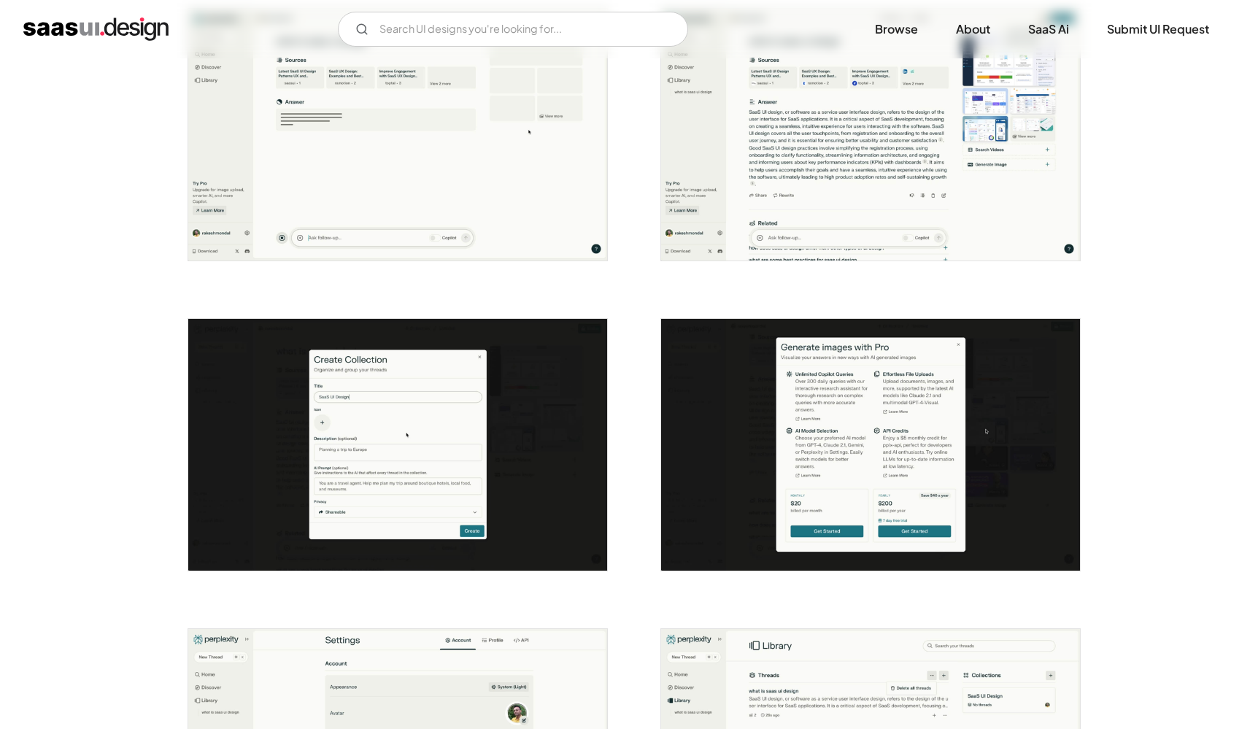
scroll to position [1811, 0]
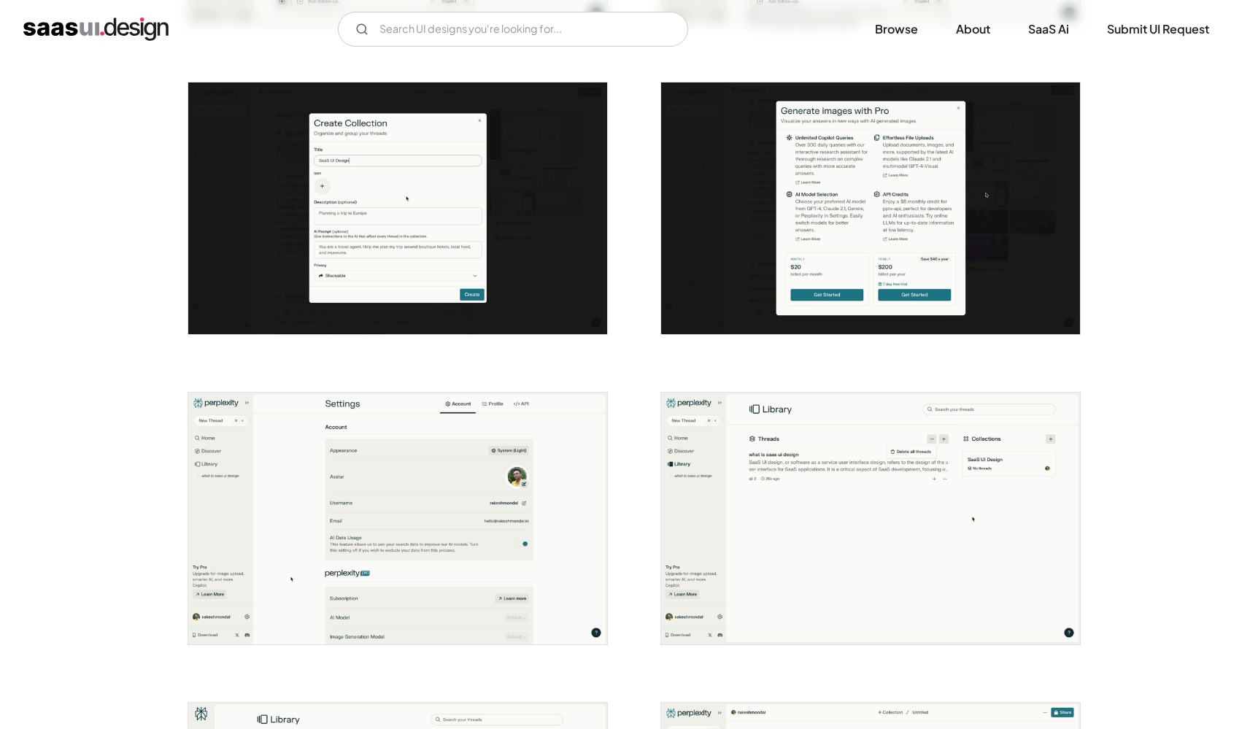
click at [737, 507] on img "open lightbox" at bounding box center [870, 519] width 419 height 252
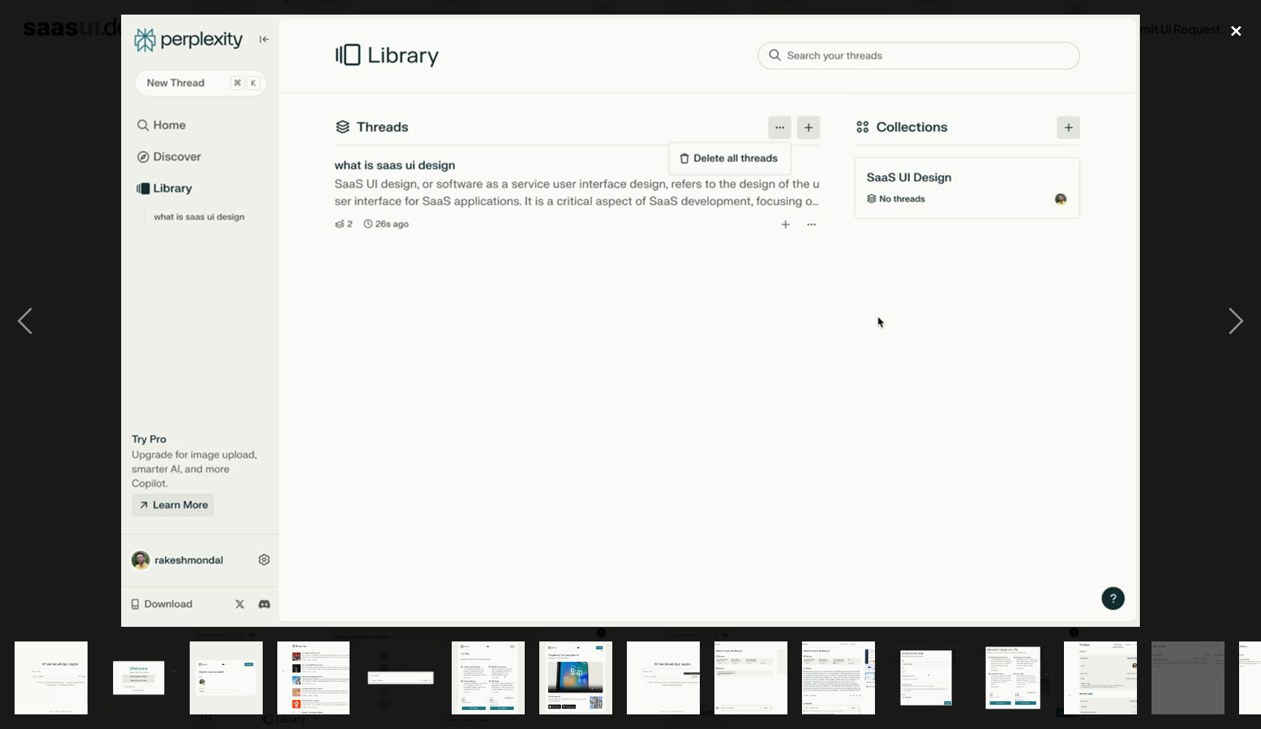
click at [1241, 31] on div "close lightbox" at bounding box center [1237, 31] width 50 height 32
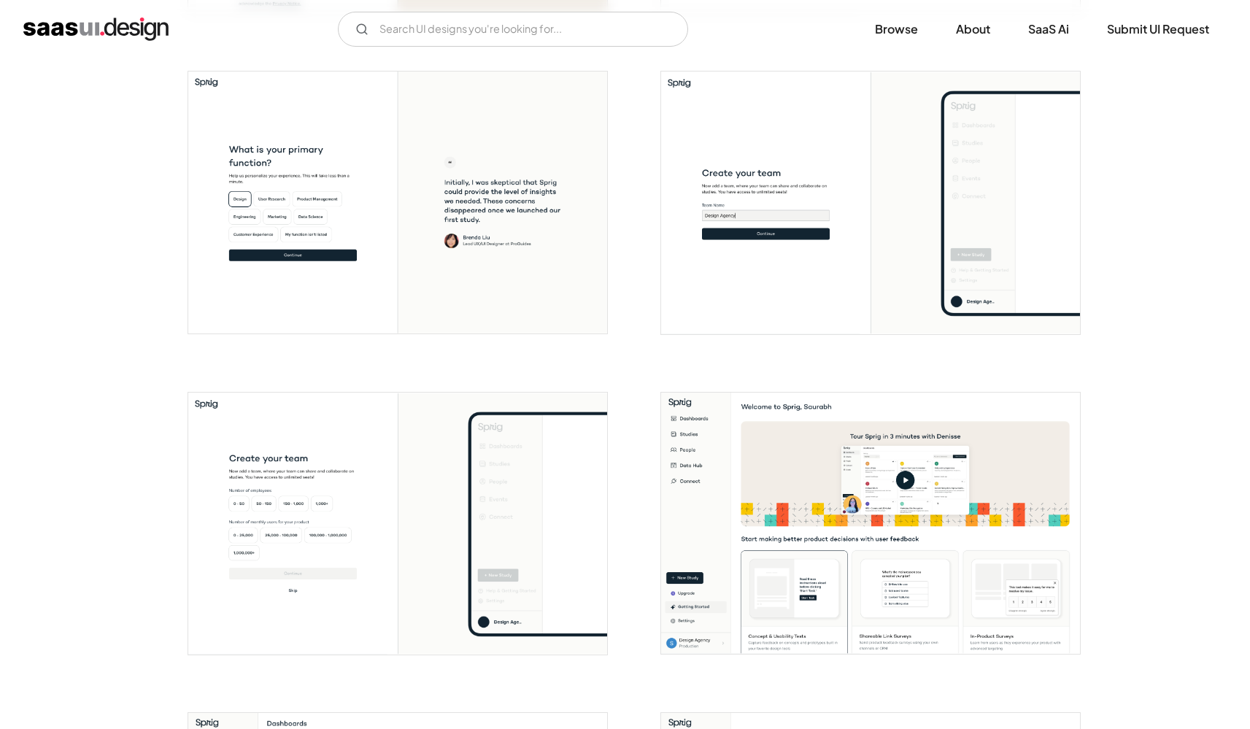
scroll to position [1006, 0]
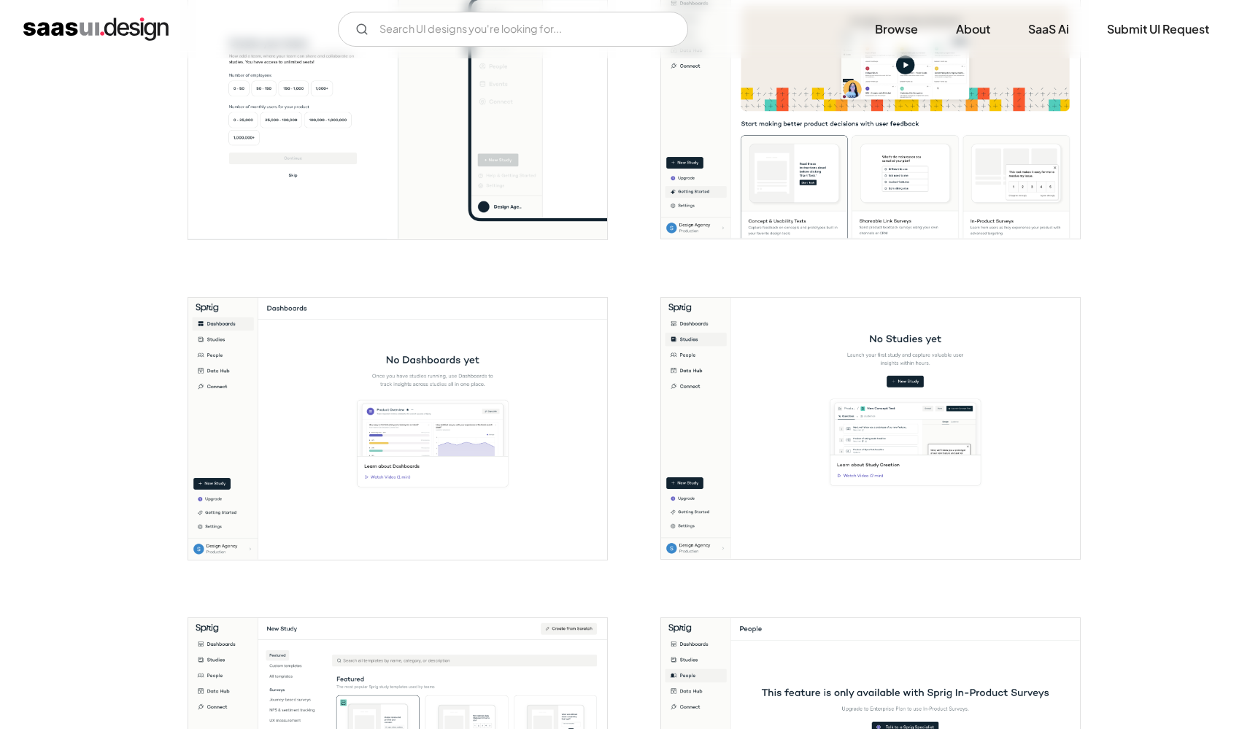
click at [698, 412] on img "open lightbox" at bounding box center [870, 429] width 419 height 262
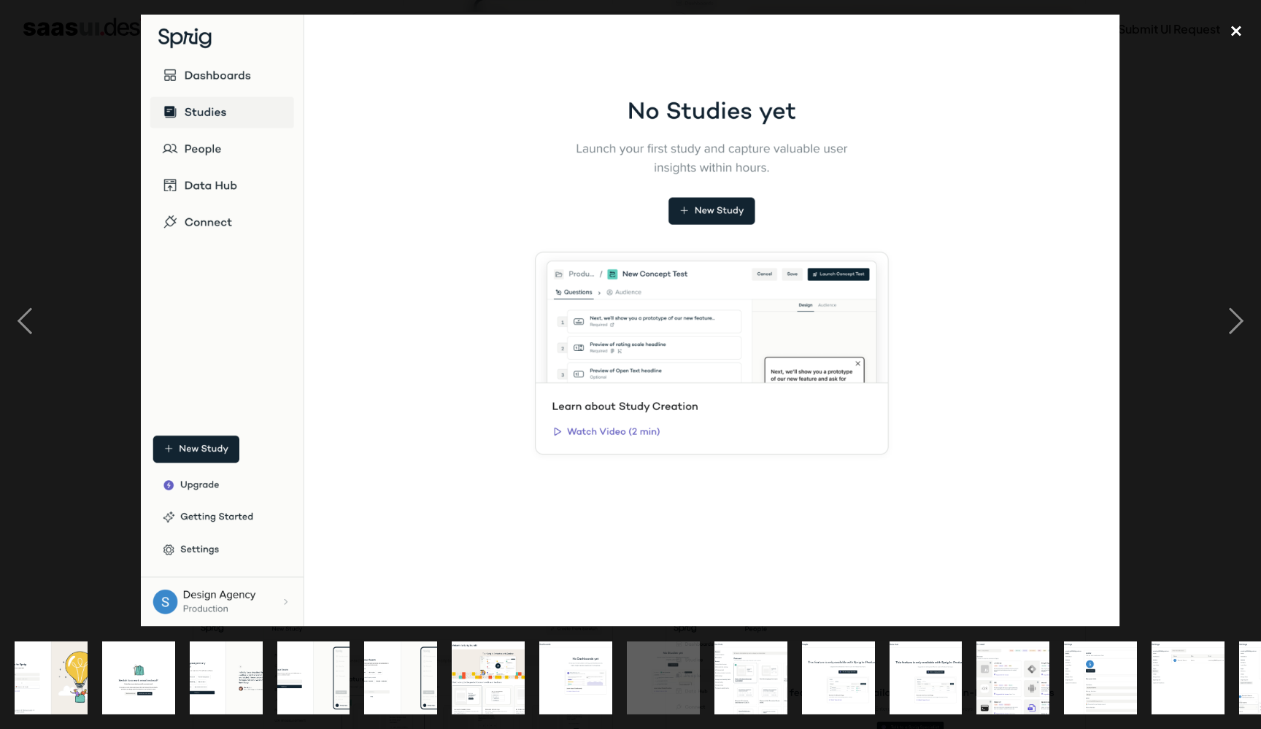
click at [1236, 34] on div "close lightbox" at bounding box center [1237, 31] width 50 height 32
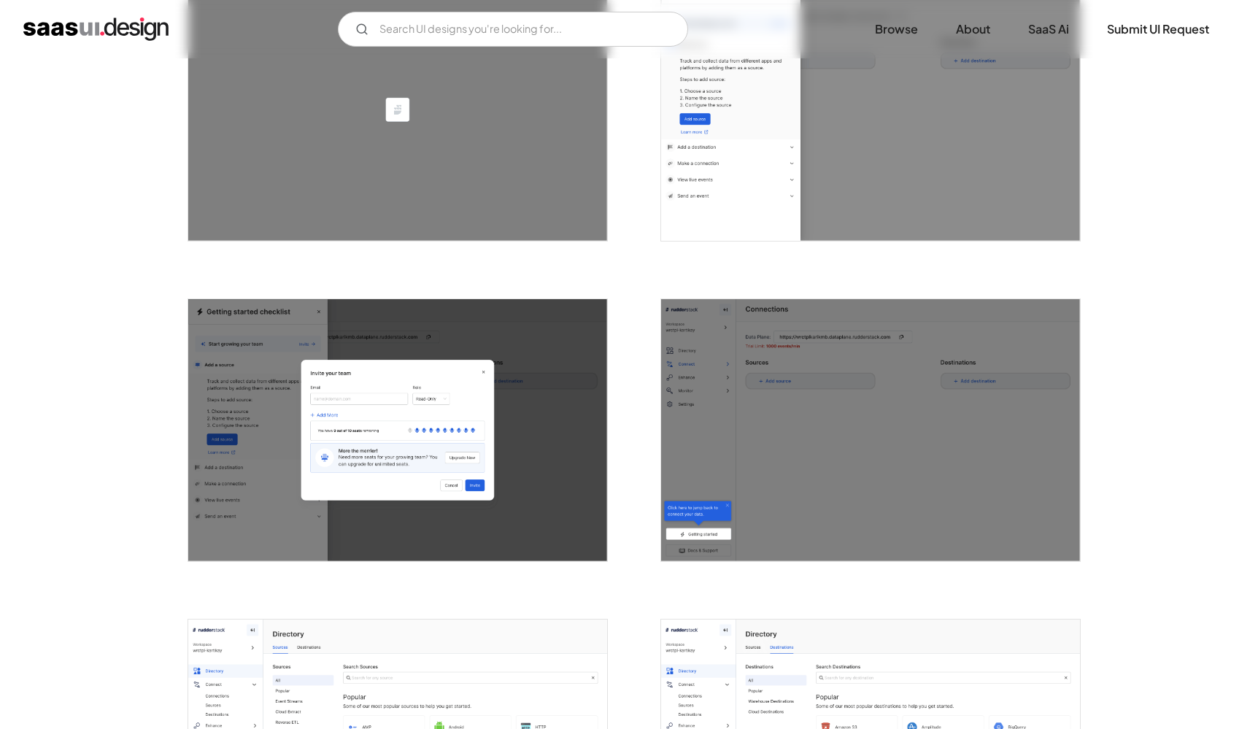
scroll to position [1420, 0]
